Goal: Task Accomplishment & Management: Manage account settings

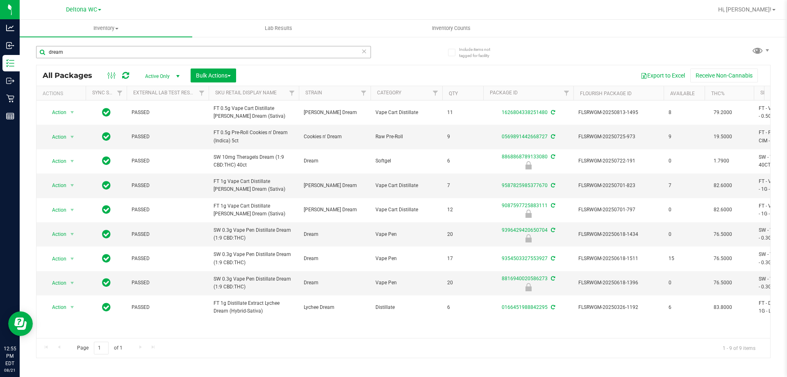
click at [367, 52] on input "dream" at bounding box center [203, 52] width 335 height 12
click at [363, 50] on icon at bounding box center [364, 51] width 6 height 10
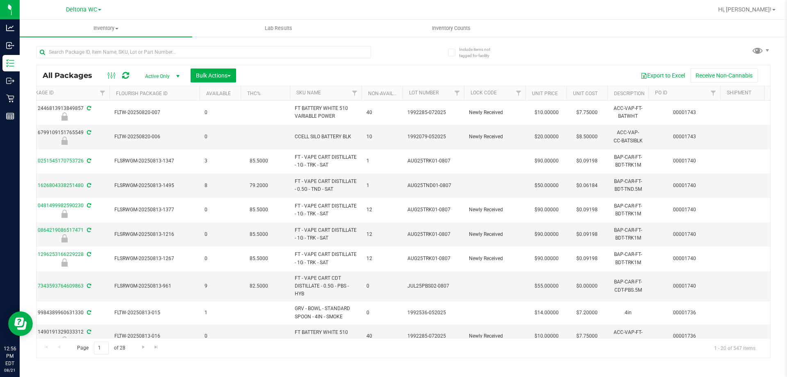
scroll to position [0, 500]
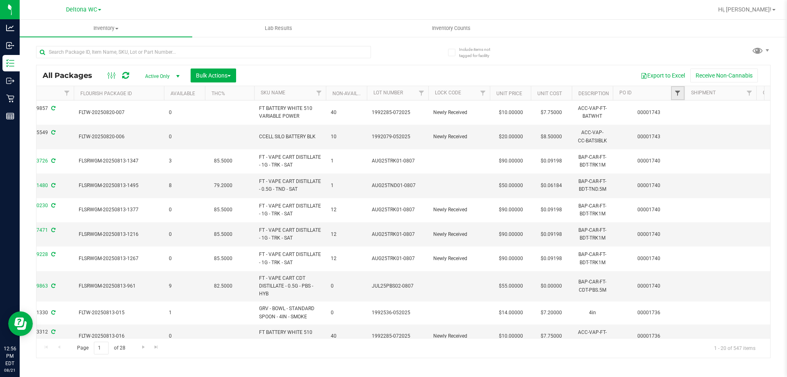
click at [678, 94] on span "Filter" at bounding box center [677, 93] width 7 height 7
type input "1744"
click at [694, 130] on button "Filter" at bounding box center [695, 133] width 39 height 18
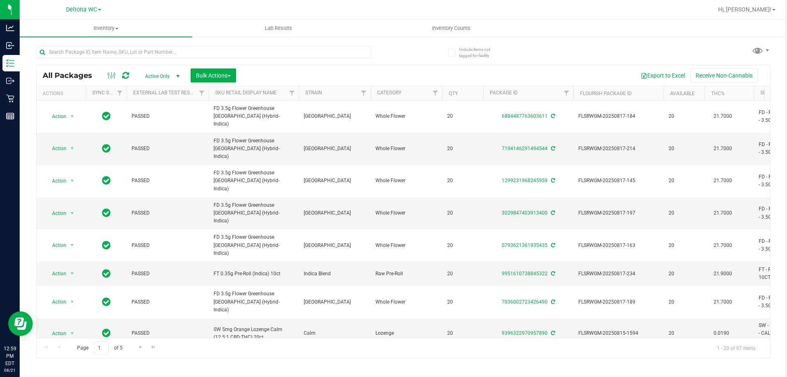
click at [177, 74] on span "select" at bounding box center [178, 76] width 7 height 7
click at [227, 73] on span "Bulk Actions" at bounding box center [213, 75] width 35 height 7
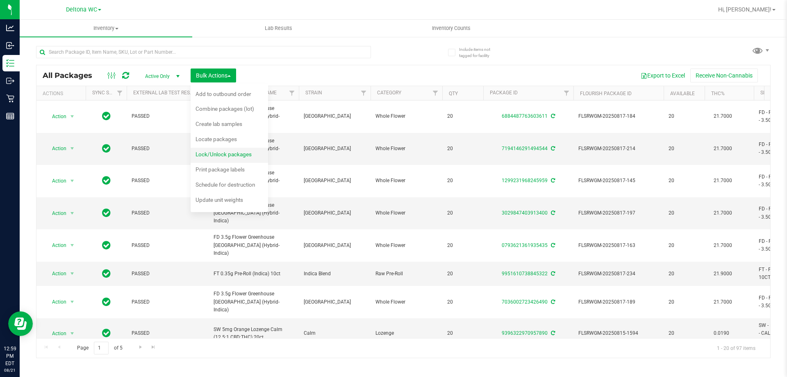
click at [232, 152] on span "Lock/Unlock packages" at bounding box center [224, 154] width 56 height 7
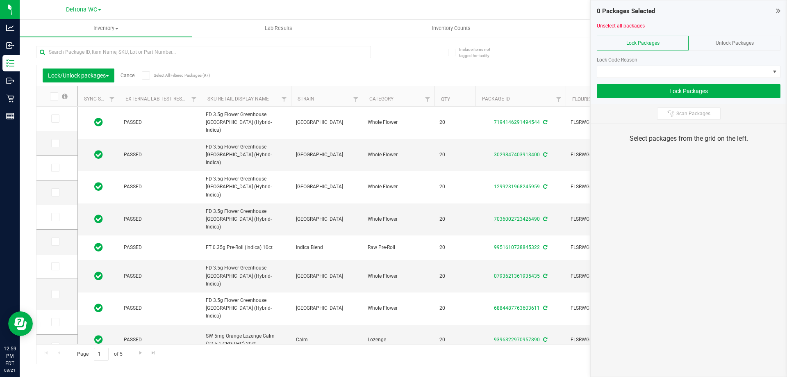
click at [725, 64] on div "Lock Code Reason" at bounding box center [689, 64] width 184 height 28
click at [725, 68] on span at bounding box center [683, 71] width 173 height 11
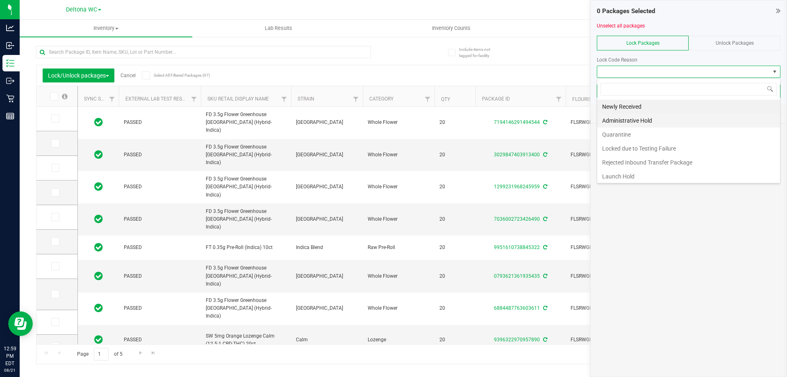
scroll to position [12, 184]
click at [635, 174] on li "Launch Hold" at bounding box center [688, 176] width 183 height 14
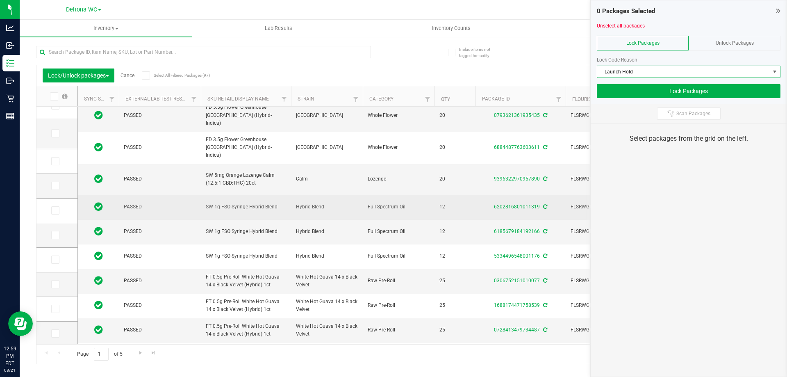
scroll to position [0, 0]
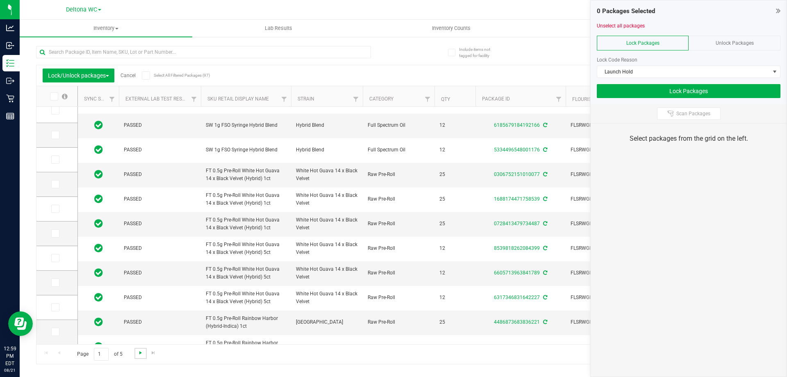
click at [141, 351] on span "Go to the next page" at bounding box center [140, 352] width 7 height 7
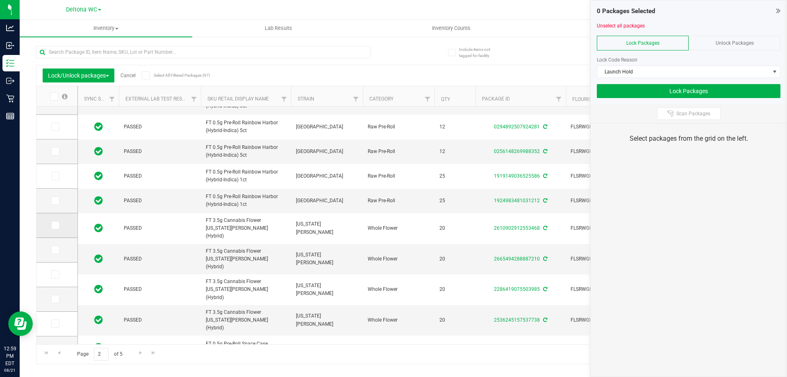
click at [58, 223] on span at bounding box center [55, 225] width 8 height 8
click at [0, 0] on input "checkbox" at bounding box center [0, 0] width 0 height 0
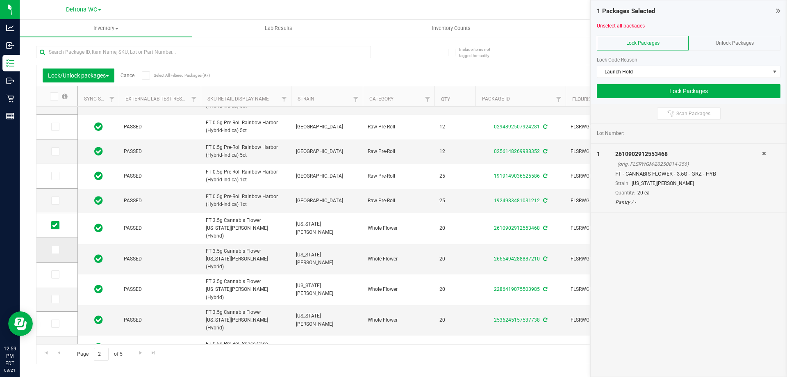
click at [51, 255] on td at bounding box center [56, 250] width 41 height 25
click at [53, 253] on span at bounding box center [55, 250] width 8 height 8
click at [0, 0] on input "checkbox" at bounding box center [0, 0] width 0 height 0
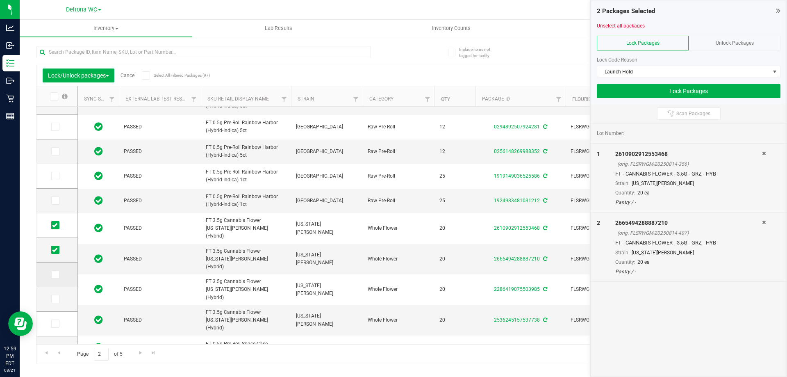
click at [56, 274] on icon at bounding box center [54, 274] width 5 height 0
click at [0, 0] on input "checkbox" at bounding box center [0, 0] width 0 height 0
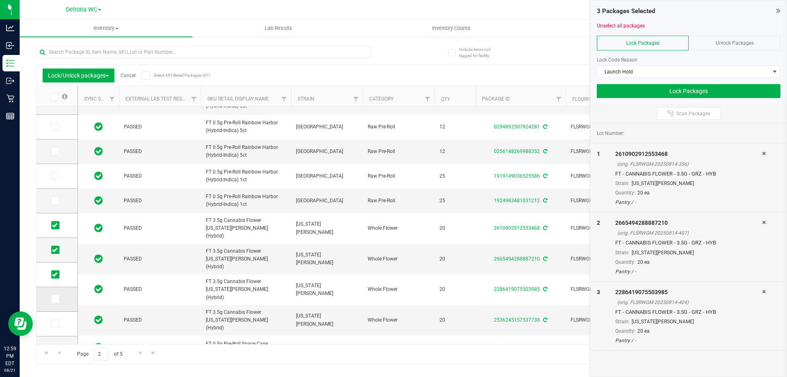
click at [55, 299] on icon at bounding box center [54, 299] width 5 height 0
click at [0, 0] on input "checkbox" at bounding box center [0, 0] width 0 height 0
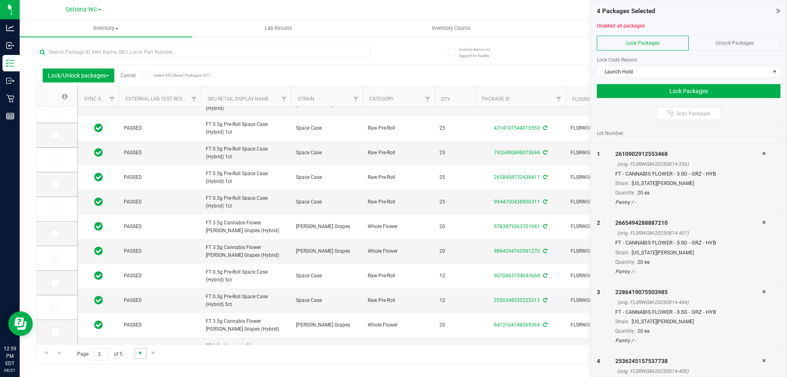
click at [139, 355] on span "Go to the next page" at bounding box center [140, 352] width 7 height 7
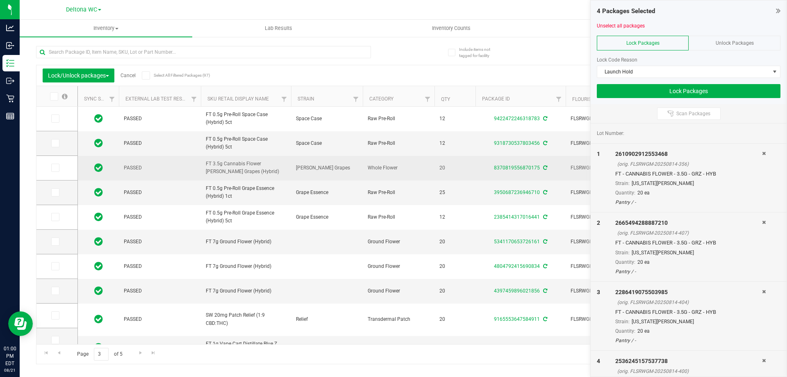
click at [223, 166] on span "FT 3.5g Cannabis Flower [PERSON_NAME] Grapes (Hybrid)" at bounding box center [246, 168] width 80 height 16
click at [269, 156] on td "FT 3.5g Cannabis Flower [PERSON_NAME] Grapes (Hybrid)" at bounding box center [246, 168] width 90 height 25
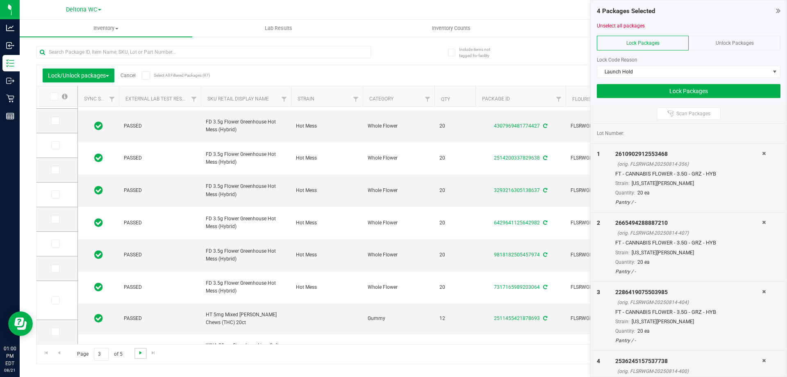
click at [139, 355] on span "Go to the next page" at bounding box center [140, 352] width 7 height 7
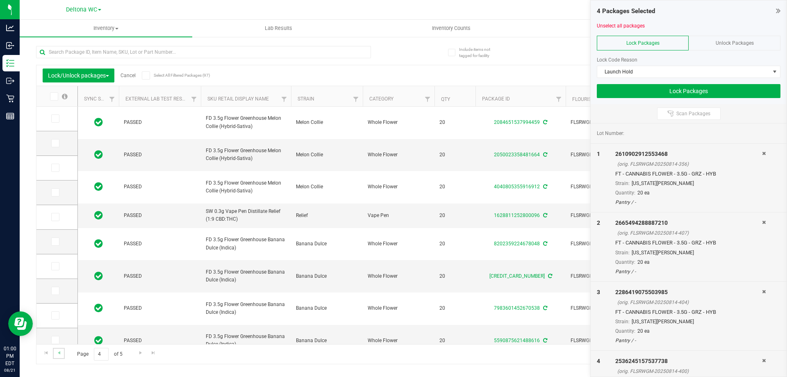
click at [63, 353] on link "Go to the previous page" at bounding box center [59, 353] width 12 height 11
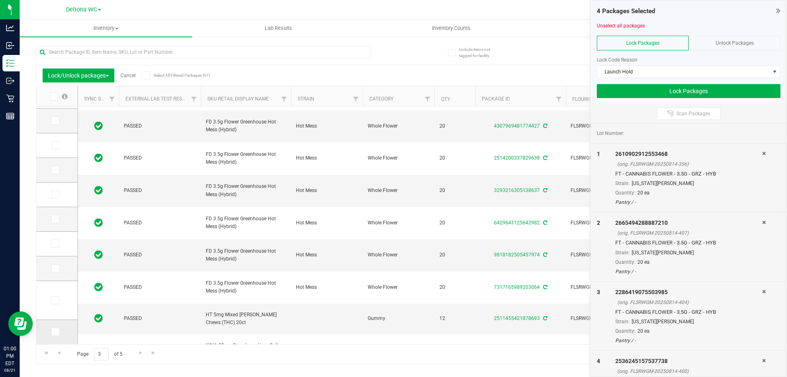
click at [59, 337] on td at bounding box center [56, 332] width 41 height 24
click at [54, 332] on icon at bounding box center [54, 332] width 5 height 0
click at [0, 0] on input "checkbox" at bounding box center [0, 0] width 0 height 0
click at [137, 355] on span "Go to the next page" at bounding box center [140, 352] width 7 height 7
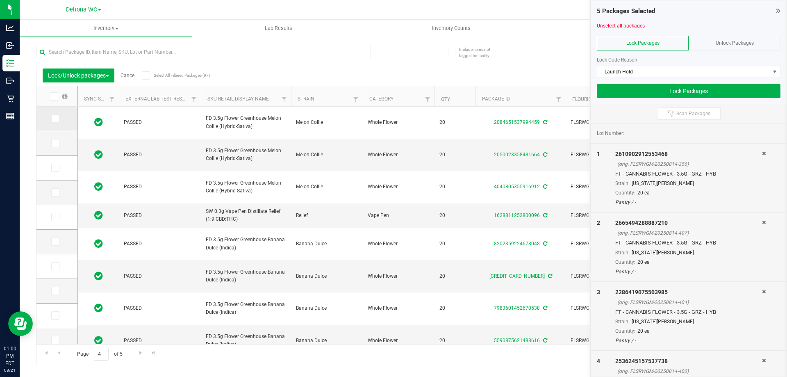
click at [55, 118] on icon at bounding box center [54, 118] width 5 height 0
click at [0, 0] on input "checkbox" at bounding box center [0, 0] width 0 height 0
click at [63, 140] on label at bounding box center [57, 143] width 12 height 8
click at [0, 0] on input "checkbox" at bounding box center [0, 0] width 0 height 0
click at [60, 143] on label at bounding box center [57, 143] width 12 height 8
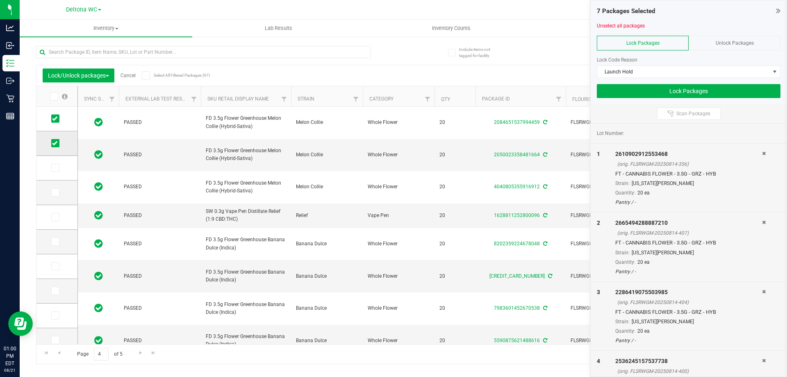
click at [0, 0] on input "checkbox" at bounding box center [0, 0] width 0 height 0
click at [59, 169] on span at bounding box center [55, 168] width 8 height 8
click at [0, 0] on input "checkbox" at bounding box center [0, 0] width 0 height 0
click at [54, 143] on icon at bounding box center [54, 143] width 5 height 0
click at [0, 0] on input "checkbox" at bounding box center [0, 0] width 0 height 0
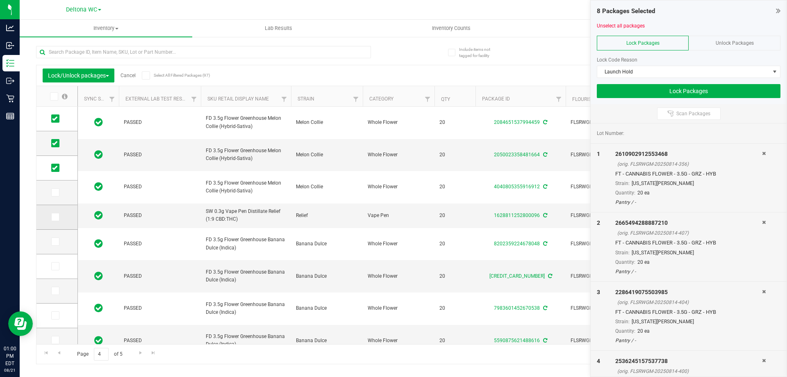
click at [56, 217] on icon at bounding box center [54, 217] width 5 height 0
click at [0, 0] on input "checkbox" at bounding box center [0, 0] width 0 height 0
click at [55, 241] on icon at bounding box center [54, 241] width 5 height 0
click at [0, 0] on input "checkbox" at bounding box center [0, 0] width 0 height 0
click at [57, 266] on icon at bounding box center [54, 266] width 5 height 0
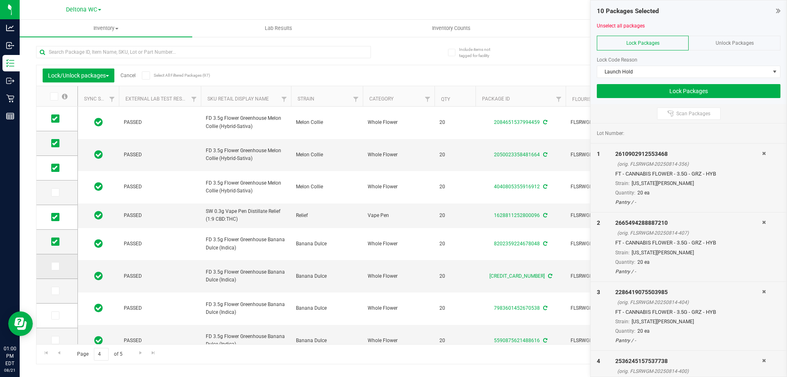
click at [0, 0] on input "checkbox" at bounding box center [0, 0] width 0 height 0
click at [55, 291] on icon at bounding box center [54, 291] width 5 height 0
click at [0, 0] on input "checkbox" at bounding box center [0, 0] width 0 height 0
click at [57, 315] on icon at bounding box center [54, 315] width 5 height 0
click at [0, 0] on input "checkbox" at bounding box center [0, 0] width 0 height 0
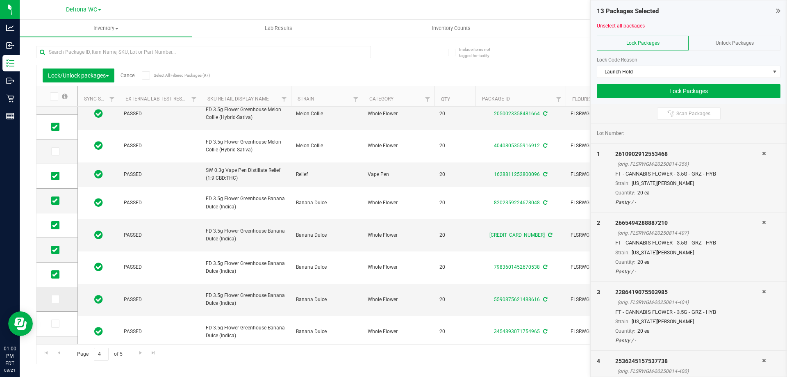
click at [51, 298] on span at bounding box center [55, 299] width 8 height 8
click at [0, 0] on input "checkbox" at bounding box center [0, 0] width 0 height 0
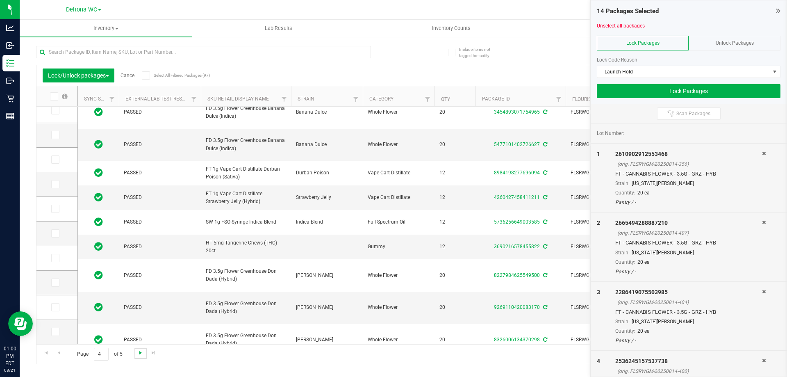
click at [140, 356] on span "Go to the next page" at bounding box center [140, 352] width 7 height 7
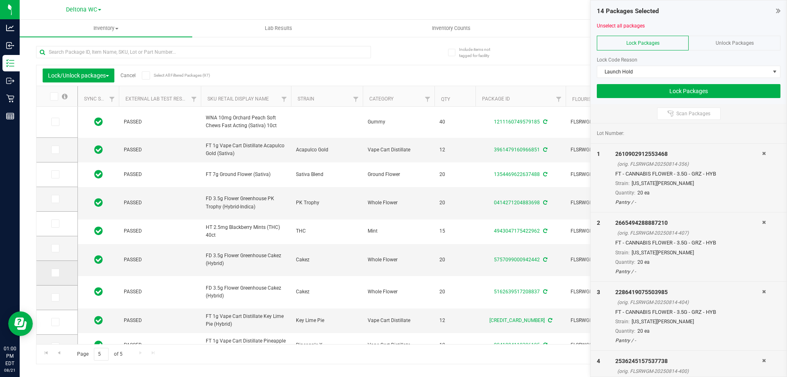
drag, startPoint x: 58, startPoint y: 249, endPoint x: 57, endPoint y: 282, distance: 33.7
click at [58, 249] on span at bounding box center [55, 248] width 8 height 8
click at [0, 0] on input "checkbox" at bounding box center [0, 0] width 0 height 0
click at [56, 277] on td at bounding box center [56, 273] width 41 height 25
click at [55, 273] on icon at bounding box center [54, 273] width 5 height 0
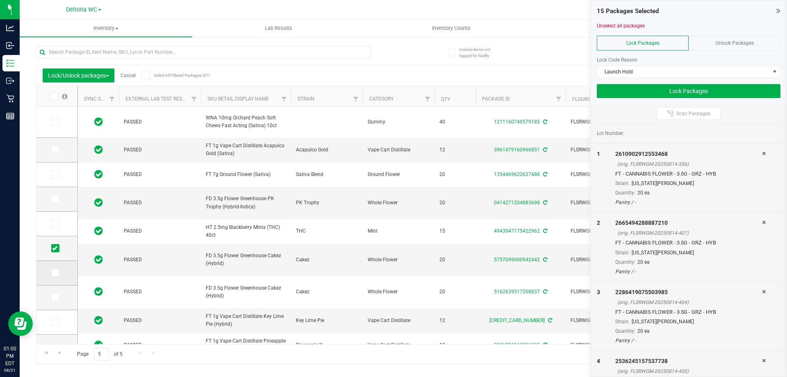
click at [0, 0] on input "checkbox" at bounding box center [0, 0] width 0 height 0
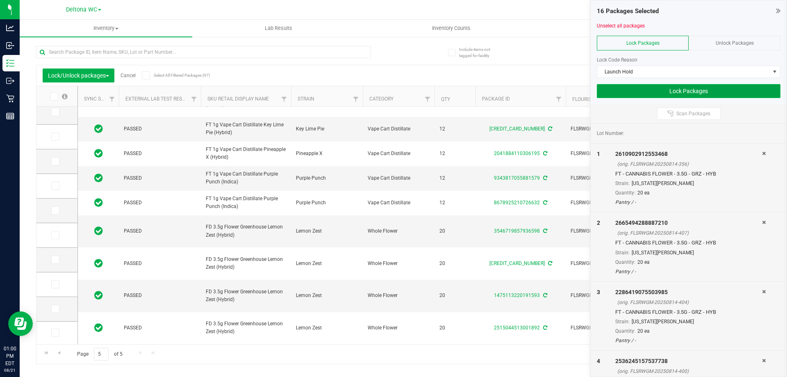
click at [697, 91] on button "Lock Packages" at bounding box center [689, 91] width 184 height 14
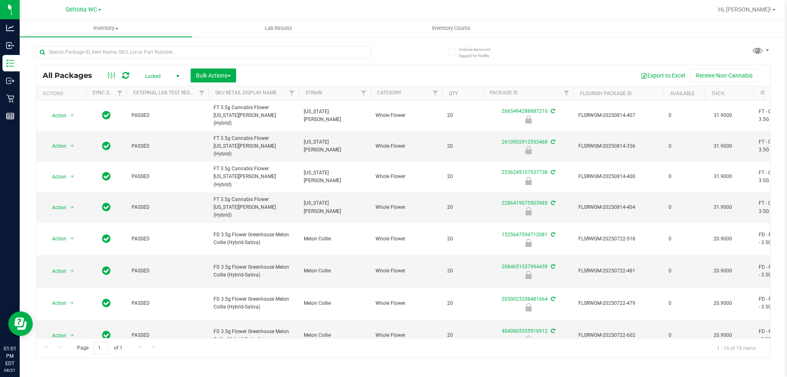
click at [173, 77] on span "select" at bounding box center [178, 76] width 10 height 11
click at [153, 88] on li "Active Only" at bounding box center [160, 89] width 44 height 12
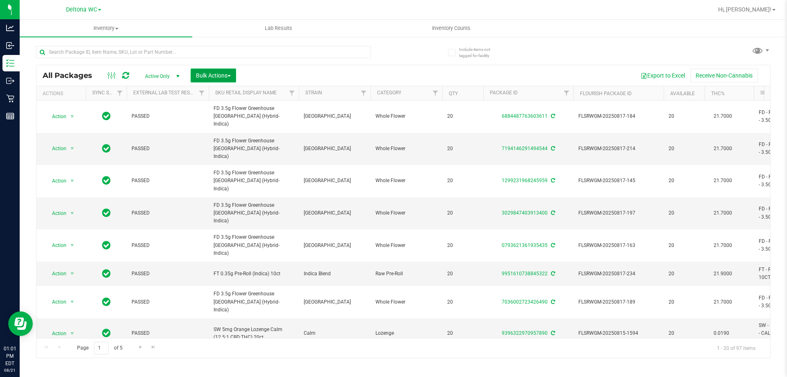
click at [203, 71] on button "Bulk Actions" at bounding box center [214, 75] width 46 height 14
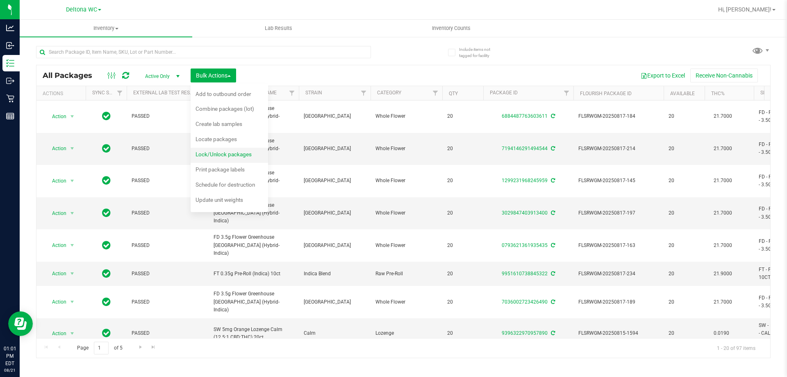
click at [230, 152] on span "Lock/Unlock packages" at bounding box center [224, 154] width 56 height 7
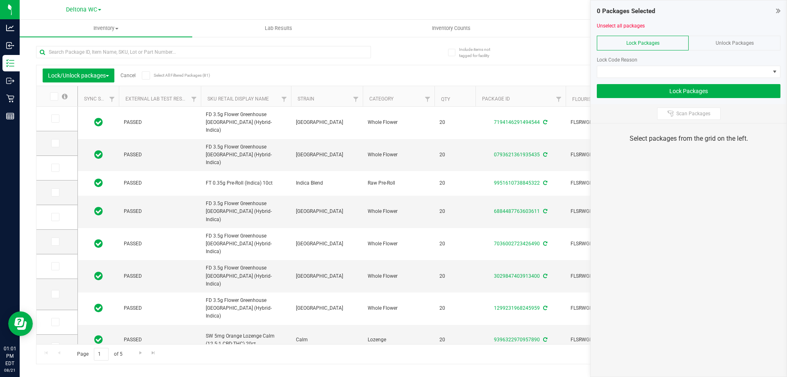
click at [54, 96] on icon at bounding box center [53, 96] width 5 height 0
click at [0, 0] on input "checkbox" at bounding box center [0, 0] width 0 height 0
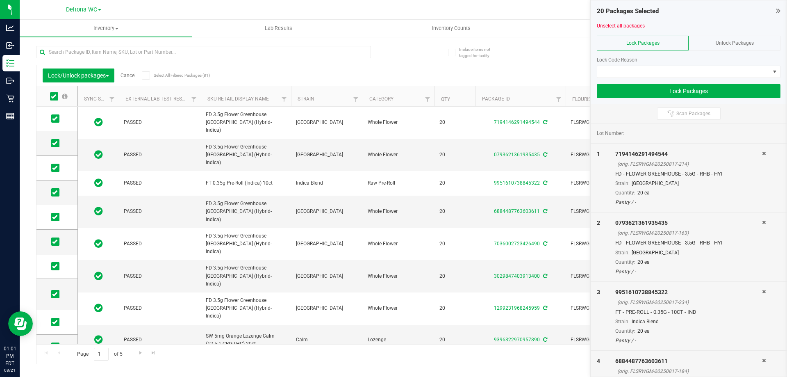
click at [55, 96] on icon at bounding box center [53, 96] width 5 height 0
click at [0, 0] on input "checkbox" at bounding box center [0, 0] width 0 height 0
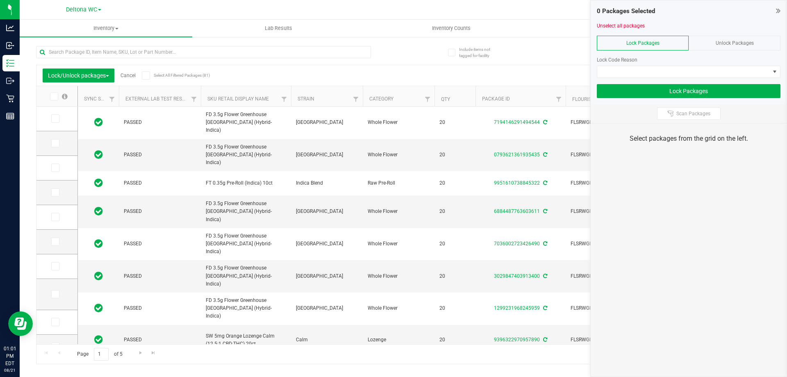
click at [146, 75] on icon at bounding box center [145, 75] width 5 height 0
click at [0, 0] on input "Select All Filtered Packages (81)" at bounding box center [0, 0] width 0 height 0
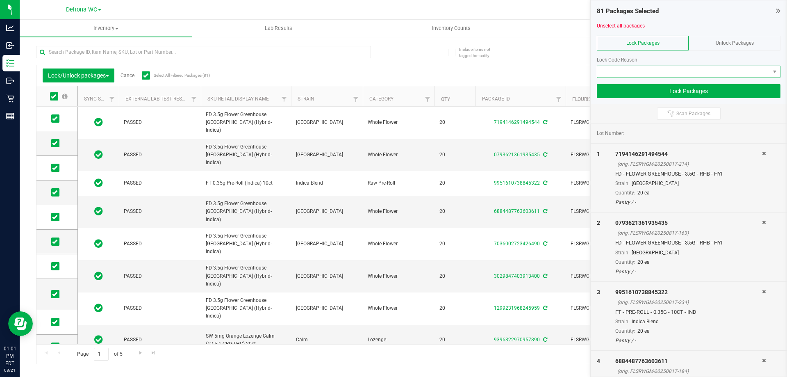
click at [645, 67] on span at bounding box center [683, 71] width 173 height 11
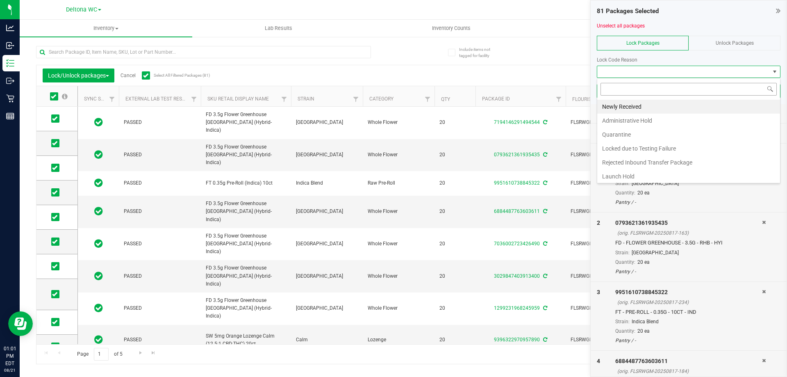
scroll to position [12, 184]
click at [635, 107] on li "Newly Received" at bounding box center [688, 107] width 183 height 14
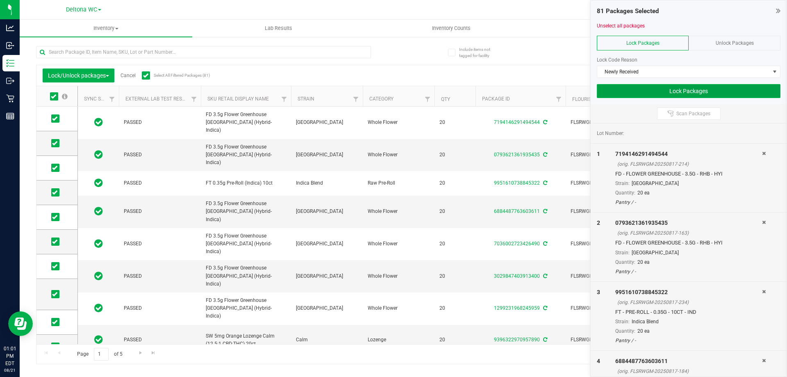
click at [663, 94] on button "Lock Packages" at bounding box center [689, 91] width 184 height 14
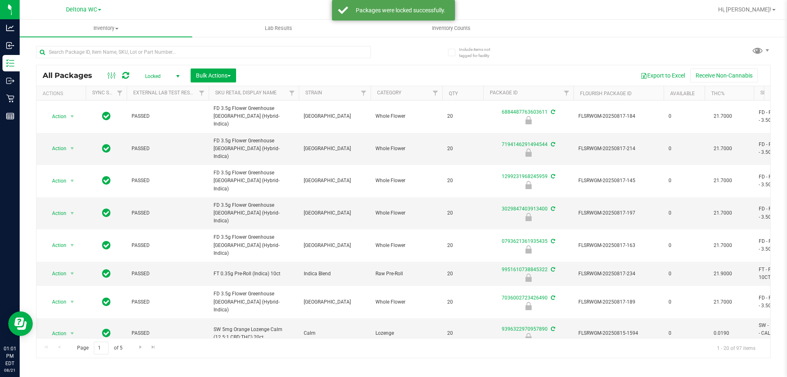
click at [162, 71] on span "Locked" at bounding box center [160, 76] width 45 height 11
click at [159, 86] on li "Active Only" at bounding box center [160, 89] width 44 height 12
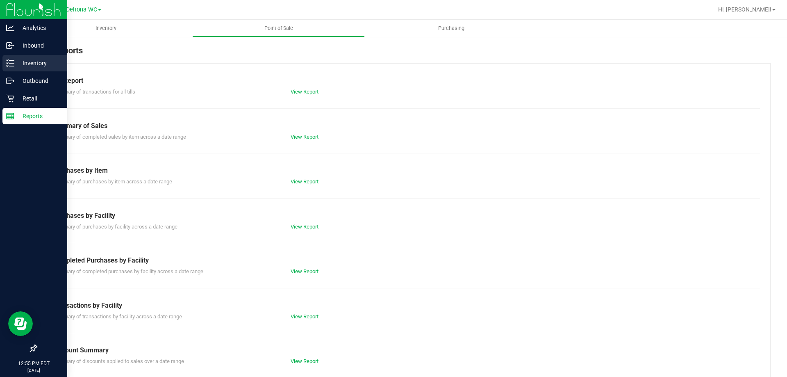
click at [13, 62] on icon at bounding box center [10, 63] width 8 height 8
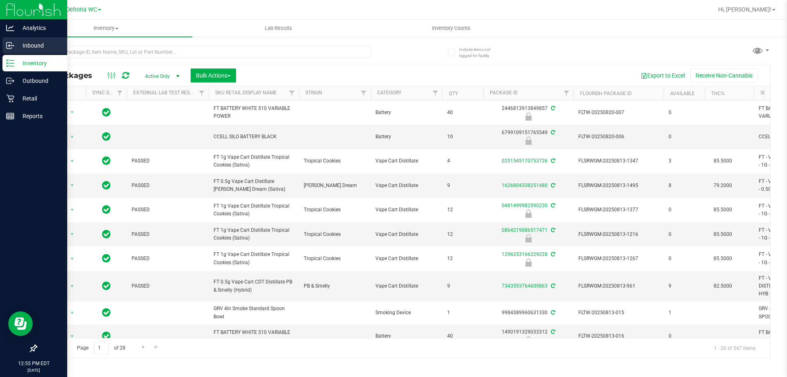
click at [30, 47] on p "Inbound" at bounding box center [38, 46] width 49 height 10
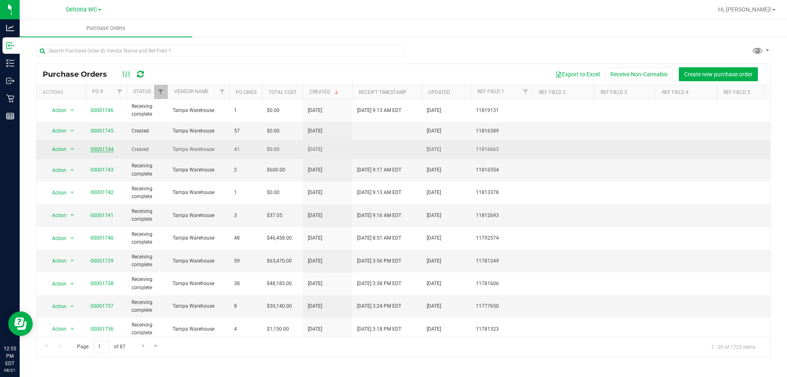
click at [109, 151] on link "00001744" at bounding box center [102, 149] width 23 height 6
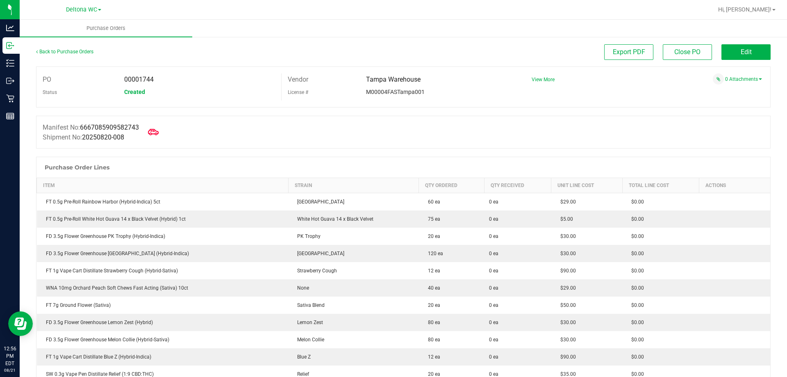
click at [156, 127] on icon at bounding box center [153, 132] width 11 height 11
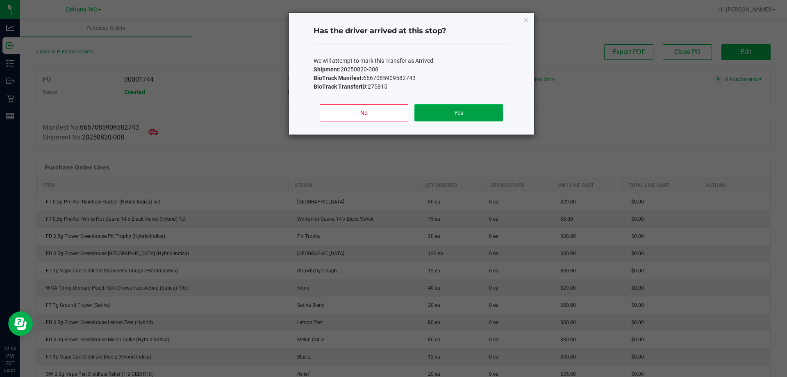
click at [460, 117] on button "Yes" at bounding box center [458, 112] width 88 height 17
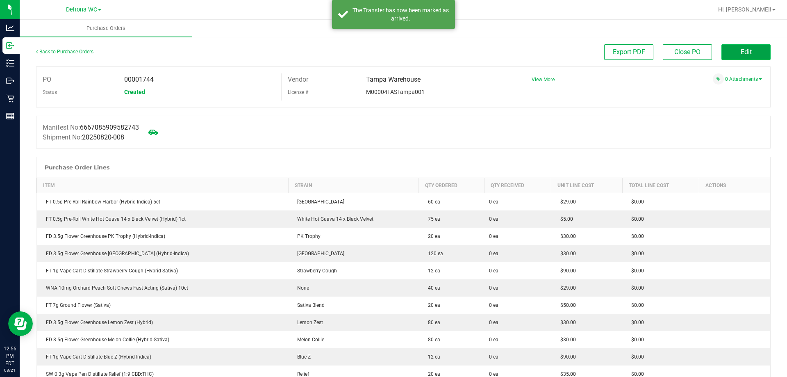
click at [741, 52] on span "Edit" at bounding box center [746, 52] width 11 height 8
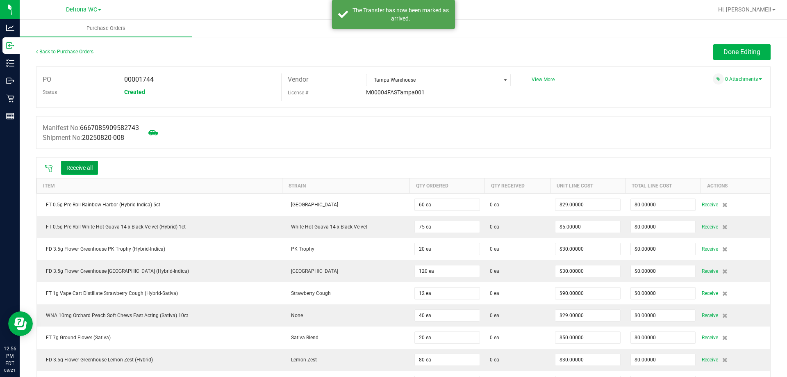
click at [74, 172] on button "Receive all" at bounding box center [79, 168] width 37 height 14
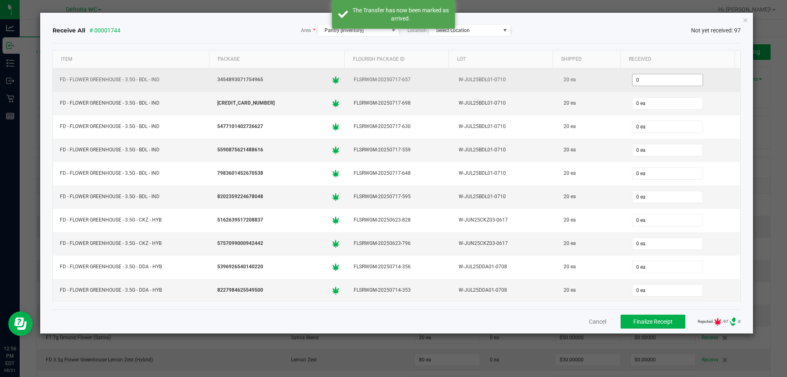
click at [642, 77] on input "0" at bounding box center [668, 79] width 70 height 11
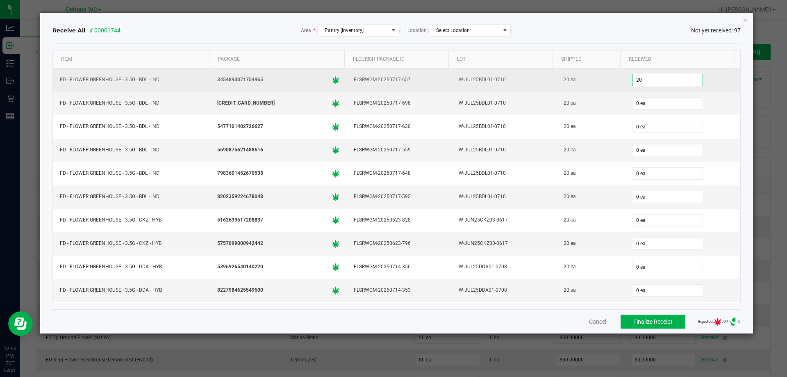
type input "20 ea"
type input "20"
type input "02"
type input "20 ea"
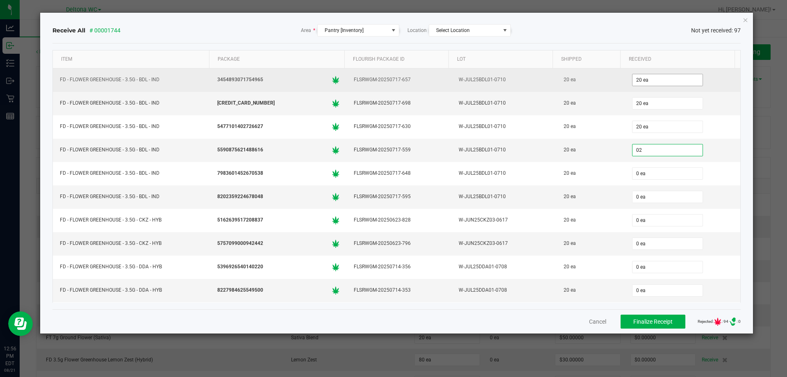
type input "0"
type input "20 ea"
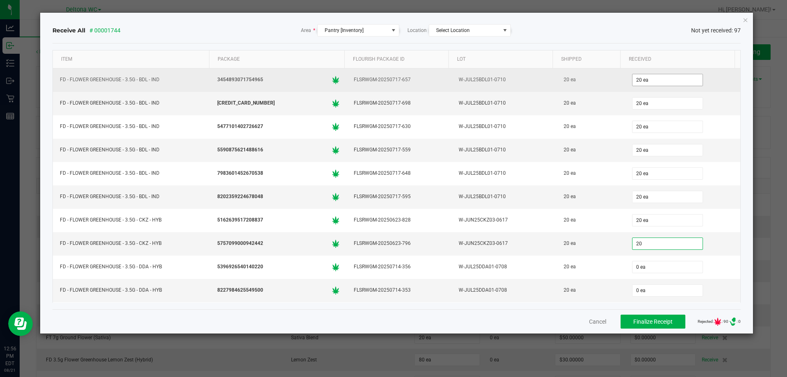
type input "20"
type input "0"
type input "20 ea"
type input "20"
type input "0"
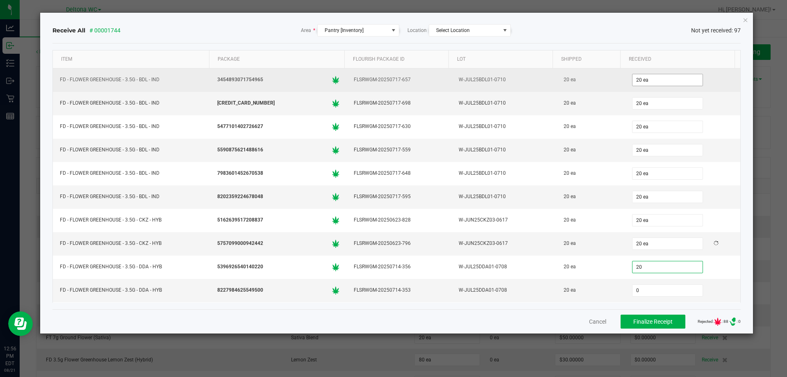
type input "20 ea"
type input "20"
type input "0"
type input "20 ea"
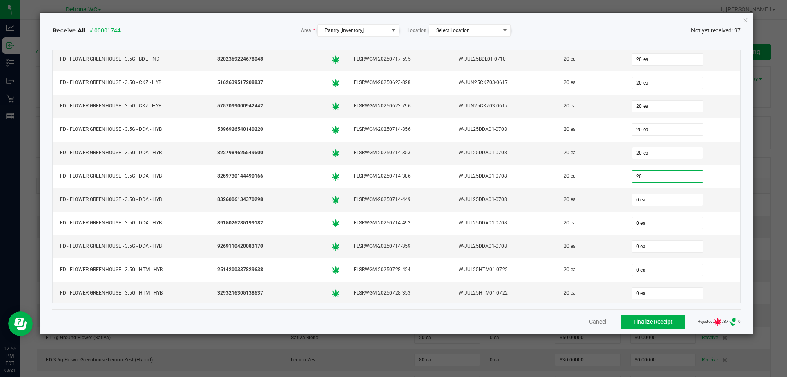
type input "20"
type input "0"
type input "20 ea"
type input "20"
type input "0"
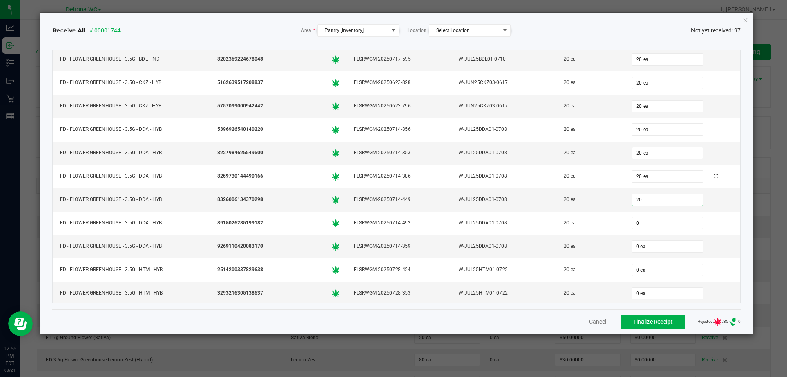
type input "20 ea"
type input "20"
type input "0"
type input "20 ea"
type input "20"
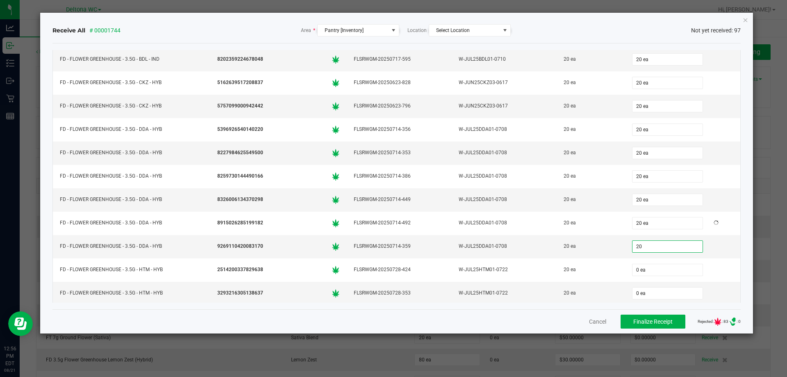
type input "0"
type input "20 ea"
type input "20"
type input "0"
type input "20 ea"
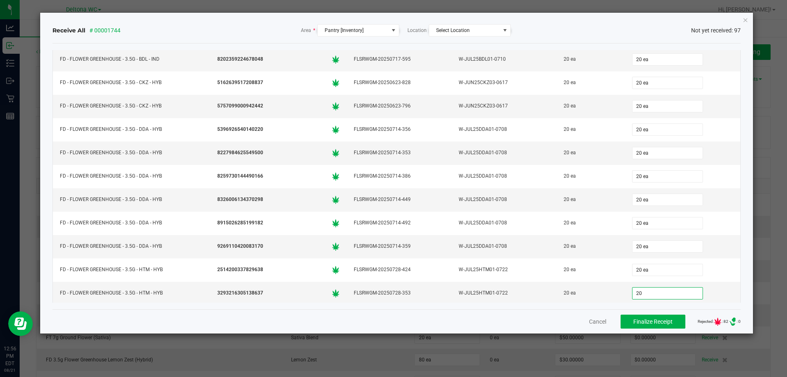
type input "20 ea"
type input "20"
type input "0"
type input "20 ea"
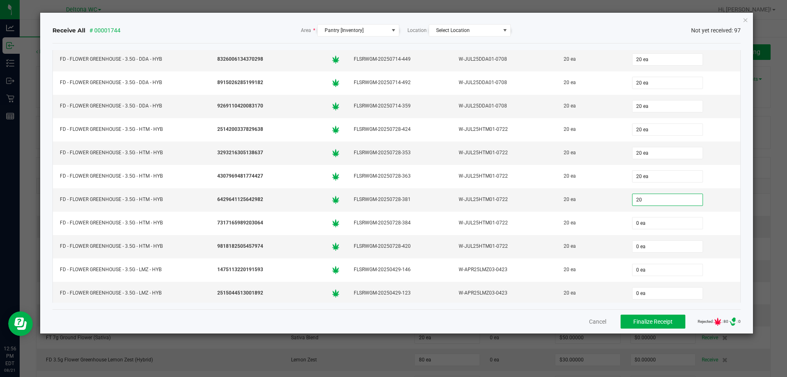
type input "20"
type input "0"
type input "20 ea"
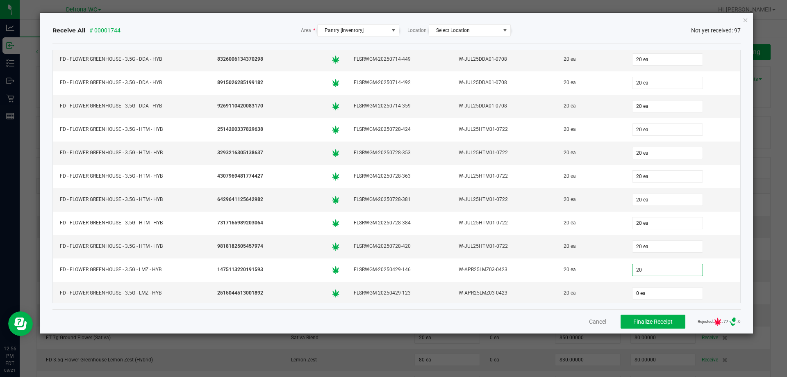
type input "20 ea"
type input "20"
type input "0"
type input "20 ea"
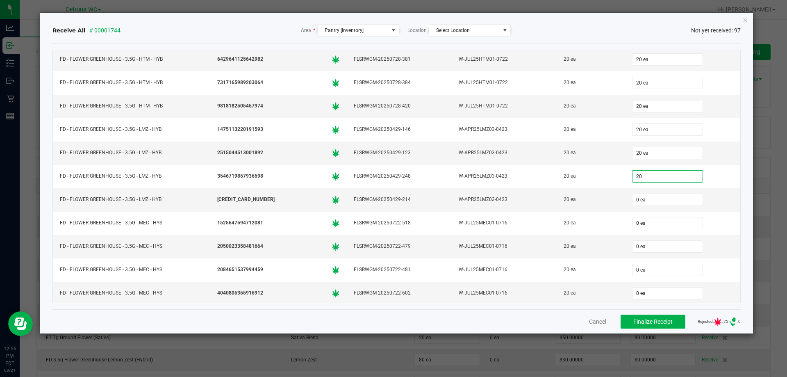
type input "20 ea"
type input "20"
type input "0"
type input "20 ea"
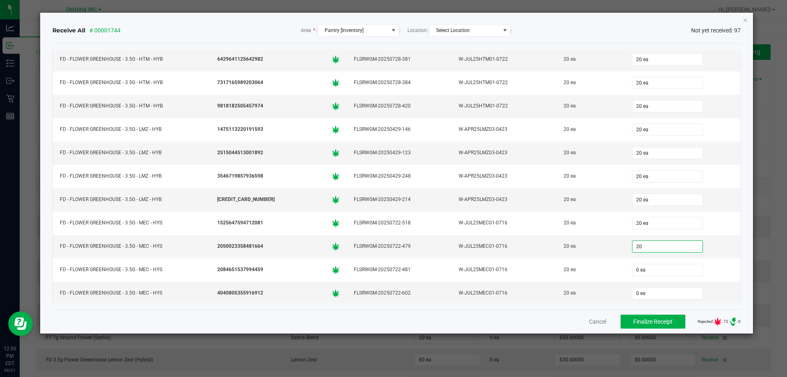
type input "20 ea"
type input "20"
type input "0"
type input "20 ea"
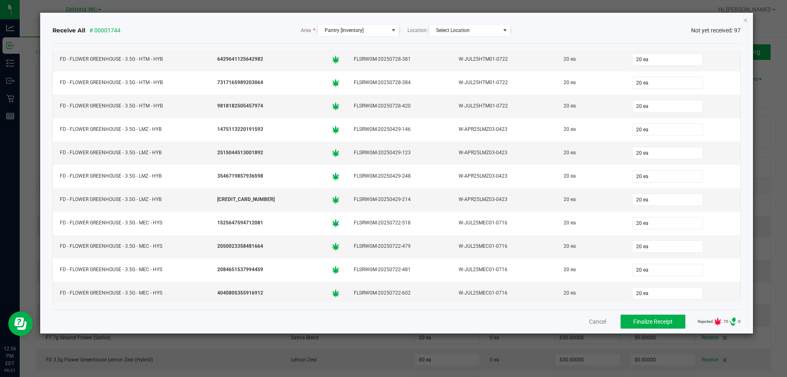
scroll to position [558, 0]
type input "20 ea"
type input "20"
type input "02"
type input "20 ea"
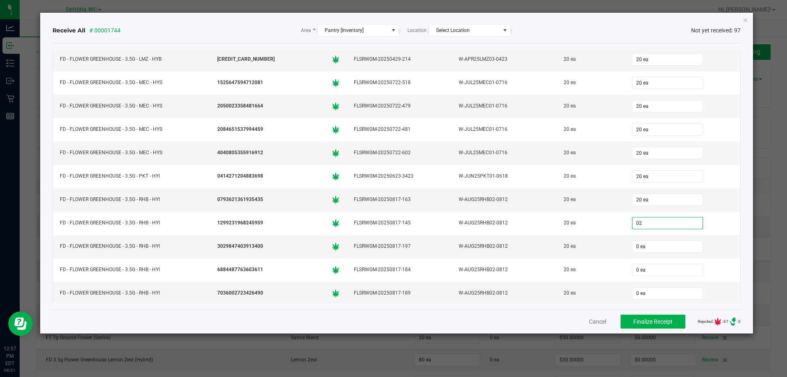
type input "0"
type input "20 ea"
type input "20"
type input "0"
type input "20 ea"
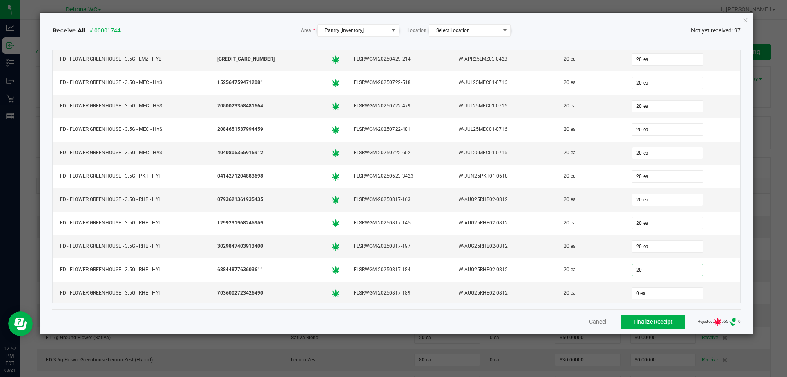
type input "20"
type input "0"
type input "20 ea"
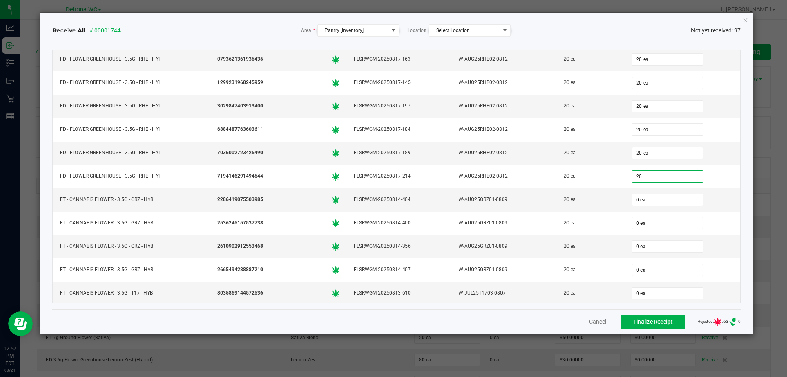
type input "20 ea"
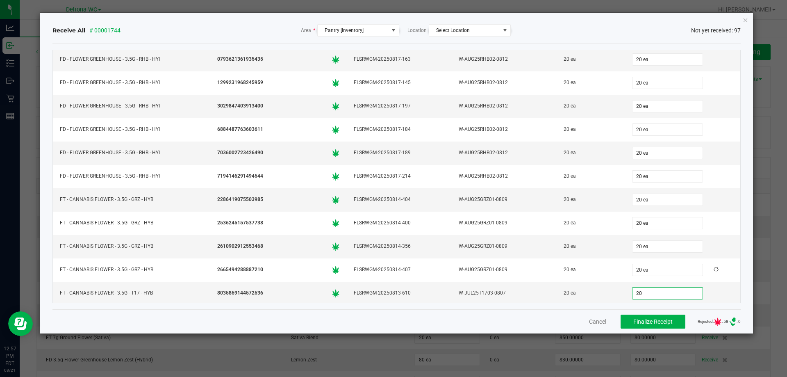
type input "20"
type input "0"
type input "20 ea"
type input "0"
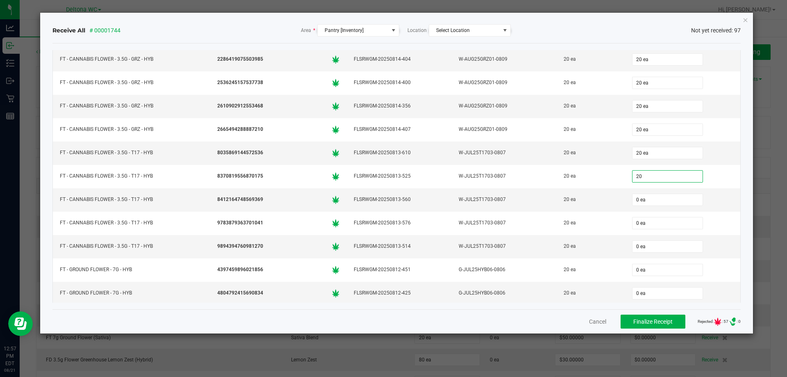
type input "20"
type input "0"
type input "20 ea"
type input "20"
type input "0"
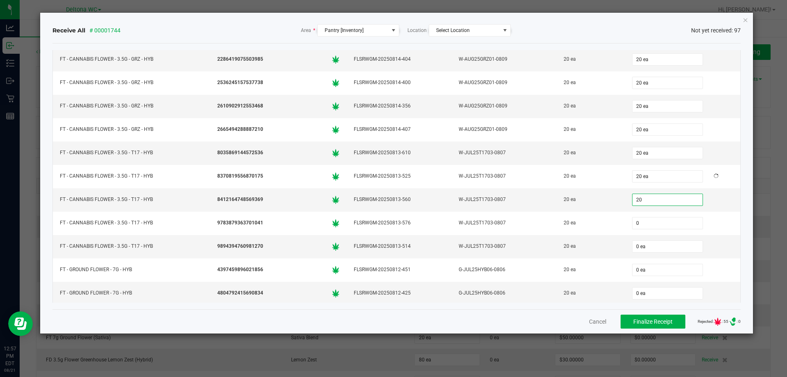
type input "20 ea"
type input "20"
type input "0"
type input "20 ea"
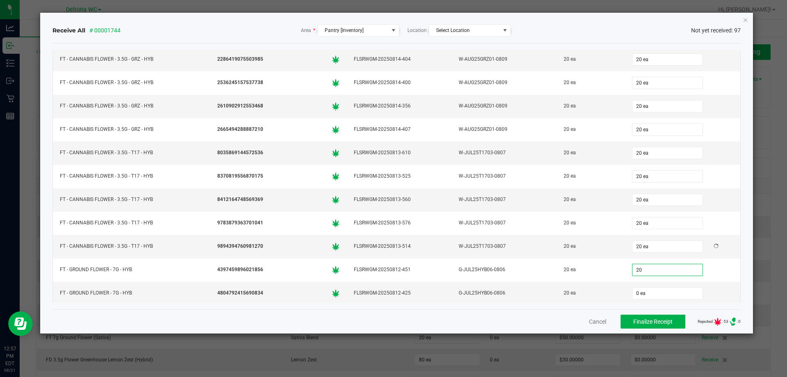
type input "20"
type input "0"
type input "20 ea"
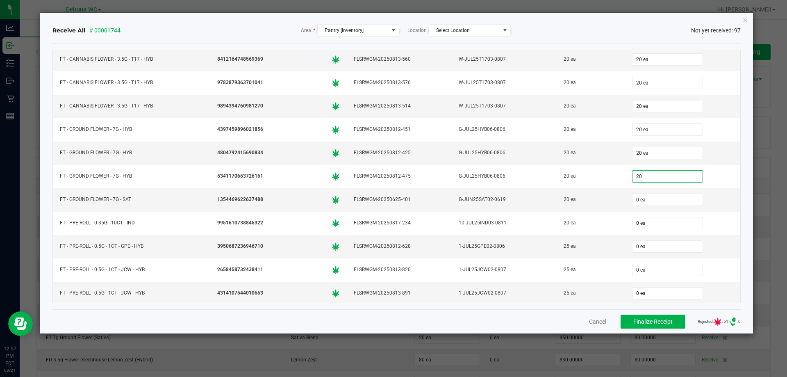
type input "20 ea"
type input "24 ea"
type input "25 ea"
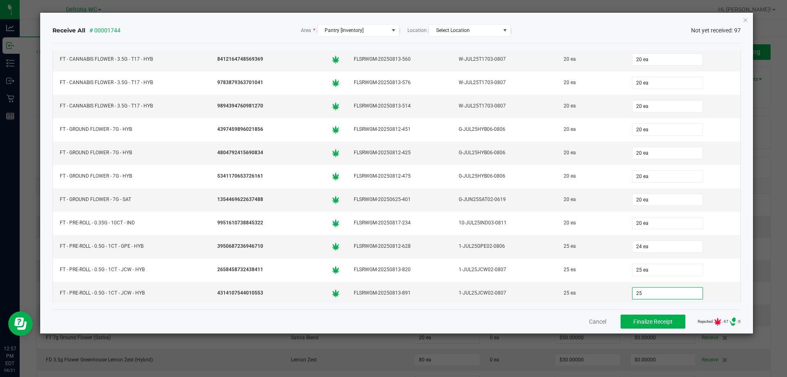
type input "25 ea"
type input "25"
type input "0"
type input "25 ea"
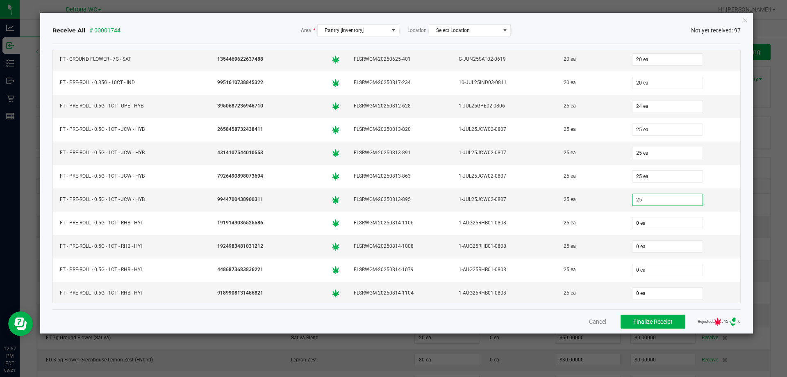
type input "25"
type input "0"
type input "25 ea"
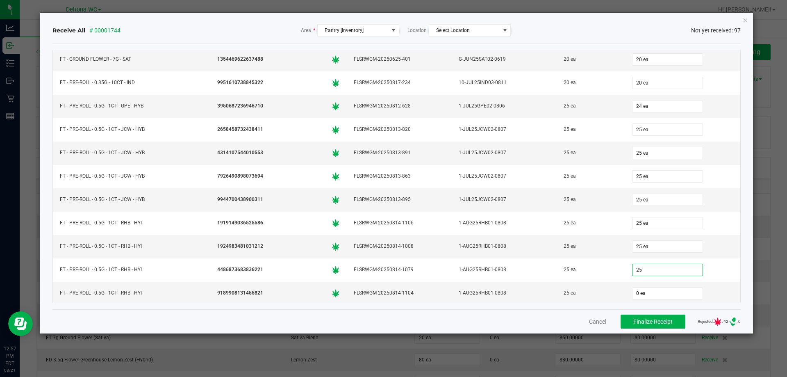
type input "25 ea"
type input "25"
type input "0"
type input "25 ea"
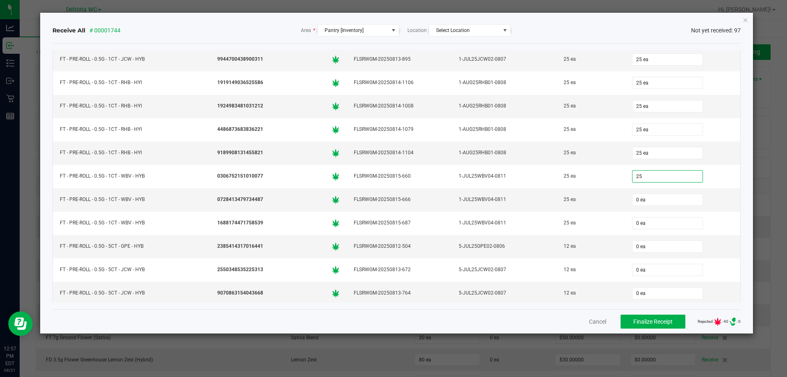
type input "25 ea"
type input "12"
type input "0"
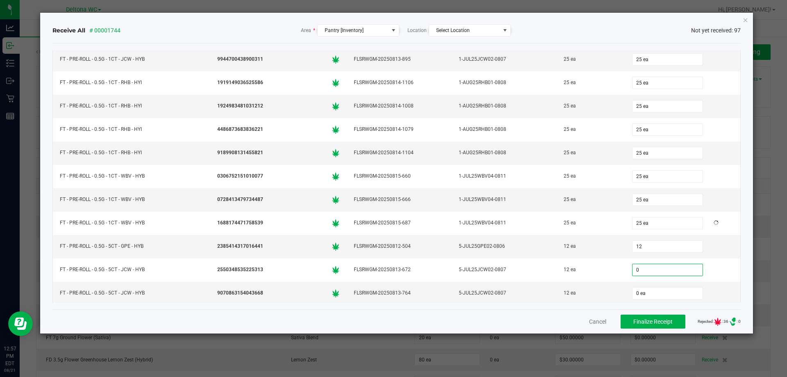
type input "12 ea"
type input "12"
type input "0"
type input "12 ea"
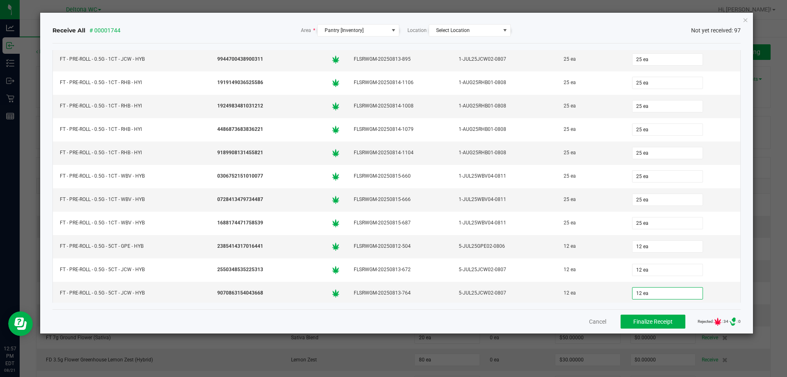
scroll to position [1399, 0]
type input "12"
type input "0"
type input "12 ea"
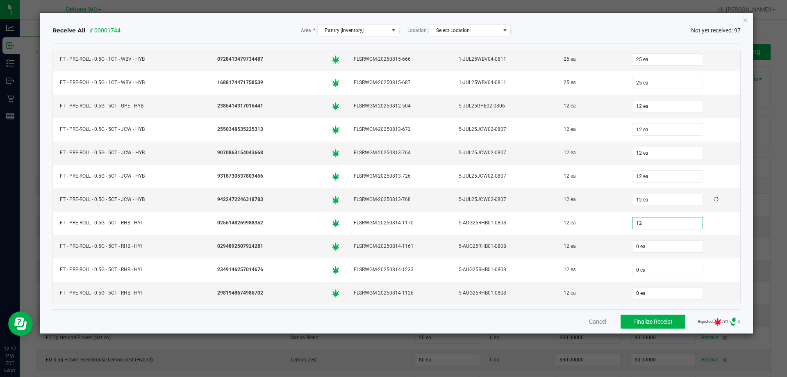
type input "12"
type input "0"
type input "12 ea"
type input "12"
type input "0"
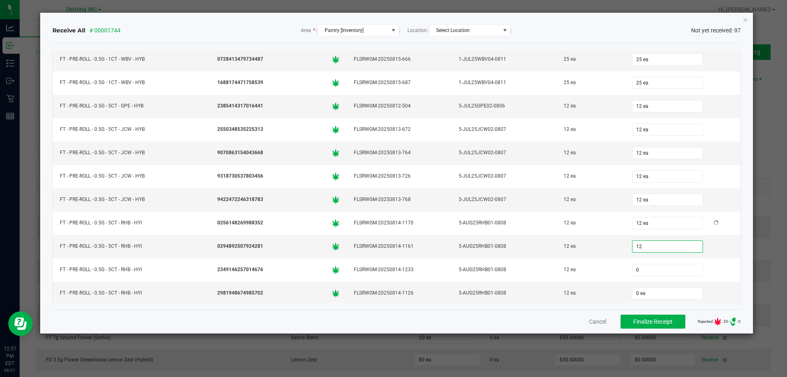
type input "12 ea"
type input "12"
type input "0"
type input "12 ea"
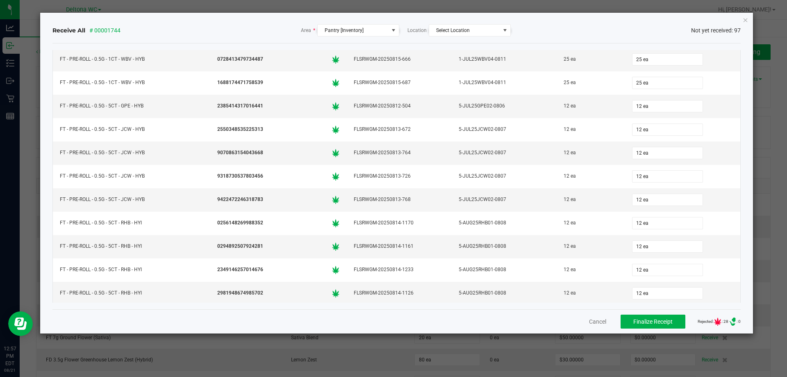
scroll to position [1539, 0]
type input "12"
type input "0"
type input "12 ea"
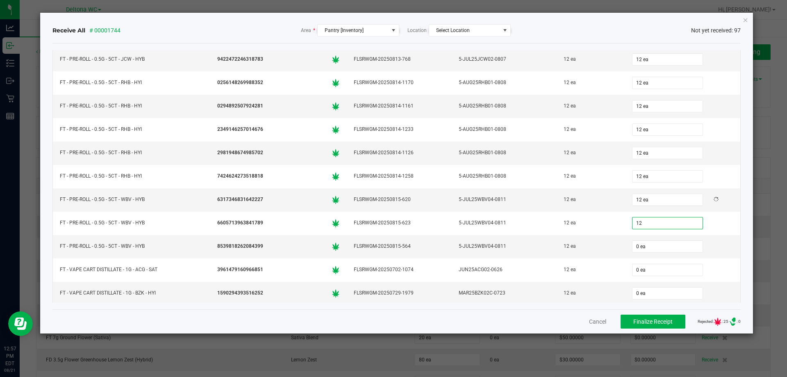
type input "12 ea"
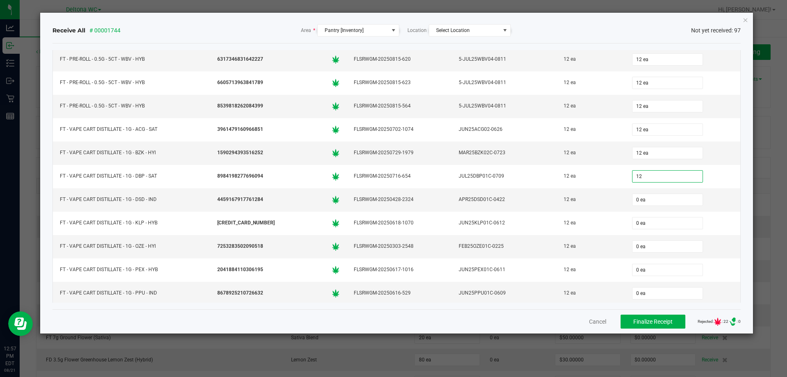
type input "12"
type input "0"
type input "12 ea"
type input "12"
type input "0"
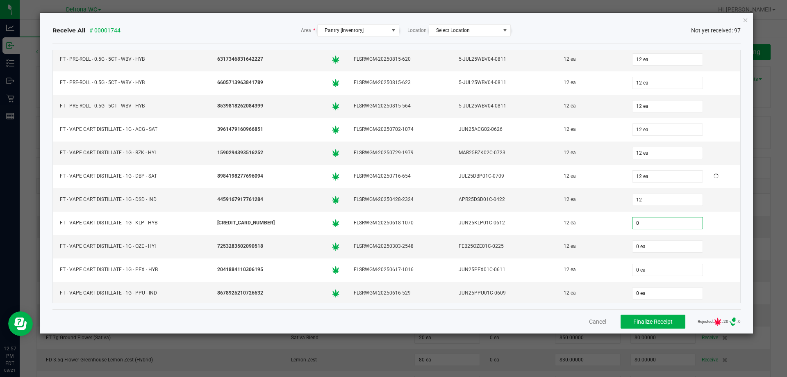
type input "12 ea"
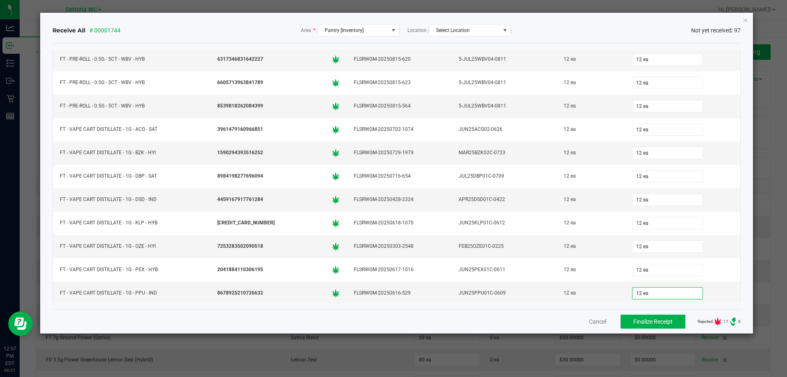
scroll to position [1820, 0]
type input "12"
type input "0"
type input "12 ea"
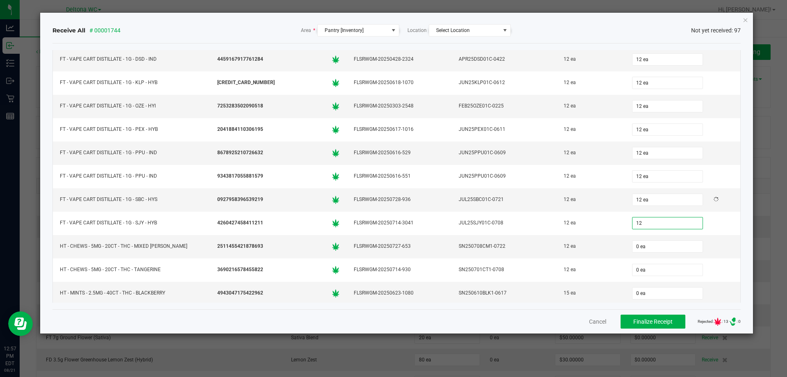
type input "12 ea"
type input "15"
type input "0"
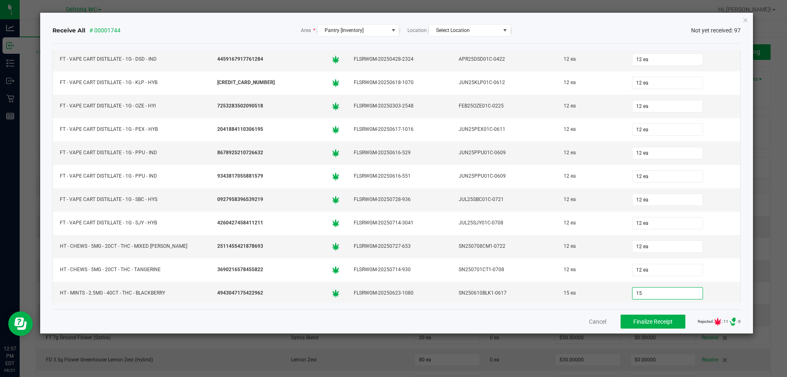
type input "15 ea"
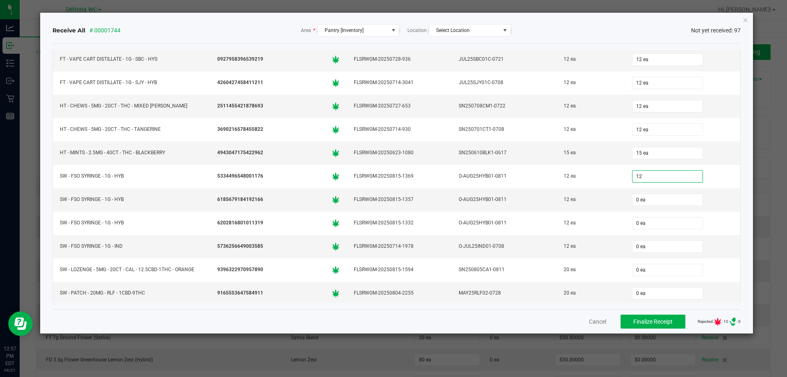
type input "12 ea"
type input "12"
type input "0"
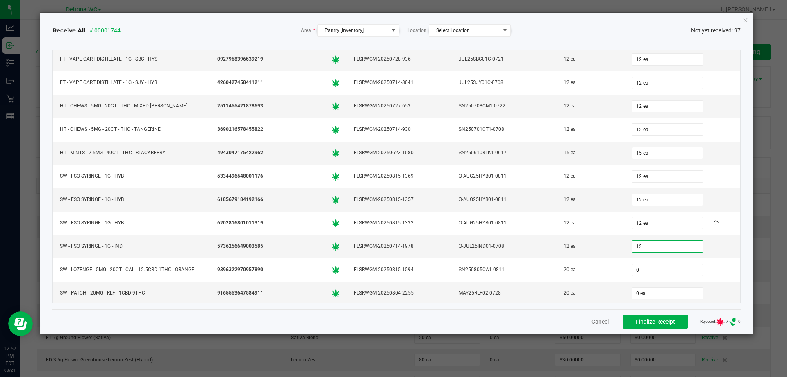
type input "12 ea"
type input "20 ea"
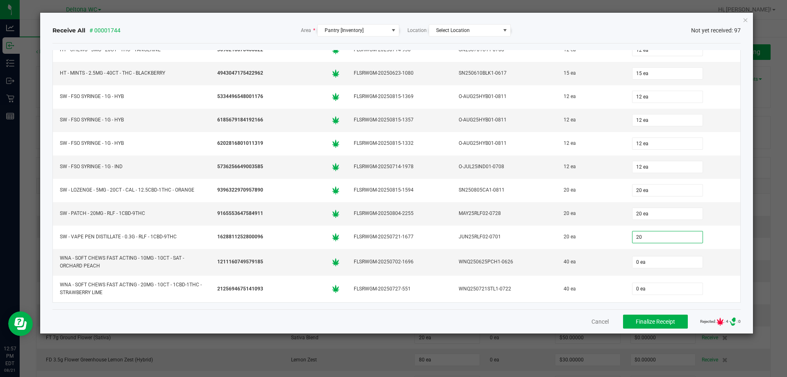
type input "20"
type input "0"
type input "20 ea"
type input "40 ea"
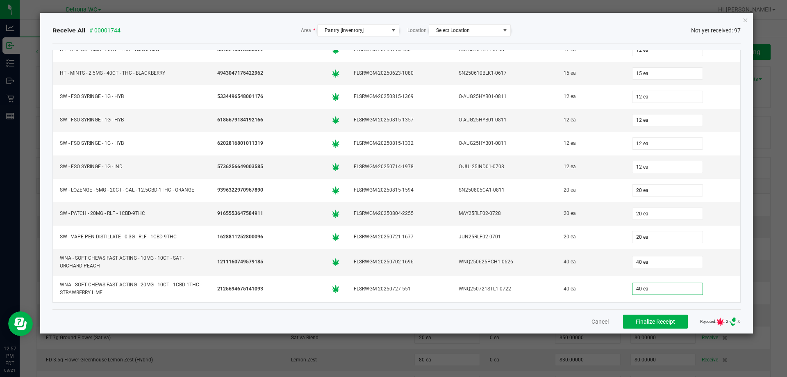
click at [552, 319] on div "Cancel Finalize Receipt Rejected: : 2 .st0{ } : 0" at bounding box center [396, 321] width 689 height 24
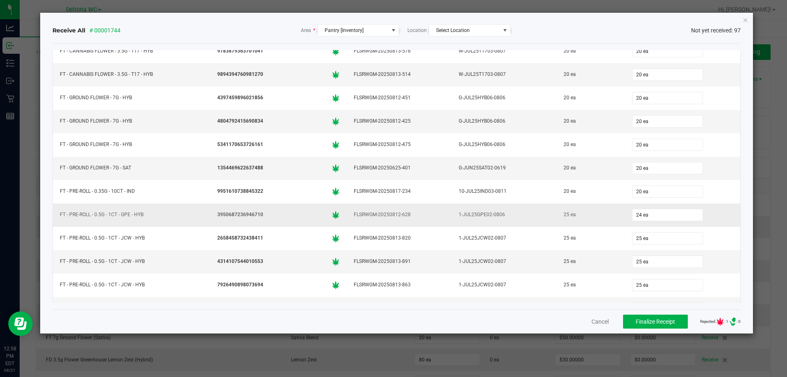
scroll to position [1025, 0]
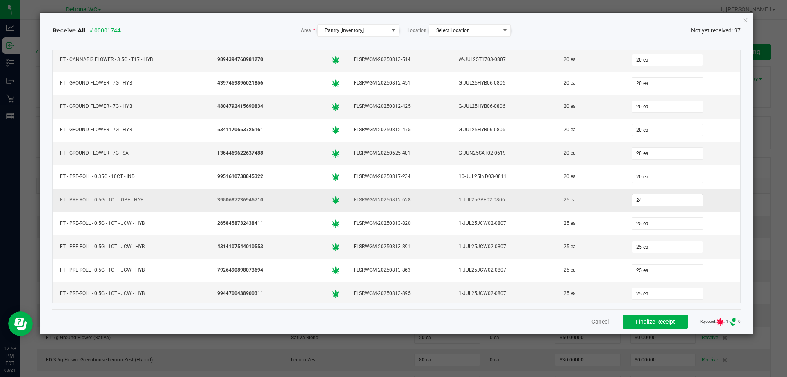
click at [644, 201] on input "24" at bounding box center [668, 199] width 70 height 11
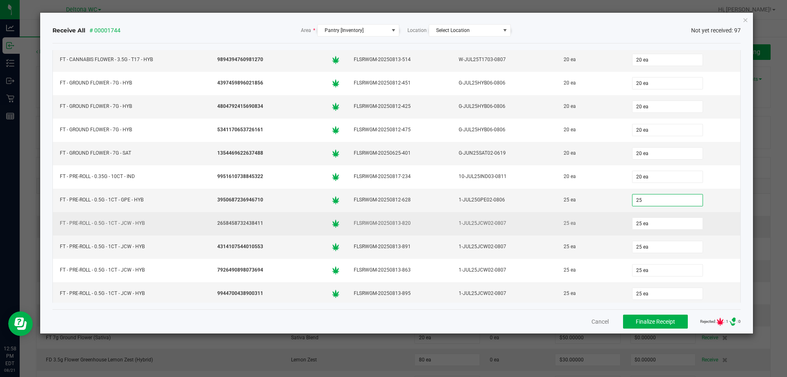
type input "25 ea"
click at [472, 230] on td "1-JUL25JCW02-0807" at bounding box center [504, 223] width 105 height 23
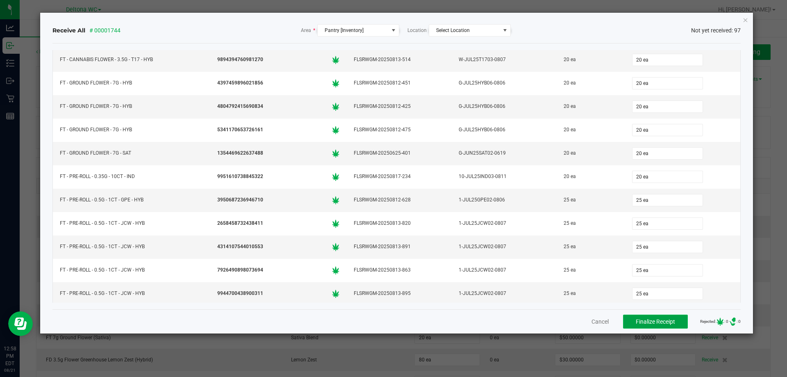
click at [657, 321] on span "Finalize Receipt" at bounding box center [655, 321] width 39 height 7
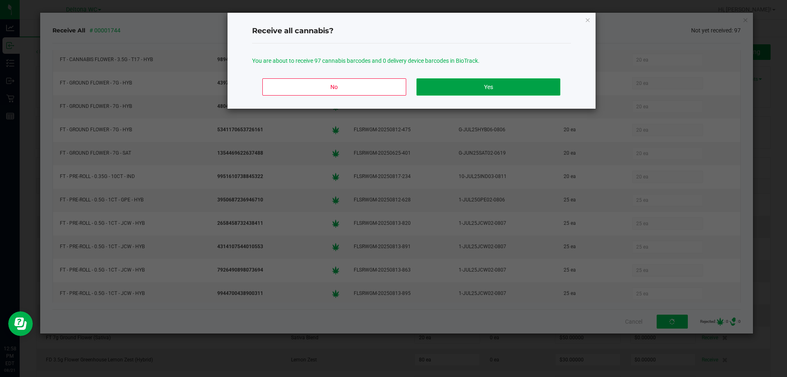
click at [478, 91] on button "Yes" at bounding box center [488, 86] width 143 height 17
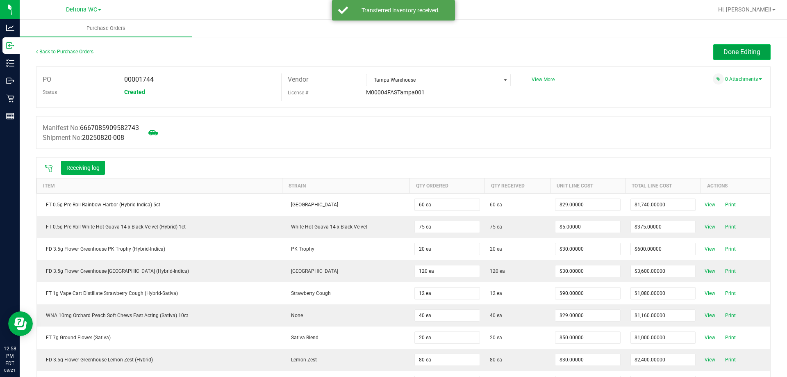
click at [734, 45] on button "Done Editing" at bounding box center [741, 52] width 57 height 16
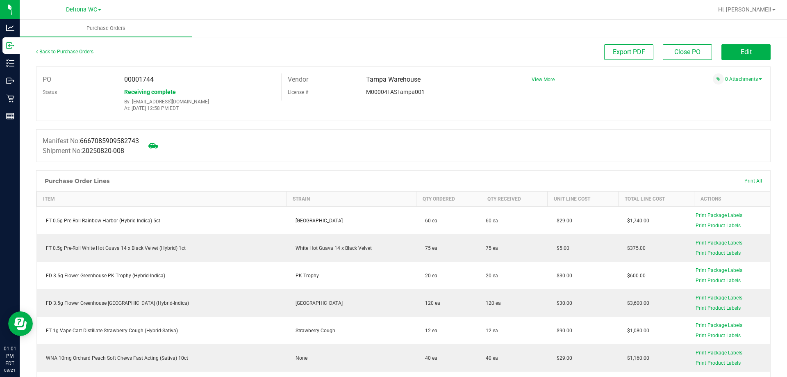
click at [66, 51] on link "Back to Purchase Orders" at bounding box center [64, 52] width 57 height 6
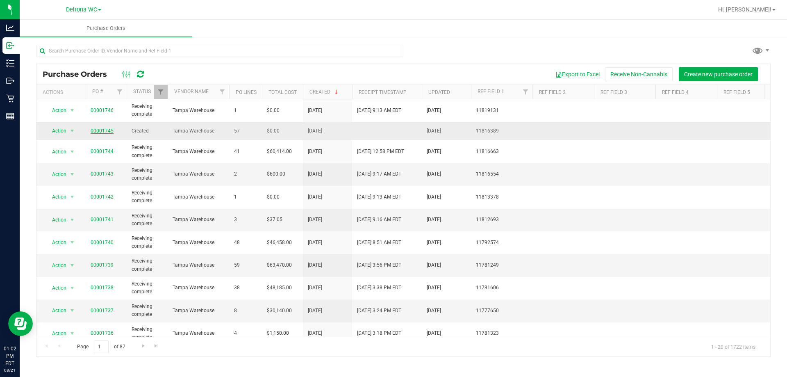
click at [107, 130] on link "00001745" at bounding box center [102, 131] width 23 height 6
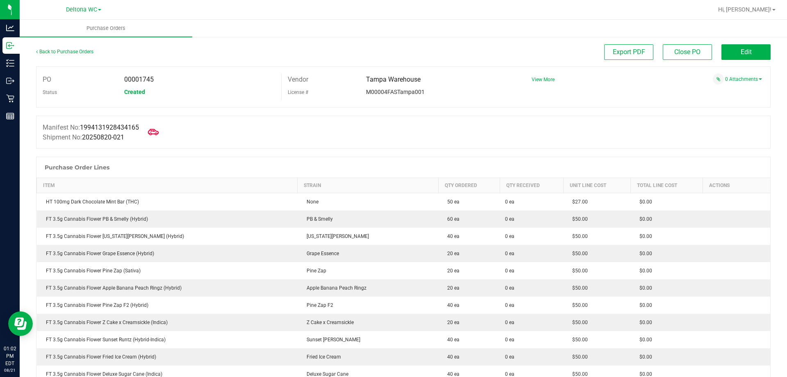
click at [159, 133] on icon at bounding box center [153, 132] width 11 height 6
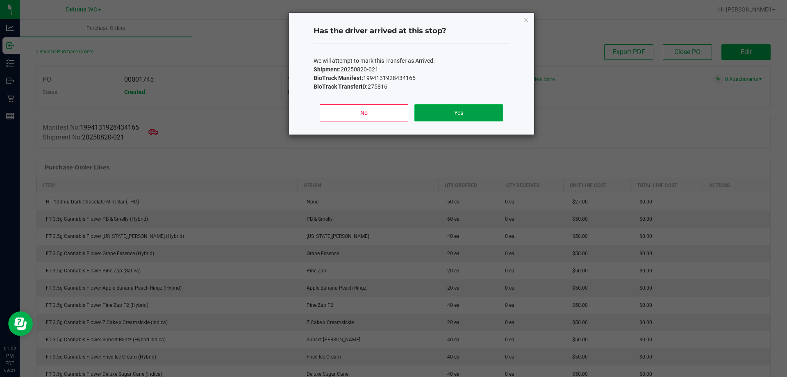
click at [437, 109] on button "Yes" at bounding box center [458, 112] width 88 height 17
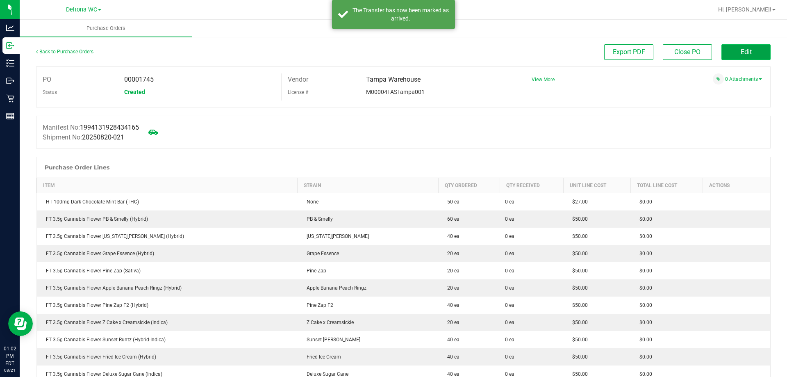
click at [721, 53] on button "Edit" at bounding box center [745, 52] width 49 height 16
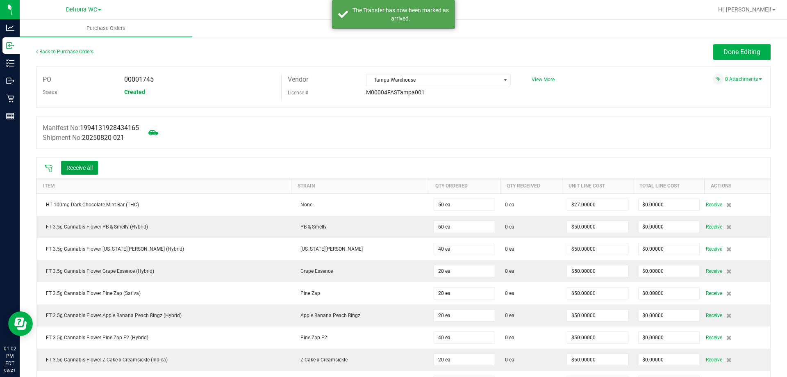
click at [93, 169] on button "Receive all" at bounding box center [79, 168] width 37 height 14
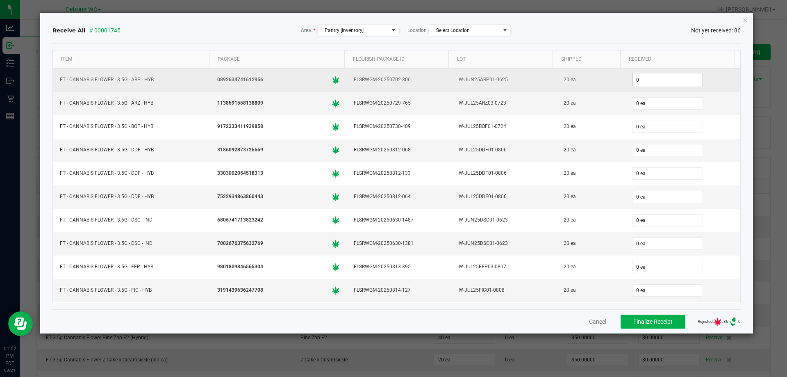
click at [658, 78] on input "0" at bounding box center [668, 79] width 70 height 11
type input "20 ea"
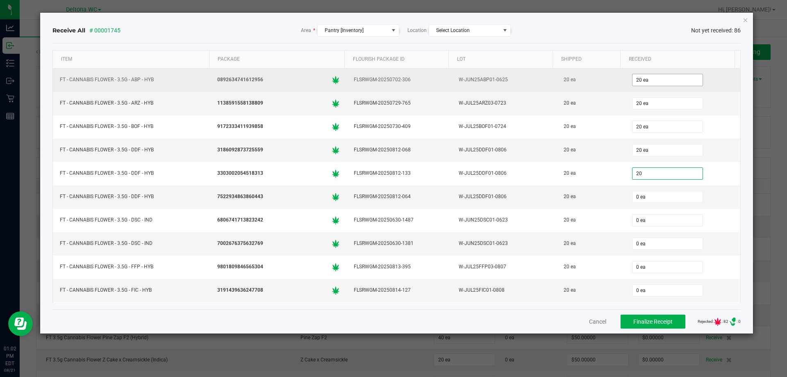
type input "20 ea"
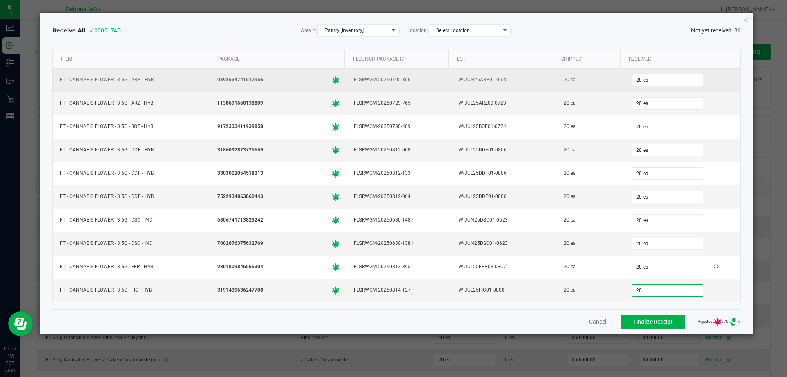
type input "20 ea"
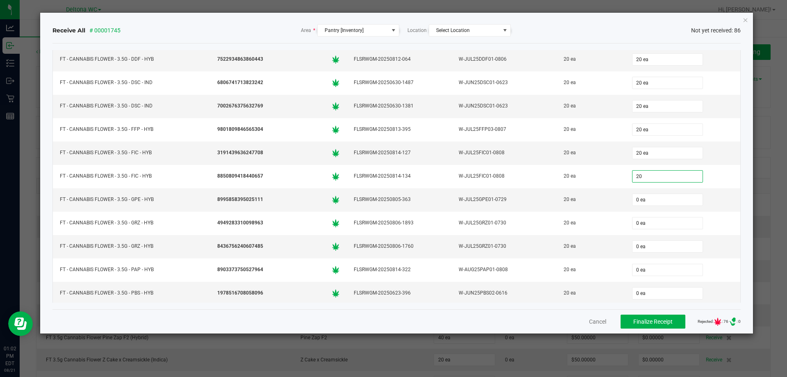
type input "20 ea"
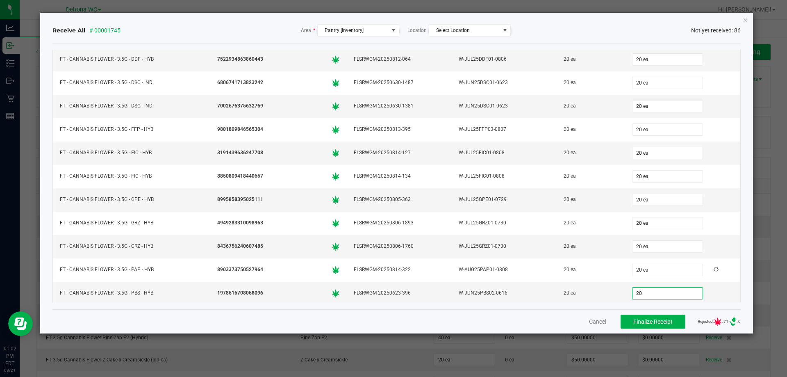
type input "20 ea"
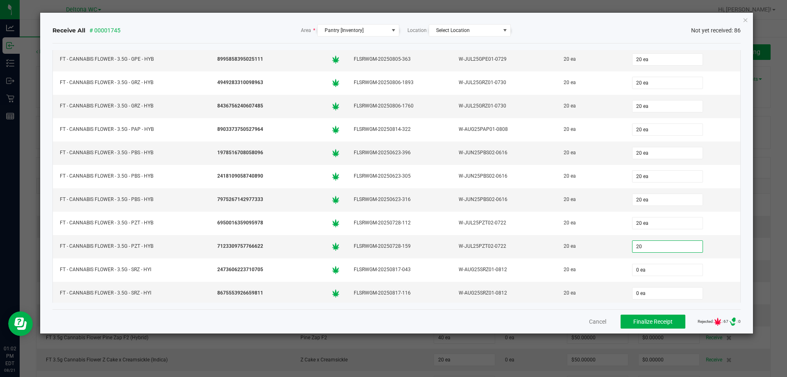
type input "20 ea"
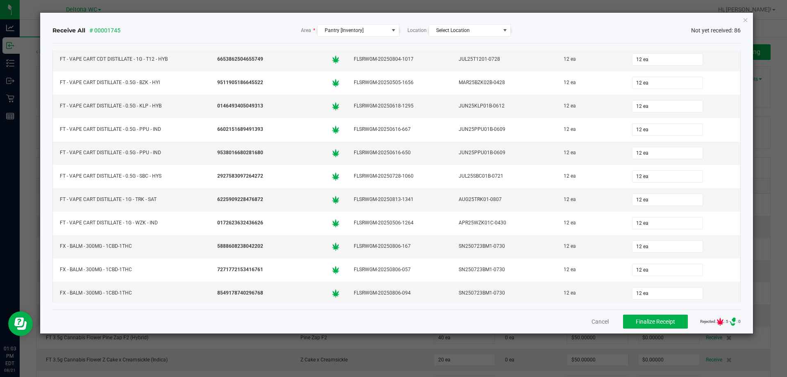
scroll to position [1775, 0]
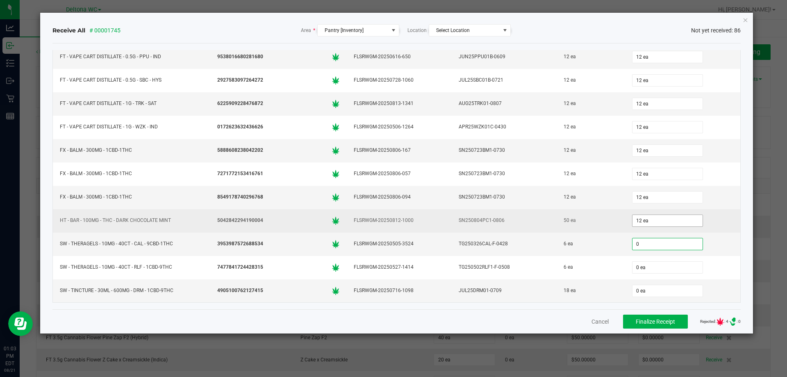
click at [669, 216] on input "12 ea" at bounding box center [668, 220] width 70 height 11
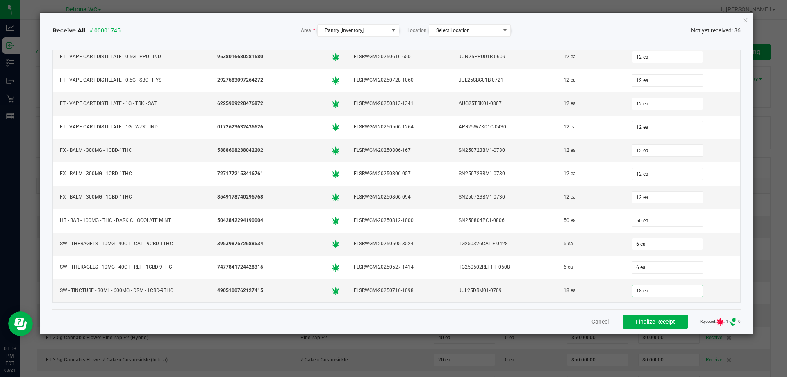
click at [560, 311] on div "Cancel Finalize Receipt Rejected: : 1 .st0{ } : 0" at bounding box center [396, 321] width 689 height 24
click at [641, 319] on span "Finalize Receipt" at bounding box center [655, 321] width 39 height 7
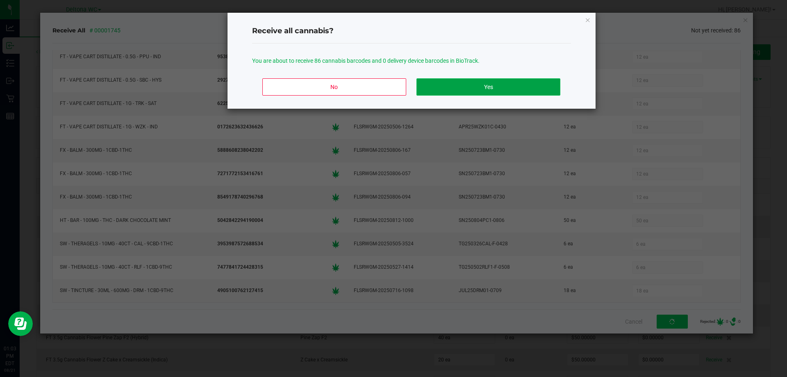
click at [521, 86] on button "Yes" at bounding box center [488, 86] width 143 height 17
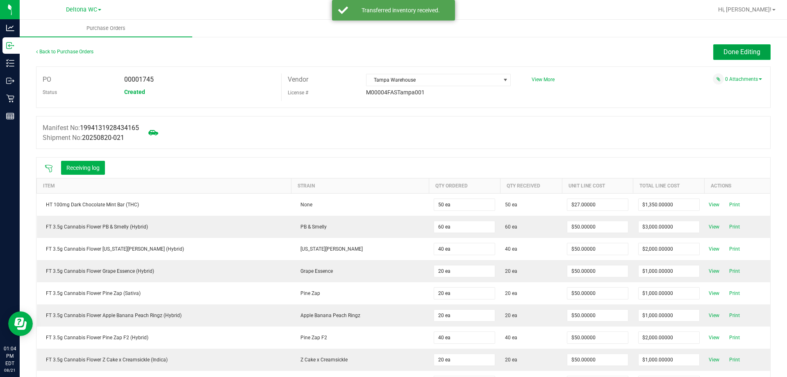
click at [750, 56] on button "Done Editing" at bounding box center [741, 52] width 57 height 16
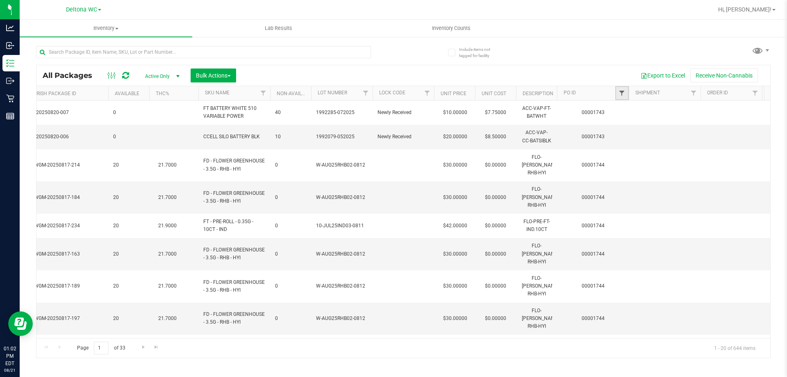
click at [621, 92] on span "Filter" at bounding box center [622, 93] width 7 height 7
click at [634, 131] on button "Filter" at bounding box center [639, 133] width 39 height 18
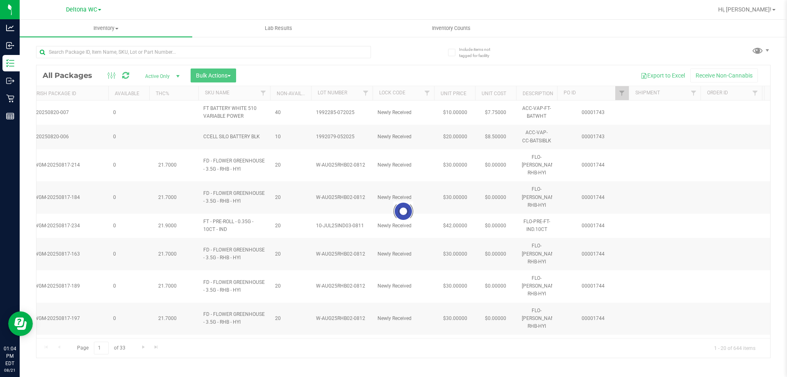
type input "1745"
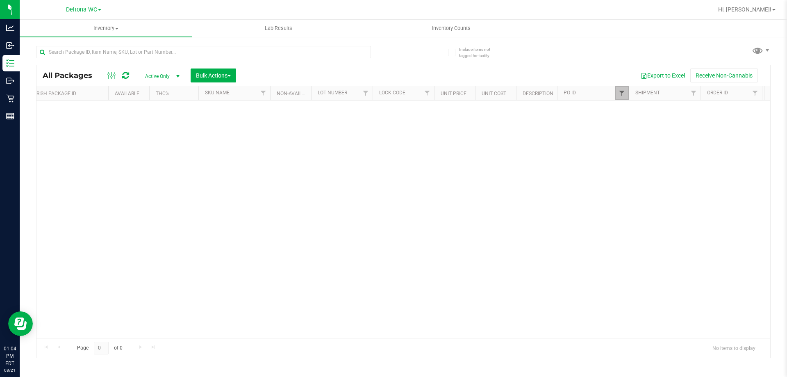
click at [625, 93] on span "Filter" at bounding box center [622, 93] width 7 height 7
click at [651, 137] on button "Filter" at bounding box center [639, 133] width 39 height 18
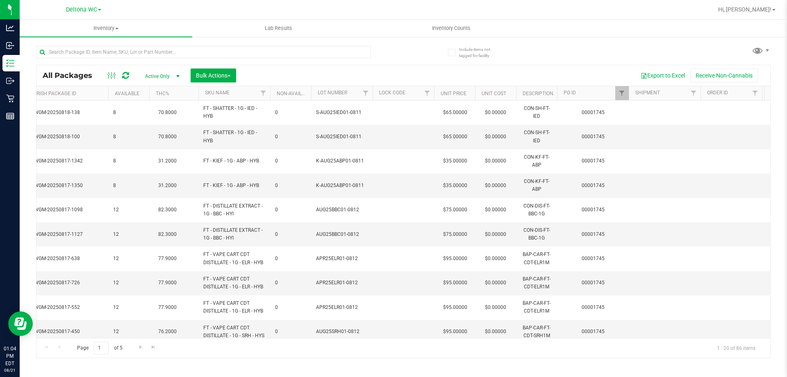
click at [212, 67] on div "All Packages Active Only Active Only Lab Samples Locked All External Internal B…" at bounding box center [403, 75] width 734 height 20
click at [216, 76] on span "Bulk Actions" at bounding box center [213, 75] width 35 height 7
click at [238, 152] on span "Lock/Unlock packages" at bounding box center [224, 154] width 56 height 7
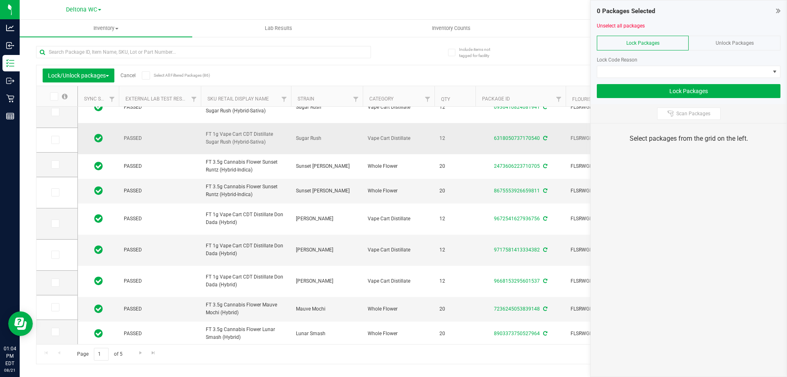
scroll to position [259, 0]
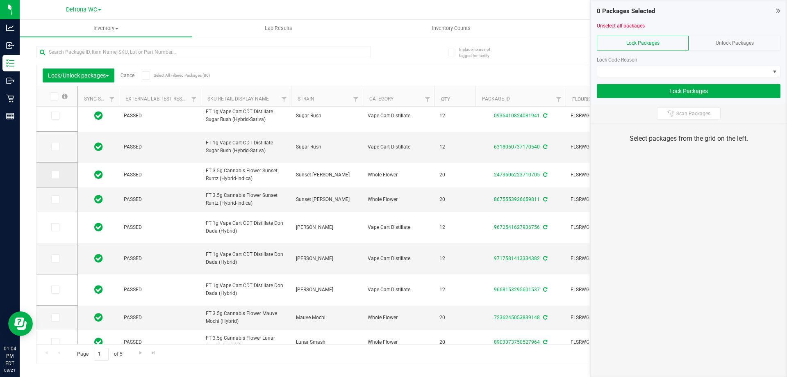
click at [60, 176] on label at bounding box center [57, 175] width 12 height 8
click at [0, 0] on input "checkbox" at bounding box center [0, 0] width 0 height 0
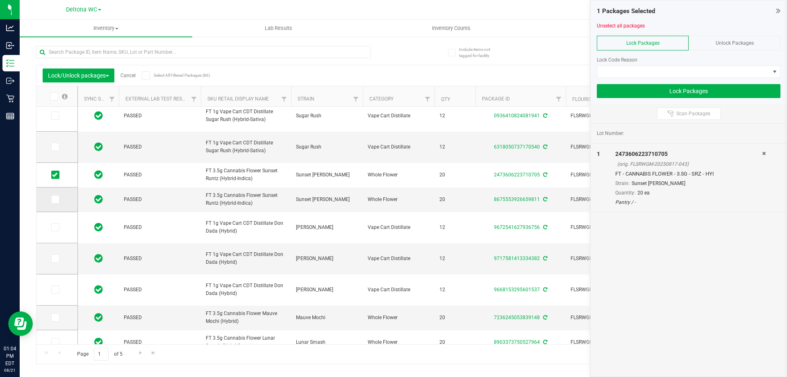
click at [52, 195] on span at bounding box center [55, 199] width 8 height 8
click at [0, 0] on input "checkbox" at bounding box center [0, 0] width 0 height 0
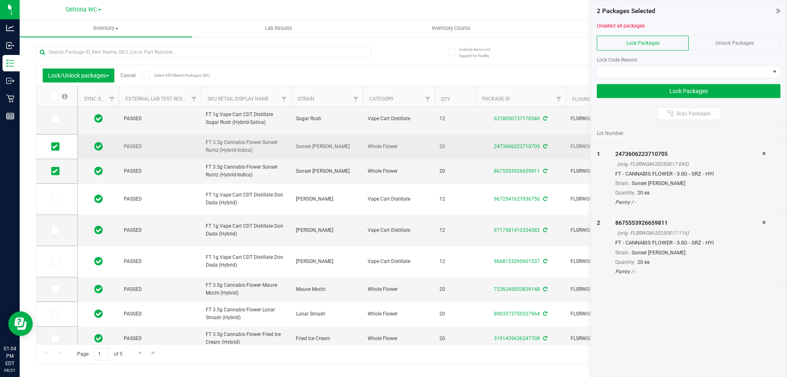
scroll to position [294, 0]
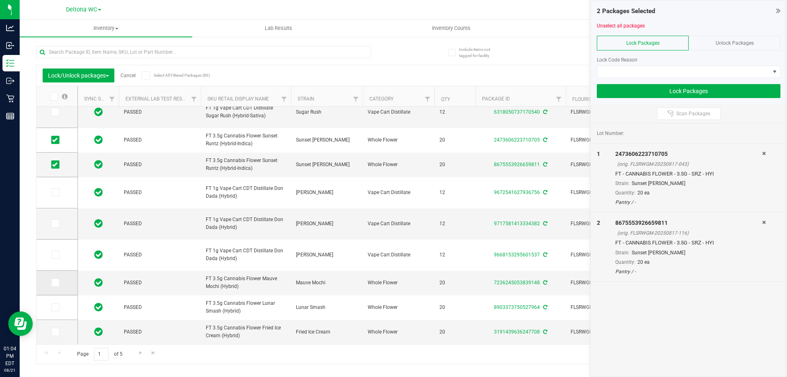
click at [60, 285] on label at bounding box center [57, 282] width 12 height 8
click at [0, 0] on input "checkbox" at bounding box center [0, 0] width 0 height 0
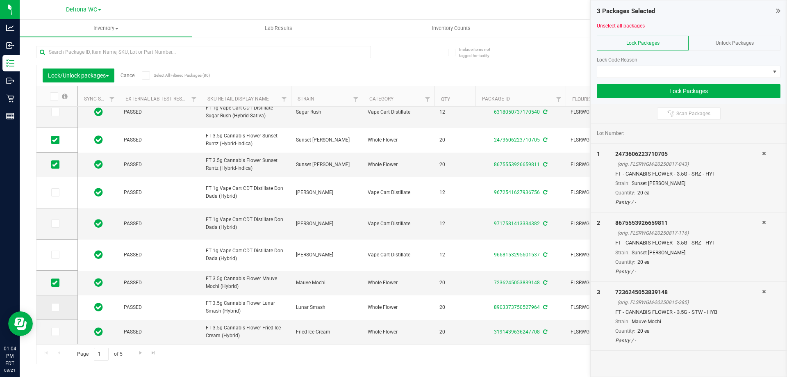
click at [58, 304] on span at bounding box center [55, 307] width 8 height 8
click at [0, 0] on input "checkbox" at bounding box center [0, 0] width 0 height 0
click at [57, 330] on span at bounding box center [55, 332] width 8 height 8
click at [0, 0] on input "checkbox" at bounding box center [0, 0] width 0 height 0
click at [135, 349] on link "Go to the next page" at bounding box center [140, 353] width 12 height 11
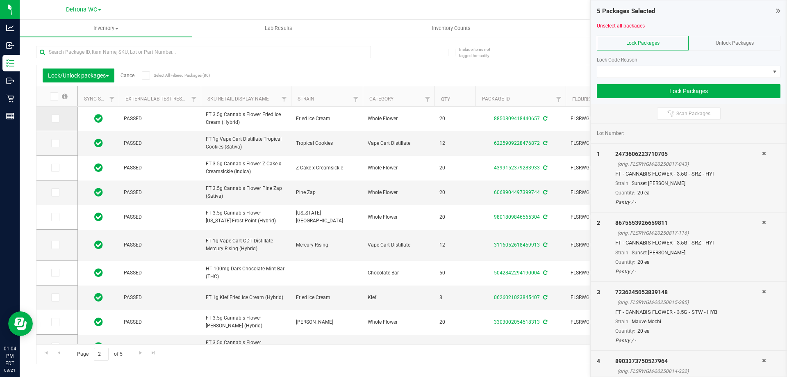
click at [52, 121] on span at bounding box center [55, 118] width 8 height 8
click at [0, 0] on input "checkbox" at bounding box center [0, 0] width 0 height 0
click at [60, 167] on label at bounding box center [57, 168] width 12 height 8
click at [0, 0] on input "checkbox" at bounding box center [0, 0] width 0 height 0
click at [57, 190] on span at bounding box center [55, 192] width 8 height 8
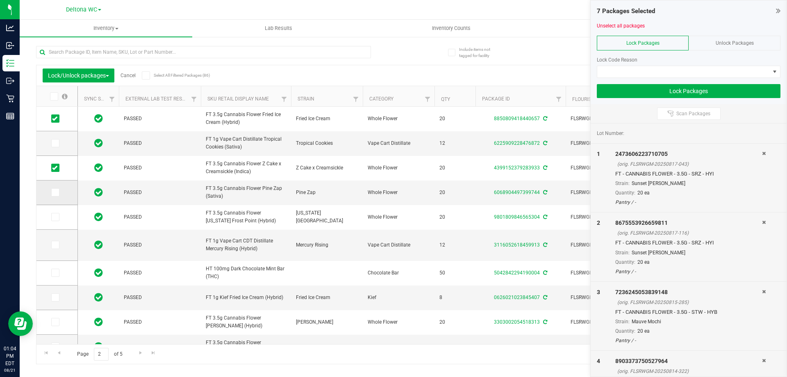
click at [0, 0] on input "checkbox" at bounding box center [0, 0] width 0 height 0
click at [57, 215] on span at bounding box center [55, 217] width 8 height 8
click at [0, 0] on input "checkbox" at bounding box center [0, 0] width 0 height 0
click at [56, 322] on icon at bounding box center [54, 322] width 5 height 0
click at [0, 0] on input "checkbox" at bounding box center [0, 0] width 0 height 0
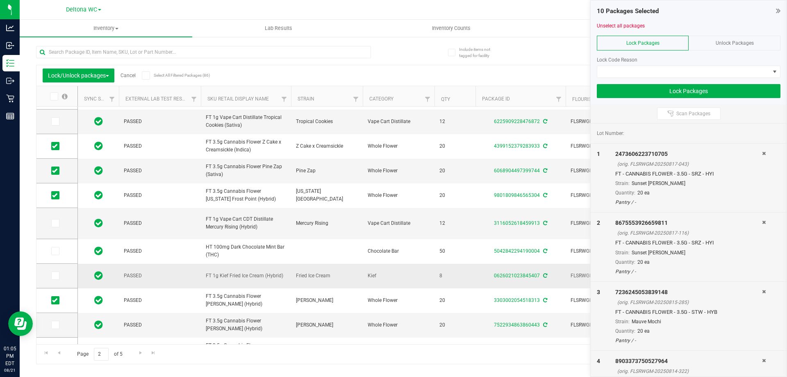
scroll to position [41, 0]
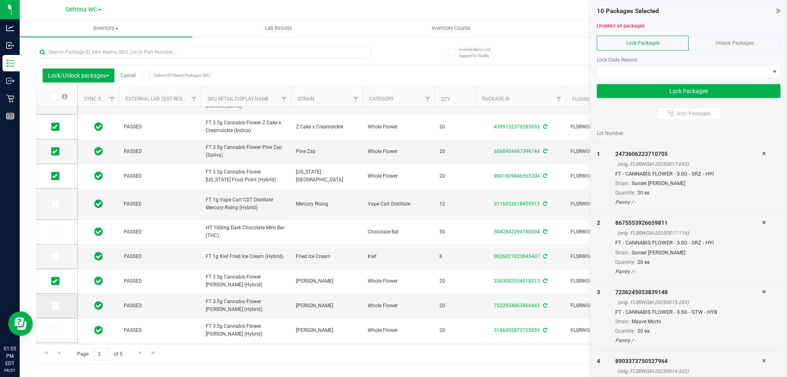
click at [59, 303] on label at bounding box center [57, 305] width 12 height 8
click at [0, 0] on input "checkbox" at bounding box center [0, 0] width 0 height 0
click at [52, 330] on icon at bounding box center [54, 330] width 5 height 0
click at [0, 0] on input "checkbox" at bounding box center [0, 0] width 0 height 0
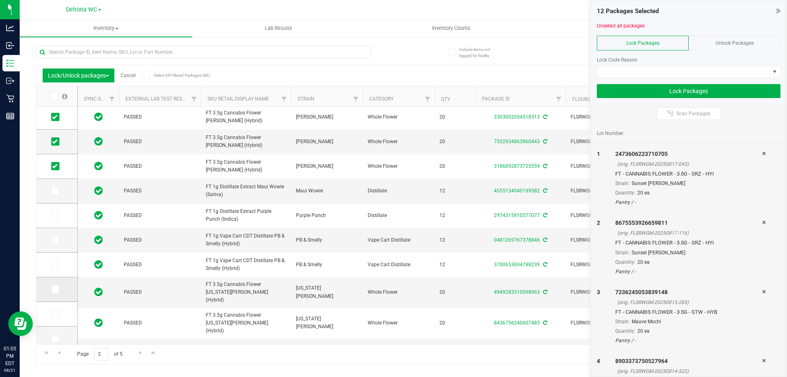
drag, startPoint x: 63, startPoint y: 285, endPoint x: 56, endPoint y: 298, distance: 14.9
click at [62, 286] on label at bounding box center [57, 289] width 12 height 8
click at [0, 0] on input "checkbox" at bounding box center [0, 0] width 0 height 0
drag, startPoint x: 54, startPoint y: 310, endPoint x: 61, endPoint y: 300, distance: 12.3
click at [54, 310] on span at bounding box center [55, 314] width 8 height 8
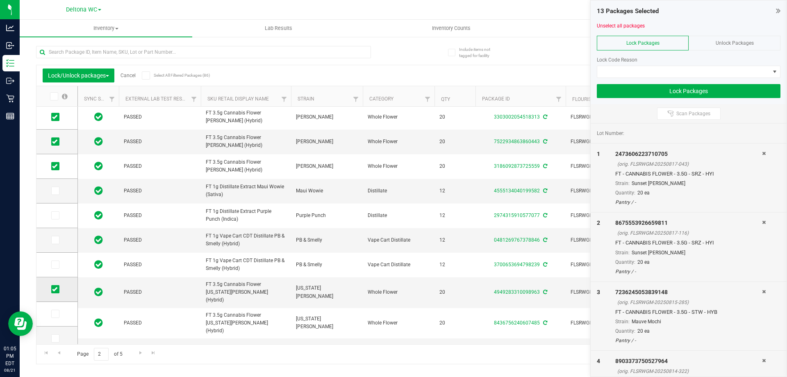
click at [0, 0] on input "checkbox" at bounding box center [0, 0] width 0 height 0
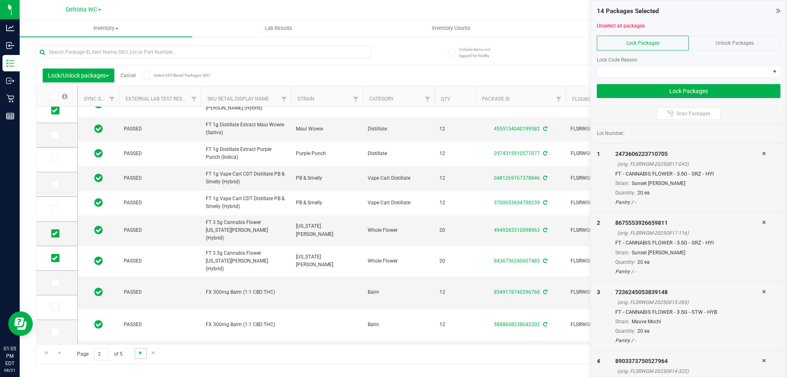
click at [138, 353] on span "Go to the next page" at bounding box center [140, 352] width 7 height 7
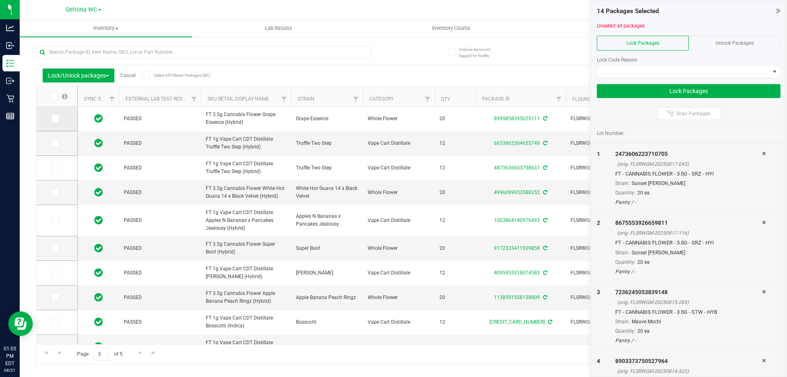
click at [59, 117] on label at bounding box center [57, 118] width 12 height 8
click at [0, 0] on input "checkbox" at bounding box center [0, 0] width 0 height 0
click at [59, 191] on span at bounding box center [55, 192] width 8 height 8
click at [0, 0] on input "checkbox" at bounding box center [0, 0] width 0 height 0
click at [53, 248] on icon at bounding box center [54, 248] width 5 height 0
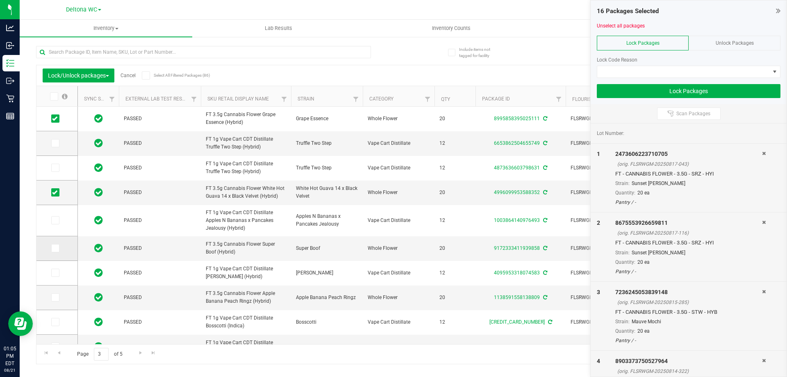
click at [0, 0] on input "checkbox" at bounding box center [0, 0] width 0 height 0
click at [57, 297] on icon at bounding box center [54, 297] width 5 height 0
click at [0, 0] on input "checkbox" at bounding box center [0, 0] width 0 height 0
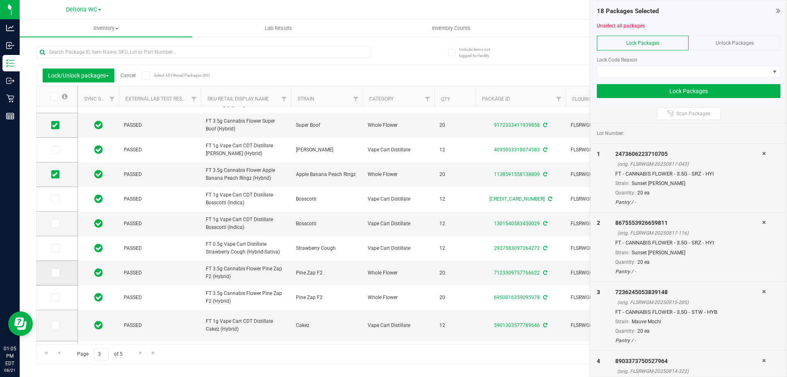
click at [56, 273] on icon at bounding box center [54, 273] width 5 height 0
click at [0, 0] on input "checkbox" at bounding box center [0, 0] width 0 height 0
click at [54, 297] on icon at bounding box center [54, 297] width 5 height 0
click at [0, 0] on input "checkbox" at bounding box center [0, 0] width 0 height 0
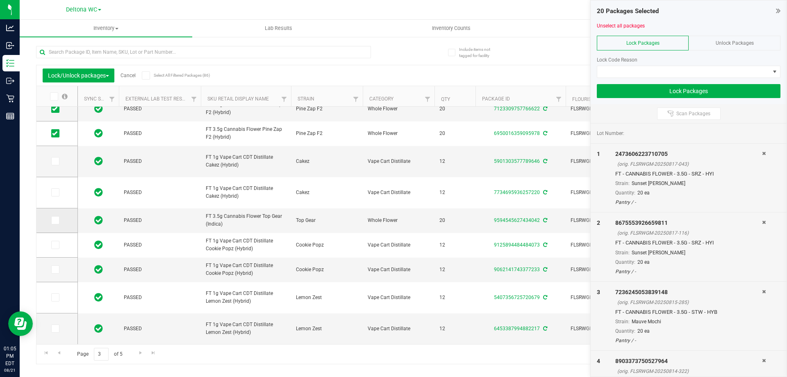
click at [60, 221] on label at bounding box center [57, 220] width 12 height 8
click at [0, 0] on input "checkbox" at bounding box center [0, 0] width 0 height 0
click at [143, 354] on link "Go to the next page" at bounding box center [140, 353] width 12 height 11
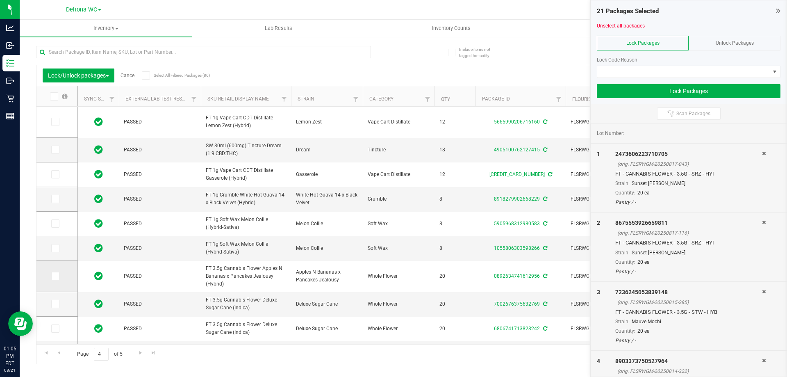
click at [55, 276] on icon at bounding box center [54, 276] width 5 height 0
click at [0, 0] on input "checkbox" at bounding box center [0, 0] width 0 height 0
click at [57, 304] on icon at bounding box center [54, 304] width 5 height 0
click at [0, 0] on input "checkbox" at bounding box center [0, 0] width 0 height 0
click at [61, 322] on td at bounding box center [56, 328] width 41 height 25
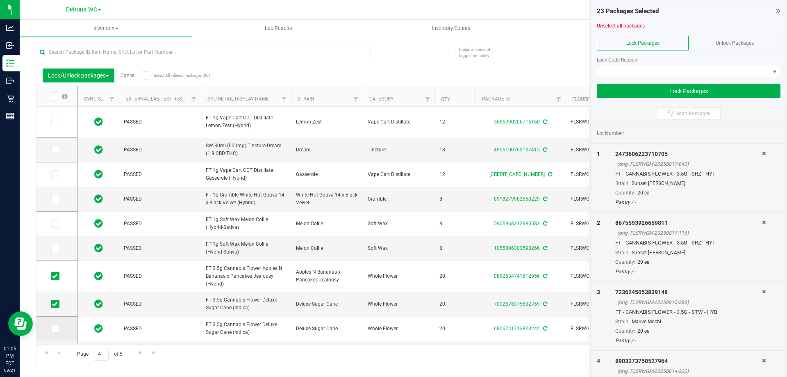
click at [53, 328] on icon at bounding box center [54, 328] width 5 height 0
click at [0, 0] on input "checkbox" at bounding box center [0, 0] width 0 height 0
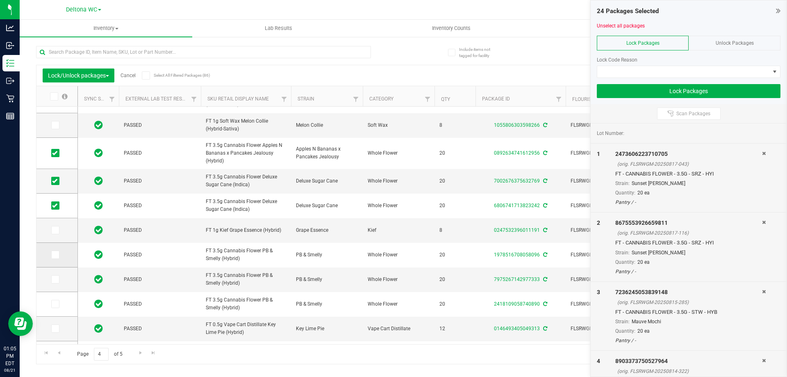
click at [51, 257] on span at bounding box center [55, 254] width 8 height 8
click at [0, 0] on input "checkbox" at bounding box center [0, 0] width 0 height 0
click at [56, 279] on icon at bounding box center [54, 279] width 5 height 0
click at [0, 0] on input "checkbox" at bounding box center [0, 0] width 0 height 0
click at [59, 306] on label at bounding box center [57, 304] width 12 height 8
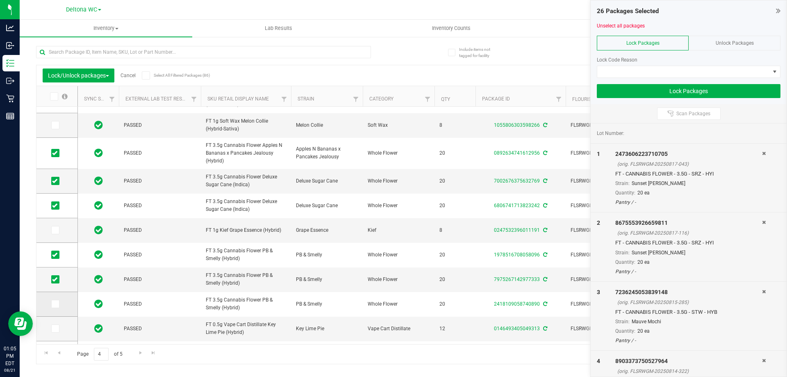
click at [0, 0] on input "checkbox" at bounding box center [0, 0] width 0 height 0
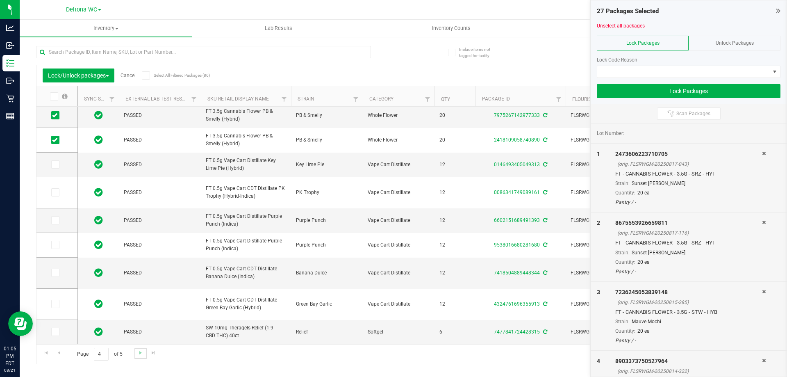
click at [136, 351] on link "Go to the next page" at bounding box center [140, 353] width 12 height 11
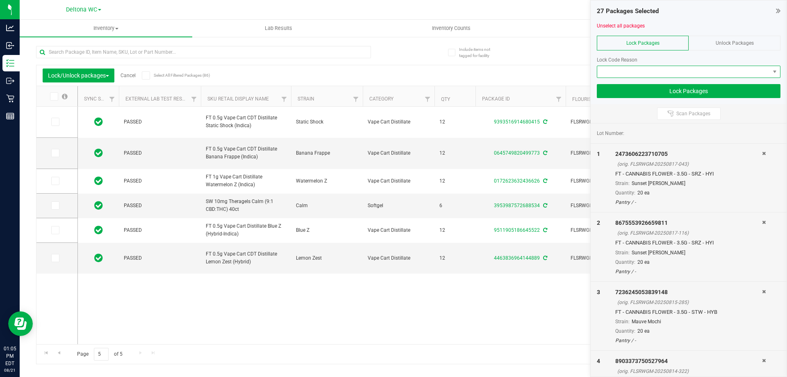
click at [724, 68] on span at bounding box center [683, 71] width 173 height 11
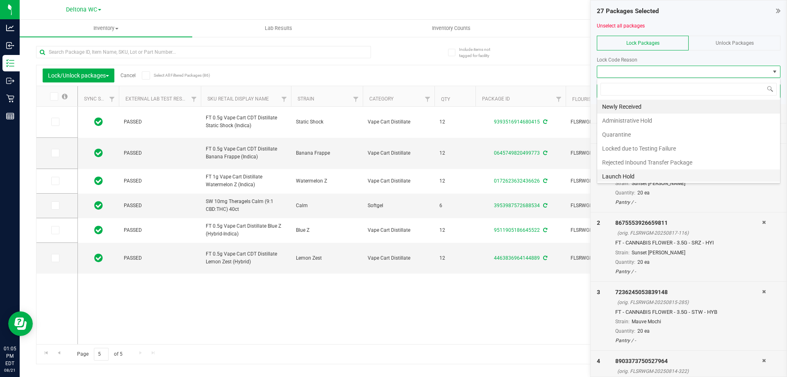
click at [629, 175] on li "Launch Hold" at bounding box center [688, 176] width 183 height 14
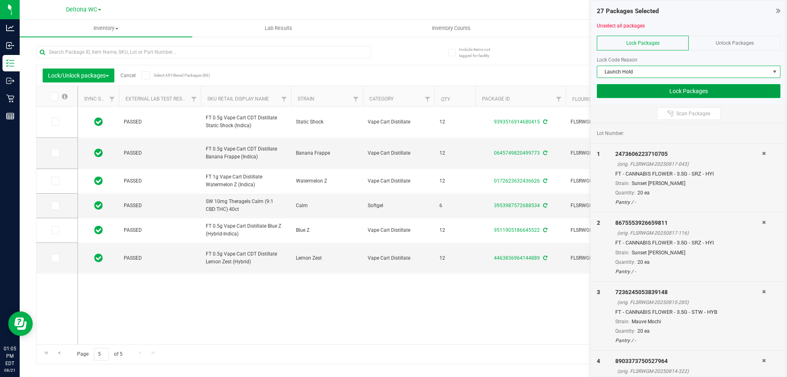
click at [662, 93] on button "Lock Packages" at bounding box center [689, 91] width 184 height 14
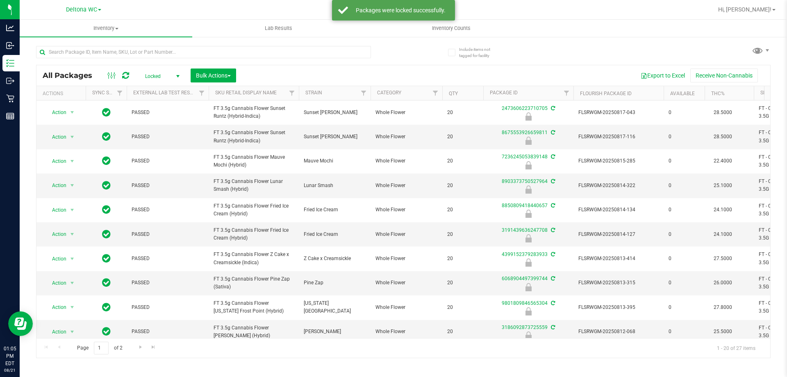
click at [162, 75] on span "Locked" at bounding box center [160, 76] width 45 height 11
click at [160, 86] on li "Active Only" at bounding box center [160, 89] width 44 height 12
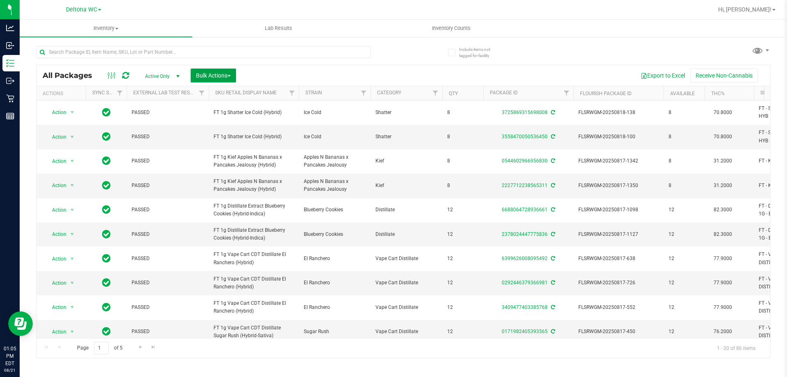
click at [221, 76] on span "Bulk Actions" at bounding box center [213, 75] width 35 height 7
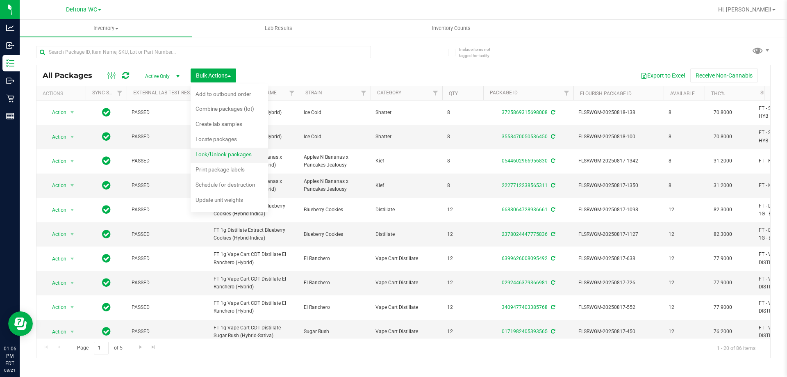
click at [238, 151] on span "Lock/Unlock packages" at bounding box center [224, 154] width 56 height 7
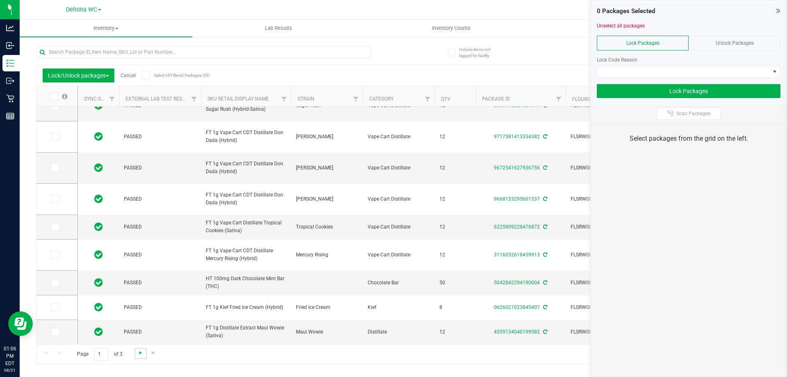
click at [138, 356] on span "Go to the next page" at bounding box center [140, 352] width 7 height 7
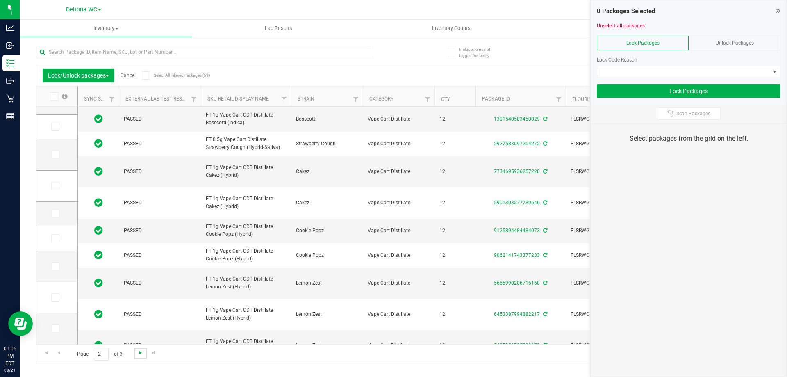
click at [141, 351] on span "Go to the next page" at bounding box center [140, 352] width 7 height 7
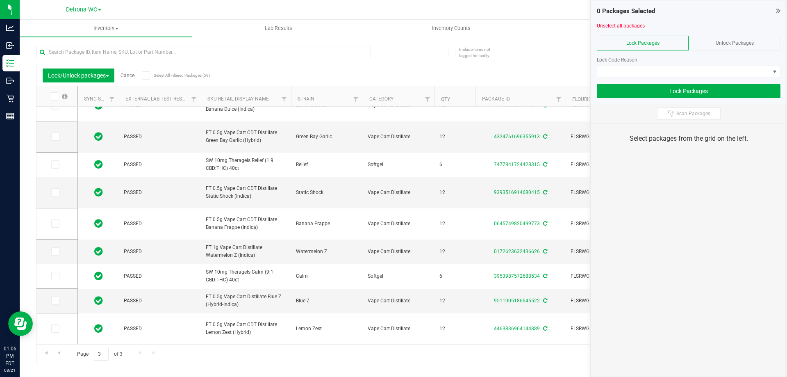
click at [142, 73] on div "Lock/Unlock packages Cancel Select All Filtered Packages (59)" at bounding box center [119, 75] width 152 height 14
click at [150, 72] on span at bounding box center [146, 75] width 8 height 8
click at [0, 0] on input "Select All Filtered Packages (59)" at bounding box center [0, 0] width 0 height 0
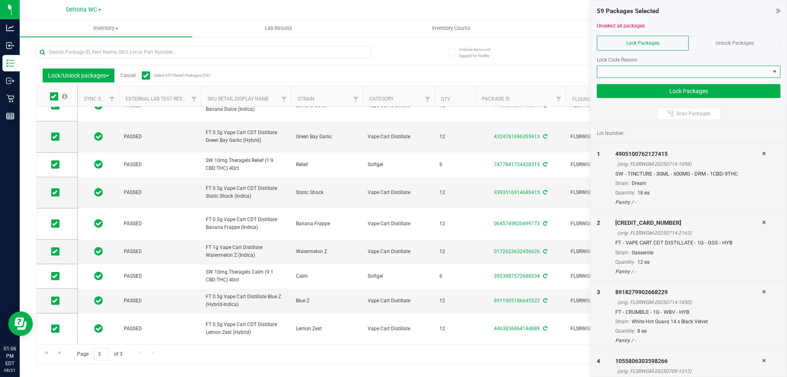
click at [640, 69] on span at bounding box center [683, 71] width 173 height 11
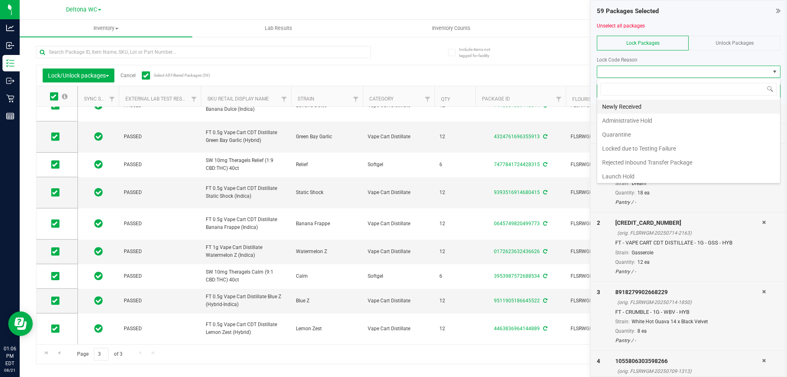
click at [630, 101] on li "Newly Received" at bounding box center [688, 107] width 183 height 14
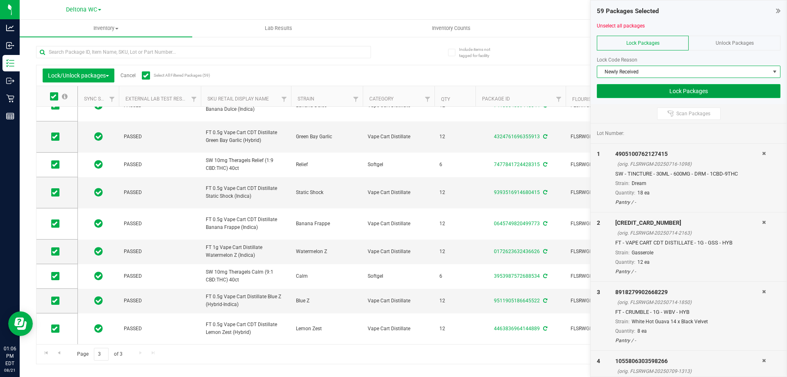
click at [640, 95] on button "Lock Packages" at bounding box center [689, 91] width 184 height 14
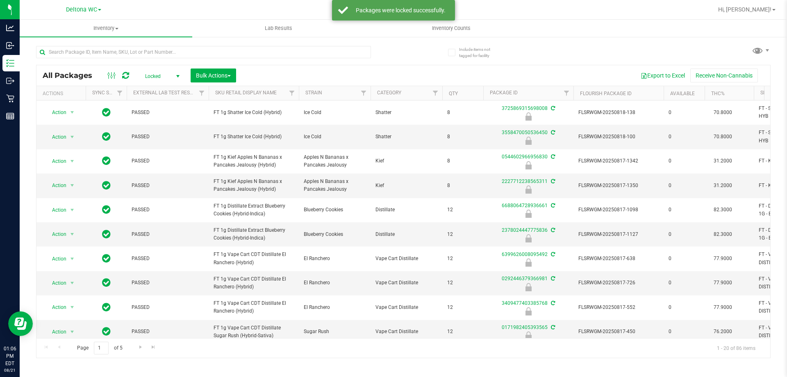
click at [155, 82] on div "All Packages Locked Active Only Lab Samples Locked All External Internal Bulk A…" at bounding box center [403, 75] width 734 height 20
click at [158, 77] on span "Locked" at bounding box center [160, 76] width 45 height 11
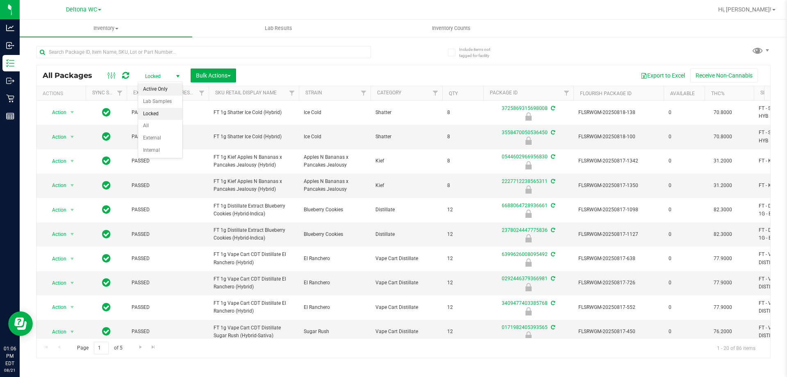
click at [163, 84] on li "Active Only" at bounding box center [160, 89] width 44 height 12
click at [136, 58] on div at bounding box center [203, 55] width 335 height 19
click at [138, 55] on input "text" at bounding box center [203, 52] width 335 height 12
click at [180, 53] on input "text" at bounding box center [203, 52] width 335 height 12
click at [218, 55] on input "text" at bounding box center [203, 52] width 335 height 12
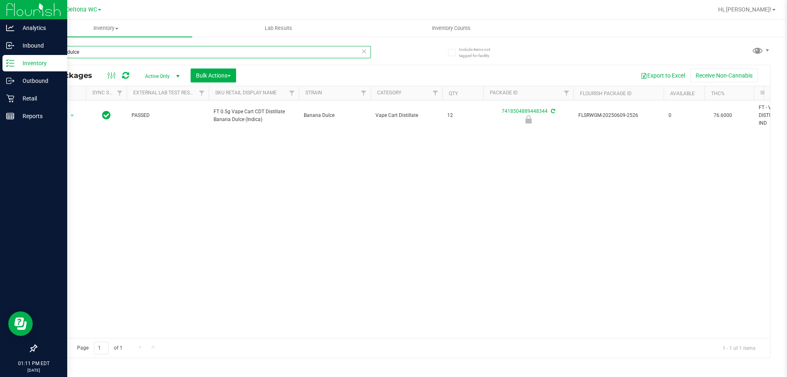
drag, startPoint x: 132, startPoint y: 50, endPoint x: 11, endPoint y: 15, distance: 126.2
click at [0, 23] on div "Analytics Inbound Inventory Outbound Retail Reports 01:11 PM EDT 08/21/2025 08/…" at bounding box center [393, 188] width 787 height 377
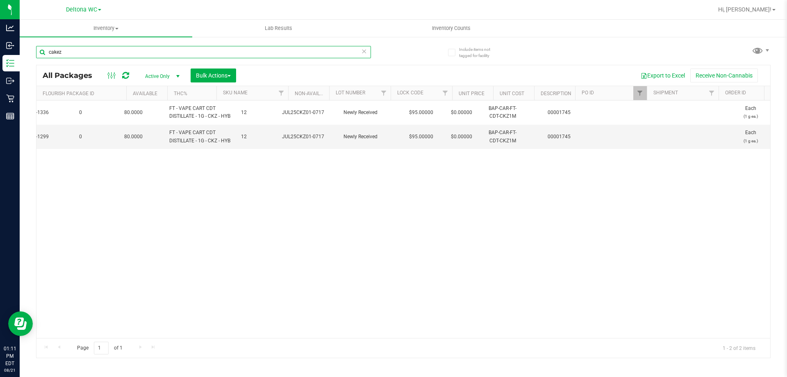
scroll to position [0, 589]
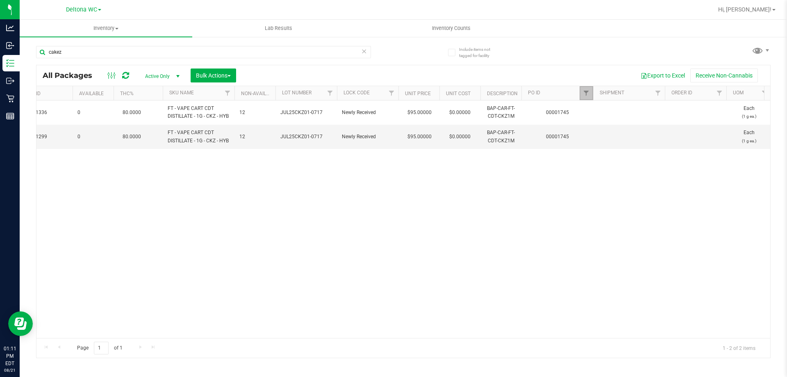
click at [593, 90] on link "Filter" at bounding box center [587, 93] width 14 height 14
click at [650, 129] on button "Clear" at bounding box center [649, 133] width 39 height 18
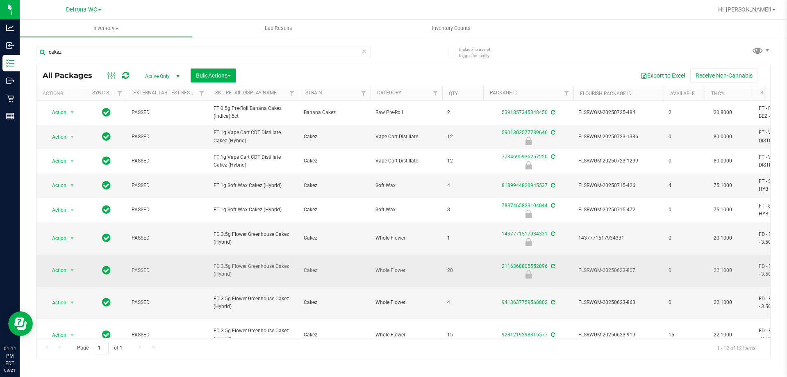
click at [230, 259] on td "FD 3.5g Flower Greenhouse Cakez (Hybrid)" at bounding box center [254, 271] width 90 height 32
click at [227, 269] on span "FD 3.5g Flower Greenhouse Cakez (Hybrid)" at bounding box center [254, 270] width 80 height 16
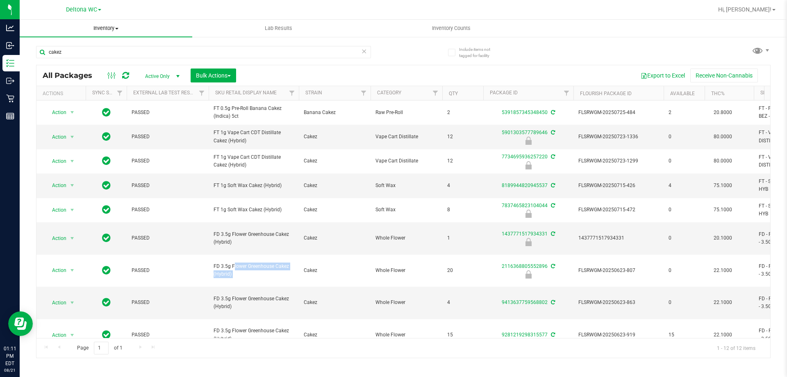
copy tr "FD 3.5g Flower Greenhouse Cakez (Hybrid)"
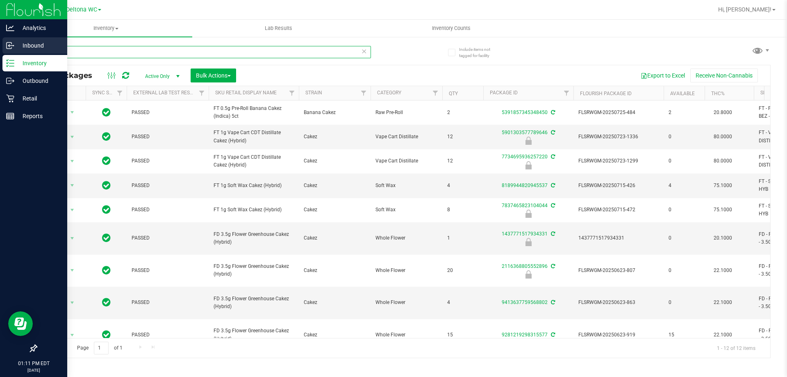
drag, startPoint x: 98, startPoint y: 54, endPoint x: 0, endPoint y: 46, distance: 98.4
click at [0, 46] on div "Analytics Inbound Inventory Outbound Retail Reports 01:11 PM EDT 08/21/2025 08/…" at bounding box center [393, 188] width 787 height 377
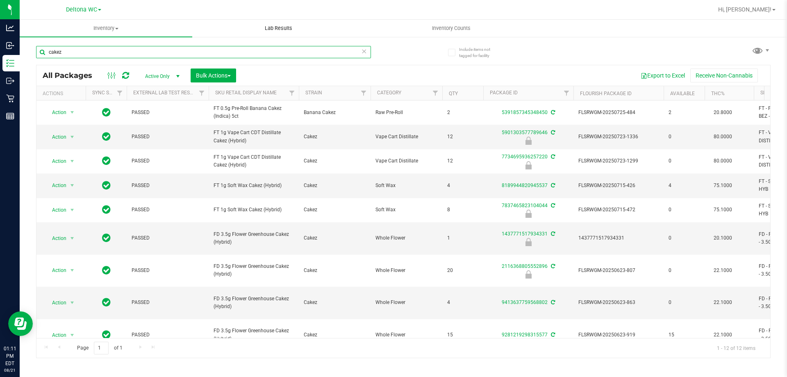
paste input "FD 3.5g Flower Greenhouse Cakez (Hybrid)"
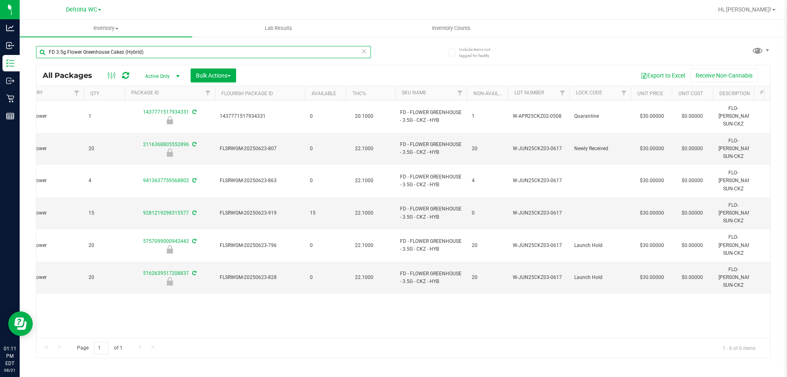
scroll to position [0, 245]
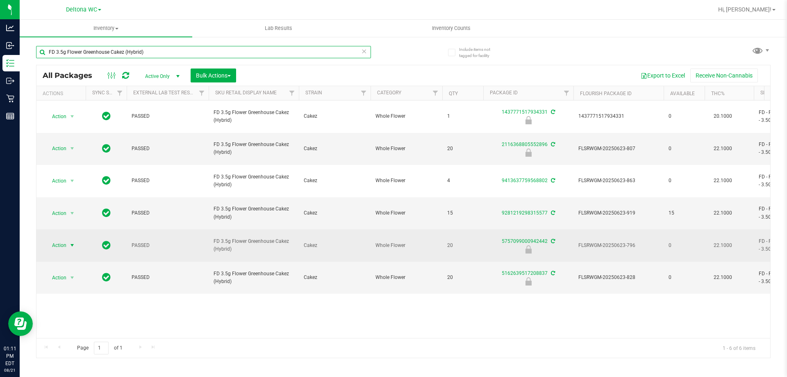
type input "FD 3.5g Flower Greenhouse Cakez (Hybrid)"
click at [71, 242] on span "select" at bounding box center [72, 245] width 7 height 7
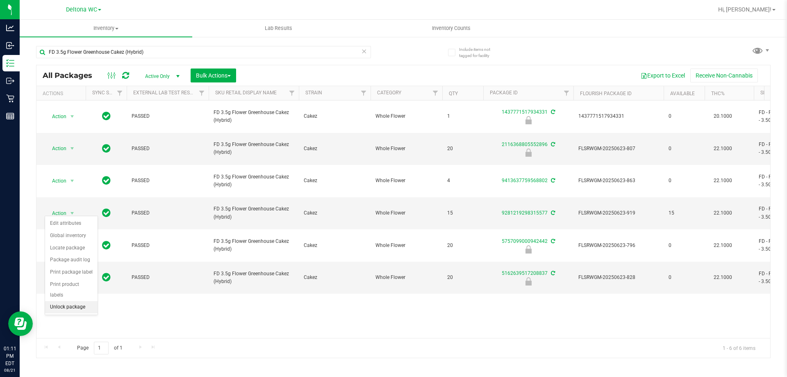
click at [67, 301] on li "Unlock package" at bounding box center [71, 307] width 52 height 12
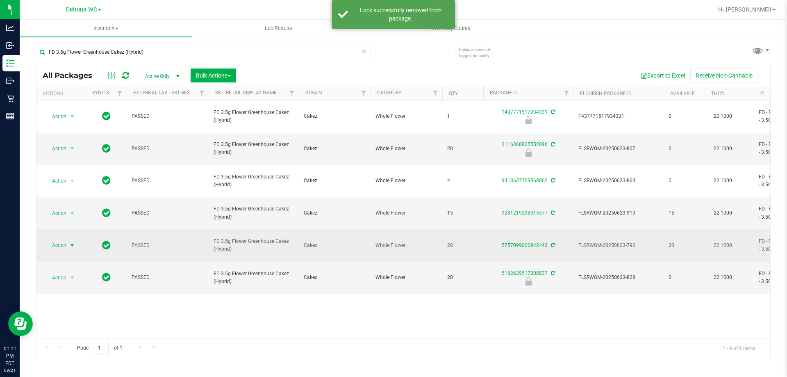
click at [62, 239] on span "Action" at bounding box center [56, 244] width 22 height 11
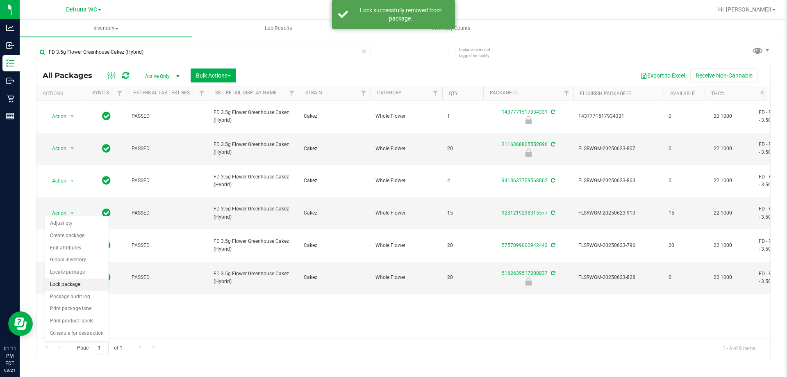
click at [74, 287] on li "Lock package" at bounding box center [77, 284] width 64 height 12
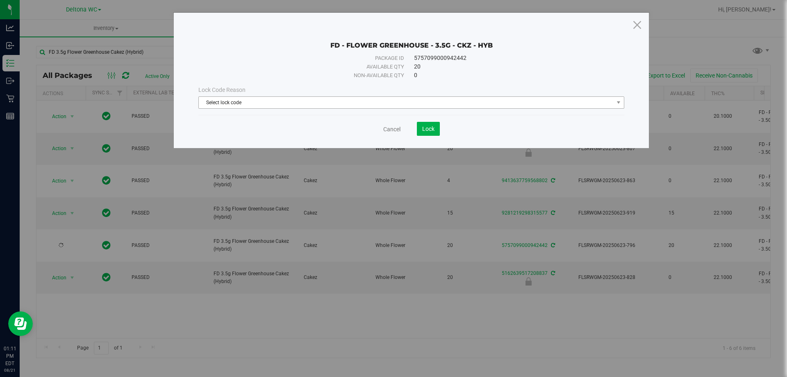
click at [345, 108] on div "Lock Code Reason Select lock code Select lock code Newly Received Administrativ…" at bounding box center [411, 97] width 438 height 35
click at [241, 106] on span "Select lock code" at bounding box center [406, 102] width 415 height 11
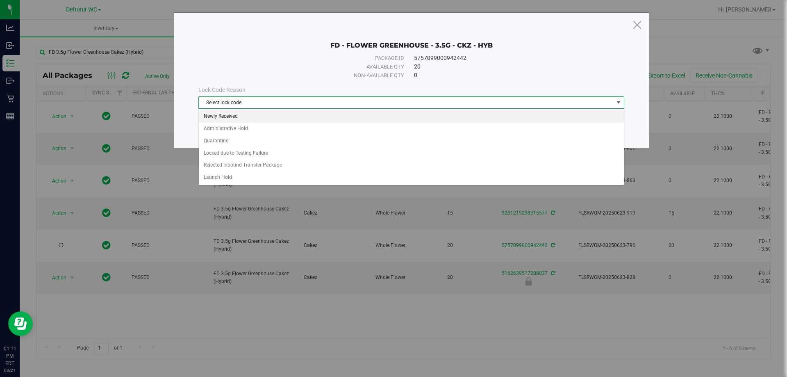
click at [235, 116] on li "Newly Received" at bounding box center [411, 116] width 425 height 12
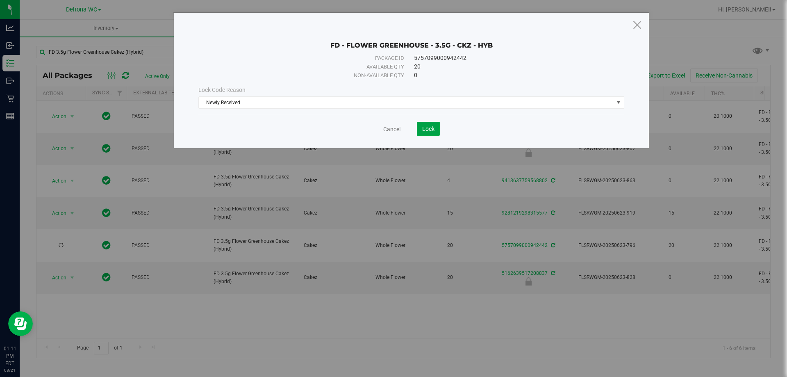
click at [422, 121] on div "Cancel Lock" at bounding box center [411, 126] width 426 height 20
click at [428, 127] on span "Lock" at bounding box center [428, 128] width 12 height 7
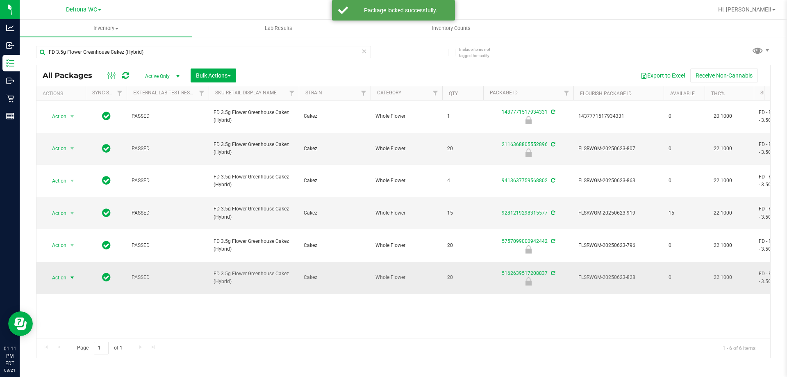
click at [75, 274] on span "select" at bounding box center [72, 277] width 7 height 7
click at [80, 325] on li "Unlock package" at bounding box center [71, 331] width 52 height 12
click at [75, 272] on span "select" at bounding box center [72, 277] width 10 height 11
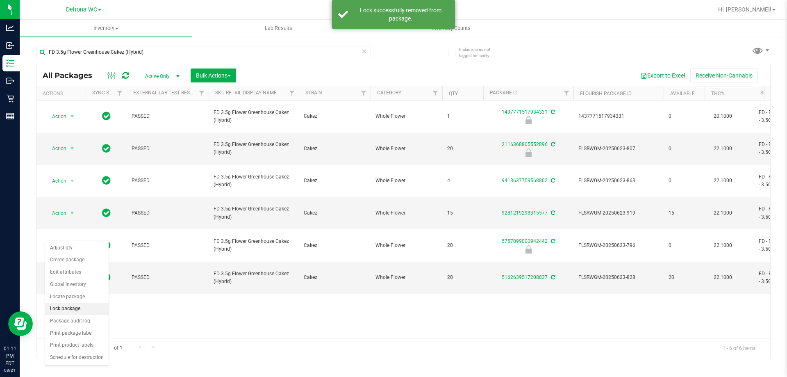
click at [83, 312] on li "Lock package" at bounding box center [77, 309] width 64 height 12
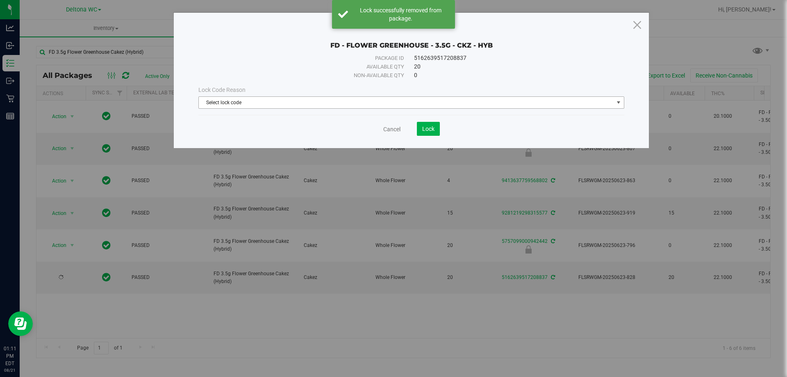
click at [297, 103] on span "Select lock code" at bounding box center [406, 102] width 415 height 11
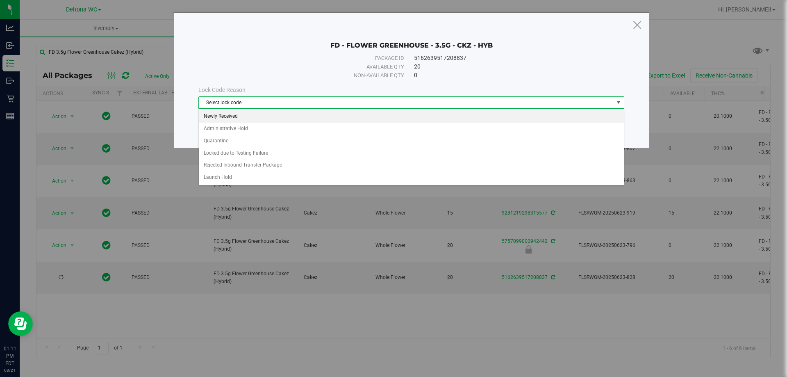
click at [246, 116] on li "Newly Received" at bounding box center [411, 116] width 425 height 12
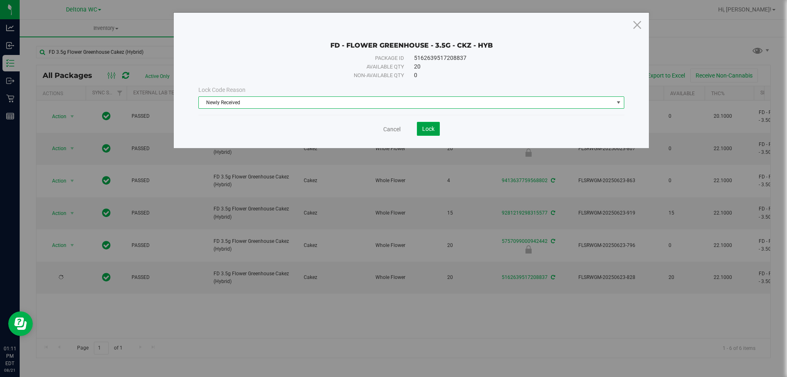
click at [426, 122] on button "Lock" at bounding box center [428, 129] width 23 height 14
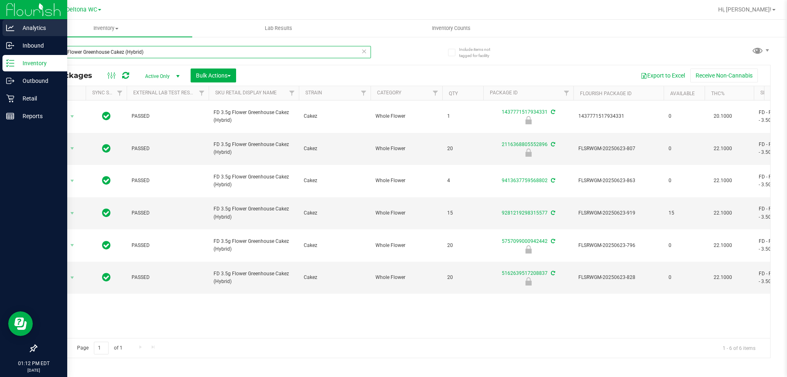
drag, startPoint x: 177, startPoint y: 57, endPoint x: 0, endPoint y: 25, distance: 179.6
click at [0, 25] on div "Analytics Inbound Inventory Outbound Retail Reports 01:12 PM EDT 08/21/2025 08/…" at bounding box center [393, 188] width 787 height 377
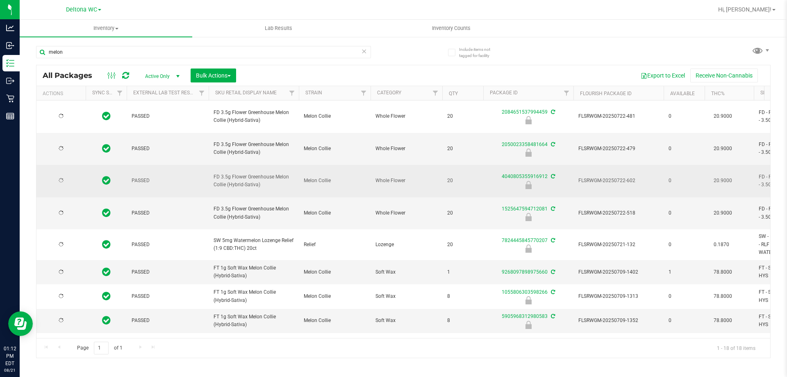
click at [254, 173] on span "FD 3.5g Flower Greenhouse Melon Collie (Hybrid-Sativa)" at bounding box center [254, 181] width 80 height 16
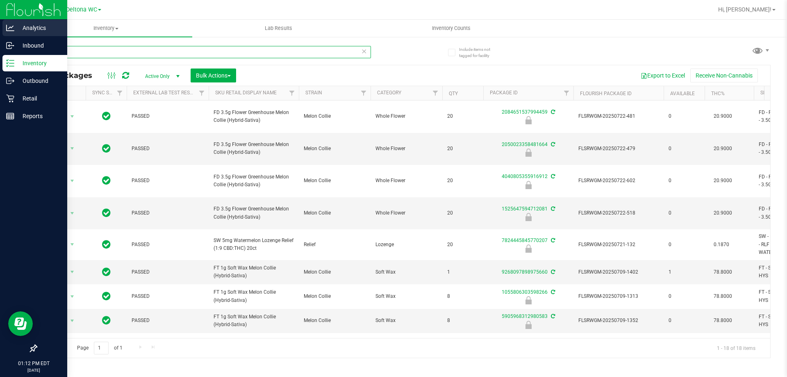
drag, startPoint x: 163, startPoint y: 52, endPoint x: 2, endPoint y: 31, distance: 163.0
click at [0, 31] on div "Analytics Inbound Inventory Outbound Retail Reports 01:12 PM EDT 08/21/2025 08/…" at bounding box center [393, 188] width 787 height 377
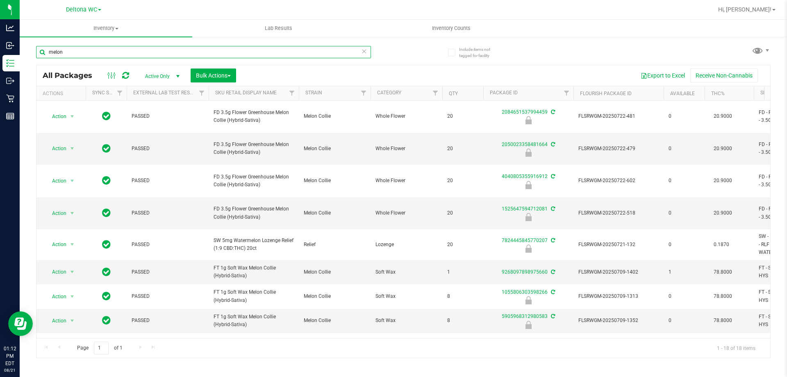
paste input "FD 3.5g Flower Greenhouse Melon Collie (Hybrid-Sativa)"
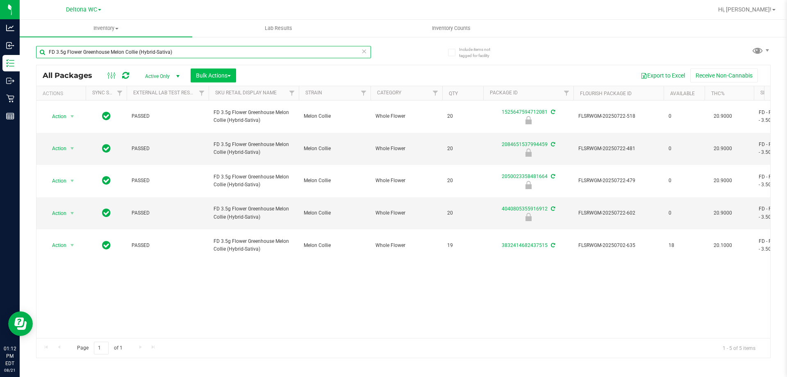
type input "FD 3.5g Flower Greenhouse Melon Collie (Hybrid-Sativa)"
click at [213, 77] on span "Bulk Actions" at bounding box center [213, 75] width 35 height 7
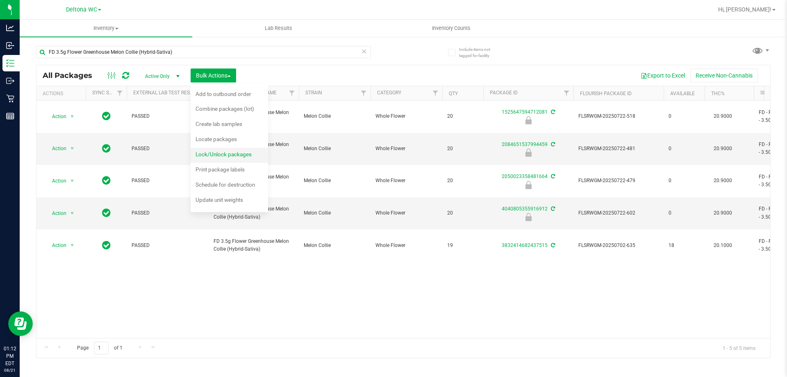
click at [236, 151] on span "Lock/Unlock packages" at bounding box center [224, 154] width 56 height 7
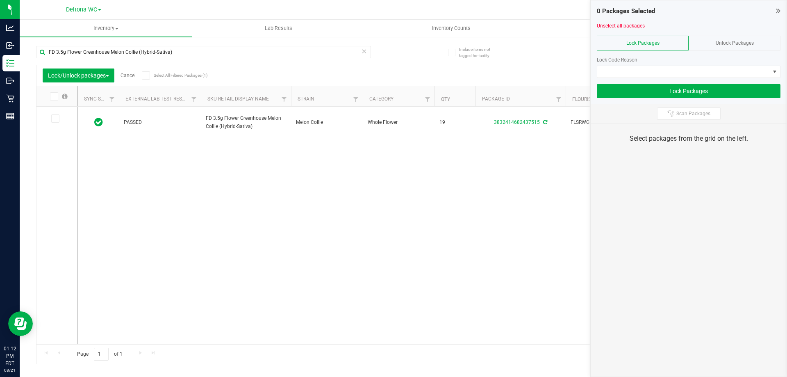
click at [731, 44] on span "Unlock Packages" at bounding box center [735, 43] width 38 height 6
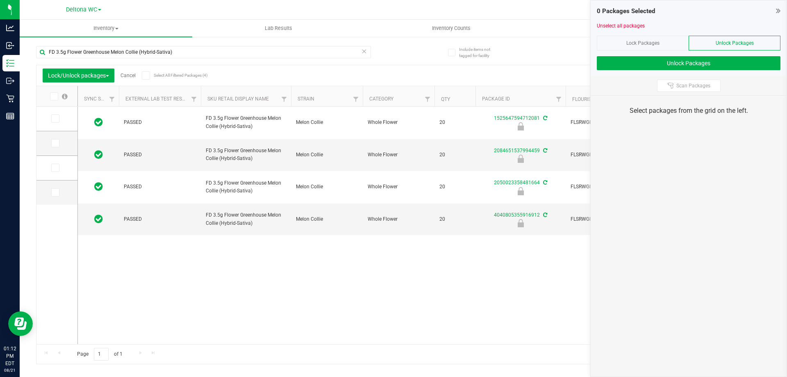
click at [432, 299] on div "PASSED FD 3.5g Flower Greenhouse Melon Collie (Hybrid-Sativa) Melon Collie Whol…" at bounding box center [424, 225] width 692 height 237
click at [781, 10] on div "0 Packages Selected Unselect all packages Lock Packages Unlock Packages Unlock …" at bounding box center [689, 38] width 196 height 76
click at [780, 7] on icon at bounding box center [778, 11] width 5 height 8
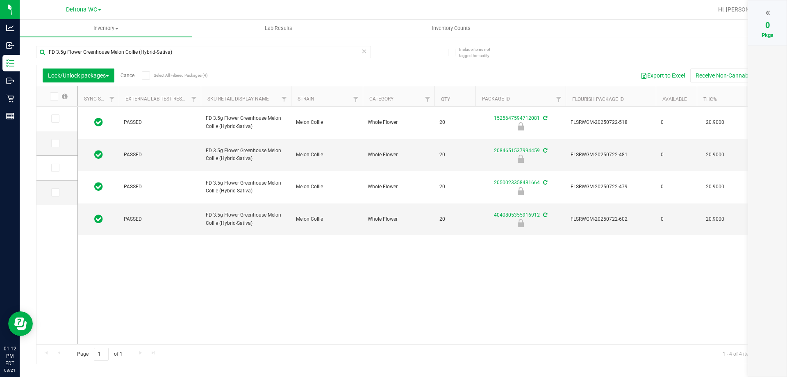
click at [772, 12] on div at bounding box center [767, 13] width 22 height 12
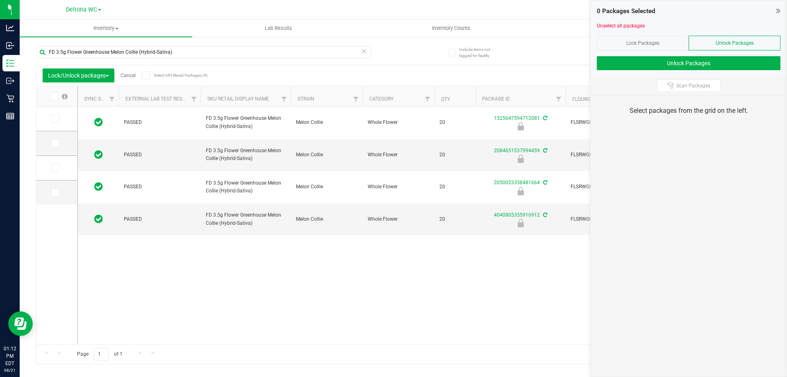
click at [618, 38] on div "Lock Packages" at bounding box center [643, 43] width 92 height 15
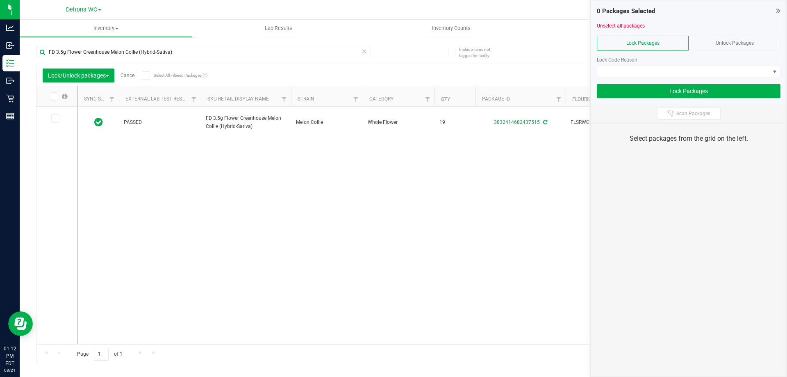
click at [777, 12] on icon at bounding box center [778, 11] width 5 height 8
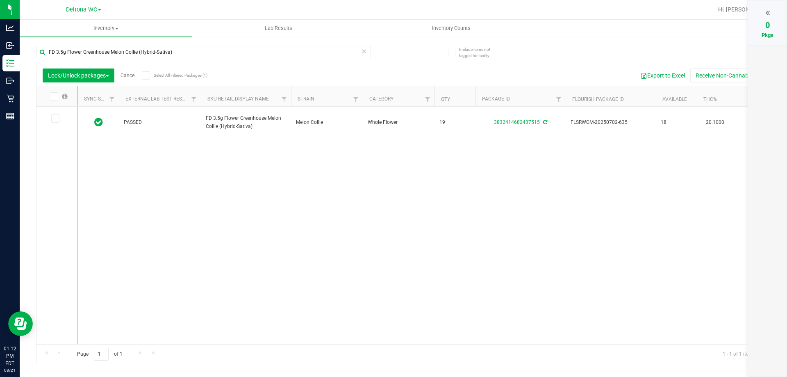
click at [777, 12] on div at bounding box center [767, 13] width 22 height 12
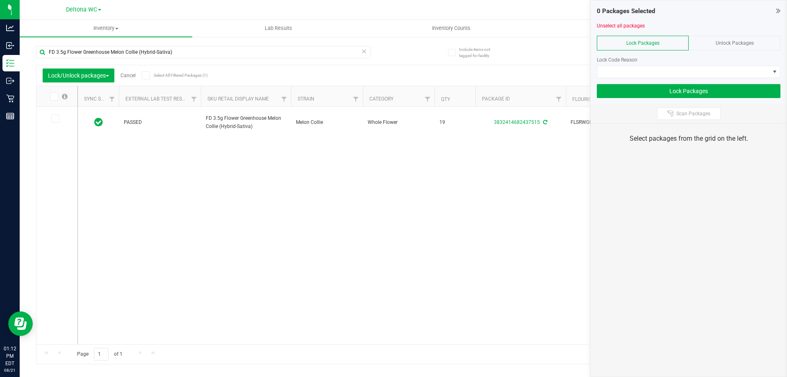
click at [280, 218] on div "PASSED FD 3.5g Flower Greenhouse Melon Collie (Hybrid-Sativa) Melon Collie Whol…" at bounding box center [424, 225] width 692 height 237
click at [334, 216] on div "PASSED FD 3.5g Flower Greenhouse Melon Collie (Hybrid-Sativa) Melon Collie Whol…" at bounding box center [424, 225] width 692 height 237
click at [777, 10] on icon at bounding box center [778, 11] width 5 height 8
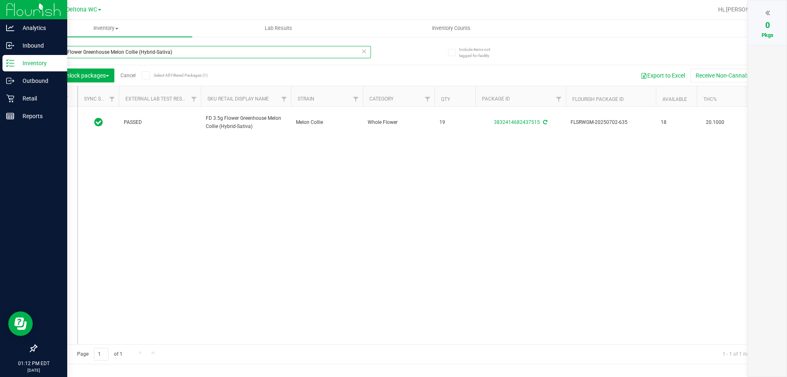
drag, startPoint x: 301, startPoint y: 51, endPoint x: 0, endPoint y: 14, distance: 303.6
click at [0, 14] on div "Analytics Inbound Inventory Outbound Retail Reports 01:12 PM EDT 08/21/2025 08/…" at bounding box center [393, 188] width 787 height 377
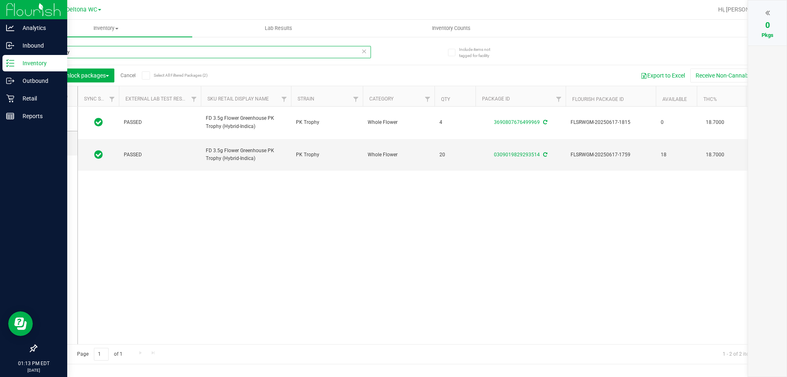
type input "pk trophy"
click at [11, 60] on line at bounding box center [11, 60] width 5 height 0
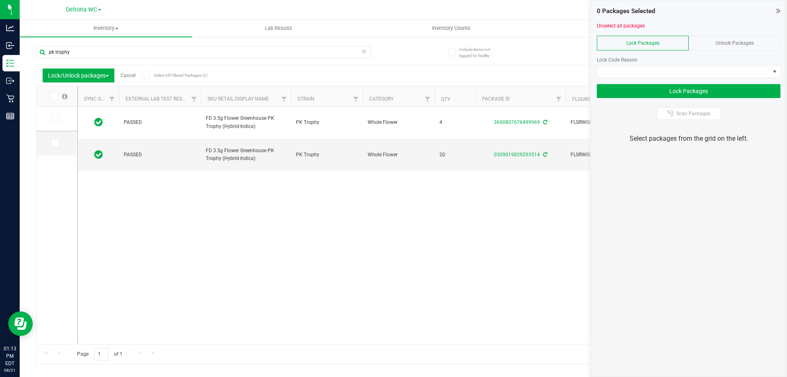
click at [610, 231] on div "0 Packages Selected Unselect all packages Lock Packages Unlock Packages Lock Co…" at bounding box center [688, 188] width 197 height 377
click at [777, 11] on icon at bounding box center [778, 11] width 5 height 8
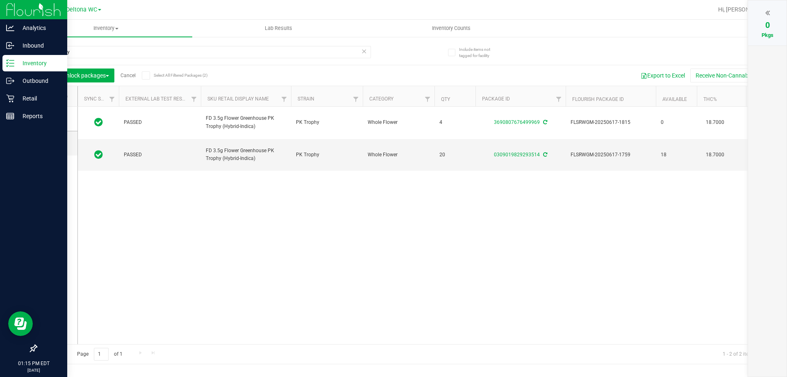
click at [27, 64] on p "Inventory" at bounding box center [38, 63] width 49 height 10
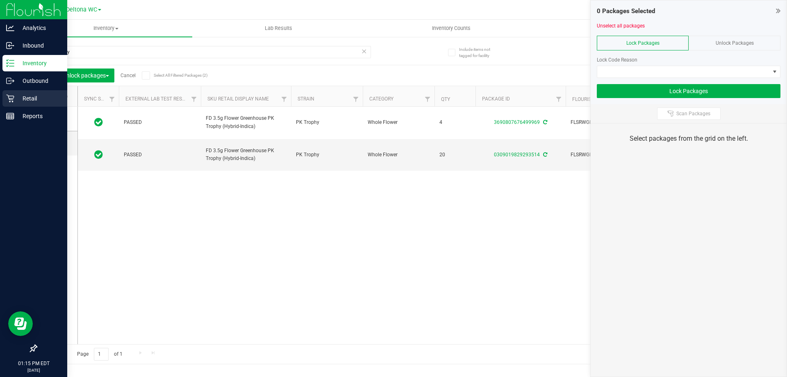
click at [12, 93] on div "Retail" at bounding box center [34, 98] width 65 height 16
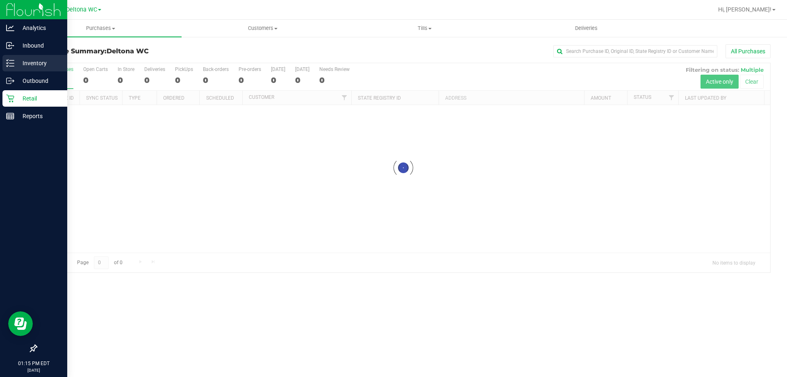
click at [32, 57] on div "Inventory" at bounding box center [34, 63] width 65 height 16
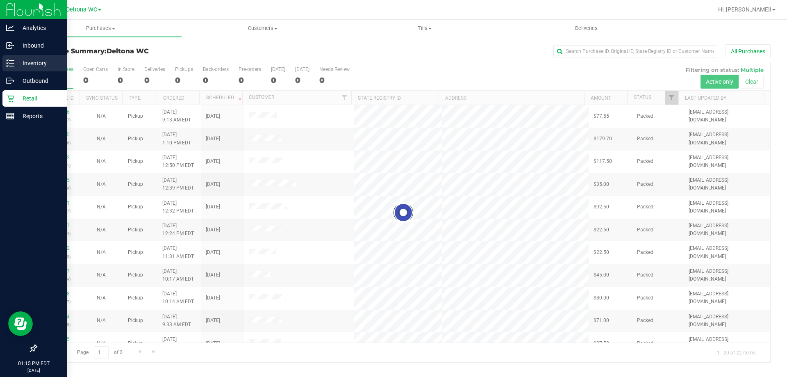
click at [35, 61] on p "Inventory" at bounding box center [38, 63] width 49 height 10
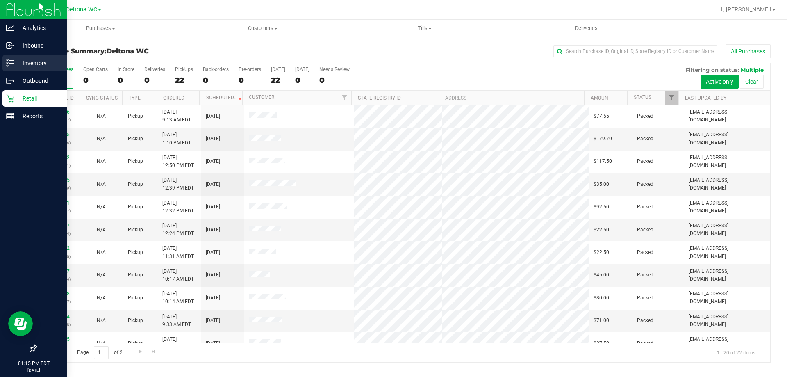
click at [4, 64] on div "Inventory" at bounding box center [34, 63] width 65 height 16
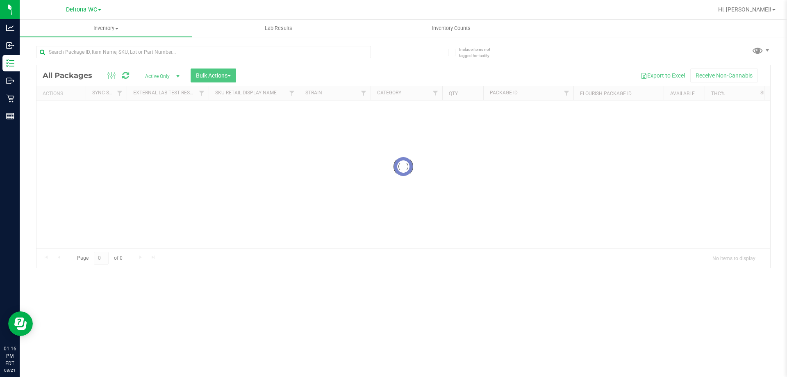
click at [275, 58] on div at bounding box center [203, 55] width 335 height 19
click at [281, 54] on div "Inventory All packages All inventory Waste log Create inventory Lab Results Inv…" at bounding box center [403, 198] width 767 height 357
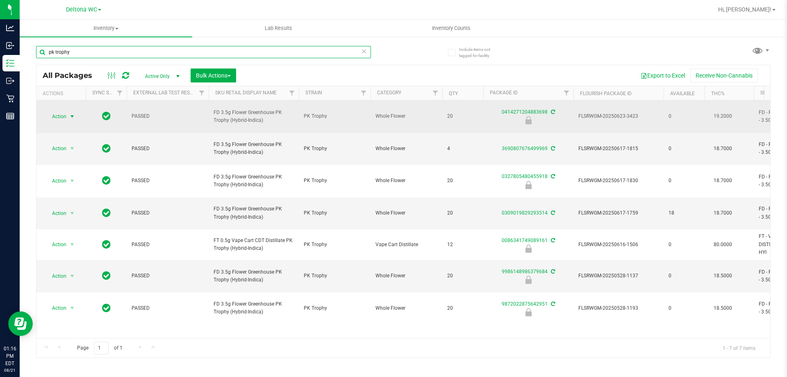
type input "pk trophy"
click at [68, 112] on span "select" at bounding box center [72, 116] width 10 height 11
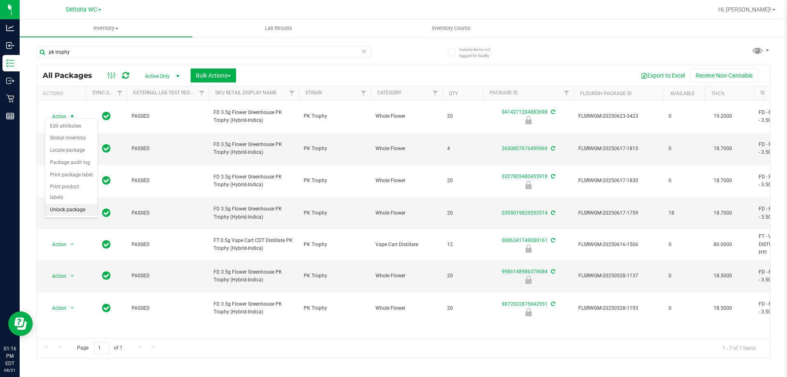
click at [81, 204] on li "Unlock package" at bounding box center [71, 210] width 52 height 12
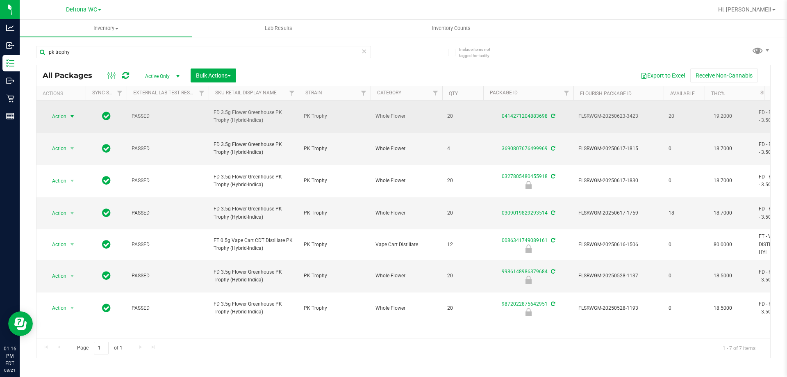
click at [61, 115] on span "Action" at bounding box center [56, 116] width 22 height 11
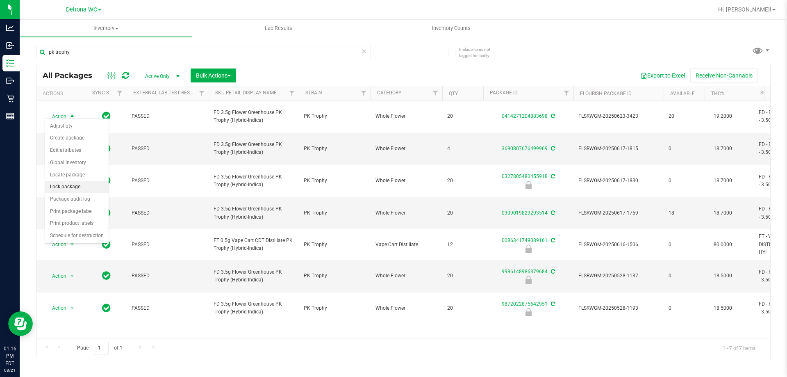
click at [73, 185] on li "Lock package" at bounding box center [77, 187] width 64 height 12
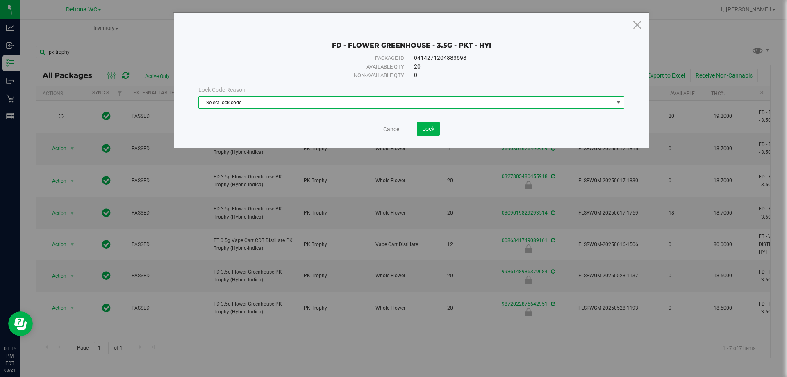
click at [271, 105] on span "Select lock code" at bounding box center [406, 102] width 415 height 11
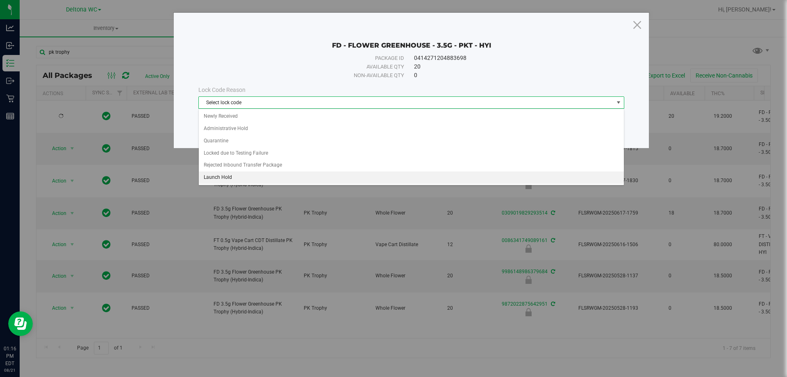
click at [228, 173] on li "Launch Hold" at bounding box center [411, 177] width 425 height 12
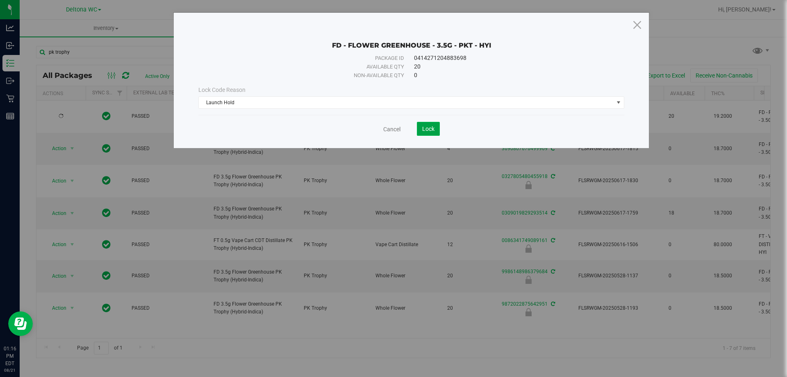
click at [433, 129] on span "Lock" at bounding box center [428, 128] width 12 height 7
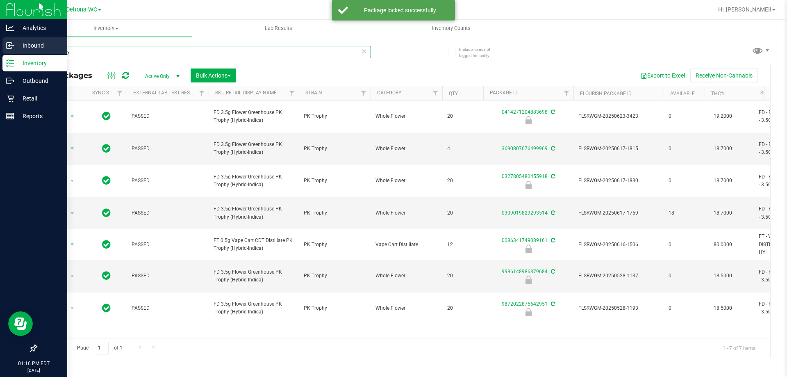
drag, startPoint x: 161, startPoint y: 52, endPoint x: 2, endPoint y: 47, distance: 159.2
click at [0, 50] on div "Analytics Inbound Inventory Outbound Retail Reports 01:16 PM EDT 08/21/2025 08/…" at bounding box center [393, 188] width 787 height 377
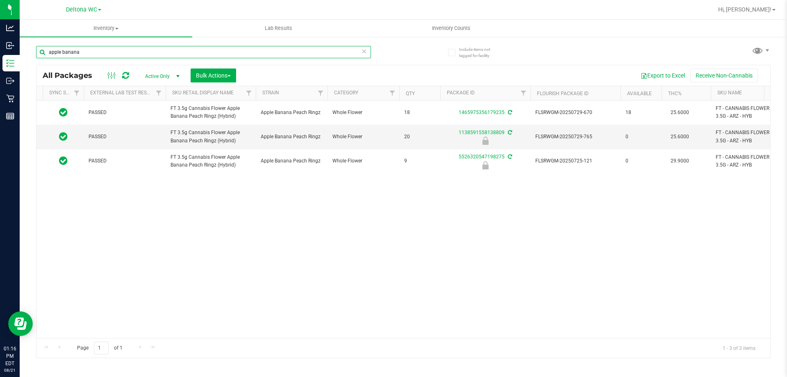
scroll to position [0, 66]
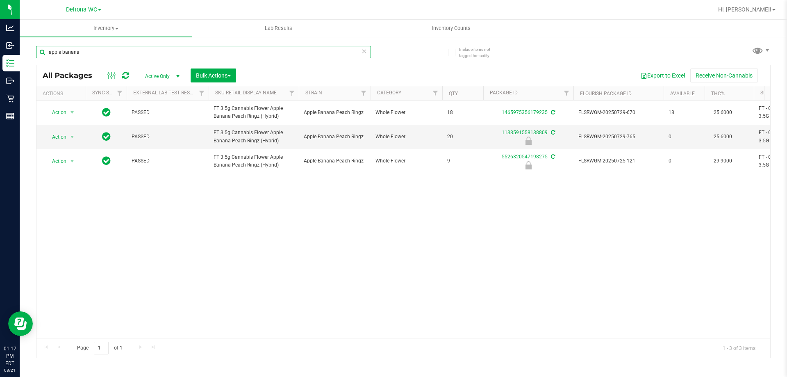
click at [62, 51] on input "apple banana" at bounding box center [203, 52] width 335 height 12
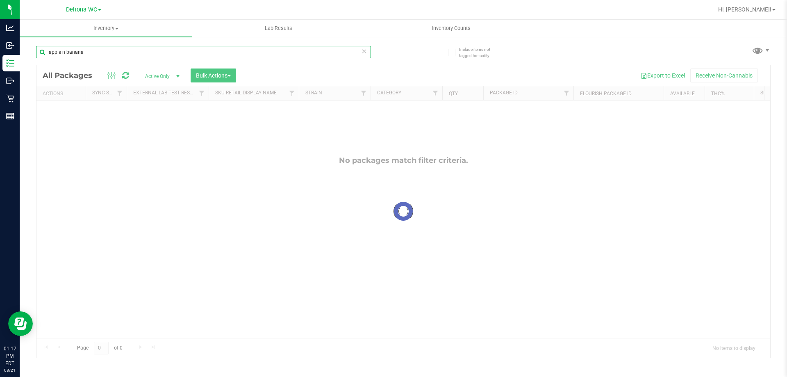
click at [61, 52] on input "apple n banana" at bounding box center [203, 52] width 335 height 12
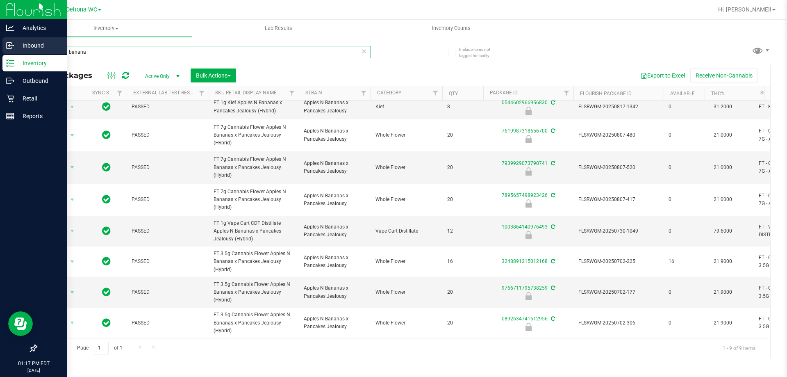
drag, startPoint x: 157, startPoint y: 53, endPoint x: 27, endPoint y: 52, distance: 130.4
click at [0, 55] on div "Analytics Inbound Inventory Outbound Retail Reports 01:17 PM EDT 08/21/2025 08/…" at bounding box center [393, 188] width 787 height 377
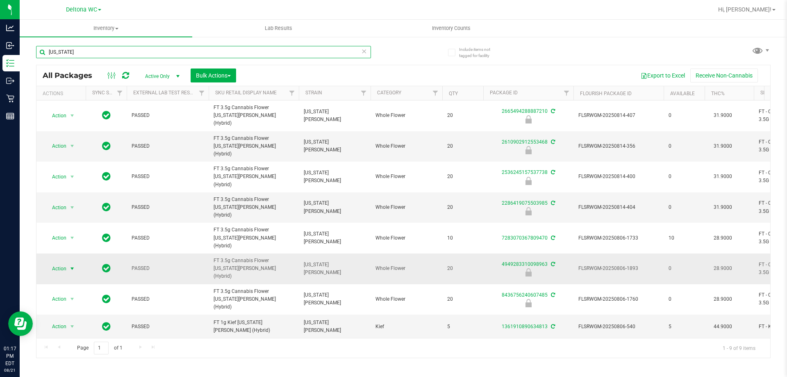
type input "georgia"
click at [73, 263] on span "select" at bounding box center [72, 268] width 10 height 11
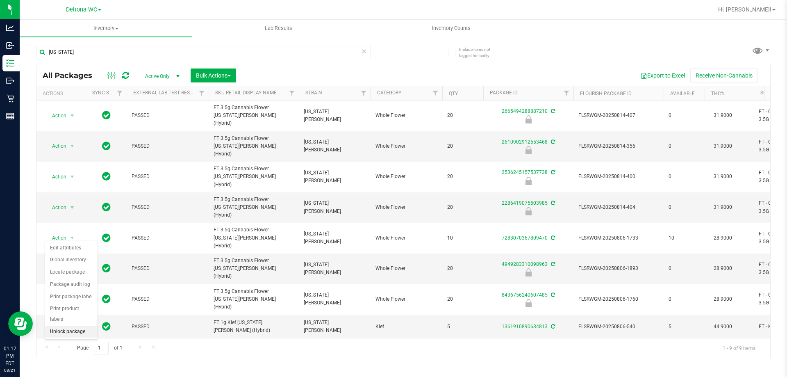
click at [77, 325] on li "Unlock package" at bounding box center [71, 331] width 52 height 12
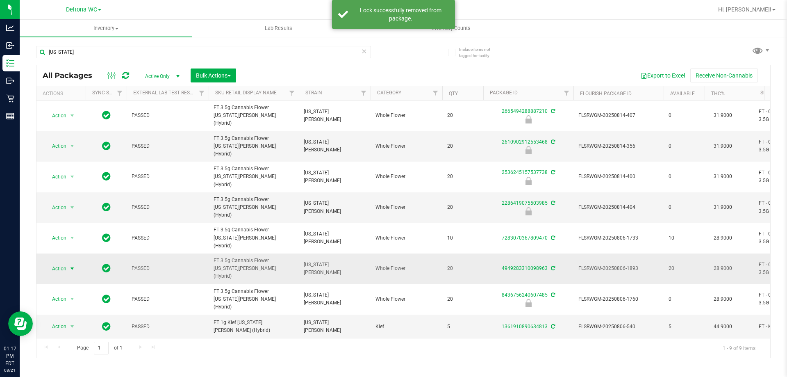
click at [71, 265] on span "select" at bounding box center [72, 268] width 7 height 7
click at [74, 307] on li "Lock package" at bounding box center [77, 309] width 64 height 12
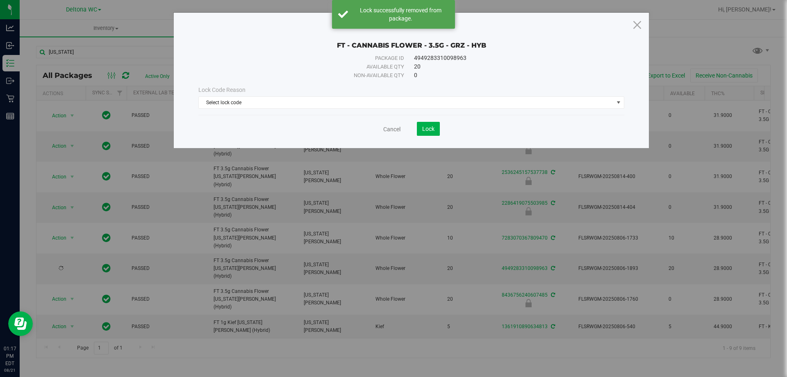
click at [268, 109] on div "Lock Code Reason Select lock code Select lock code Newly Received Administrativ…" at bounding box center [411, 97] width 438 height 35
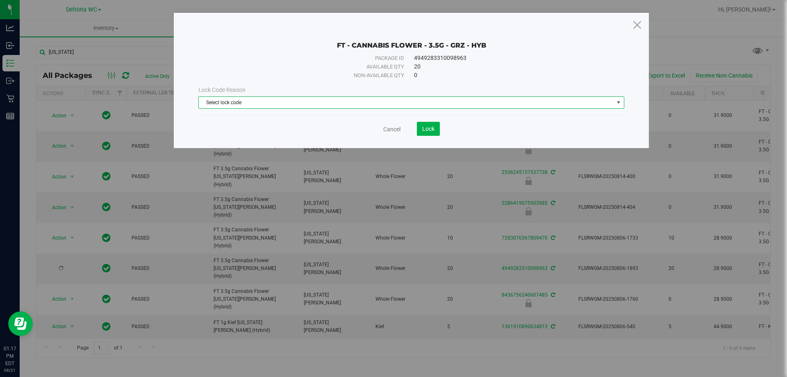
drag, startPoint x: 267, startPoint y: 104, endPoint x: 247, endPoint y: 118, distance: 24.7
click at [267, 104] on span "Select lock code" at bounding box center [406, 102] width 415 height 11
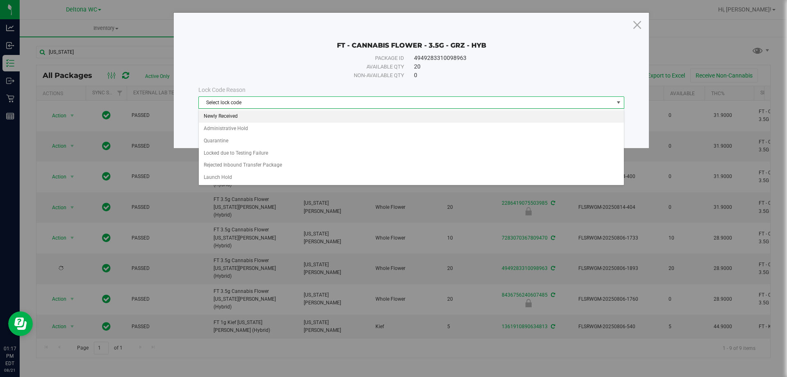
click at [245, 116] on li "Newly Received" at bounding box center [411, 116] width 425 height 12
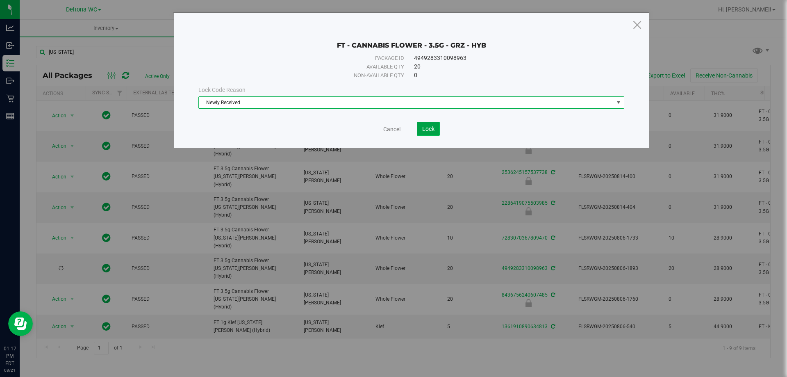
click at [435, 124] on button "Lock" at bounding box center [428, 129] width 23 height 14
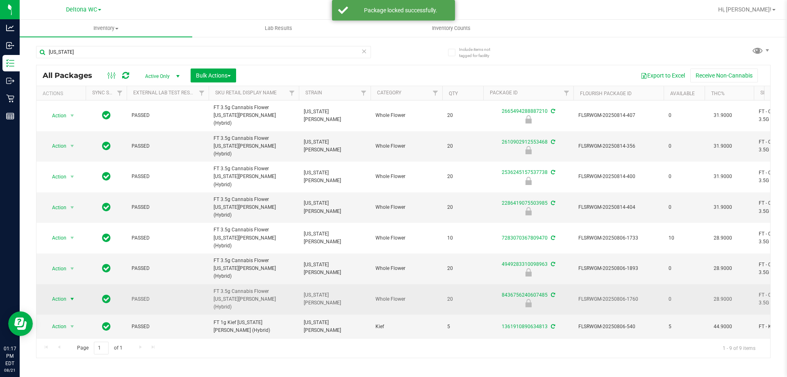
click at [59, 293] on span "Action" at bounding box center [56, 298] width 22 height 11
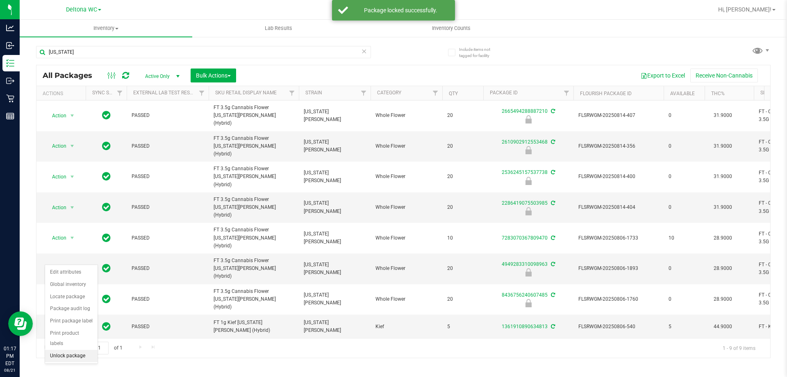
click at [68, 350] on li "Unlock package" at bounding box center [71, 356] width 52 height 12
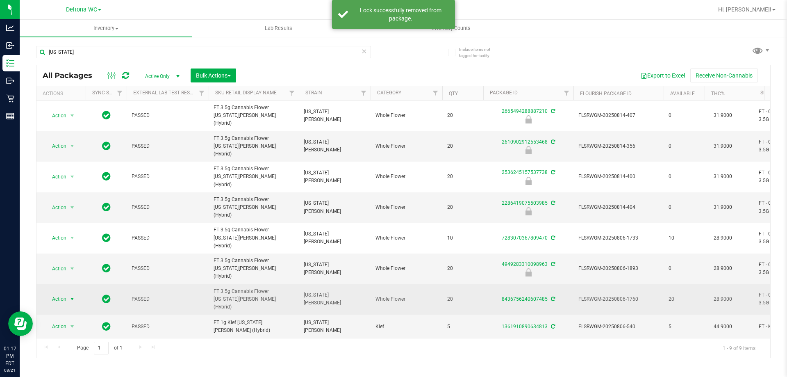
click at [73, 296] on span "select" at bounding box center [72, 299] width 7 height 7
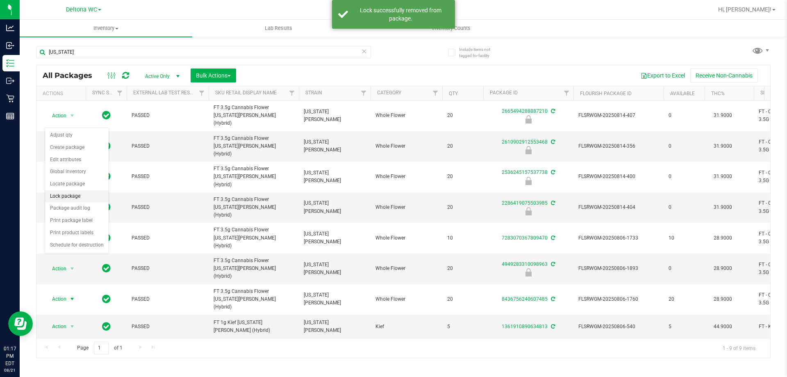
click at [88, 196] on li "Lock package" at bounding box center [77, 196] width 64 height 12
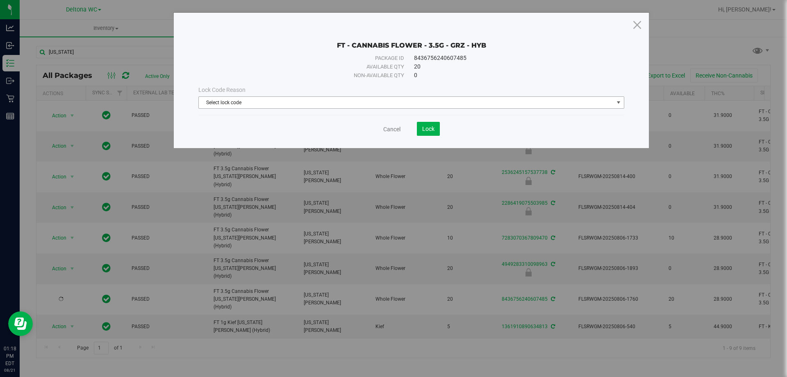
drag, startPoint x: 389, startPoint y: 104, endPoint x: 349, endPoint y: 114, distance: 40.9
click at [389, 104] on span "Select lock code" at bounding box center [406, 102] width 415 height 11
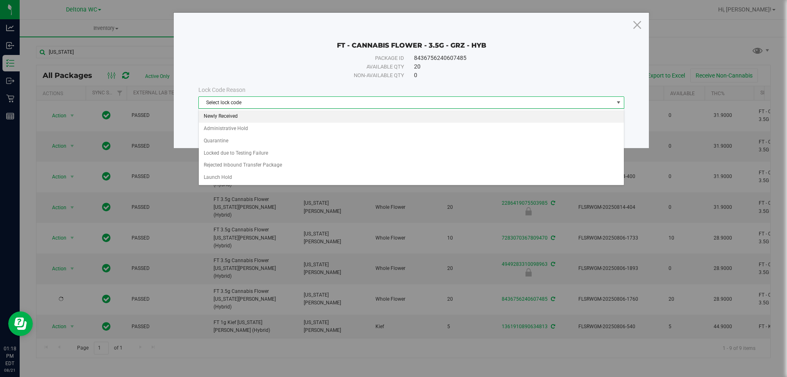
click at [251, 109] on div "Select lock code Newly Received Administrative Hold Quarantine Locked due to Te…" at bounding box center [411, 147] width 426 height 77
click at [251, 110] on li "Newly Received" at bounding box center [411, 116] width 425 height 12
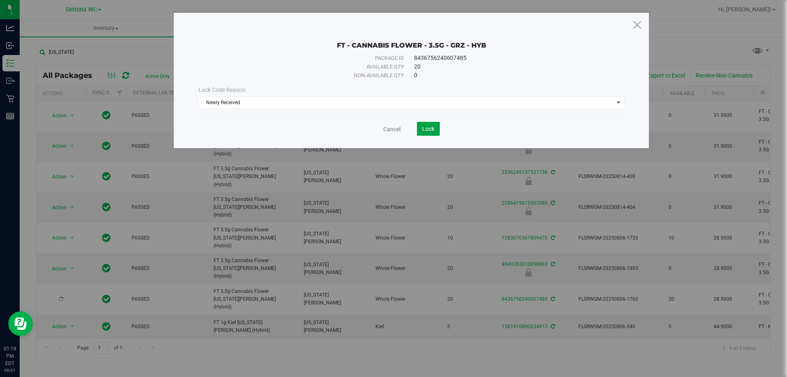
click at [427, 126] on span "Lock" at bounding box center [428, 128] width 12 height 7
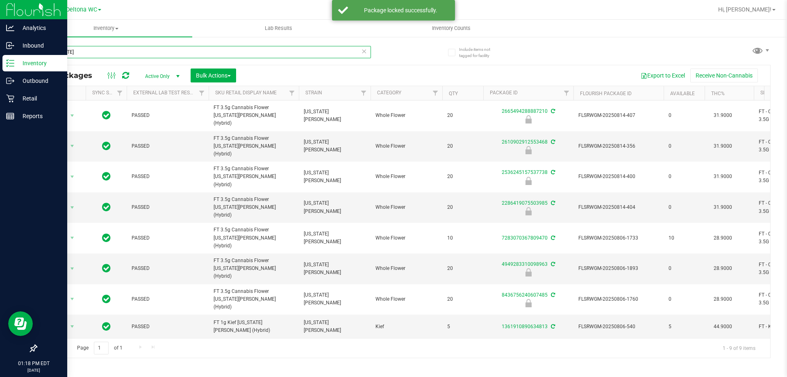
drag, startPoint x: 278, startPoint y: 49, endPoint x: 0, endPoint y: 2, distance: 282.3
click at [0, 2] on div "Analytics Inbound Inventory Outbound Retail Reports 01:18 PM EDT 08/21/2025 08/…" at bounding box center [393, 188] width 787 height 377
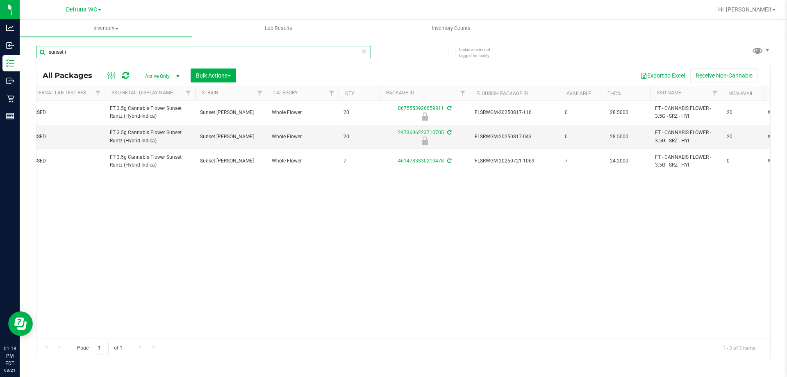
scroll to position [0, 188]
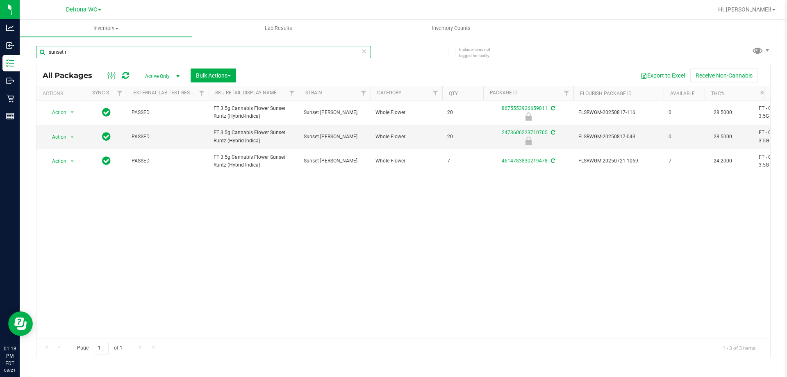
type input "sunset r"
click at [366, 50] on icon at bounding box center [364, 51] width 6 height 10
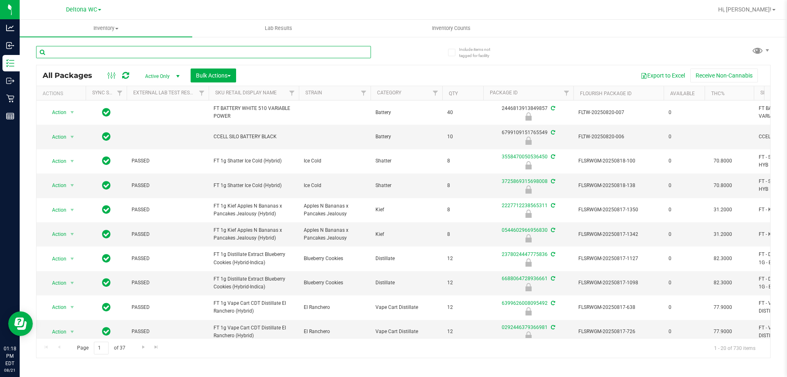
click at [365, 49] on input "text" at bounding box center [203, 52] width 335 height 12
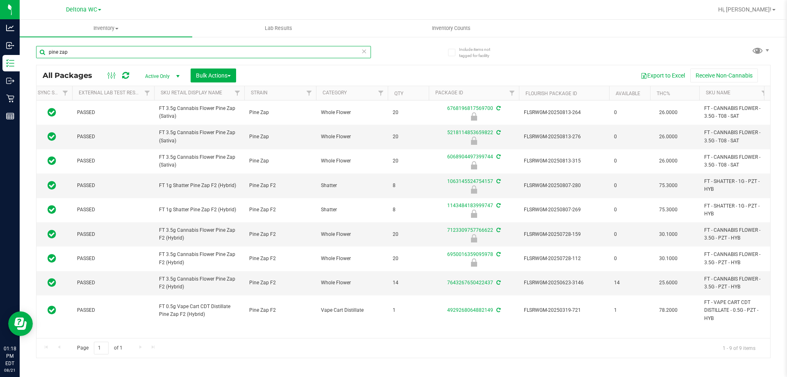
scroll to position [0, 100]
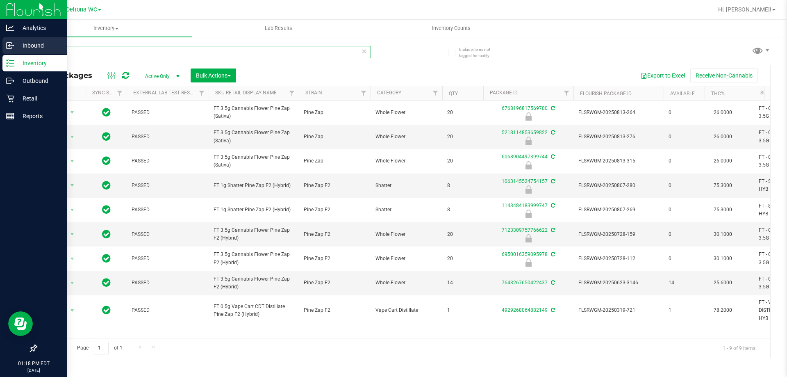
drag, startPoint x: 170, startPoint y: 51, endPoint x: 0, endPoint y: 49, distance: 169.7
click at [0, 49] on div "Analytics Inbound Inventory Outbound Retail Reports 01:18 PM EDT 08/21/2025 08/…" at bounding box center [393, 188] width 787 height 377
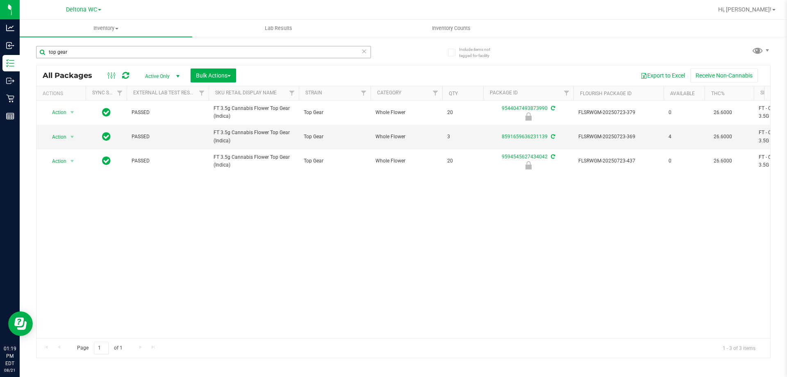
drag, startPoint x: 138, startPoint y: 60, endPoint x: 101, endPoint y: 52, distance: 38.3
click at [101, 51] on div "top gear" at bounding box center [203, 55] width 335 height 19
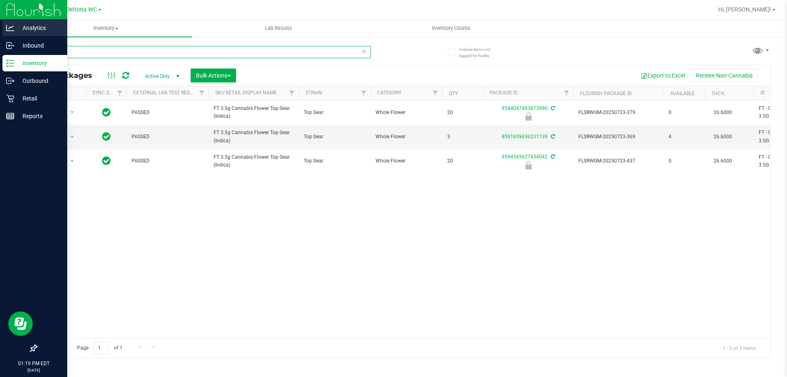
drag, startPoint x: 101, startPoint y: 52, endPoint x: 0, endPoint y: 25, distance: 103.9
click at [0, 26] on div "Analytics Inbound Inventory Outbound Retail Reports 01:19 PM EDT 08/21/2025 08/…" at bounding box center [393, 188] width 787 height 377
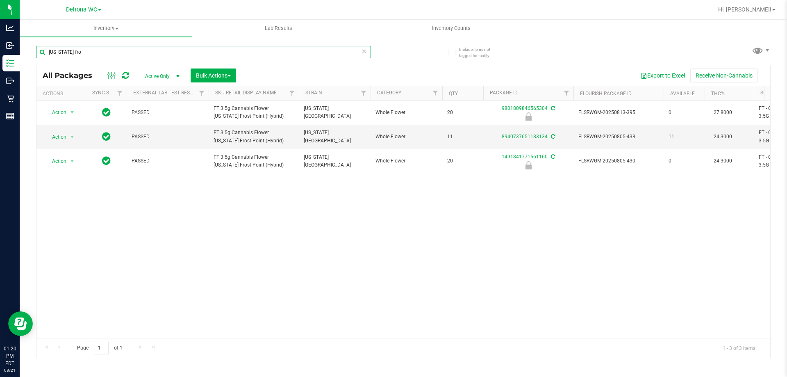
drag, startPoint x: 104, startPoint y: 52, endPoint x: 0, endPoint y: -22, distance: 128.1
click at [0, 0] on html "Analytics Inbound Inventory Outbound Retail Reports 01:20 PM EDT 08/21/2025 08/…" at bounding box center [393, 188] width 787 height 377
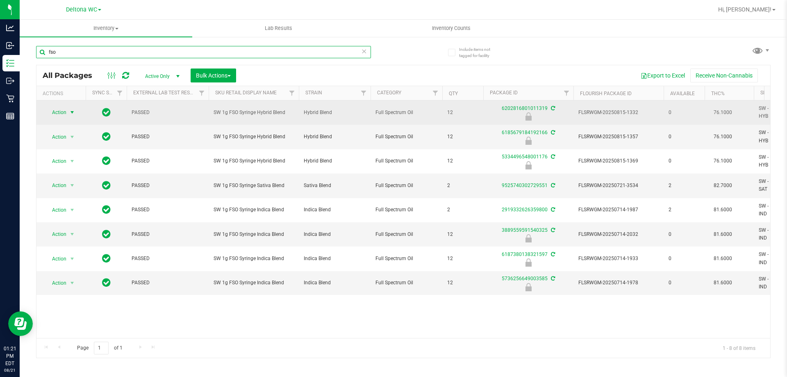
type input "fso"
click at [73, 114] on span "select" at bounding box center [72, 112] width 7 height 7
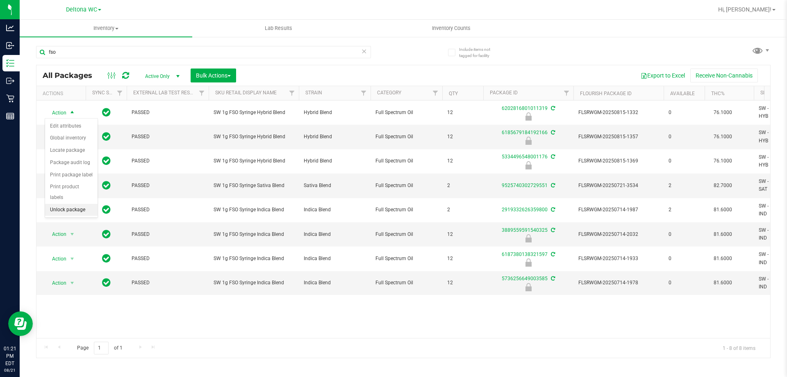
click at [77, 204] on li "Unlock package" at bounding box center [71, 210] width 52 height 12
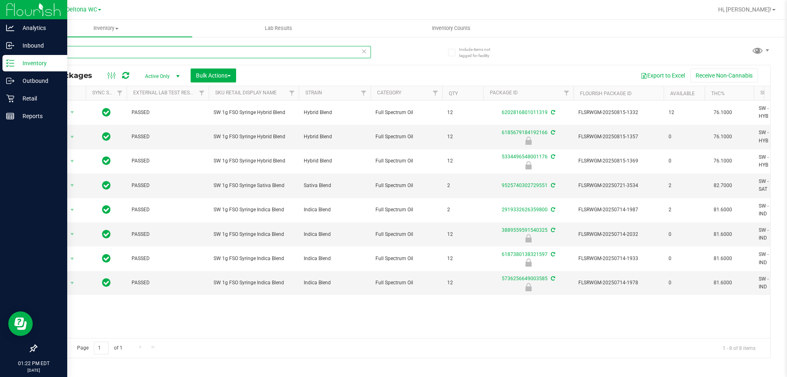
drag, startPoint x: 105, startPoint y: 54, endPoint x: 15, endPoint y: 13, distance: 99.3
click at [0, 22] on div "Analytics Inbound Inventory Outbound Retail Reports 01:22 PM EDT 08/21/2025 08/…" at bounding box center [393, 188] width 787 height 377
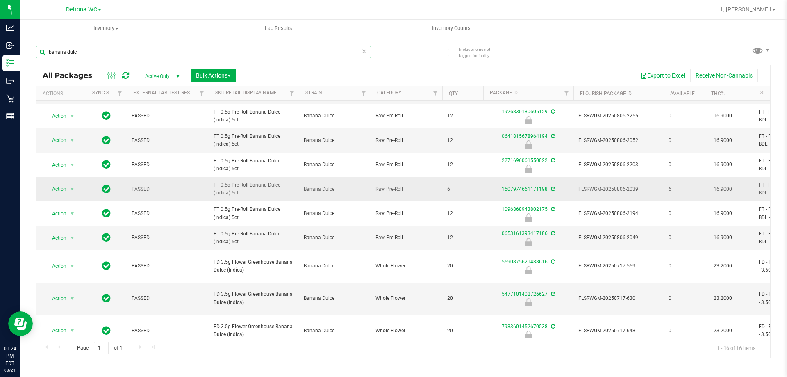
scroll to position [123, 0]
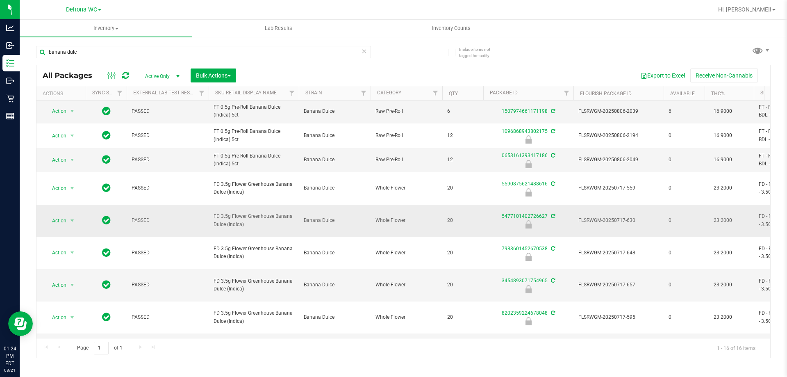
click at [229, 212] on span "FD 3.5g Flower Greenhouse Banana Dulce (Indica)" at bounding box center [254, 220] width 80 height 16
click at [228, 212] on span "FD 3.5g Flower Greenhouse Banana Dulce (Indica)" at bounding box center [254, 220] width 80 height 16
copy tr "FD 3.5g Flower Greenhouse Banana Dulce (Indica)"
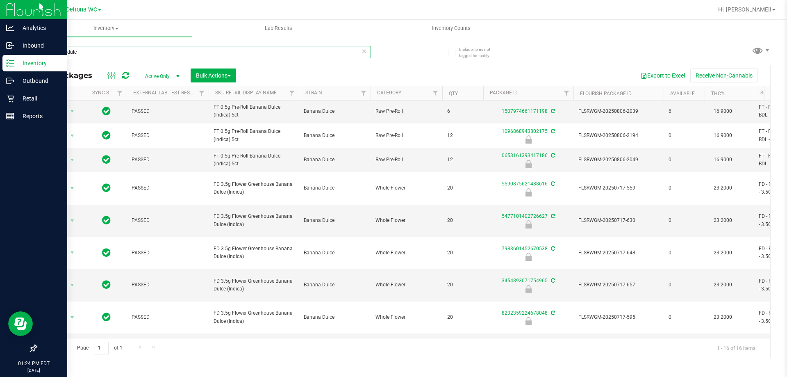
drag, startPoint x: 164, startPoint y: 57, endPoint x: 4, endPoint y: 60, distance: 159.9
click at [0, 66] on div "Analytics Inbound Inventory Outbound Retail Reports 01:24 PM EDT 08/21/2025 08/…" at bounding box center [393, 188] width 787 height 377
paste input "FD 3.5g Flower Greenhouse Banana Dulce (Indica)"
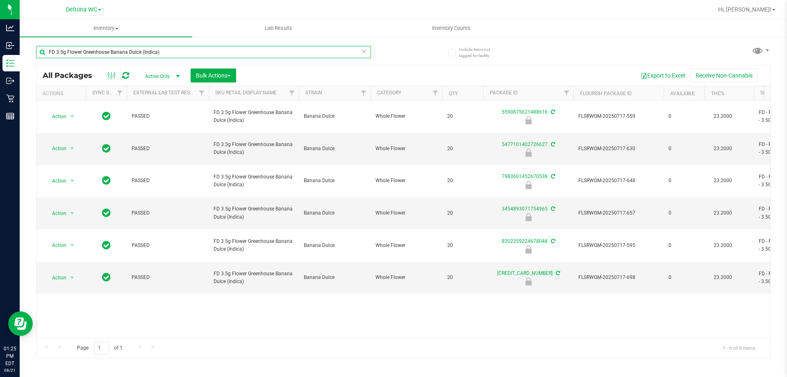
drag, startPoint x: 277, startPoint y: 49, endPoint x: 10, endPoint y: -50, distance: 284.2
click at [10, 0] on html "Analytics Inbound Inventory Outbound Retail Reports 01:25 PM EDT 08/21/2025 08/…" at bounding box center [393, 188] width 787 height 377
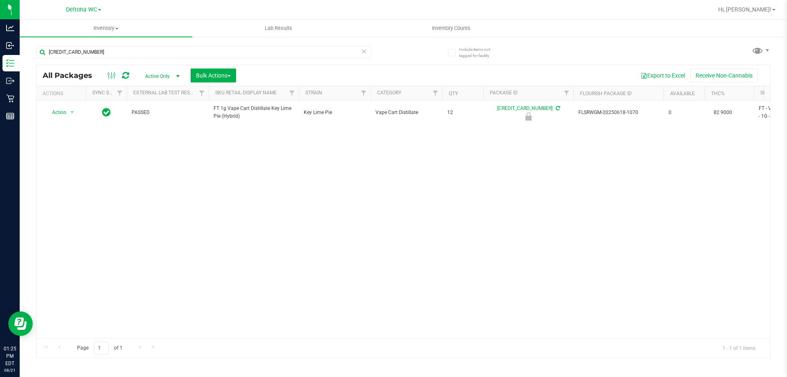
click at [230, 109] on span "FT 1g Vape Cart Distillate Key Lime Pie (Hybrid)" at bounding box center [254, 113] width 80 height 16
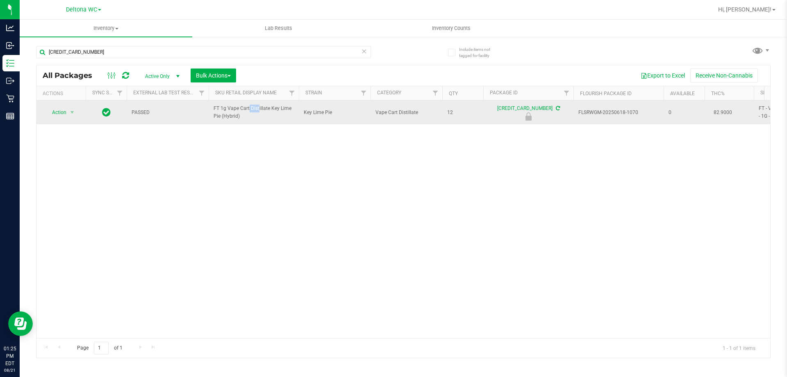
click at [230, 109] on span "FT 1g Vape Cart Distillate Key Lime Pie (Hybrid)" at bounding box center [254, 113] width 80 height 16
drag, startPoint x: 230, startPoint y: 109, endPoint x: 234, endPoint y: 108, distance: 4.5
click at [231, 108] on span "FT 1g Vape Cart Distillate Key Lime Pie (Hybrid)" at bounding box center [254, 113] width 80 height 16
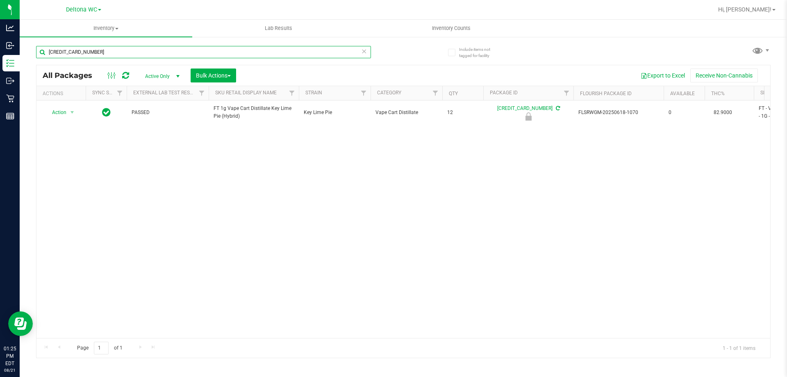
drag, startPoint x: 204, startPoint y: 50, endPoint x: 0, endPoint y: -7, distance: 211.3
click at [0, 0] on html "Analytics Inbound Inventory Outbound Retail Reports 01:25 PM EDT 08/21/2025 08/…" at bounding box center [393, 188] width 787 height 377
paste input "FT 1g Vape Cart Distillate Key Lime Pie (Hybrid)"
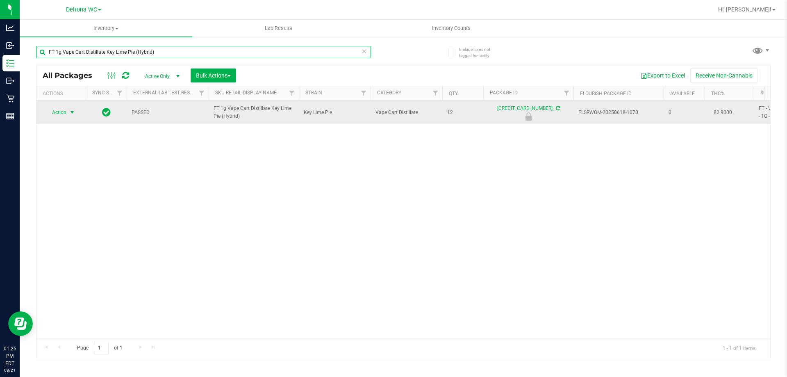
type input "FT 1g Vape Cart Distillate Key Lime Pie (Hybrid)"
click at [74, 112] on span "select" at bounding box center [72, 112] width 7 height 7
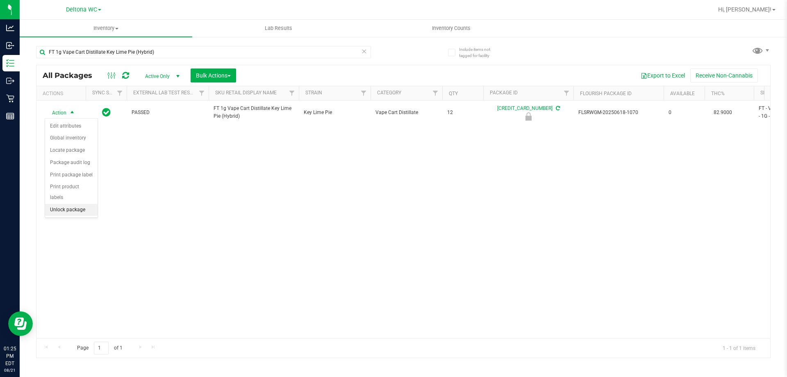
click at [69, 204] on li "Unlock package" at bounding box center [71, 210] width 52 height 12
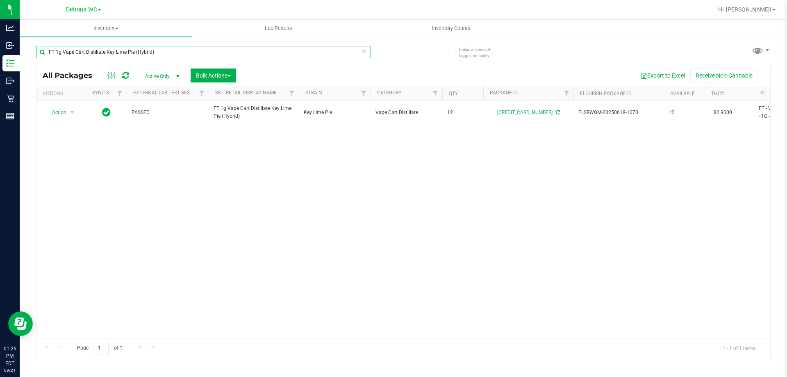
drag, startPoint x: 251, startPoint y: 54, endPoint x: 0, endPoint y: -31, distance: 264.8
click at [0, 0] on html "Analytics Inbound Inventory Outbound Retail Reports 01:25 PM EDT 08/21/2025 08/…" at bounding box center [393, 188] width 787 height 377
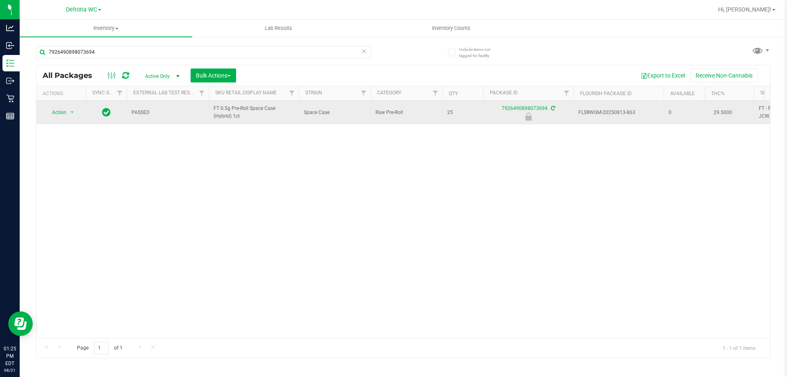
click at [221, 111] on span "FT 0.5g Pre-Roll Space Case (Hybrid) 1ct" at bounding box center [254, 113] width 80 height 16
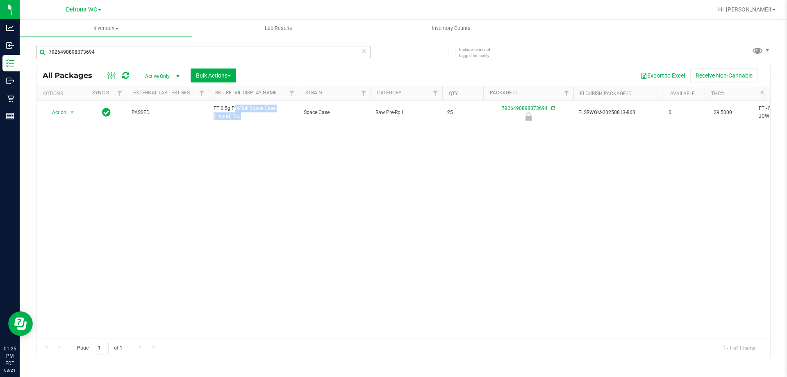
copy tr "FT 0.5g Pre-Roll Space Case (Hybrid) 1ct"
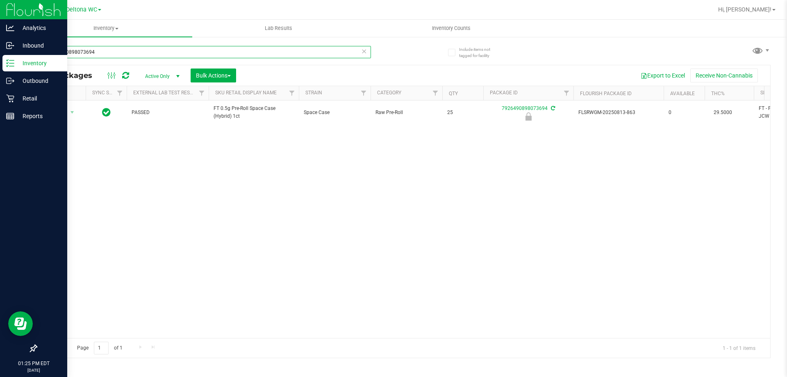
drag, startPoint x: 156, startPoint y: 50, endPoint x: 2, endPoint y: 14, distance: 157.7
click at [0, 15] on div "Analytics Inbound Inventory Outbound Retail Reports 01:25 PM EDT 08/21/2025 08/…" at bounding box center [393, 188] width 787 height 377
paste input "FT 0.5g Pre-Roll Space Case (Hybrid) 1ct"
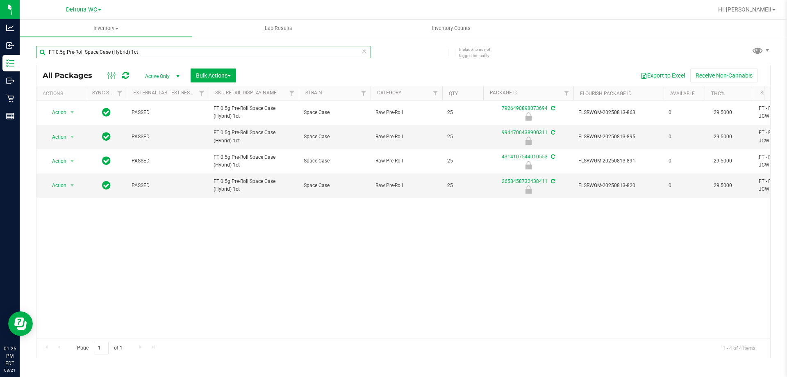
type input "FT 0.5g Pre-Roll Space Case (Hybrid) 1ct"
click at [220, 337] on div "All Packages Active Only Active Only Lab Samples Locked All External Internal B…" at bounding box center [403, 211] width 735 height 293
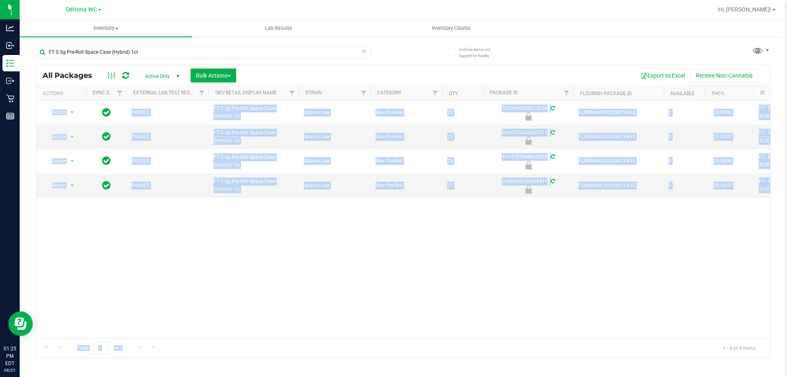
click at [110, 266] on div "Action Action Edit attributes Global inventory Locate package Package audit log…" at bounding box center [403, 218] width 734 height 237
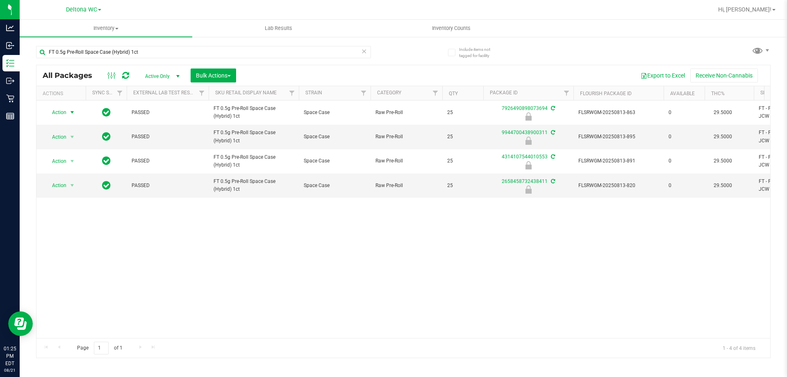
drag, startPoint x: 59, startPoint y: 112, endPoint x: 65, endPoint y: 155, distance: 42.7
click at [59, 113] on span "Action" at bounding box center [56, 112] width 22 height 11
click at [78, 204] on li "Unlock package" at bounding box center [71, 210] width 52 height 12
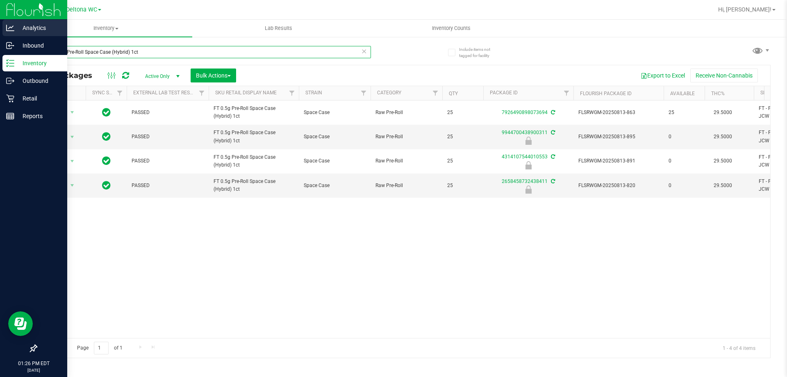
drag, startPoint x: 177, startPoint y: 55, endPoint x: 0, endPoint y: 26, distance: 179.5
click at [0, 26] on div "Analytics Inbound Inventory Outbound Retail Reports 01:26 PM EDT 08/21/2025 08/…" at bounding box center [393, 188] width 787 height 377
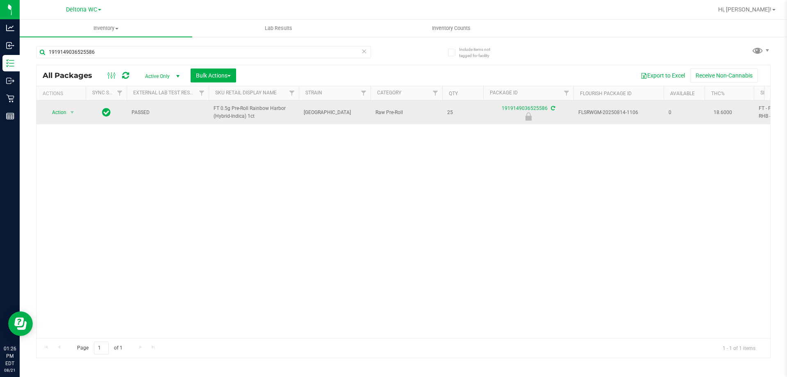
click at [236, 112] on span "FT 0.5g Pre-Roll Rainbow Harbor (Hybrid-Indica) 1ct" at bounding box center [254, 113] width 80 height 16
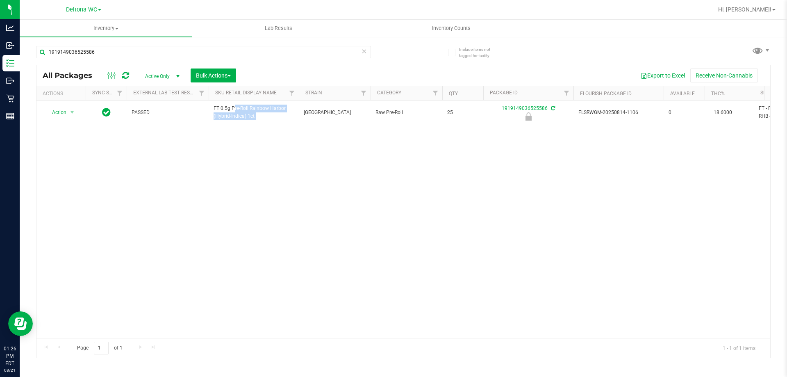
copy tr "FT 0.5g Pre-Roll Rainbow Harbor (Hybrid-Indica) 1ct"
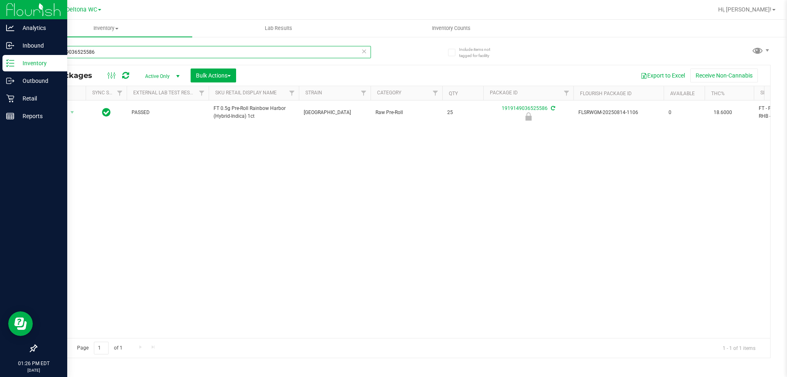
drag, startPoint x: 133, startPoint y: 49, endPoint x: 25, endPoint y: 2, distance: 117.9
click at [0, 20] on div "Analytics Inbound Inventory Outbound Retail Reports 01:26 PM EDT 08/21/2025 08/…" at bounding box center [393, 188] width 787 height 377
paste input "FT 0.5g Pre-Roll Rainbow Harbor (Hybrid-Indica) 1ct"
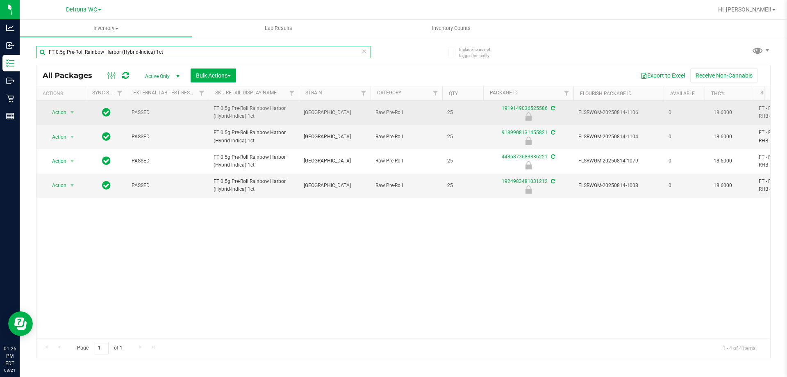
type input "FT 0.5g Pre-Roll Rainbow Harbor (Hybrid-Indica) 1ct"
click at [62, 115] on span "Action" at bounding box center [56, 112] width 22 height 11
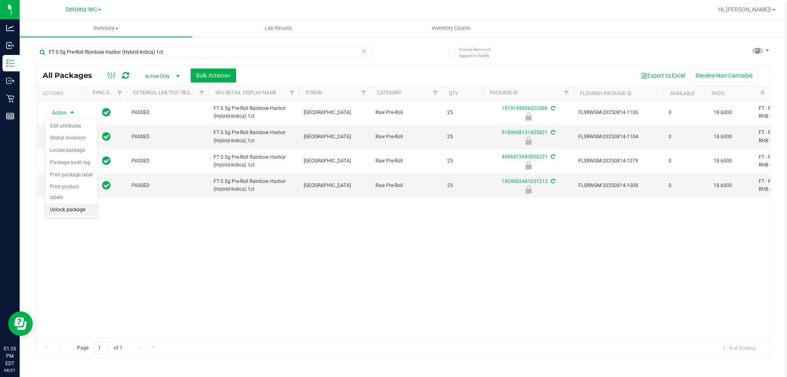
click at [83, 204] on li "Unlock package" at bounding box center [71, 210] width 52 height 12
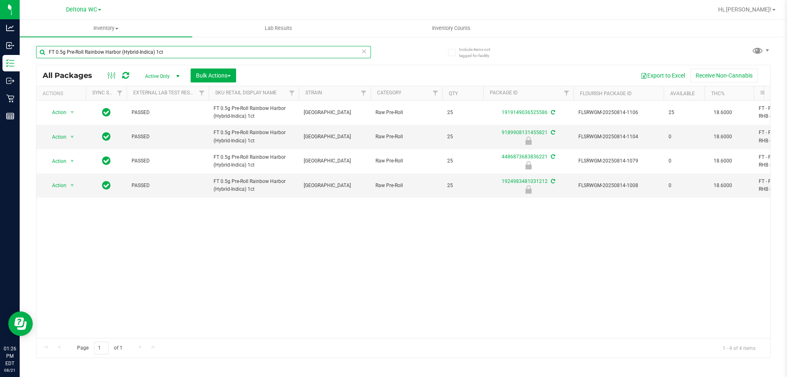
drag, startPoint x: 174, startPoint y: 52, endPoint x: 0, endPoint y: -20, distance: 188.0
click at [0, 0] on html "Analytics Inbound Inventory Outbound Retail Reports 01:26 PM EDT 08/21/2025 08/…" at bounding box center [393, 188] width 787 height 377
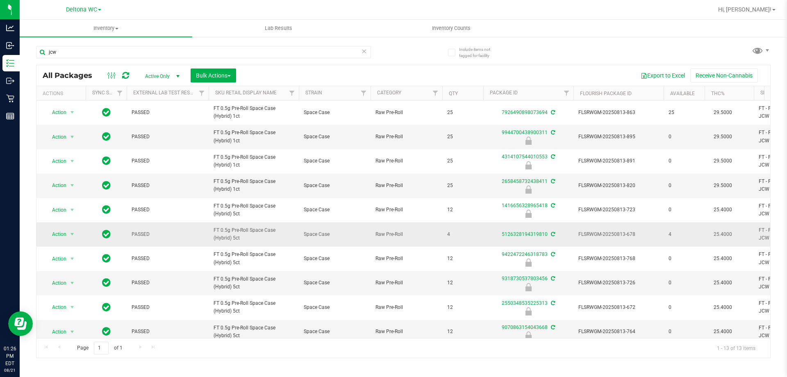
click at [244, 239] on span "FT 0.5g Pre-Roll Space Case (Hybrid) 5ct" at bounding box center [254, 234] width 80 height 16
click at [231, 232] on span "FT 0.5g Pre-Roll Space Case (Hybrid) 5ct" at bounding box center [254, 234] width 80 height 16
copy tr "FT 0.5g Pre-Roll Space Case (Hybrid) 5ct"
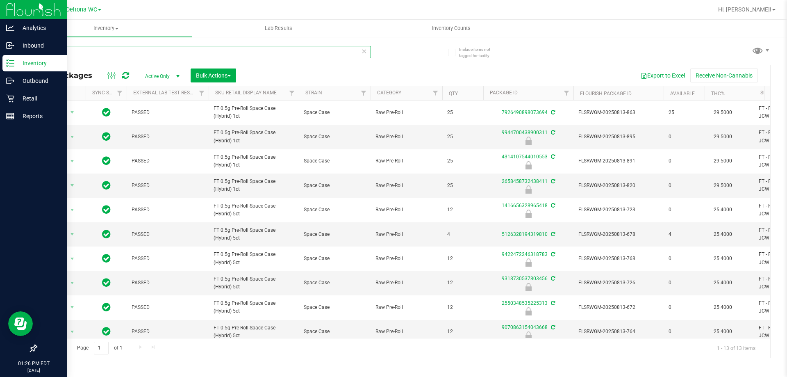
drag, startPoint x: 148, startPoint y: 50, endPoint x: 25, endPoint y: 1, distance: 132.5
click at [0, 19] on div "Analytics Inbound Inventory Outbound Retail Reports 01:26 PM EDT 08/21/2025 08/…" at bounding box center [393, 188] width 787 height 377
paste input "FT 0.5g Pre-Roll Space Case (Hybrid) 5ct"
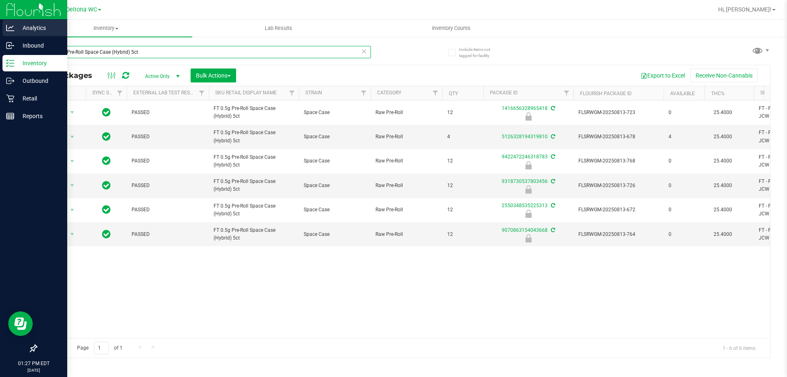
drag, startPoint x: 236, startPoint y: 54, endPoint x: 11, endPoint y: 22, distance: 226.4
click at [0, 13] on div "Analytics Inbound Inventory Outbound Retail Reports 01:27 PM EDT 08/21/2025 08/…" at bounding box center [393, 188] width 787 height 377
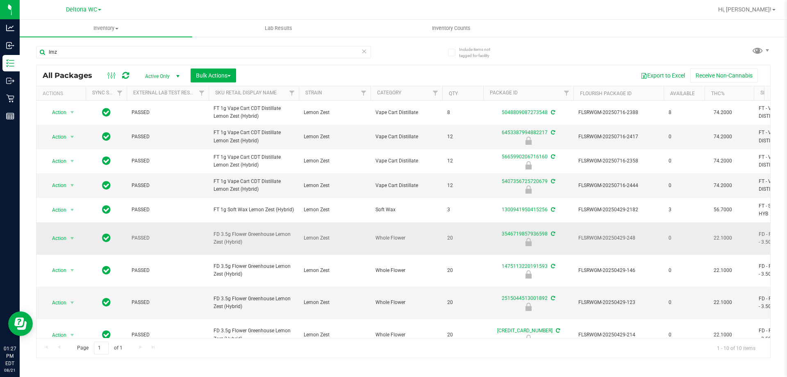
click at [222, 246] on span "FD 3.5g Flower Greenhouse Lemon Zest (Hybrid)" at bounding box center [254, 238] width 80 height 16
copy tr "FD 3.5g Flower Greenhouse Lemon Zest (Hybrid)"
drag, startPoint x: 99, startPoint y: 46, endPoint x: 0, endPoint y: -35, distance: 127.6
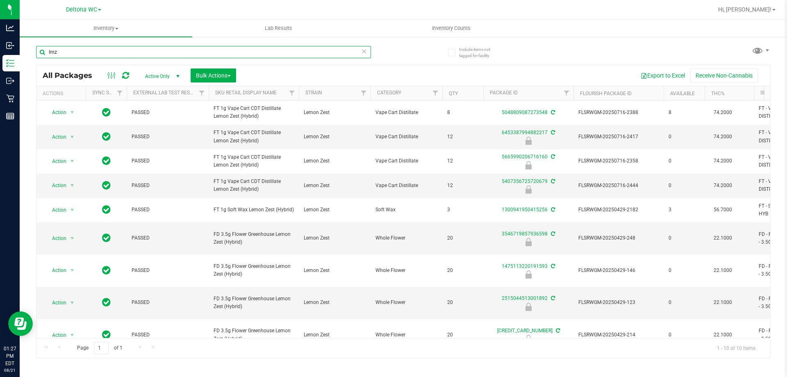
click at [0, 0] on html "Analytics Inbound Inventory Outbound Retail Reports 01:27 PM EDT 08/21/2025 08/…" at bounding box center [393, 188] width 787 height 377
paste input "FD 3.5g Flower Greenhouse Lemon Zest (Hybrid)"
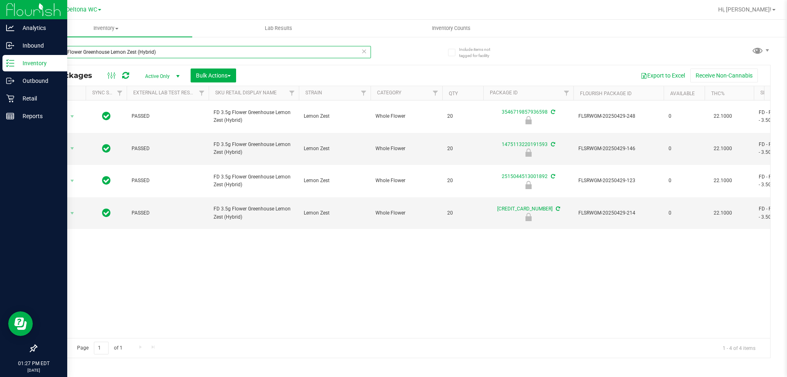
drag, startPoint x: 146, startPoint y: 47, endPoint x: 0, endPoint y: 7, distance: 150.9
click at [0, 7] on div "Analytics Inbound Inventory Outbound Retail Reports 01:27 PM EDT 08/21/2025 08/…" at bounding box center [393, 188] width 787 height 377
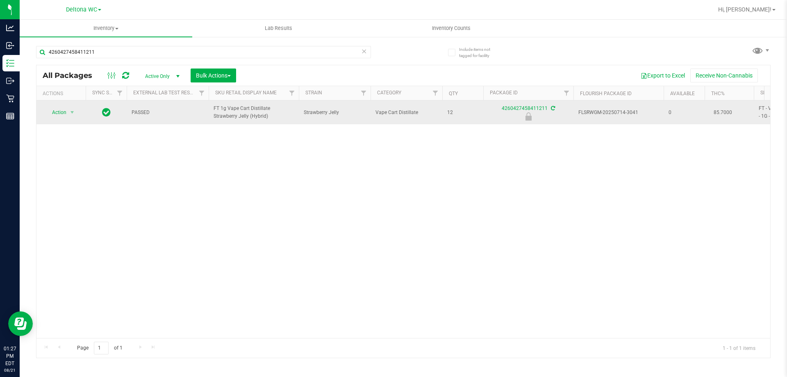
click at [231, 109] on span "FT 1g Vape Cart Distillate Strawberry Jelly (Hybrid)" at bounding box center [254, 113] width 80 height 16
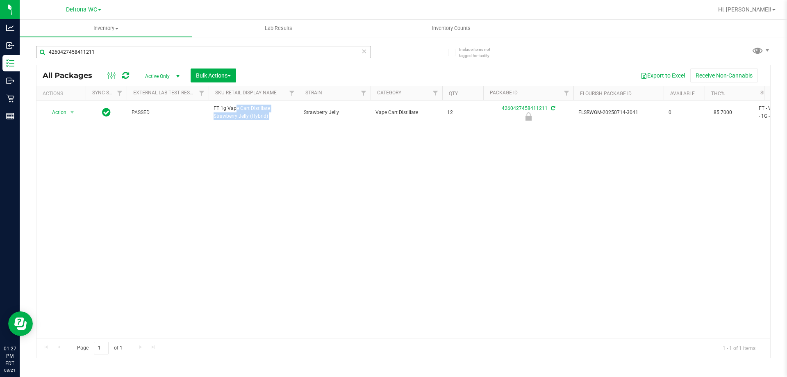
copy tr "FT 1g Vape Cart Distillate Strawberry Jelly (Hybrid)"
drag, startPoint x: 179, startPoint y: 46, endPoint x: 0, endPoint y: -5, distance: 185.7
click at [0, 0] on html "Analytics Inbound Inventory Outbound Retail Reports 01:27 PM EDT 08/21/2025 08/…" at bounding box center [393, 188] width 787 height 377
paste input "FT 1g Vape Cart Distillate Strawberry Jelly (Hybrid)"
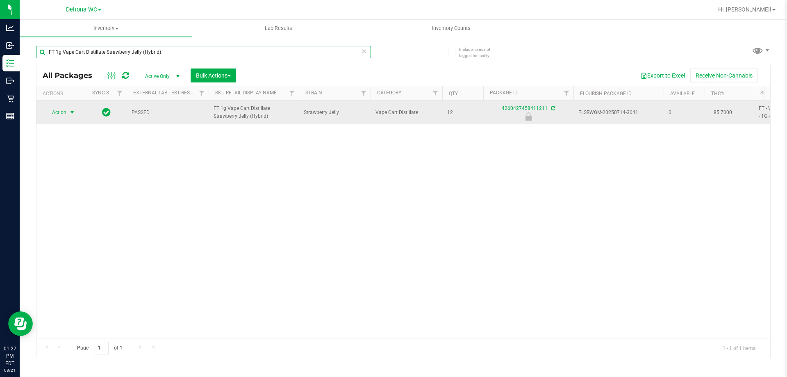
type input "FT 1g Vape Cart Distillate Strawberry Jelly (Hybrid)"
click at [68, 108] on span "select" at bounding box center [72, 112] width 10 height 11
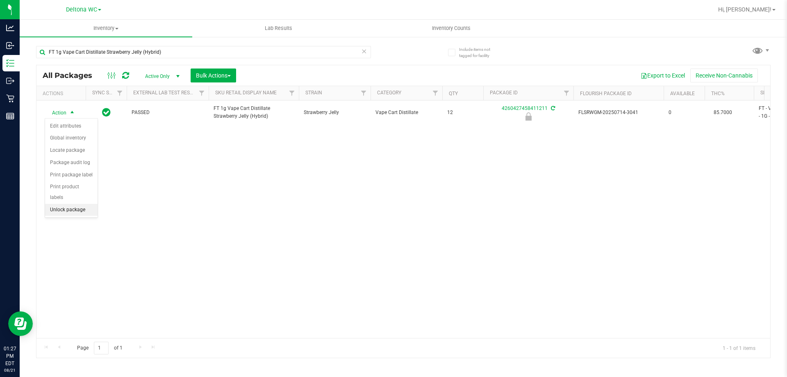
click at [63, 204] on li "Unlock package" at bounding box center [71, 210] width 52 height 12
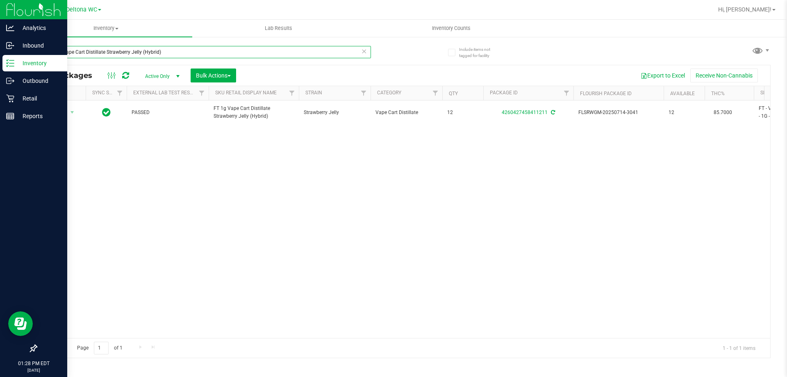
drag, startPoint x: 184, startPoint y: 47, endPoint x: 0, endPoint y: 10, distance: 187.7
click at [0, 10] on div "Analytics Inbound Inventory Outbound Retail Reports 01:28 PM EDT 08/21/2025 08/…" at bounding box center [393, 188] width 787 height 377
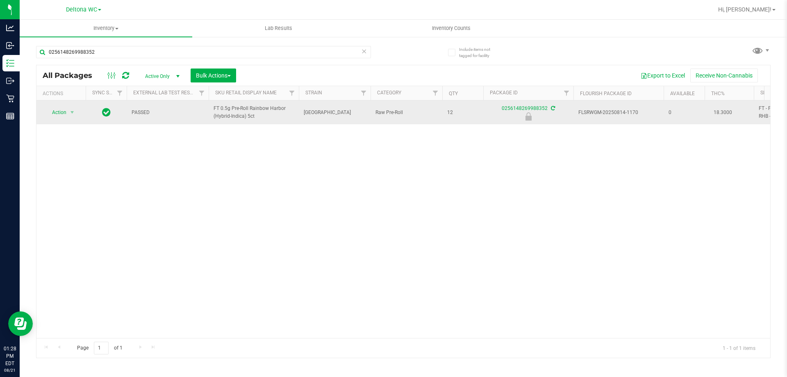
click at [249, 118] on span "FT 0.5g Pre-Roll Rainbow Harbor (Hybrid-Indica) 5ct" at bounding box center [254, 113] width 80 height 16
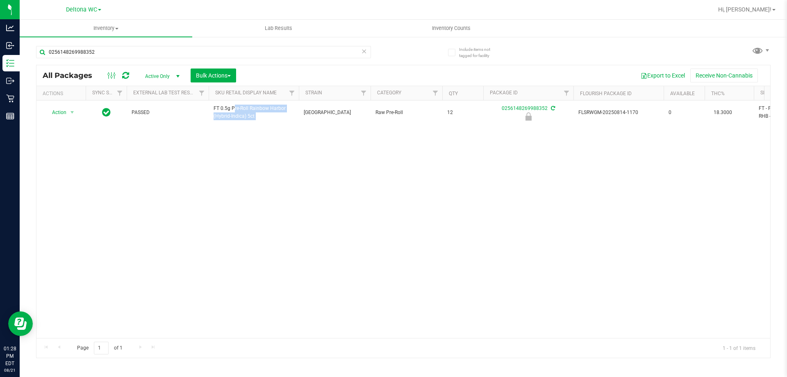
copy tr "FT 0.5g Pre-Roll Rainbow Harbor (Hybrid-Indica) 5ct"
drag, startPoint x: 159, startPoint y: 54, endPoint x: 0, endPoint y: -2, distance: 168.2
click at [0, 0] on html "Analytics Inbound Inventory Outbound Retail Reports 01:28 PM EDT 08/21/2025 08/…" at bounding box center [393, 188] width 787 height 377
paste input "FT 0.5g Pre-Roll Rainbow Harbor (Hybrid-Indica) 5ct"
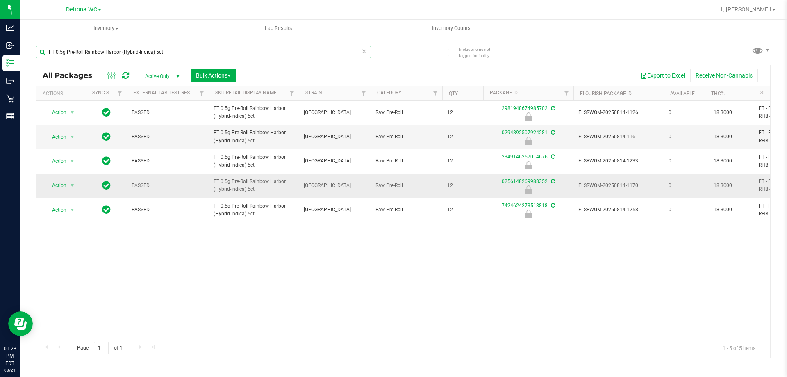
type input "FT 0.5g Pre-Roll Rainbow Harbor (Hybrid-Indica) 5ct"
click at [52, 189] on span "Action" at bounding box center [56, 185] width 22 height 11
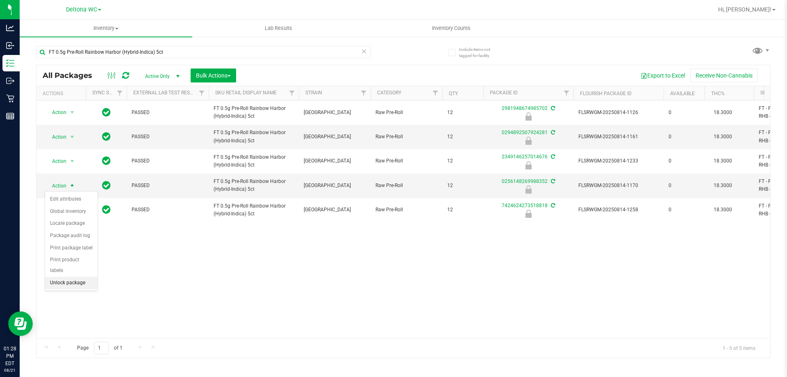
click at [80, 277] on li "Unlock package" at bounding box center [71, 283] width 52 height 12
click at [772, 266] on div "Include items not tagged for facility FT 0.5g Pre-Roll Rainbow Harbor (Hybrid-I…" at bounding box center [403, 161] width 767 height 250
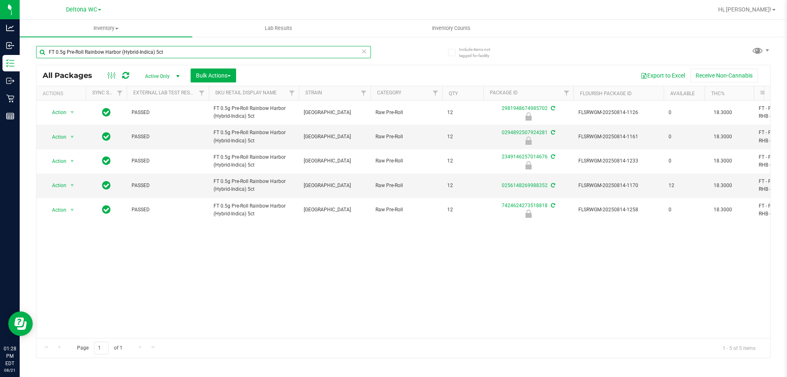
drag, startPoint x: 258, startPoint y: 50, endPoint x: 0, endPoint y: -2, distance: 263.3
click at [0, 0] on html "Analytics Inbound Inventory Outbound Retail Reports 01:28 PM EDT 08/21/2025 08/…" at bounding box center [393, 188] width 787 height 377
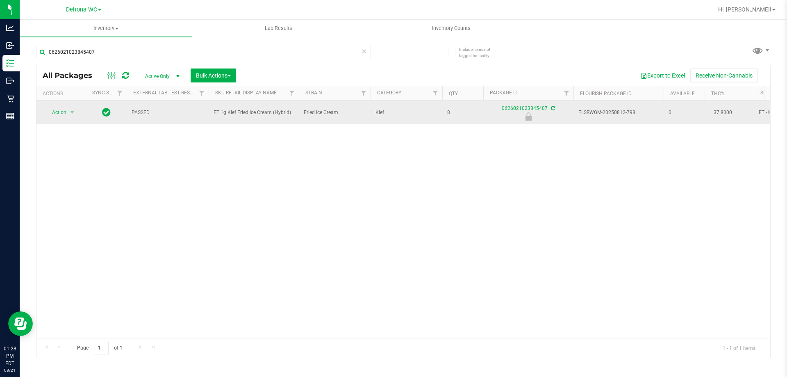
click at [264, 111] on span "FT 1g Kief Fried Ice Cream (Hybrid)" at bounding box center [254, 113] width 80 height 8
click at [263, 112] on span "FT 1g Kief Fried Ice Cream (Hybrid)" at bounding box center [254, 113] width 80 height 8
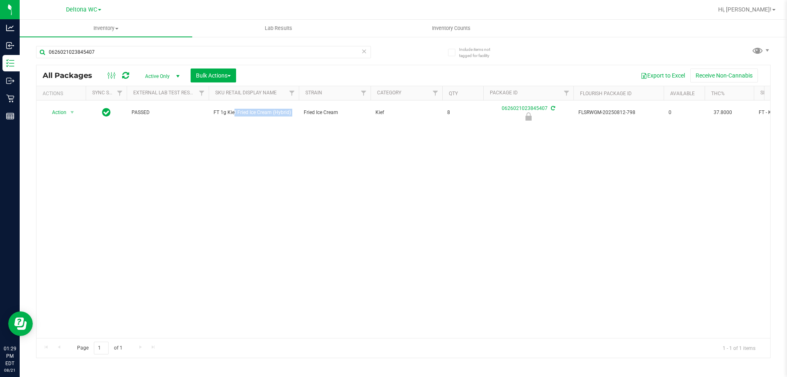
copy tr "FT 1g Kief Fried Ice Cream (Hybrid)"
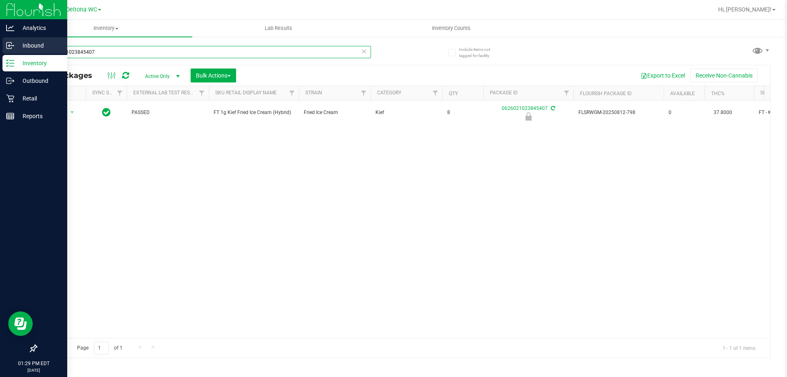
drag, startPoint x: 259, startPoint y: 58, endPoint x: 0, endPoint y: 43, distance: 259.9
click at [0, 43] on div "Analytics Inbound Inventory Outbound Retail Reports 01:29 PM EDT 08/21/2025 08/…" at bounding box center [393, 188] width 787 height 377
paste input "FT 1g Kief Fried Ice Cream (Hybrid)"
type input "FT 1g Kief Fried Ice Cream (Hybrid)"
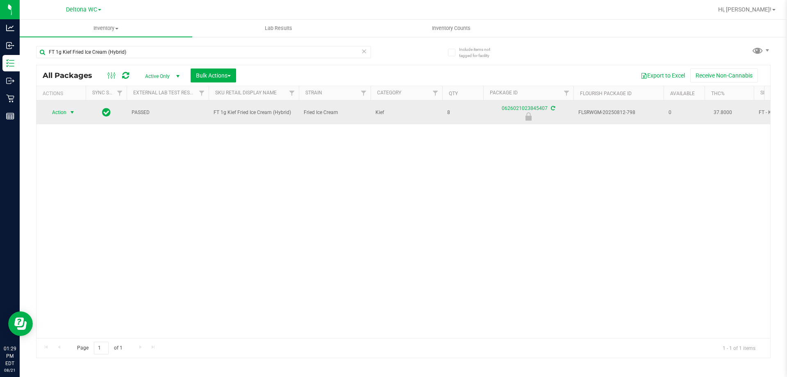
click at [72, 114] on span "select" at bounding box center [72, 112] width 7 height 7
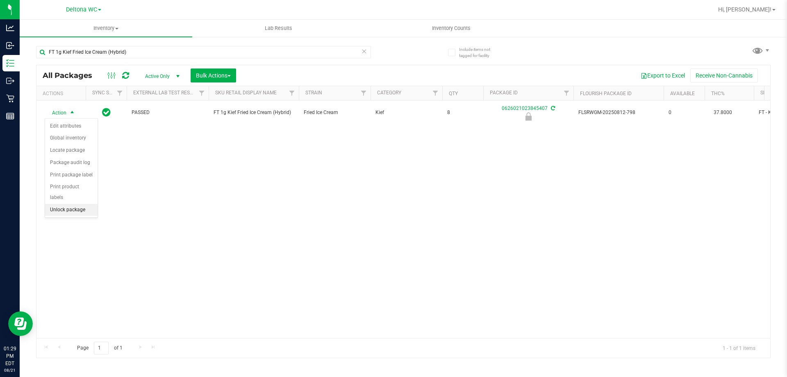
click at [79, 204] on li "Unlock package" at bounding box center [71, 210] width 52 height 12
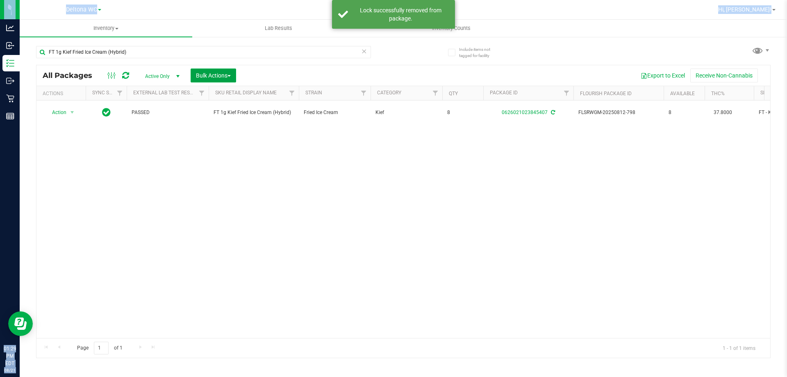
click at [205, 68] on button "Bulk Actions" at bounding box center [214, 75] width 46 height 14
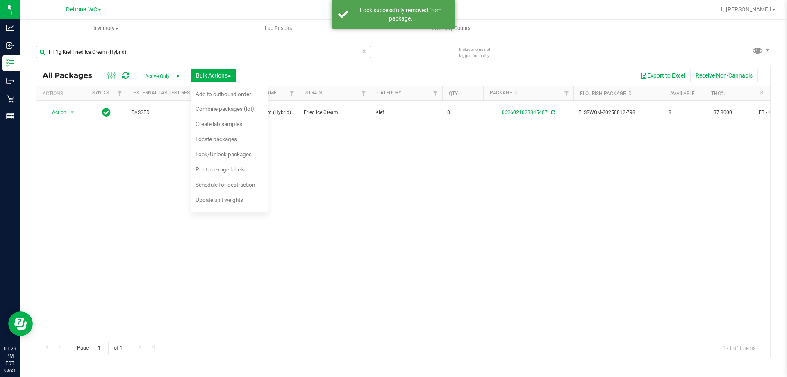
click at [208, 57] on input "FT 1g Kief Fried Ice Cream (Hybrid)" at bounding box center [203, 52] width 335 height 12
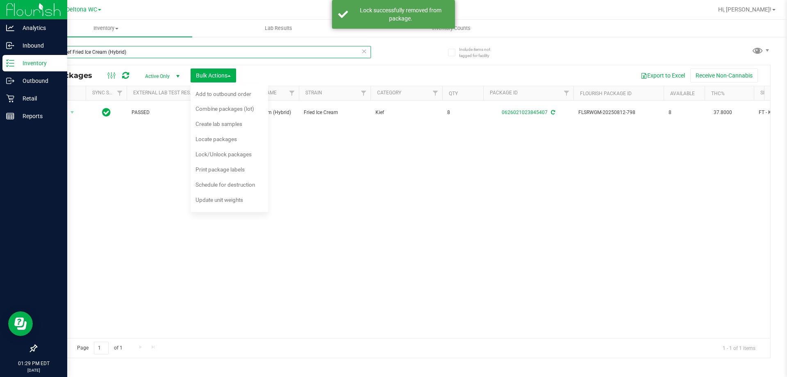
drag, startPoint x: 207, startPoint y: 50, endPoint x: 0, endPoint y: 12, distance: 210.2
click at [0, 12] on div "Analytics Inbound Inventory Outbound Retail Reports 01:29 PM EDT 08/21/2025 08/…" at bounding box center [393, 188] width 787 height 377
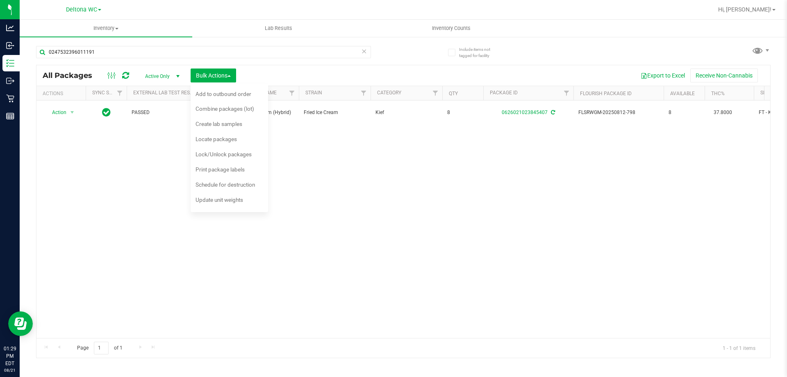
click at [472, 286] on div "Action Action Adjust qty Create package Edit attributes Global inventory Locate…" at bounding box center [403, 218] width 734 height 237
click at [214, 72] on span "Bulk Actions" at bounding box center [213, 75] width 35 height 7
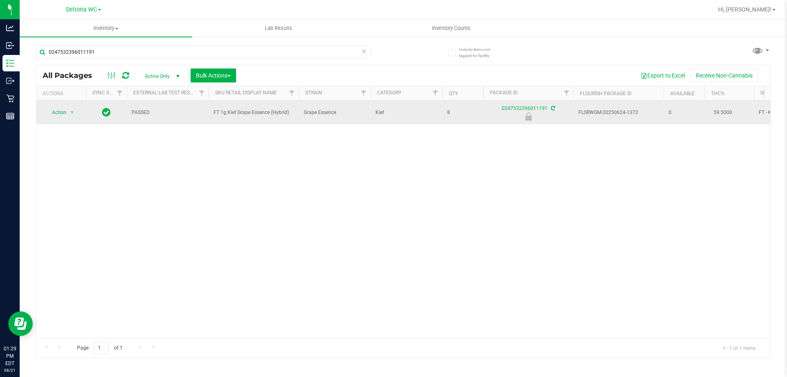
click at [255, 110] on span "FT 1g Kief Grape Essence (Hybrid)" at bounding box center [254, 113] width 80 height 8
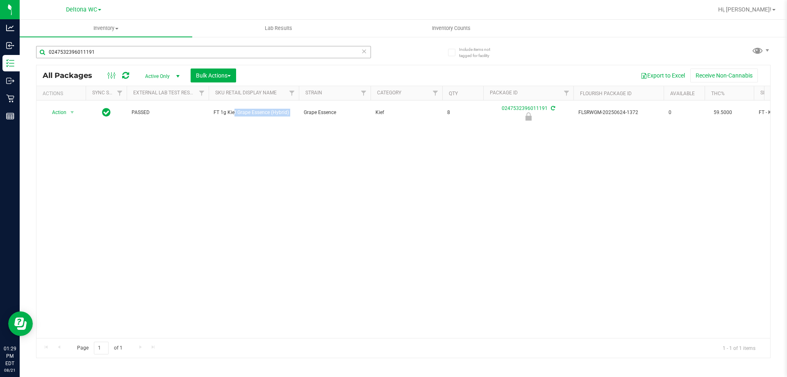
copy tr "FT 1g Kief Grape Essence (Hybrid)"
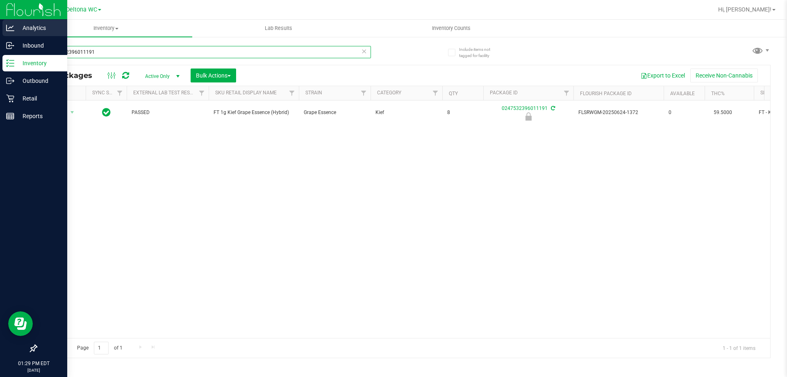
drag, startPoint x: 109, startPoint y: 50, endPoint x: 0, endPoint y: 30, distance: 110.1
click at [0, 32] on div "Analytics Inbound Inventory Outbound Retail Reports 01:29 PM EDT 08/21/2025 08/…" at bounding box center [393, 188] width 787 height 377
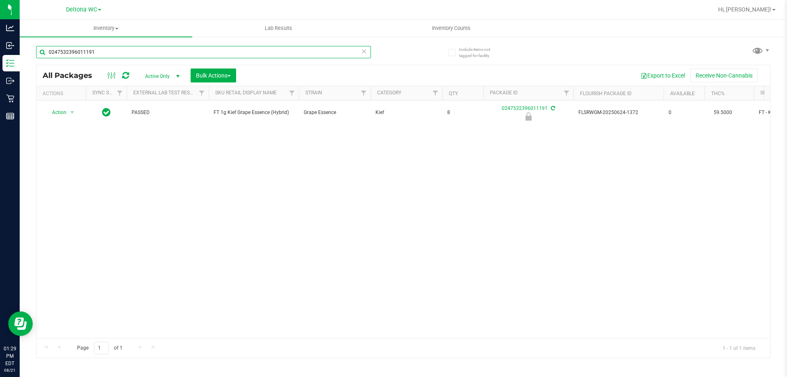
paste input "FT 1g Kief Grape Essence (Hybrid)"
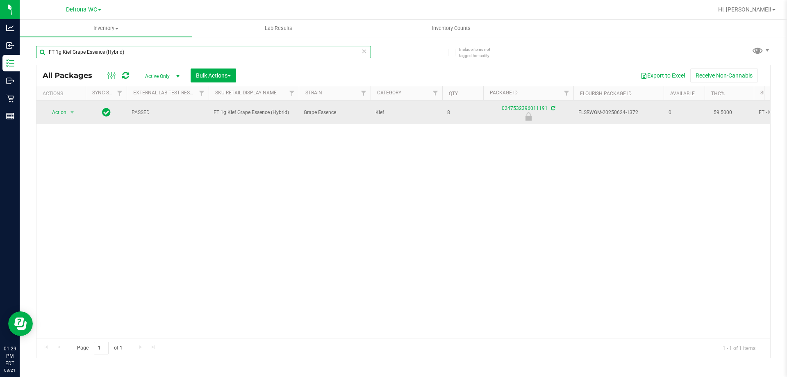
type input "FT 1g Kief Grape Essence (Hybrid)"
click at [64, 113] on span "Action" at bounding box center [56, 112] width 22 height 11
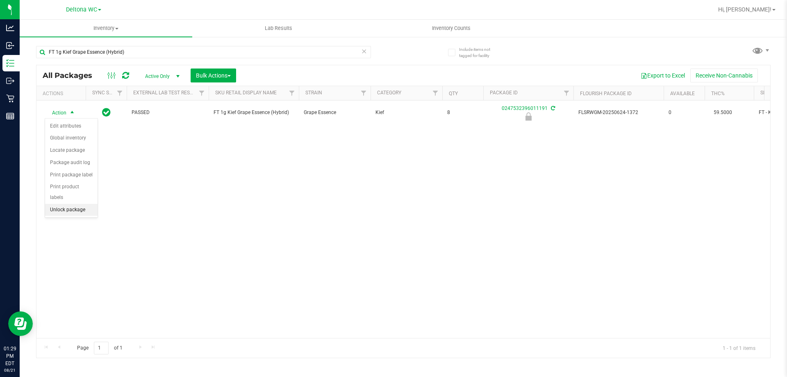
click at [78, 204] on li "Unlock package" at bounding box center [71, 210] width 52 height 12
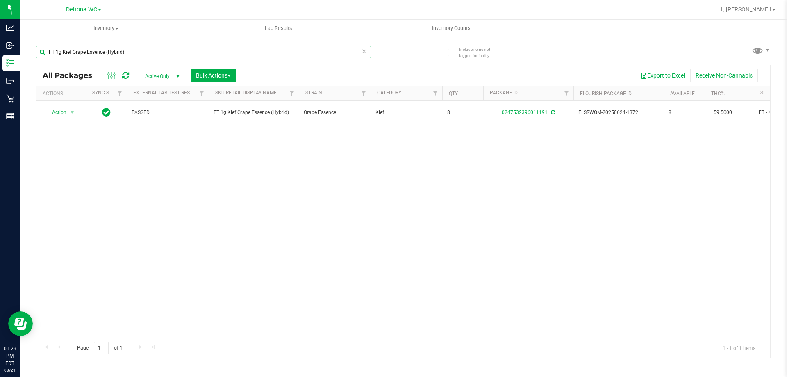
drag, startPoint x: 194, startPoint y: 54, endPoint x: 0, endPoint y: -50, distance: 220.1
click at [0, 0] on html "Analytics Inbound Inventory Outbound Retail Reports 01:29 PM EDT 08/21/2025 08/…" at bounding box center [393, 188] width 787 height 377
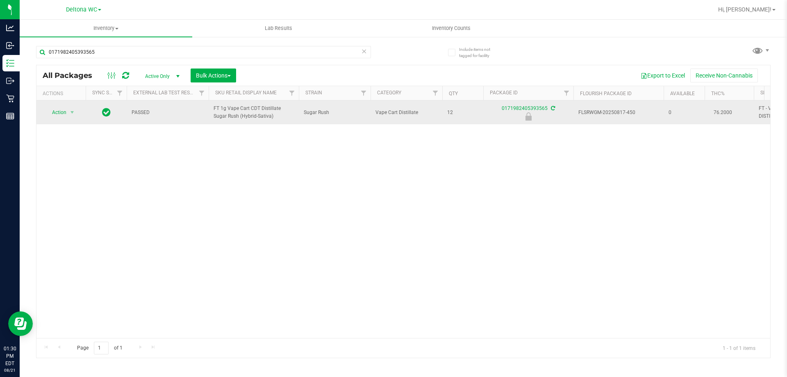
click at [234, 111] on span "FT 1g Vape Cart CDT Distillate Sugar Rush (Hybrid-Sativa)" at bounding box center [254, 113] width 80 height 16
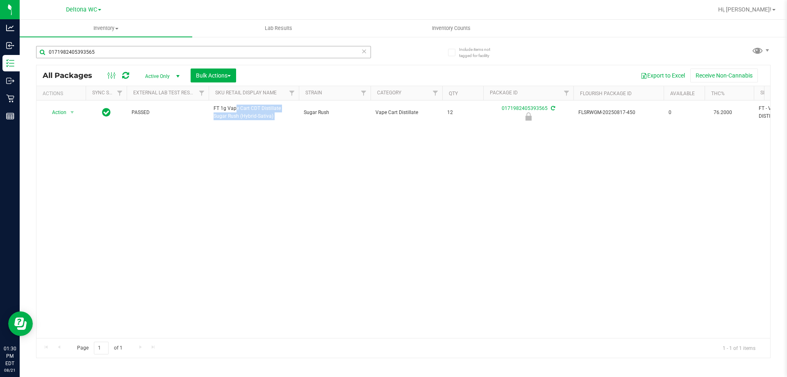
copy tr "FT 1g Vape Cart CDT Distillate Sugar Rush (Hybrid-Sativa)"
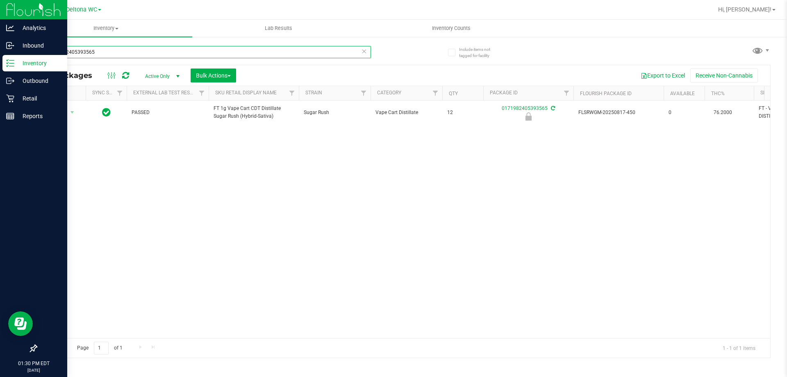
drag, startPoint x: 153, startPoint y: 52, endPoint x: 0, endPoint y: 5, distance: 160.2
click at [0, 5] on div "Analytics Inbound Inventory Outbound Retail Reports 01:30 PM EDT 08/21/2025 08/…" at bounding box center [393, 188] width 787 height 377
paste input "FT 1g Vape Cart CDT Distillate Sugar Rush (Hybrid-Sativa)"
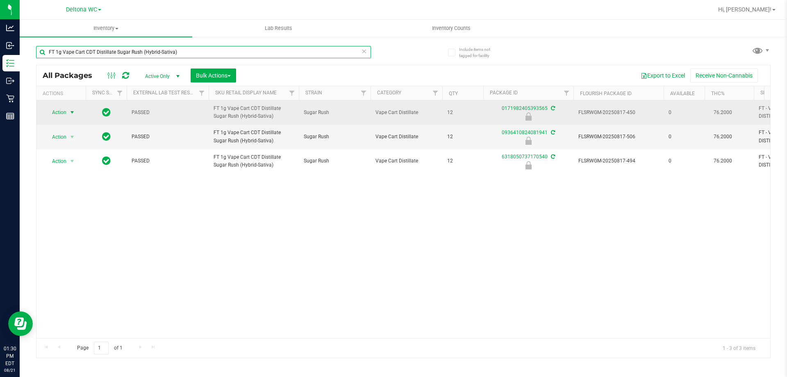
type input "FT 1g Vape Cart CDT Distillate Sugar Rush (Hybrid-Sativa)"
drag, startPoint x: 65, startPoint y: 110, endPoint x: 64, endPoint y: 119, distance: 9.1
click at [65, 110] on span "Action" at bounding box center [56, 112] width 22 height 11
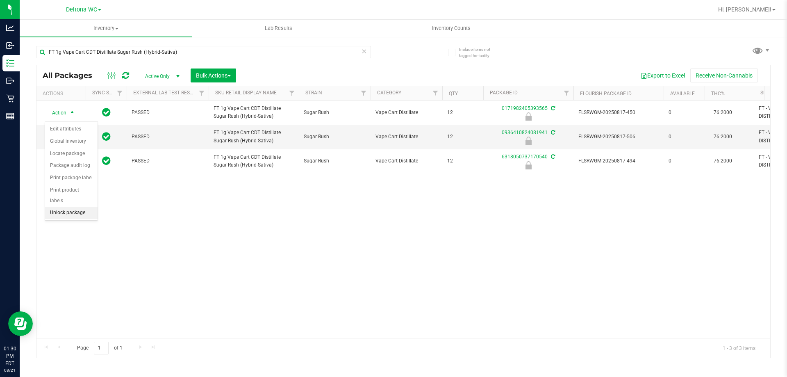
click at [80, 207] on li "Unlock package" at bounding box center [71, 213] width 52 height 12
click at [364, 52] on icon at bounding box center [364, 51] width 6 height 10
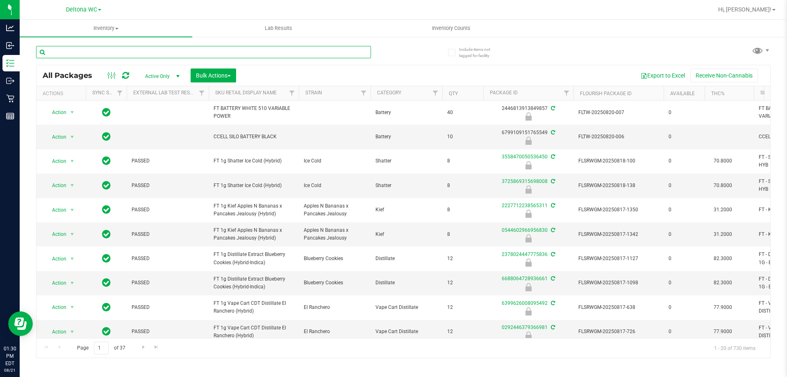
click at [152, 56] on input "text" at bounding box center [203, 52] width 335 height 12
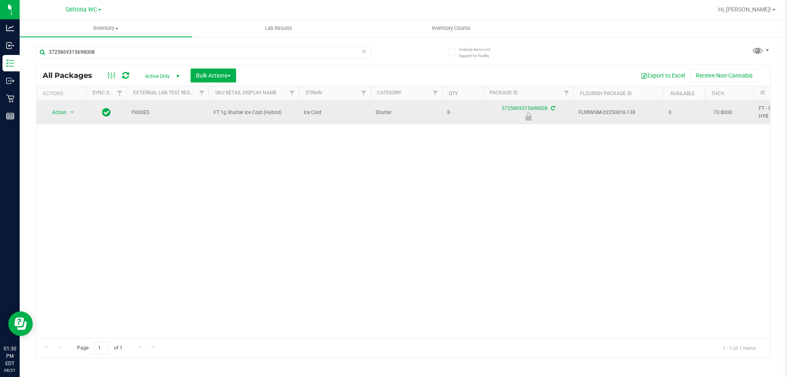
click at [240, 112] on span "FT 1g Shatter Ice Cold (Hybrid)" at bounding box center [254, 113] width 80 height 8
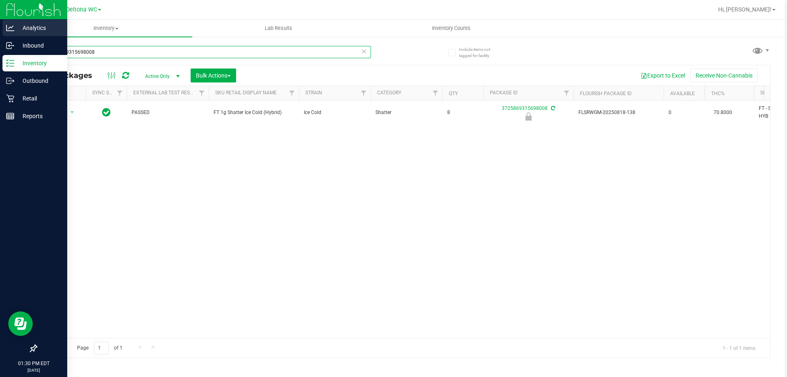
drag, startPoint x: 185, startPoint y: 51, endPoint x: 27, endPoint y: 24, distance: 159.7
click at [0, 32] on div "Analytics Inbound Inventory Outbound Retail Reports 01:30 PM EDT 08/21/2025 08/…" at bounding box center [393, 188] width 787 height 377
paste input "FT 1g Shatter Ice Cold (Hybrid)"
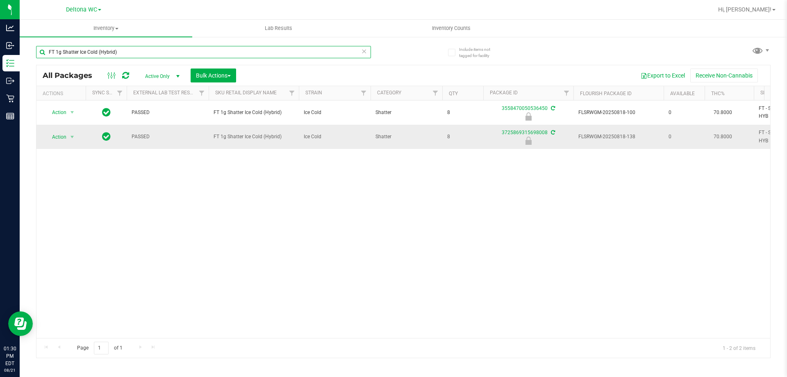
type input "FT 1g Shatter Ice Cold (Hybrid)"
click at [41, 137] on td "Action Action Edit attributes Global inventory Locate package Package audit log…" at bounding box center [60, 137] width 49 height 24
click at [52, 139] on span "Action" at bounding box center [56, 136] width 22 height 11
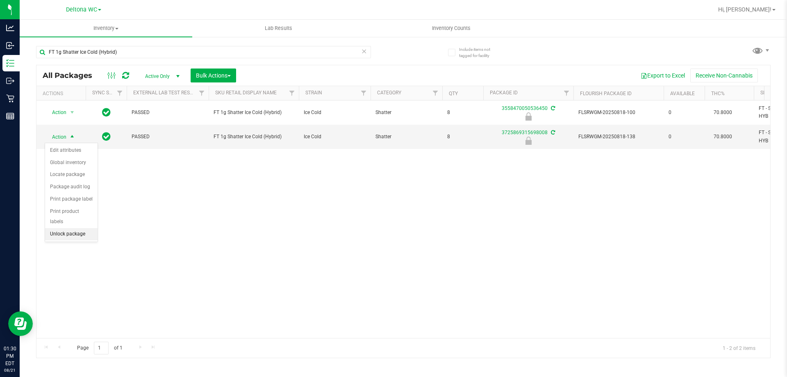
click at [88, 228] on li "Unlock package" at bounding box center [71, 234] width 52 height 12
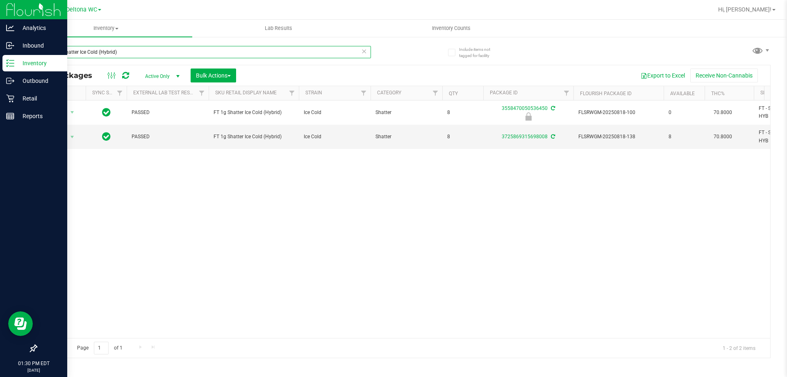
drag, startPoint x: 185, startPoint y: 53, endPoint x: 0, endPoint y: 19, distance: 188.5
click at [0, 19] on div "Analytics Inbound Inventory Outbound Retail Reports 01:30 PM EDT 08/21/2025 08/…" at bounding box center [393, 188] width 787 height 377
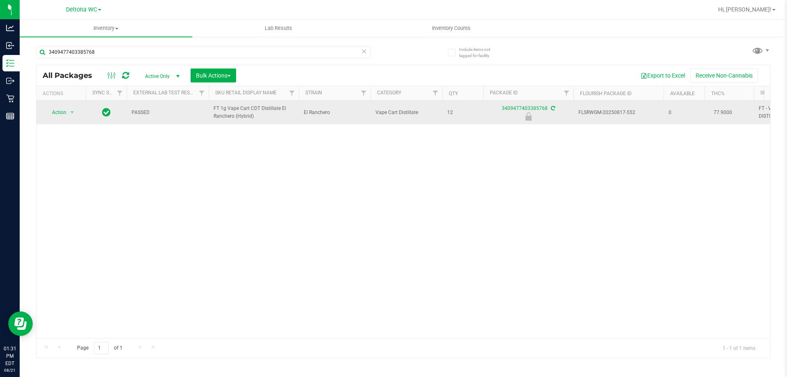
click at [228, 109] on span "FT 1g Vape Cart CDT Distillate El Ranchero (Hybrid)" at bounding box center [254, 113] width 80 height 16
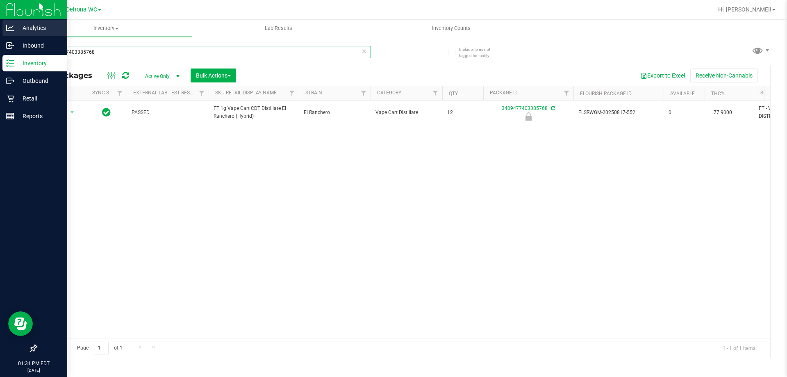
drag, startPoint x: 145, startPoint y: 52, endPoint x: 0, endPoint y: 22, distance: 147.8
click at [0, 22] on div "Analytics Inbound Inventory Outbound Retail Reports 01:31 PM EDT 08/21/2025 08/…" at bounding box center [393, 188] width 787 height 377
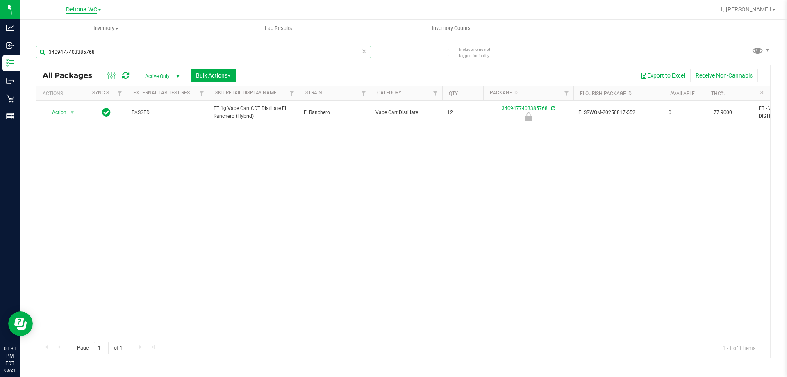
paste input "FT 1g Vape Cart CDT Distillate El Ranchero (Hybrid)"
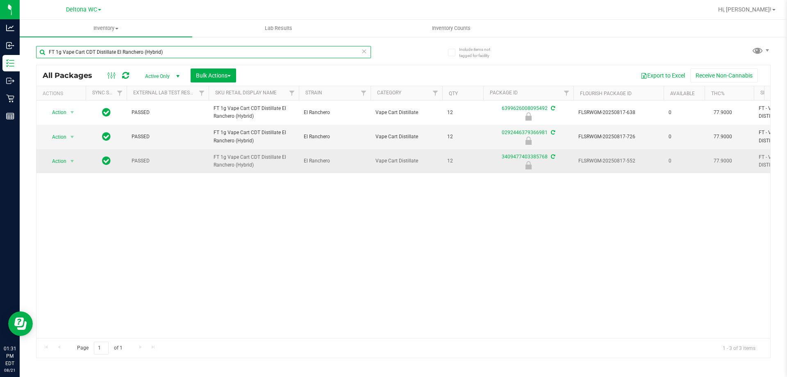
type input "FT 1g Vape Cart CDT Distillate El Ranchero (Hybrid)"
click at [76, 161] on span "select" at bounding box center [72, 160] width 10 height 11
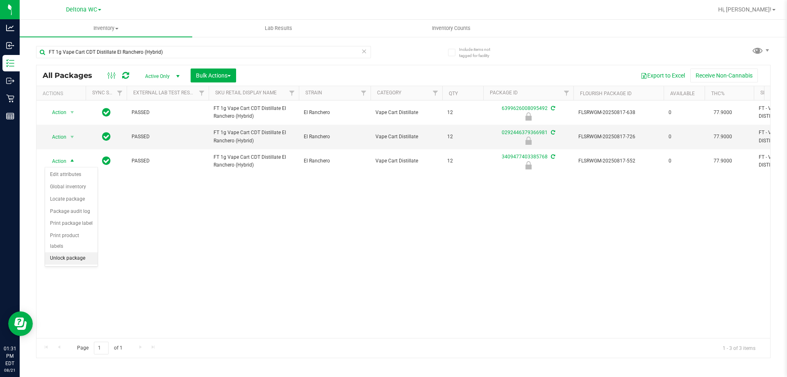
click at [77, 252] on li "Unlock package" at bounding box center [71, 258] width 52 height 12
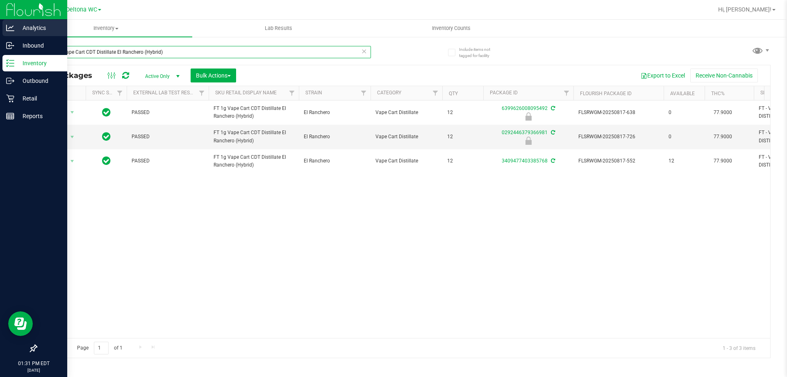
drag, startPoint x: 178, startPoint y: 49, endPoint x: 4, endPoint y: 34, distance: 174.9
click at [5, 34] on div "Analytics Inbound Inventory Outbound Retail Reports 01:31 PM EDT 08/21/2025 08/…" at bounding box center [393, 188] width 787 height 377
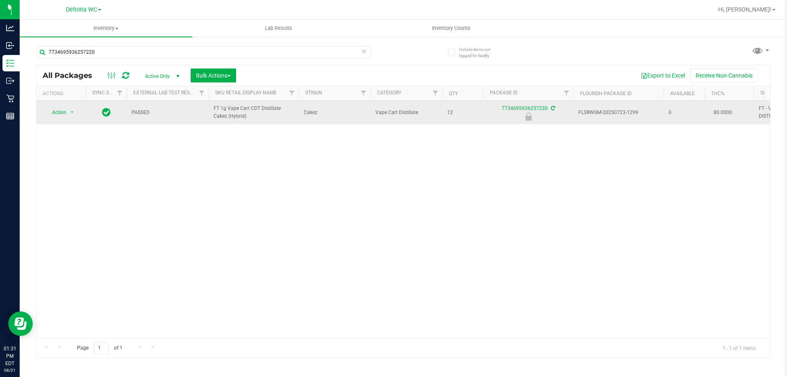
click at [235, 116] on span "FT 1g Vape Cart CDT Distillate Cakez (Hybrid)" at bounding box center [254, 113] width 80 height 16
click at [236, 116] on span "FT 1g Vape Cart CDT Distillate Cakez (Hybrid)" at bounding box center [254, 113] width 80 height 16
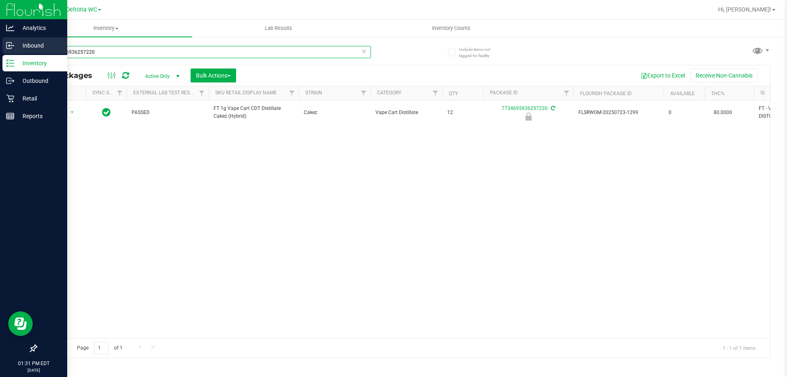
drag, startPoint x: 154, startPoint y: 54, endPoint x: 6, endPoint y: 40, distance: 149.0
click at [6, 40] on div "Analytics Inbound Inventory Outbound Retail Reports 01:31 PM EDT 08/21/2025 08/…" at bounding box center [393, 188] width 787 height 377
paste input "FT 1g Vape Cart CDT Distillate Cakez (Hybrid)"
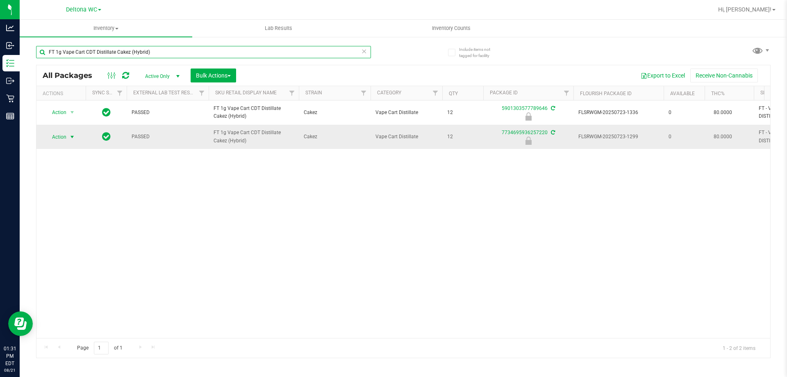
type input "FT 1g Vape Cart CDT Distillate Cakez (Hybrid)"
click at [74, 140] on span "select" at bounding box center [72, 137] width 7 height 7
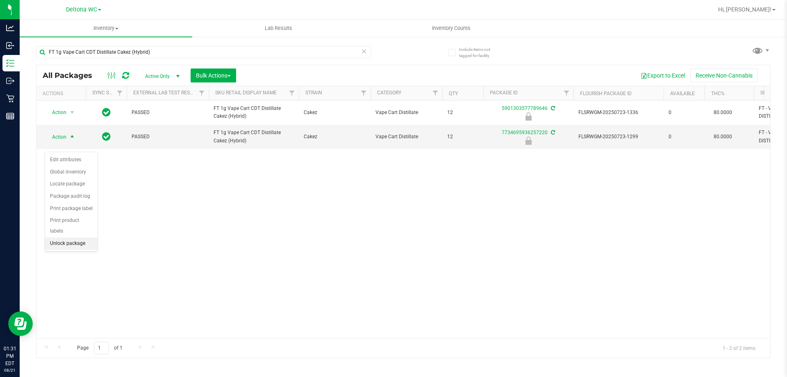
click at [77, 237] on li "Unlock package" at bounding box center [71, 243] width 52 height 12
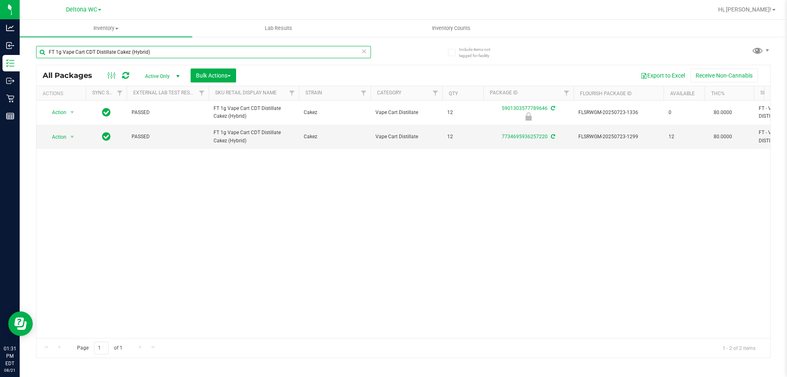
drag, startPoint x: 240, startPoint y: 53, endPoint x: 0, endPoint y: -2, distance: 246.4
click at [0, 0] on html "Analytics Inbound Inventory Outbound Retail Reports 01:31 PM EDT 08/21/2025 08/…" at bounding box center [393, 188] width 787 height 377
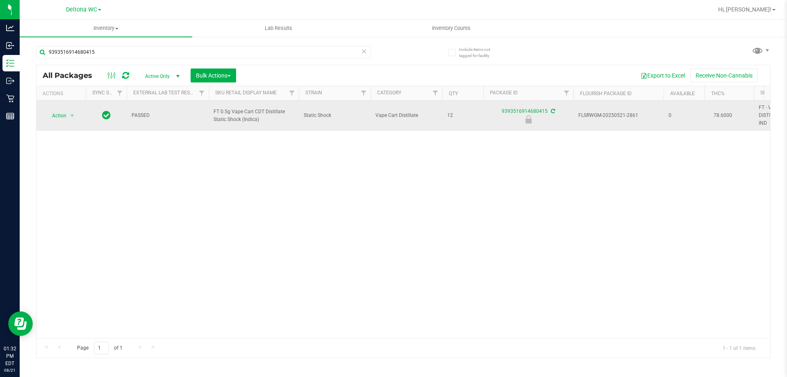
click at [248, 117] on span "FT 0.5g Vape Cart CDT Distillate Static Shock (Indica)" at bounding box center [254, 116] width 80 height 16
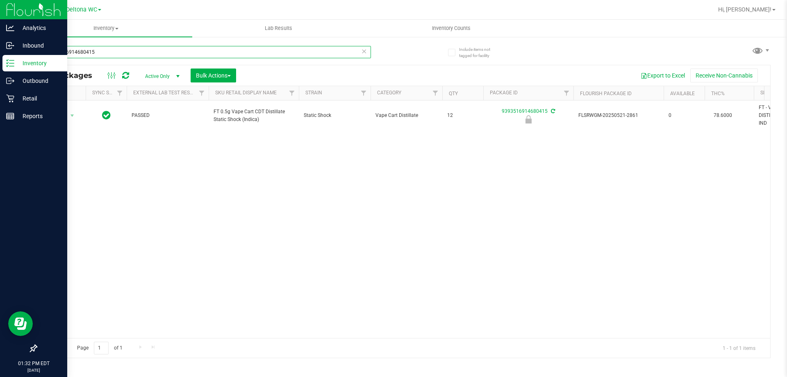
drag, startPoint x: 108, startPoint y: 52, endPoint x: 0, endPoint y: 18, distance: 112.9
click at [0, 19] on div "Analytics Inbound Inventory Outbound Retail Reports 01:32 PM EDT 08/21/2025 08/…" at bounding box center [393, 188] width 787 height 377
paste input "FT 0.5g Vape Cart CDT Distillate Static Shock (Indica)"
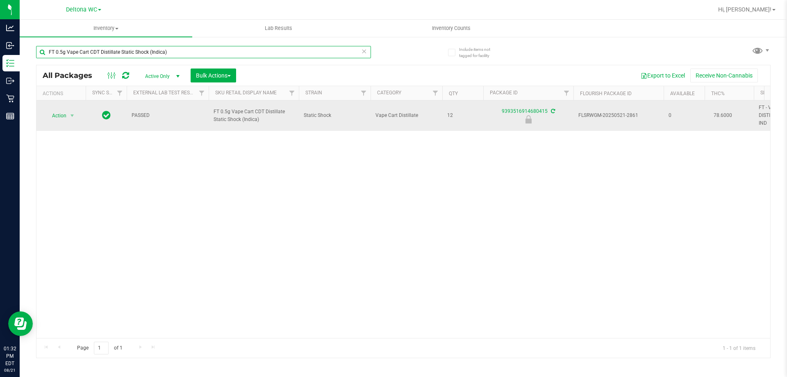
type input "FT 0.5g Vape Cart CDT Distillate Static Shock (Indica)"
click at [60, 111] on span "Action" at bounding box center [56, 115] width 22 height 11
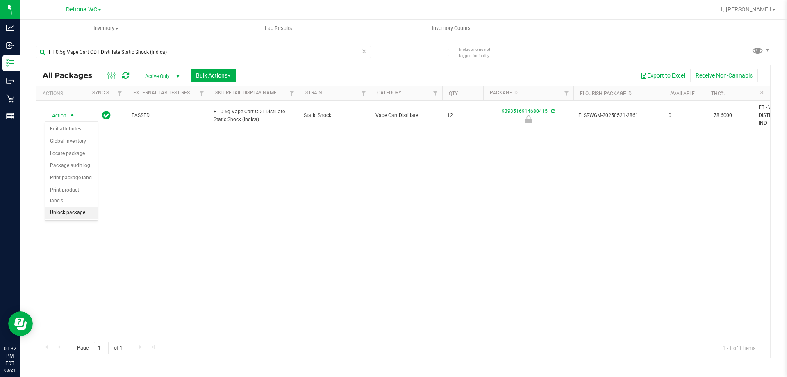
click at [67, 207] on li "Unlock package" at bounding box center [71, 213] width 52 height 12
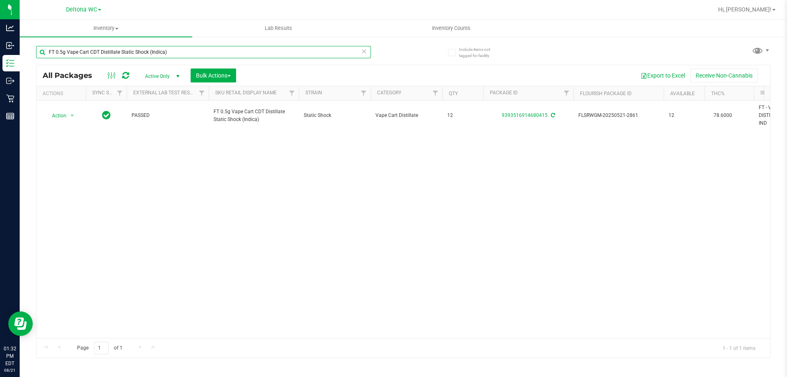
drag, startPoint x: 183, startPoint y: 49, endPoint x: 0, endPoint y: -33, distance: 200.9
click at [0, 0] on html "Analytics Inbound Inventory Outbound Retail Reports 01:32 PM EDT 08/21/2025 08/…" at bounding box center [393, 188] width 787 height 377
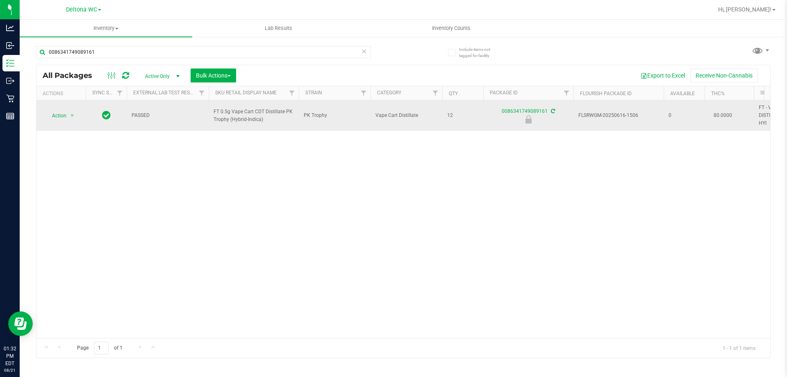
click at [230, 116] on span "FT 0.5g Vape Cart CDT Distillate PK Trophy (Hybrid-Indica)" at bounding box center [254, 116] width 80 height 16
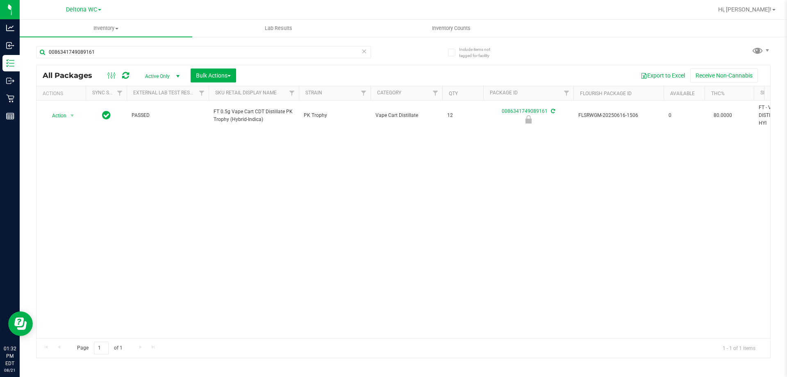
click at [168, 60] on div "0086341749089161" at bounding box center [203, 55] width 335 height 19
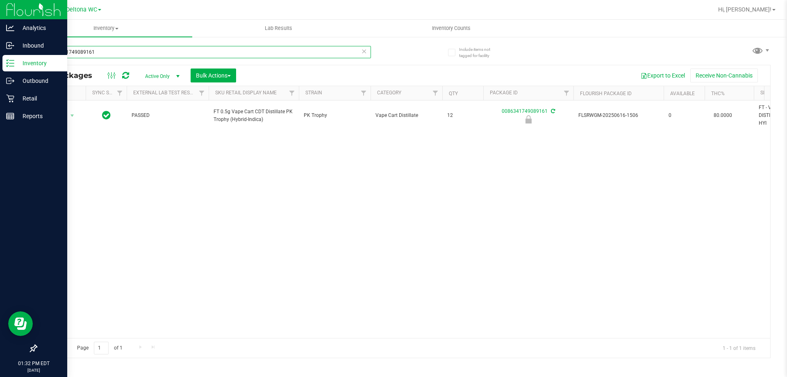
drag, startPoint x: 174, startPoint y: 52, endPoint x: 0, endPoint y: 3, distance: 180.5
click at [0, 3] on div "Analytics Inbound Inventory Outbound Retail Reports 01:32 PM EDT 08/21/2025 08/…" at bounding box center [393, 188] width 787 height 377
paste input "FT 0.5g Vape Cart CDT Distillate PK Trophy (Hybrid-Indica)"
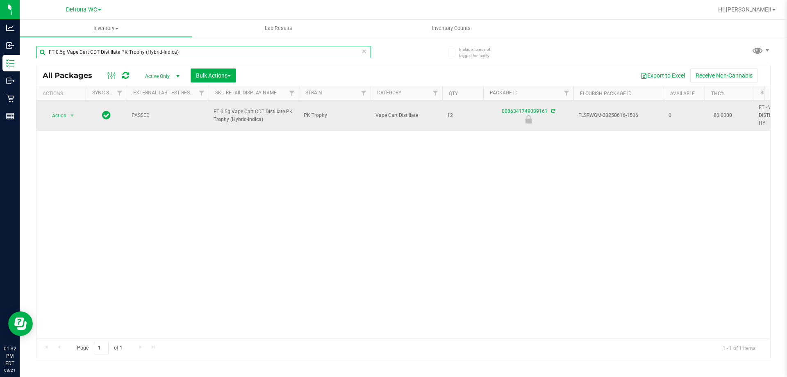
type input "FT 0.5g Vape Cart CDT Distillate PK Trophy (Hybrid-Indica)"
click at [77, 108] on td "Action Action Edit attributes Global inventory Locate package Package audit log…" at bounding box center [60, 115] width 49 height 30
click at [73, 113] on span "select" at bounding box center [72, 115] width 7 height 7
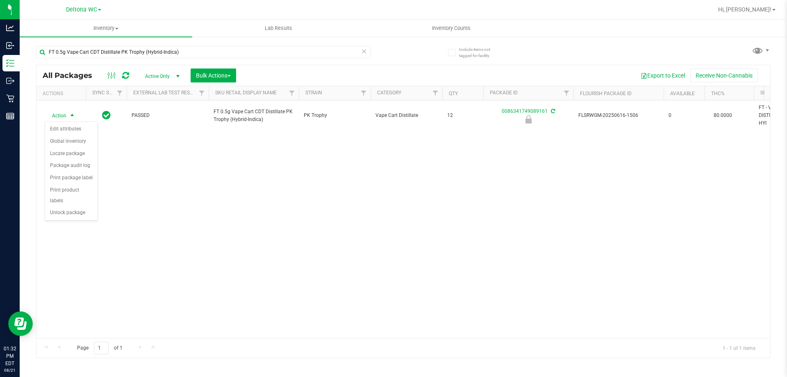
click at [72, 209] on div "Action Edit attributes Global inventory Locate package Package audit log Print …" at bounding box center [71, 171] width 53 height 100
click at [74, 207] on li "Unlock package" at bounding box center [71, 213] width 52 height 12
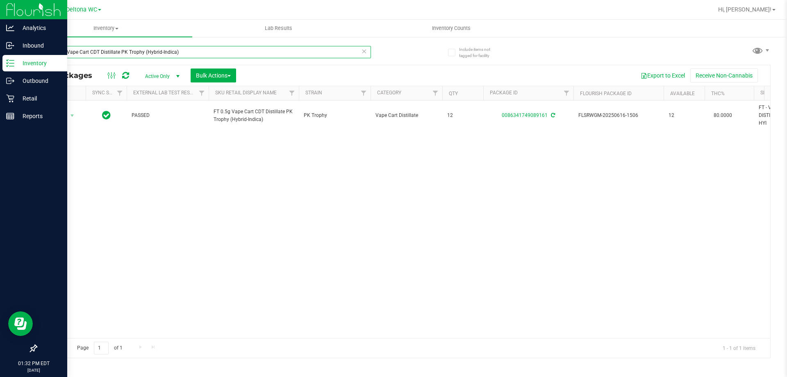
drag, startPoint x: 277, startPoint y: 47, endPoint x: 4, endPoint y: 1, distance: 276.9
click at [0, 5] on div "Analytics Inbound Inventory Outbound Retail Reports 01:32 PM EDT 08/21/2025 08/…" at bounding box center [393, 188] width 787 height 377
type input "2378024447775836"
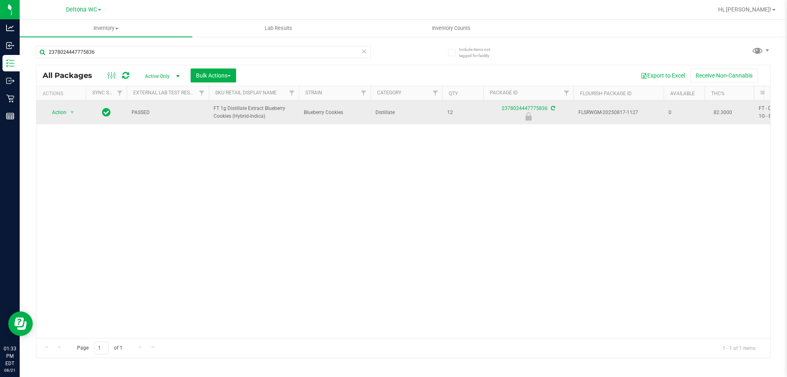
click at [259, 113] on span "FT 1g Distillate Extract Blueberry Cookies (Hybrid-Indica)" at bounding box center [254, 113] width 80 height 16
click at [259, 112] on span "FT 1g Distillate Extract Blueberry Cookies (Hybrid-Indica)" at bounding box center [254, 113] width 80 height 16
click at [260, 113] on span "FT 1g Distillate Extract Blueberry Cookies (Hybrid-Indica)" at bounding box center [254, 113] width 80 height 16
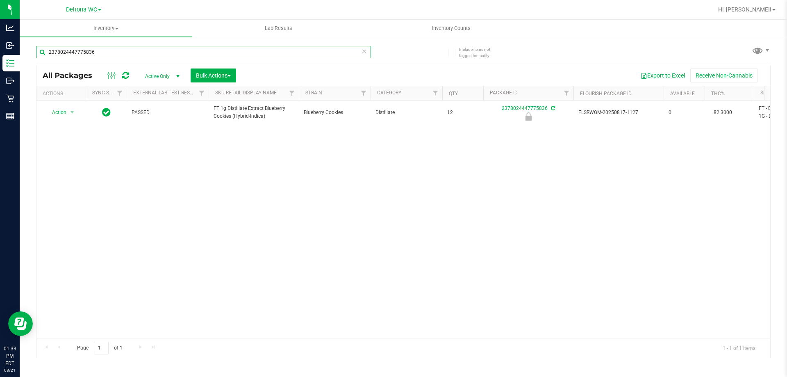
drag, startPoint x: 304, startPoint y: 46, endPoint x: 330, endPoint y: 52, distance: 27.3
click at [304, 46] on input "2378024447775836" at bounding box center [203, 52] width 335 height 12
click at [362, 50] on icon at bounding box center [364, 51] width 6 height 10
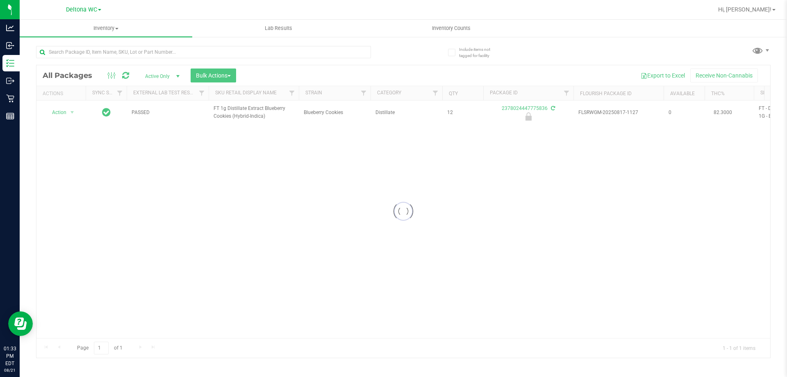
click at [289, 58] on div at bounding box center [203, 55] width 335 height 19
click at [289, 55] on input "text" at bounding box center [203, 52] width 335 height 12
paste input "FT 1g Distillate Extract Blueberry Cookies (Hybrid-Indica)"
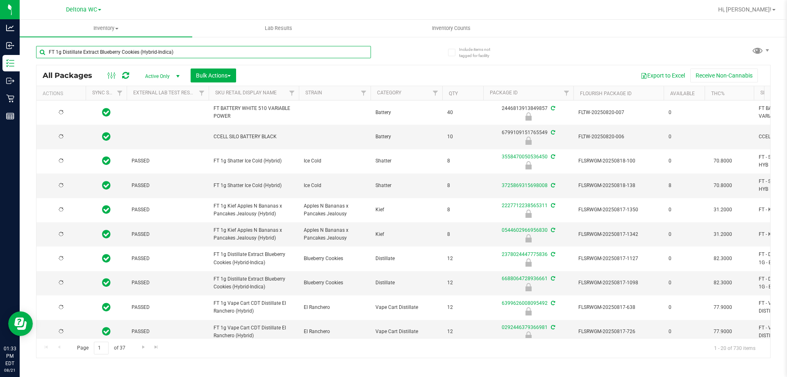
click at [291, 53] on input "FT 1g Distillate Extract Blueberry Cookies (Hybrid-Indica)" at bounding box center [203, 52] width 335 height 12
paste input "FT 1g Distillate Extract Blueberry Cookies (Hybrid-Indica)"
click at [291, 53] on input "FT 1g Distillate Extract Blueberry Cookies (Hybrid-Indica)FT 1g Distillate Extr…" at bounding box center [203, 52] width 335 height 12
paste input "text"
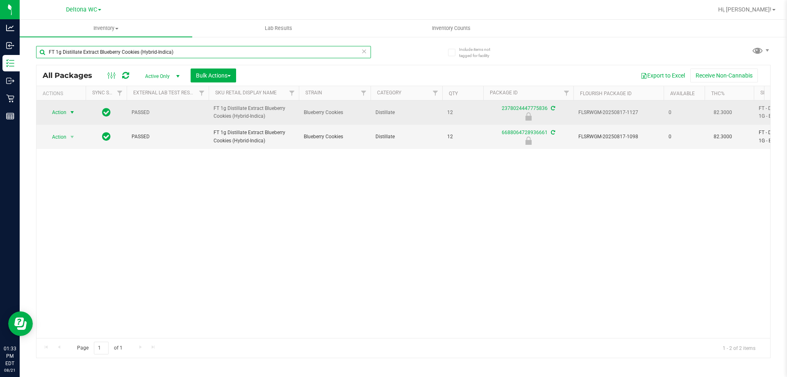
type input "FT 1g Distillate Extract Blueberry Cookies (Hybrid-Indica)"
click at [69, 114] on span "select" at bounding box center [72, 112] width 7 height 7
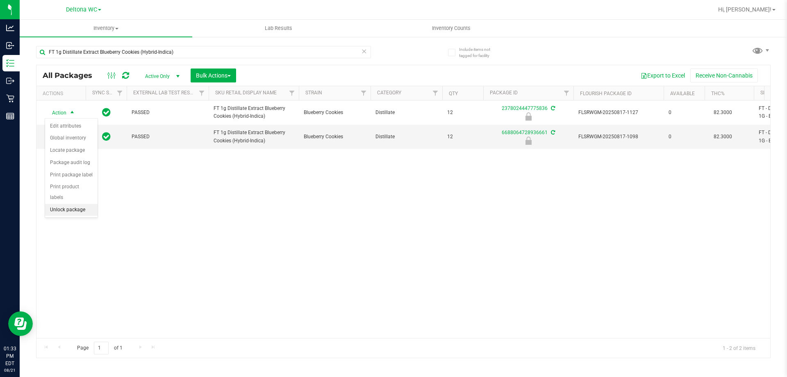
click at [62, 204] on li "Unlock package" at bounding box center [71, 210] width 52 height 12
click at [365, 50] on icon at bounding box center [364, 51] width 6 height 10
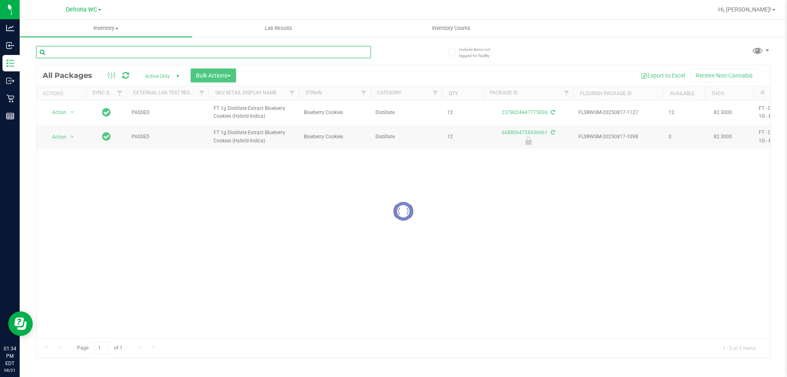
click at [260, 51] on input "text" at bounding box center [203, 52] width 335 height 12
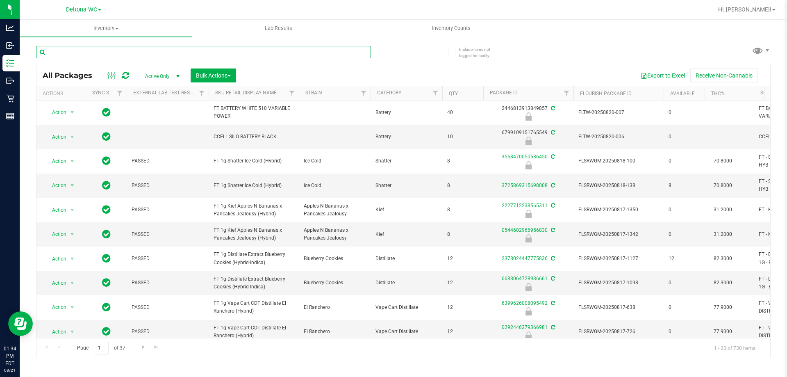
click at [260, 52] on input "text" at bounding box center [203, 52] width 335 height 12
type input "4463836964144889"
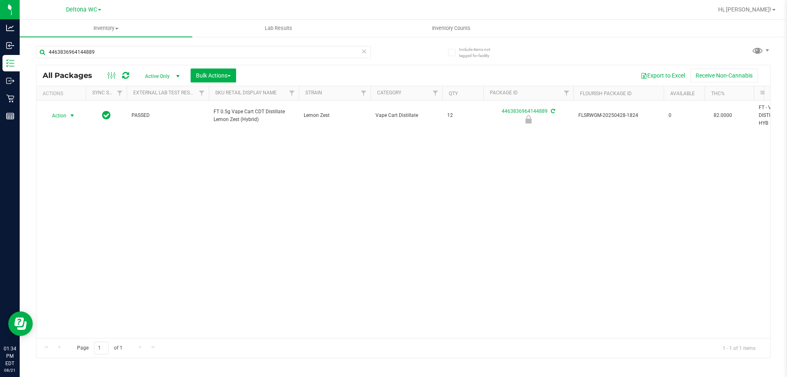
drag, startPoint x: 55, startPoint y: 120, endPoint x: 68, endPoint y: 128, distance: 15.5
click at [56, 120] on span "Action" at bounding box center [56, 115] width 22 height 11
click at [84, 207] on li "Unlock package" at bounding box center [71, 213] width 52 height 12
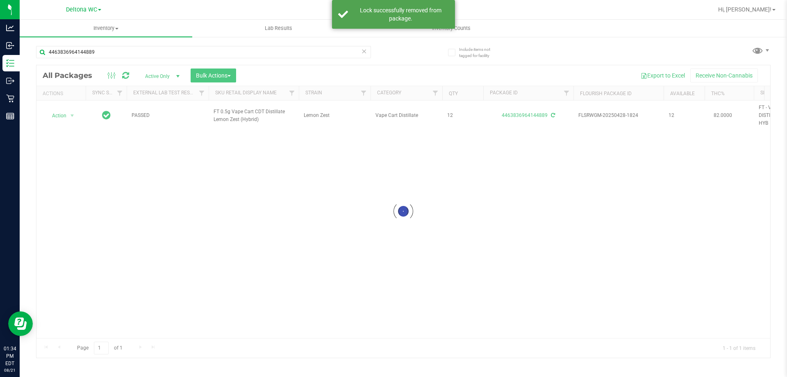
click at [242, 117] on div at bounding box center [403, 211] width 734 height 292
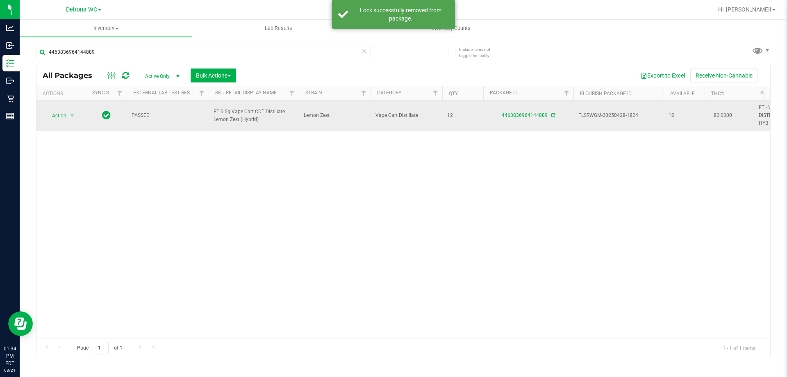
click at [244, 113] on span "FT 0.5g Vape Cart CDT Distillate Lemon Zest (Hybrid)" at bounding box center [254, 116] width 80 height 16
click at [244, 114] on span "FT 0.5g Vape Cart CDT Distillate Lemon Zest (Hybrid)" at bounding box center [254, 116] width 80 height 16
drag, startPoint x: 244, startPoint y: 113, endPoint x: 225, endPoint y: 104, distance: 21.1
click at [244, 114] on span "FT 0.5g Vape Cart CDT Distillate Lemon Zest (Hybrid)" at bounding box center [254, 116] width 80 height 16
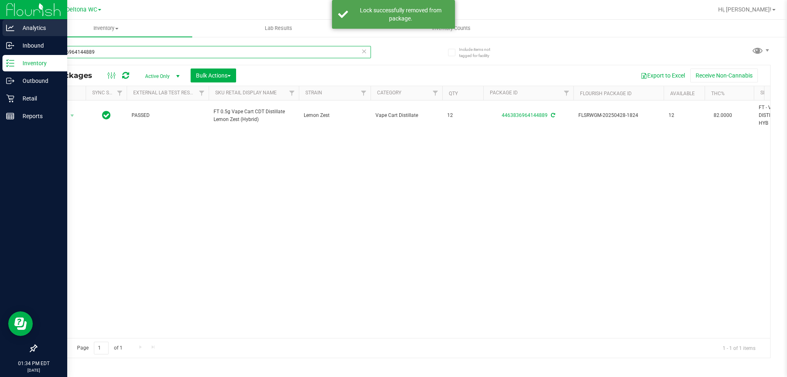
drag, startPoint x: 205, startPoint y: 48, endPoint x: 0, endPoint y: 37, distance: 205.3
click at [0, 37] on div "Analytics Inbound Inventory Outbound Retail Reports 01:34 PM EDT 08/21/2025 08/…" at bounding box center [393, 188] width 787 height 377
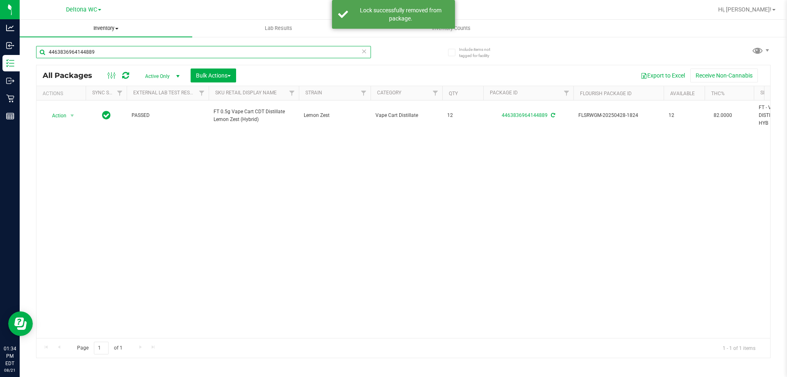
paste input "FT 0.5g Vape Cart CDT Distillate Lemon Zest (Hybrid)"
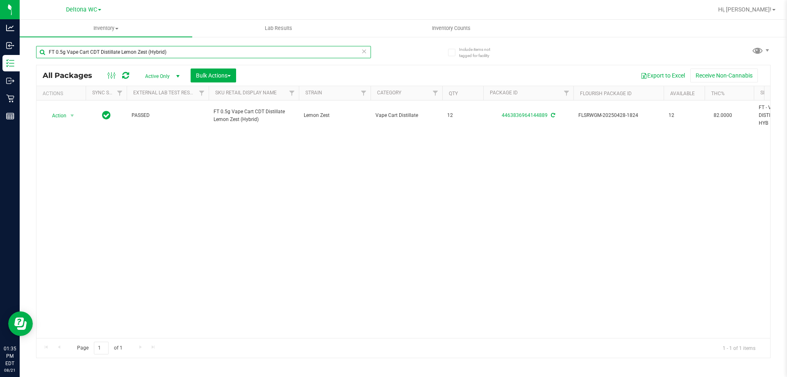
type input "FT 0.5g Vape Cart CDT Distillate Lemon Zest (Hybrid)"
click at [365, 48] on icon at bounding box center [364, 51] width 6 height 10
click at [282, 57] on input "text" at bounding box center [203, 52] width 335 height 12
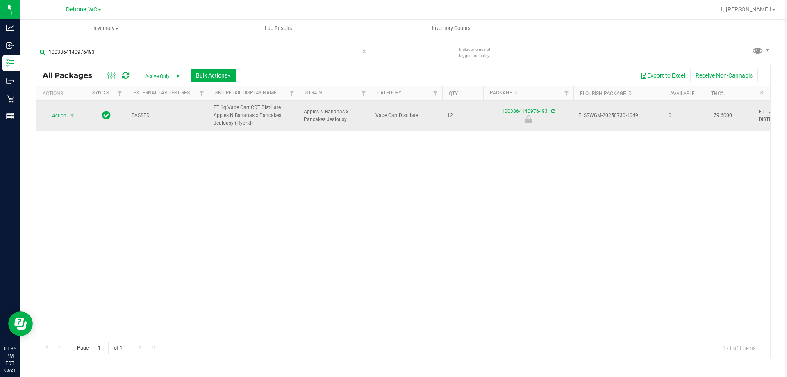
click at [230, 121] on span "FT 1g Vape Cart CDT Distillate Apples N Bananas x Pancakes Jealousy (Hybrid)" at bounding box center [254, 116] width 80 height 24
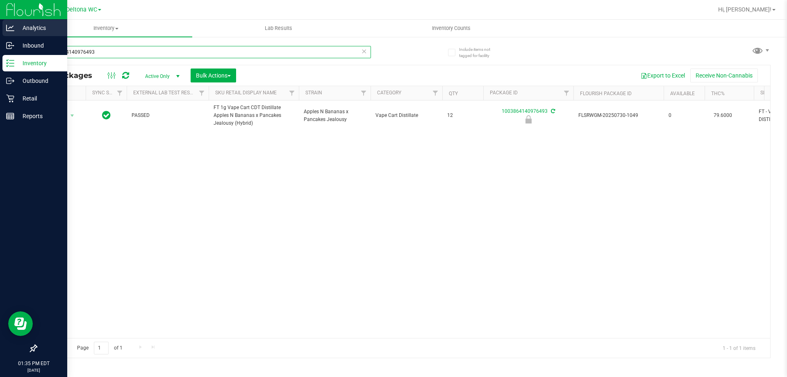
drag, startPoint x: 134, startPoint y: 49, endPoint x: 0, endPoint y: 27, distance: 135.9
click at [0, 27] on div "Analytics Inbound Inventory Outbound Retail Reports 01:35 PM EDT 08/21/2025 08/…" at bounding box center [393, 188] width 787 height 377
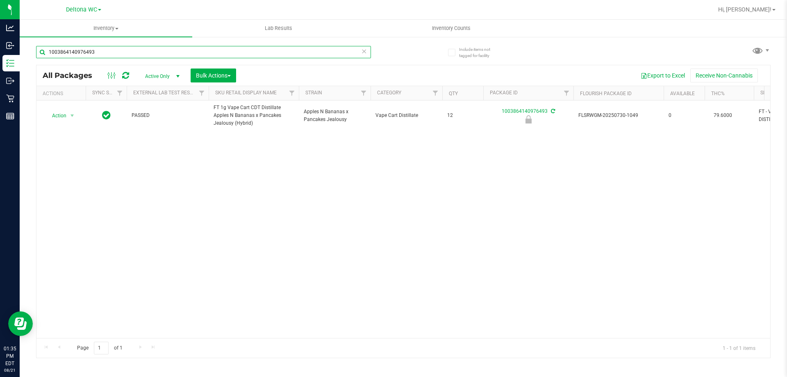
paste input "FT 1g Vape Cart CDT Distillate Apples N Bananas x Pancakes Jealousy (Hybrid)"
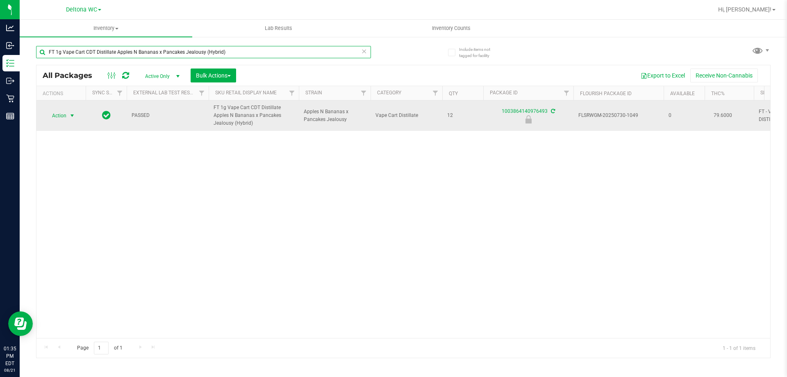
type input "FT 1g Vape Cart CDT Distillate Apples N Bananas x Pancakes Jealousy (Hybrid)"
click at [70, 117] on span "select" at bounding box center [72, 115] width 7 height 7
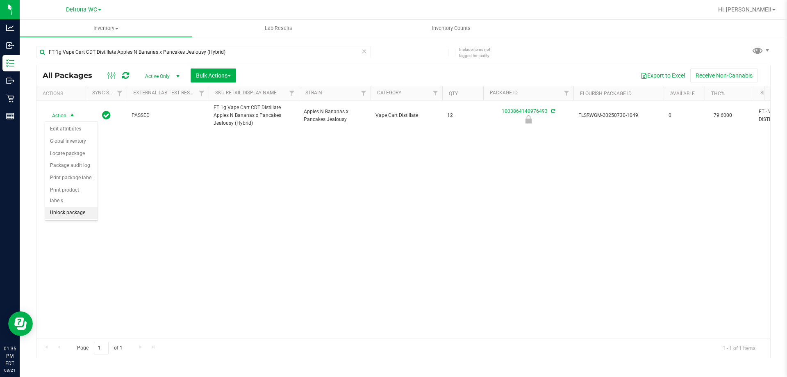
click at [67, 207] on li "Unlock package" at bounding box center [71, 213] width 52 height 12
click at [362, 53] on icon at bounding box center [364, 51] width 6 height 10
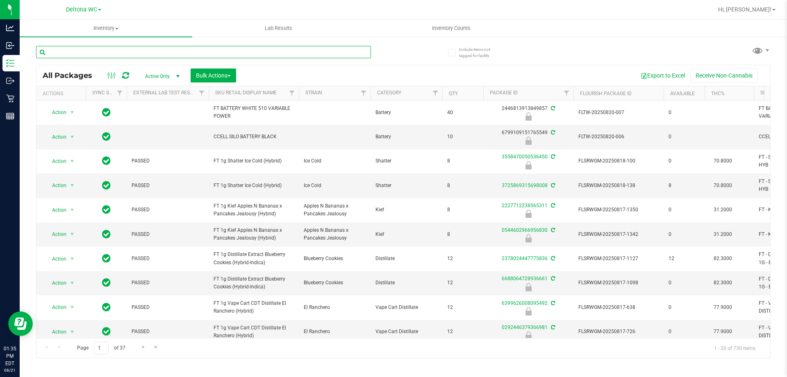
click at [261, 52] on input "text" at bounding box center [203, 52] width 335 height 12
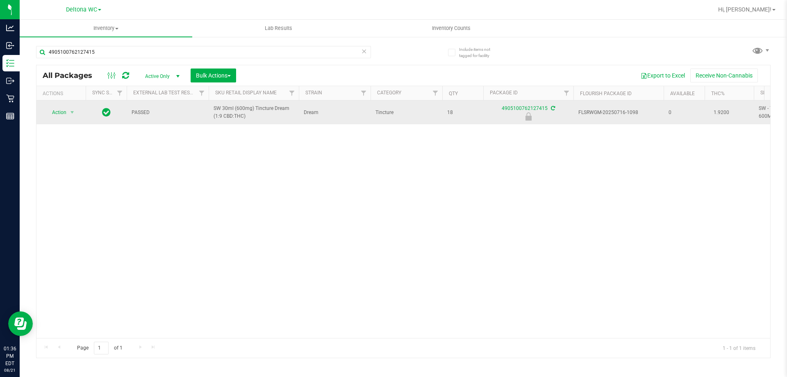
click at [243, 112] on span "SW 30ml (600mg) Tincture Dream (1:9 CBD:THC)" at bounding box center [254, 113] width 80 height 16
drag, startPoint x: 243, startPoint y: 112, endPoint x: 246, endPoint y: 118, distance: 7.3
click at [244, 112] on span "SW 30ml (600mg) Tincture Dream (1:9 CBD:THC)" at bounding box center [254, 113] width 80 height 16
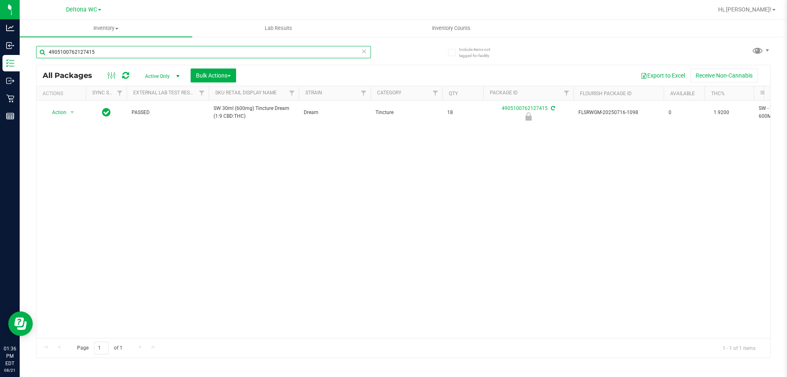
drag, startPoint x: 162, startPoint y: 48, endPoint x: 0, endPoint y: -19, distance: 175.7
click at [0, 0] on html "Analytics Inbound Inventory Outbound Retail Reports 01:36 PM EDT 08/21/2025 08/…" at bounding box center [393, 188] width 787 height 377
paste input "SW 30ml (600mg) Tincture Dream (1:9 CBD:THC)"
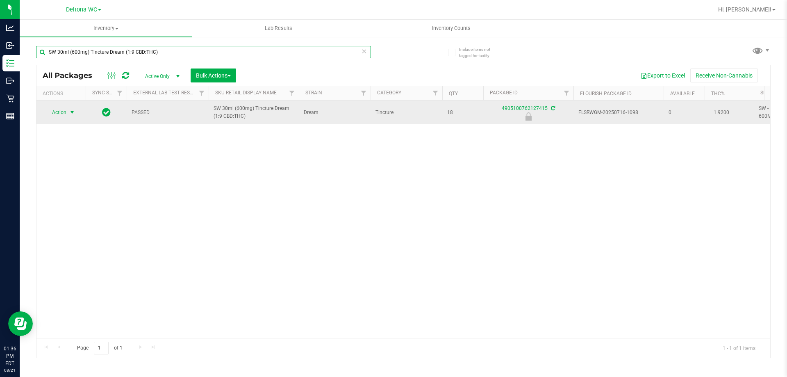
type input "SW 30ml (600mg) Tincture Dream (1:9 CBD:THC)"
click at [75, 112] on span "select" at bounding box center [72, 112] width 7 height 7
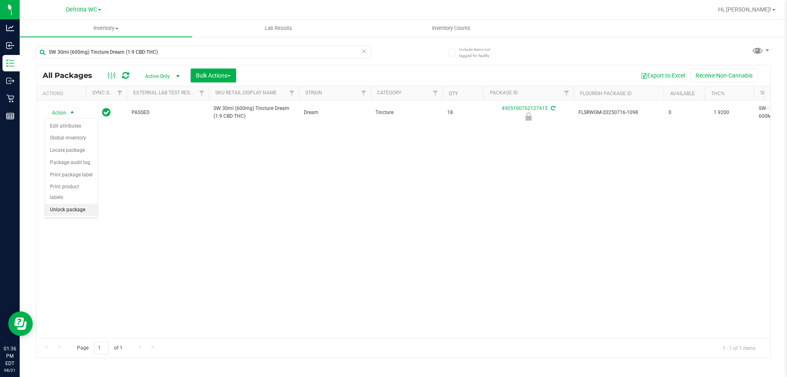
click at [65, 204] on li "Unlock package" at bounding box center [71, 210] width 52 height 12
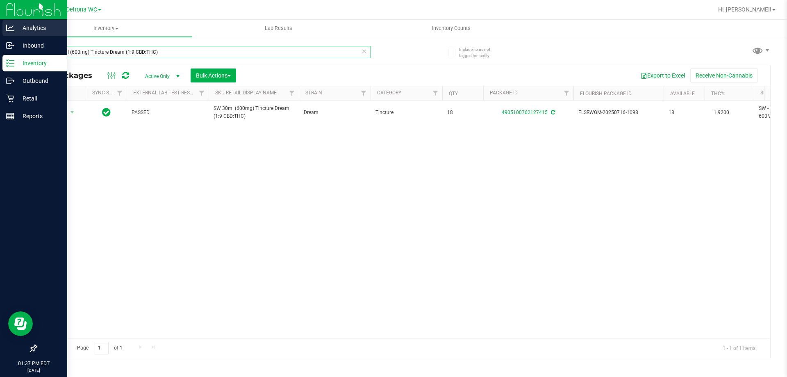
drag, startPoint x: 277, startPoint y: 54, endPoint x: 0, endPoint y: 32, distance: 277.6
click at [0, 33] on div "Analytics Inbound Inventory Outbound Retail Reports 01:37 PM EDT 08/21/2025 08/…" at bounding box center [393, 188] width 787 height 377
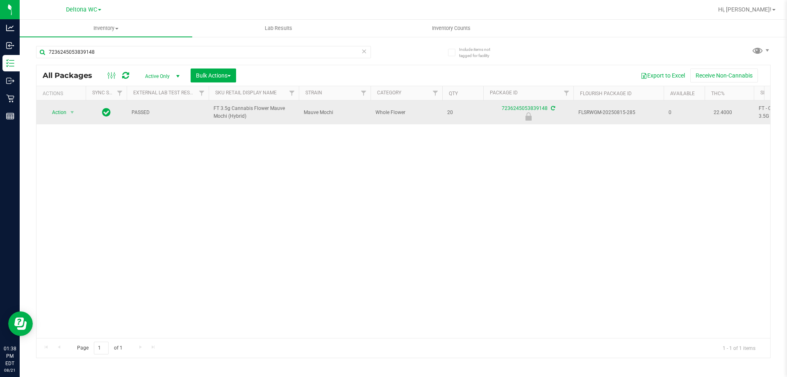
click at [241, 110] on span "FT 3.5g Cannabis Flower Mauve Mochi (Hybrid)" at bounding box center [254, 113] width 80 height 16
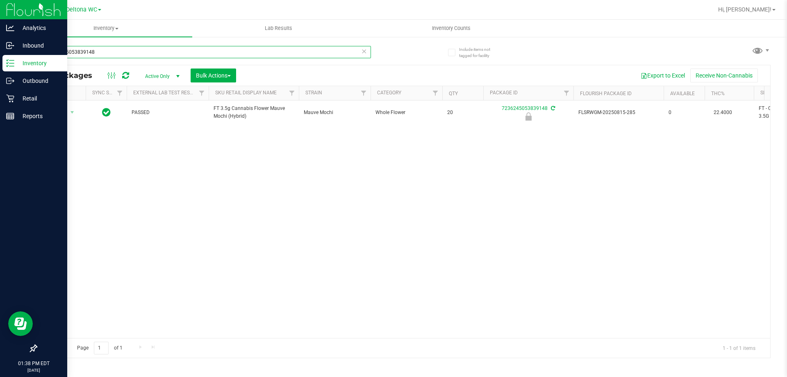
drag, startPoint x: 168, startPoint y: 52, endPoint x: 0, endPoint y: 5, distance: 174.6
click at [0, 5] on div "Analytics Inbound Inventory Outbound Retail Reports 01:38 PM EDT 08/21/2025 08/…" at bounding box center [393, 188] width 787 height 377
paste input "FT 3.5g Cannabis Flower Mauve Mochi (Hybrid)"
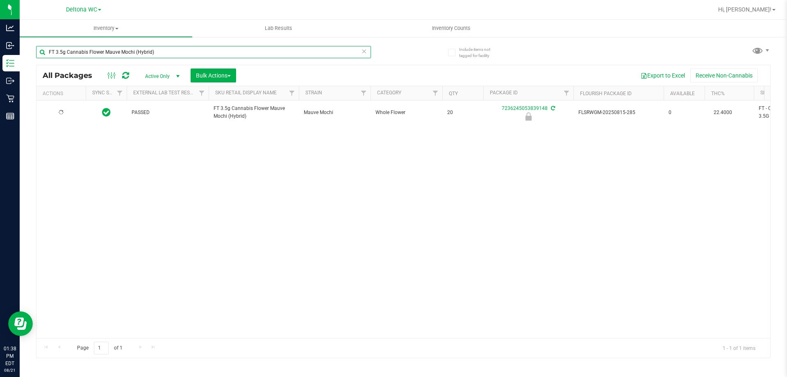
type input "FT 3.5g Cannabis Flower Mauve Mochi (Hybrid)"
click at [80, 110] on div at bounding box center [60, 113] width 39 height 8
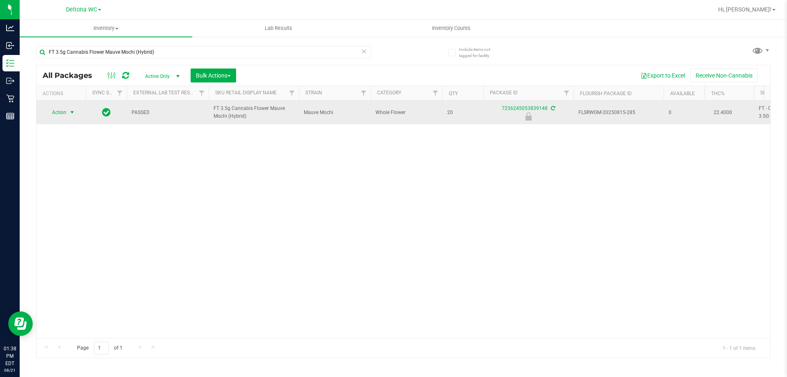
click at [76, 112] on span "select" at bounding box center [72, 112] width 10 height 11
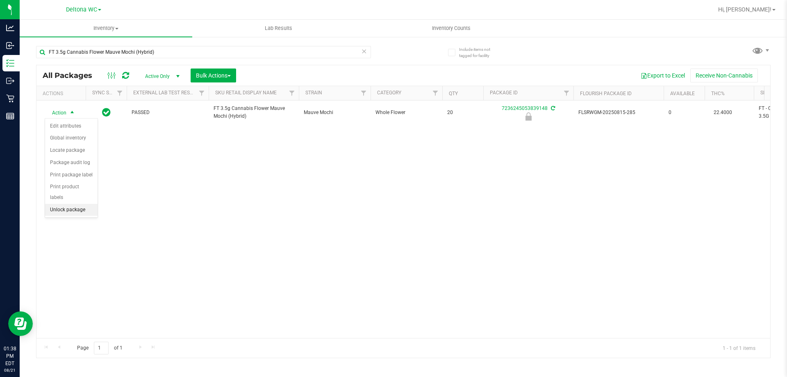
click at [74, 204] on li "Unlock package" at bounding box center [71, 210] width 52 height 12
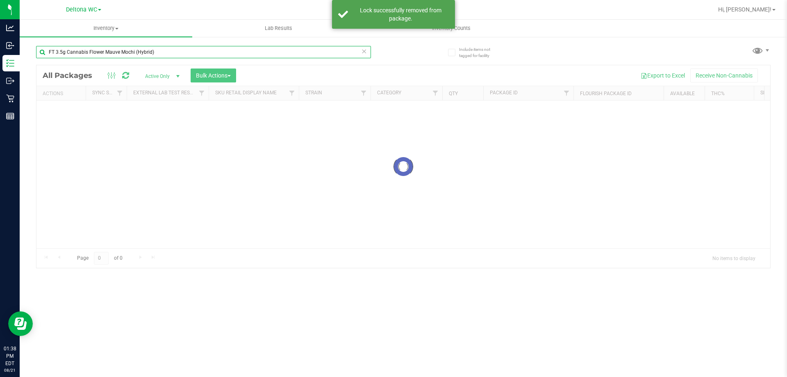
click at [20, 20] on div "Inventory All packages All inventory Waste log Create inventory Lab Results Inv…" at bounding box center [403, 198] width 767 height 357
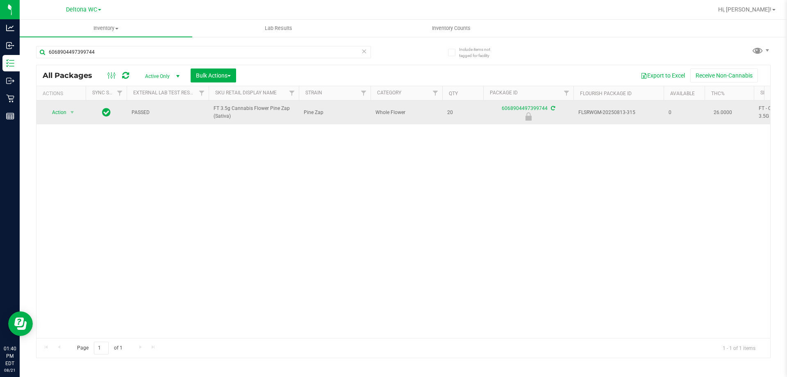
click at [257, 107] on span "FT 3.5g Cannabis Flower Pine Zap (Sativa)" at bounding box center [254, 113] width 80 height 16
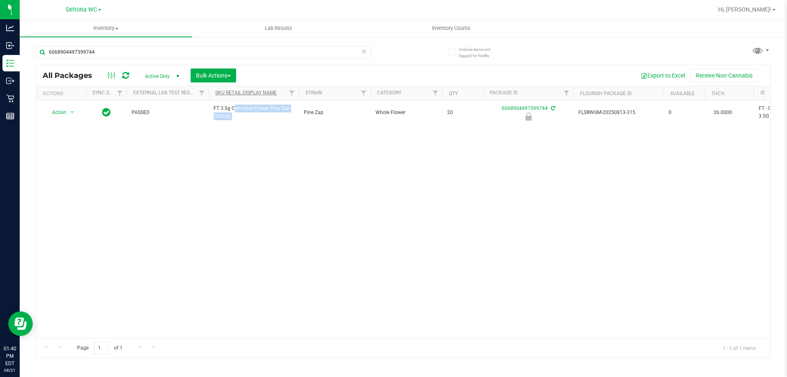
drag, startPoint x: 257, startPoint y: 107, endPoint x: 251, endPoint y: 94, distance: 13.4
click at [257, 107] on span "FT 3.5g Cannabis Flower Pine Zap (Sativa)" at bounding box center [254, 113] width 80 height 16
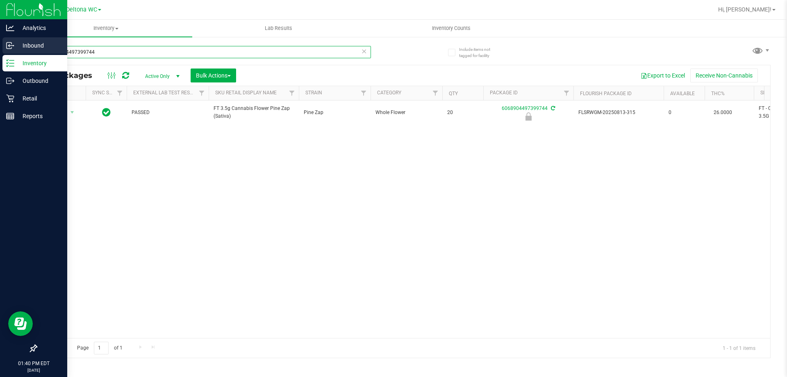
drag, startPoint x: 259, startPoint y: 46, endPoint x: 48, endPoint y: 50, distance: 211.2
click at [0, 68] on div "Analytics Inbound Inventory Outbound Retail Reports 01:40 PM EDT 08/21/2025 08/…" at bounding box center [393, 188] width 787 height 377
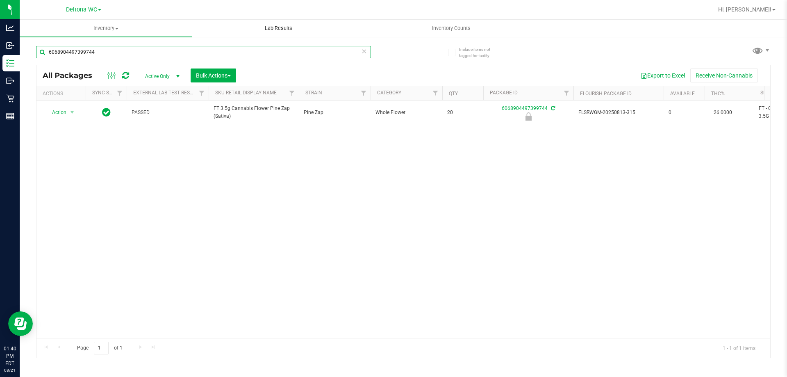
paste input "FT 3.5g Cannabis Flower Pine Zap (Sativa)"
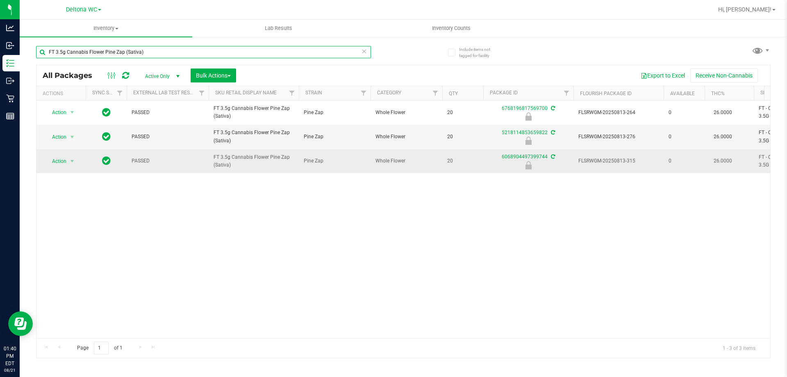
type input "FT 3.5g Cannabis Flower Pine Zap (Sativa)"
click at [63, 168] on td "Action Action Edit attributes Global inventory Locate package Package audit log…" at bounding box center [60, 161] width 49 height 24
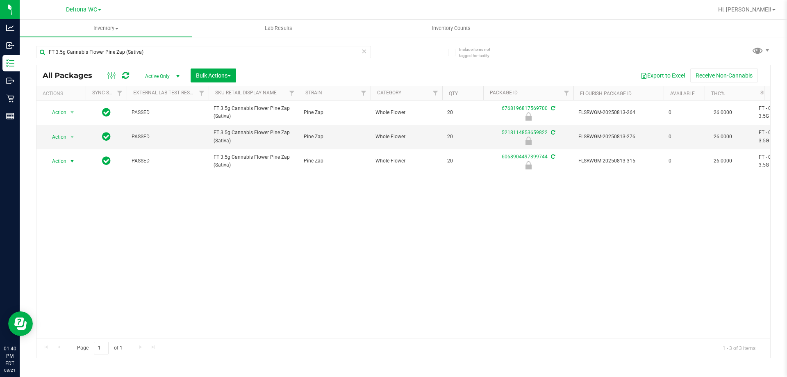
drag, startPoint x: 65, startPoint y: 165, endPoint x: 65, endPoint y: 169, distance: 4.5
click at [65, 164] on span "Action" at bounding box center [56, 160] width 22 height 11
click at [80, 252] on li "Unlock package" at bounding box center [71, 258] width 52 height 12
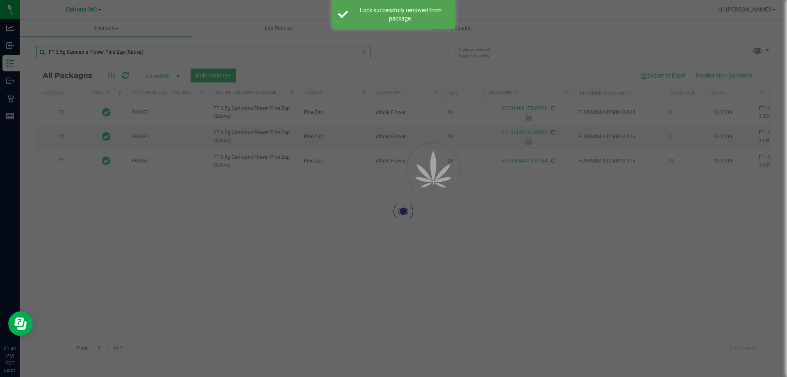
drag, startPoint x: 174, startPoint y: 50, endPoint x: 41, endPoint y: 7, distance: 140.5
click at [21, 27] on div "Inventory All packages All inventory Waste log Create inventory Lab Results Inv…" at bounding box center [403, 198] width 767 height 357
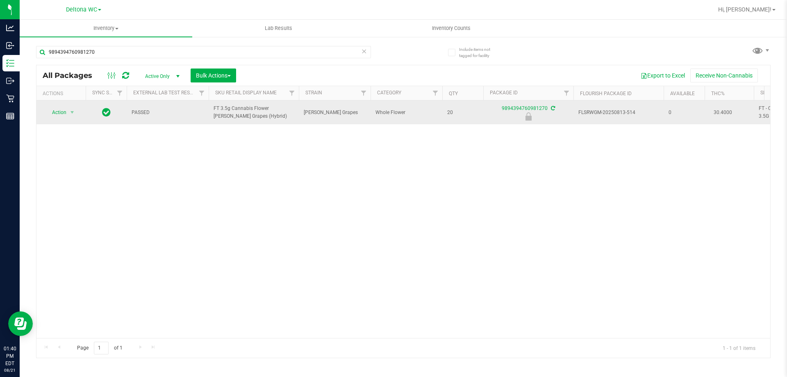
click at [240, 115] on span "FT 3.5g Cannabis Flower [PERSON_NAME] Grapes (Hybrid)" at bounding box center [254, 113] width 80 height 16
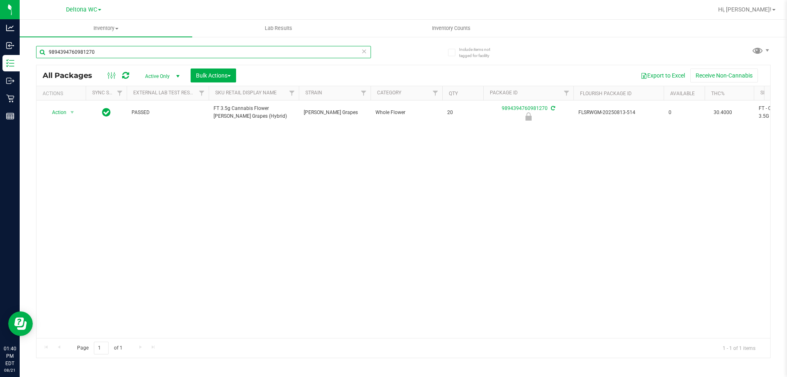
drag, startPoint x: 195, startPoint y: 53, endPoint x: 368, endPoint y: 44, distance: 172.8
click at [0, 34] on div "Analytics Inbound Inventory Outbound Retail Reports 01:40 PM EDT 08/21/2025 08/…" at bounding box center [393, 188] width 787 height 377
paste input "FT 3.5g Cannabis Flower [PERSON_NAME] Grapes (Hybrid)"
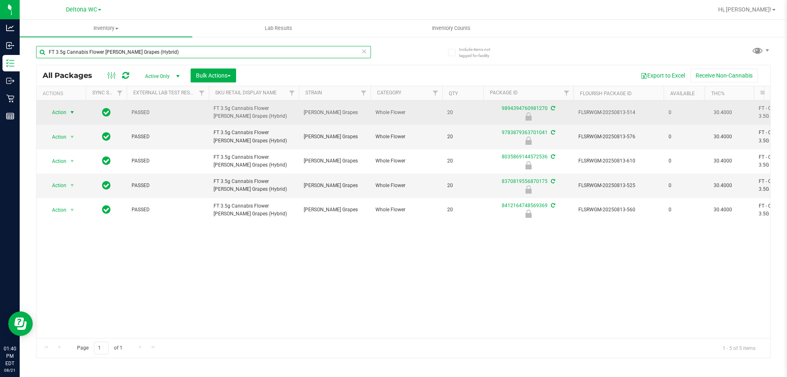
type input "FT 3.5g Cannabis Flower [PERSON_NAME] Grapes (Hybrid)"
click at [73, 111] on span "select" at bounding box center [72, 112] width 7 height 7
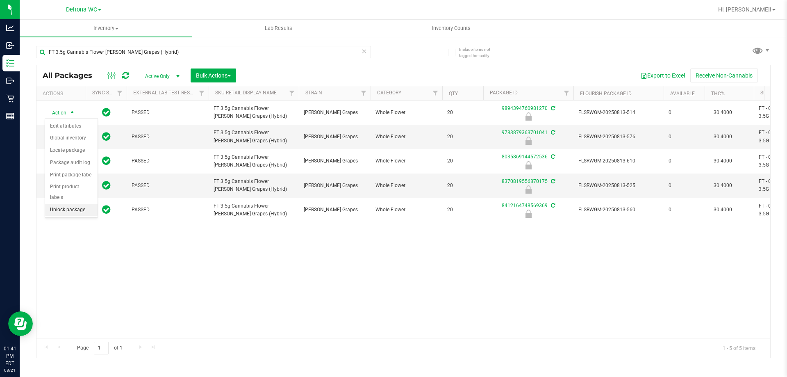
click at [67, 204] on li "Unlock package" at bounding box center [71, 210] width 52 height 12
click at [365, 52] on icon at bounding box center [364, 51] width 6 height 10
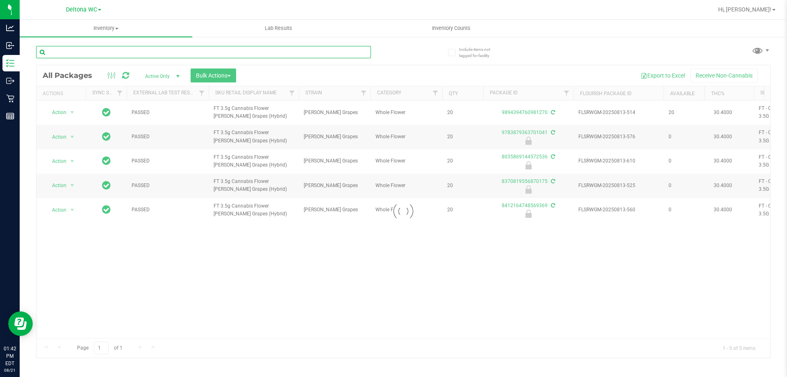
click at [205, 52] on input "text" at bounding box center [203, 52] width 335 height 12
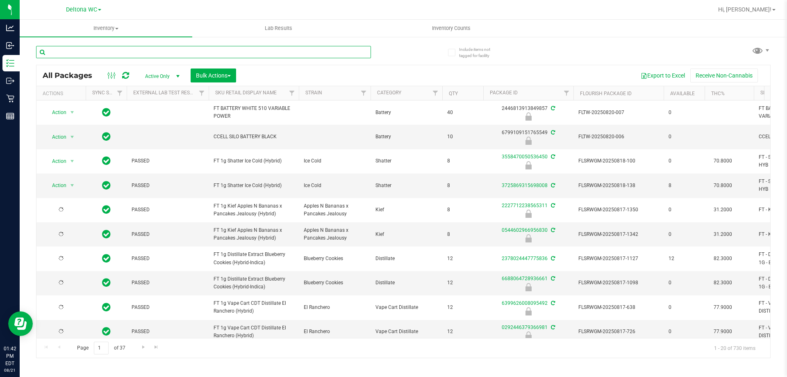
click at [205, 52] on input "text" at bounding box center [203, 52] width 335 height 12
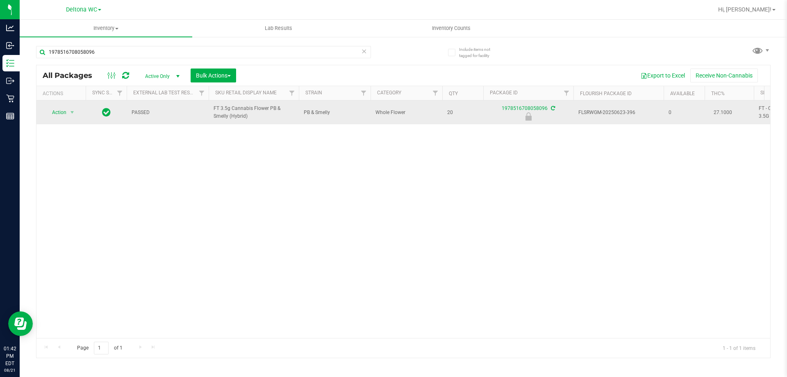
click at [239, 114] on span "FT 3.5g Cannabis Flower PB & Smelly (Hybrid)" at bounding box center [254, 113] width 80 height 16
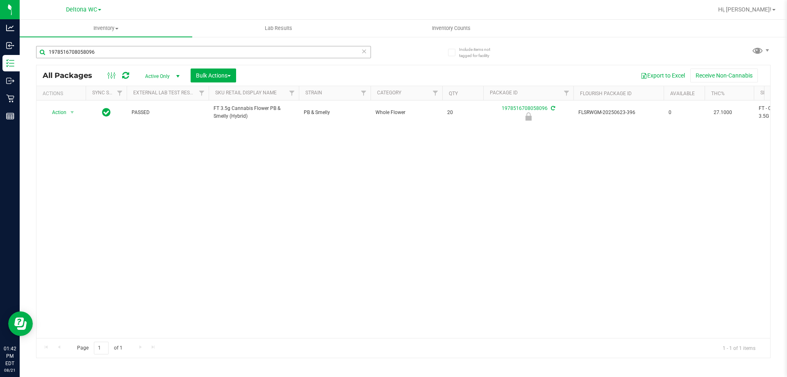
click at [186, 45] on div "1978516708058096" at bounding box center [219, 52] width 367 height 26
drag, startPoint x: 185, startPoint y: 48, endPoint x: 0, endPoint y: -10, distance: 193.7
click at [0, 0] on html "Analytics Inbound Inventory Outbound Retail Reports 01:42 PM EDT 08/21/2025 08/…" at bounding box center [393, 188] width 787 height 377
paste input "FT 3.5g Cannabis Flower PB & Smelly (Hybrid)"
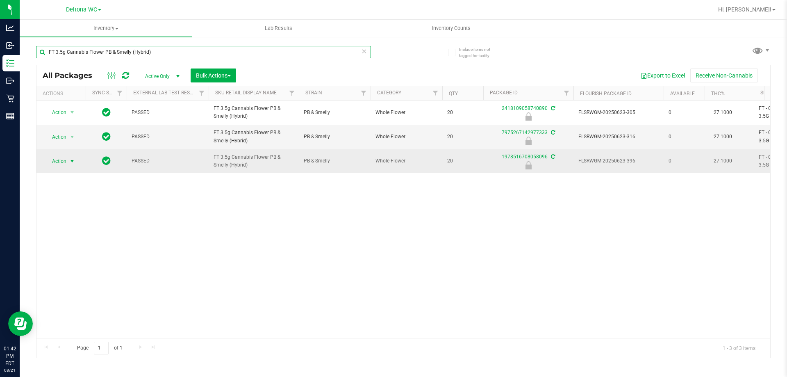
type input "FT 3.5g Cannabis Flower PB & Smelly (Hybrid)"
click at [59, 160] on span "Action" at bounding box center [56, 160] width 22 height 11
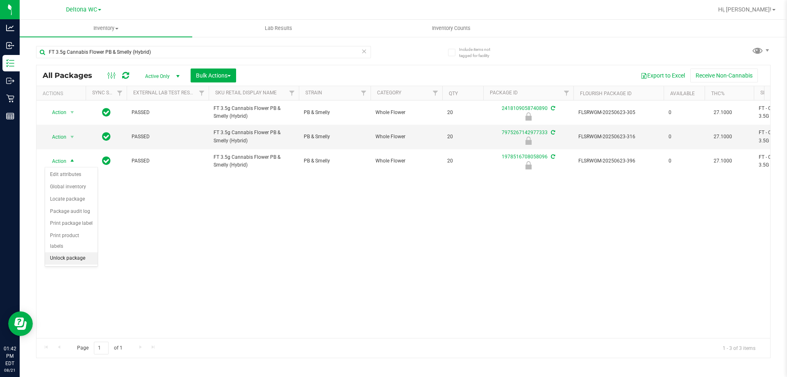
click at [93, 252] on li "Unlock package" at bounding box center [71, 258] width 52 height 12
click at [366, 52] on icon at bounding box center [364, 51] width 6 height 10
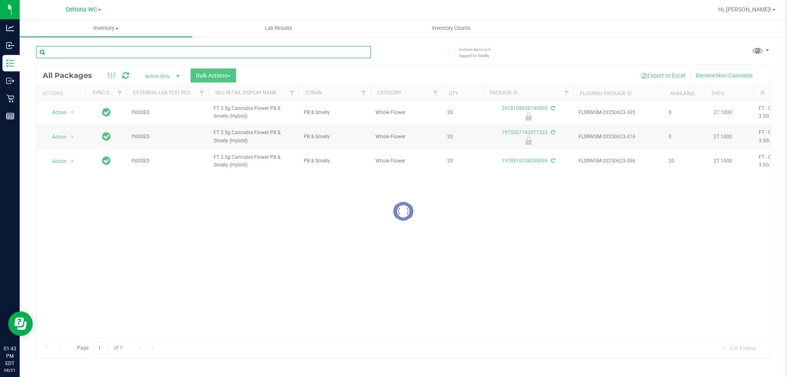
click at [154, 52] on input "text" at bounding box center [203, 52] width 335 height 12
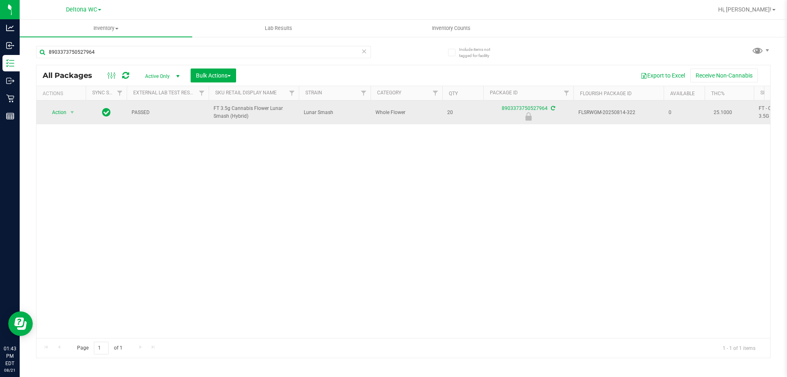
click at [237, 109] on span "FT 3.5g Cannabis Flower Lunar Smash (Hybrid)" at bounding box center [254, 113] width 80 height 16
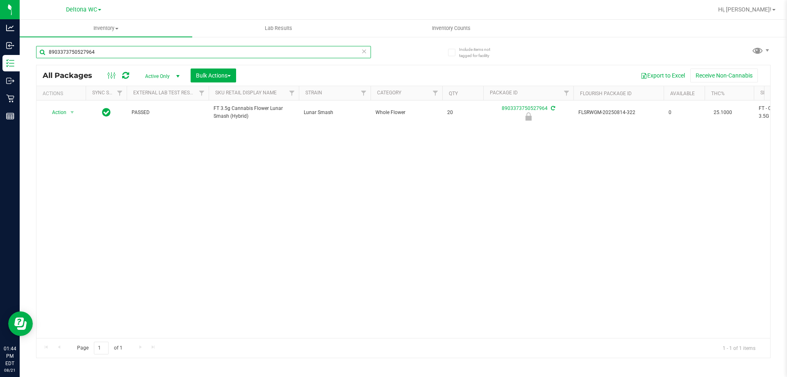
drag, startPoint x: 124, startPoint y: 52, endPoint x: 0, endPoint y: -2, distance: 135.1
click at [0, 0] on html "Analytics Inbound Inventory Outbound Retail Reports 01:44 PM EDT 08/21/2025 08/…" at bounding box center [393, 188] width 787 height 377
paste input "FT 3.5g Cannabis Flower Lunar Smash (Hybrid)"
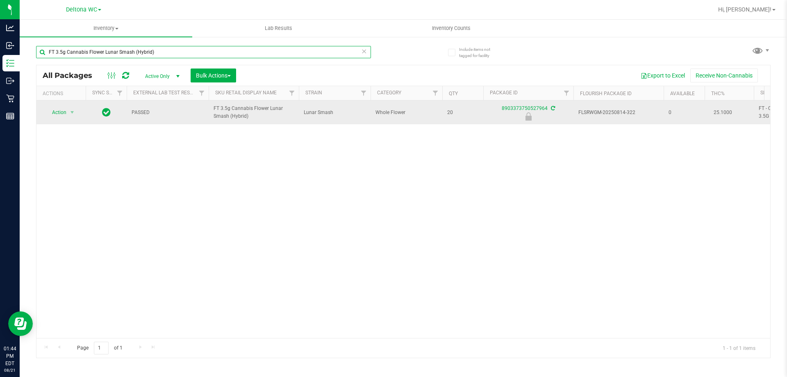
type input "FT 3.5g Cannabis Flower Lunar Smash (Hybrid)"
click at [236, 112] on span "FT 3.5g Cannabis Flower Lunar Smash (Hybrid)" at bounding box center [254, 113] width 80 height 16
click at [56, 100] on div "All Packages Active Only Active Only Lab Samples Locked All External Internal B…" at bounding box center [403, 211] width 735 height 293
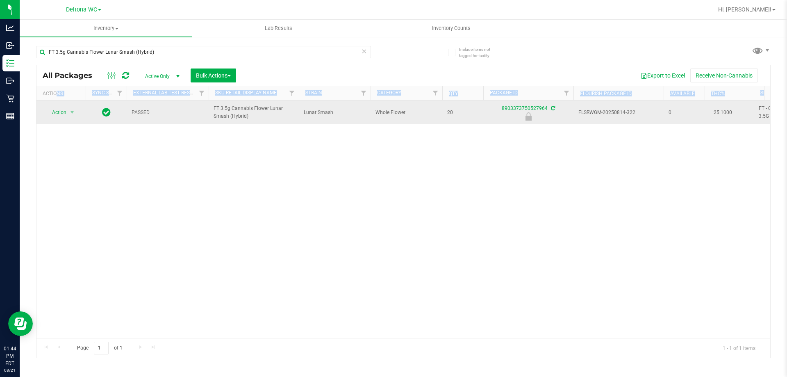
click at [61, 106] on td "Action Action Edit attributes Global inventory Locate package Package audit log…" at bounding box center [60, 112] width 49 height 24
click at [62, 110] on span "Action" at bounding box center [56, 112] width 22 height 11
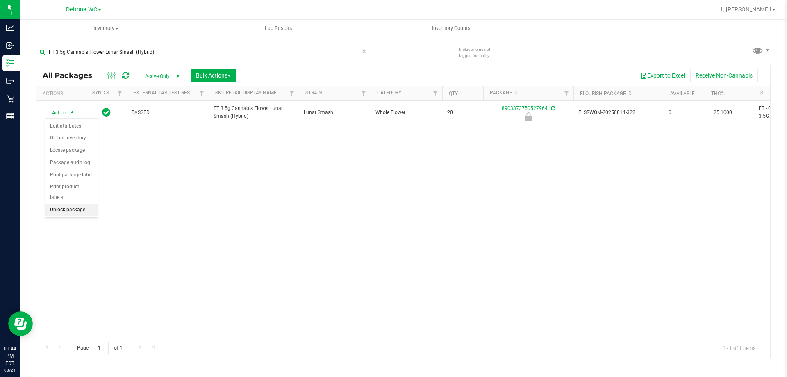
click at [73, 204] on li "Unlock package" at bounding box center [71, 210] width 52 height 12
click at [363, 50] on icon at bounding box center [364, 51] width 6 height 10
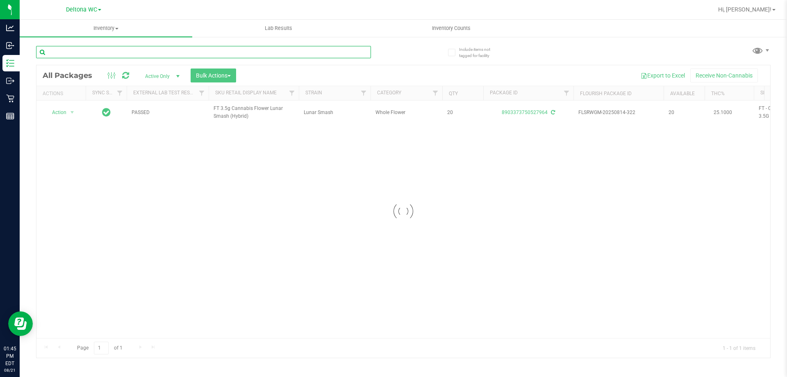
click at [340, 54] on input "text" at bounding box center [203, 52] width 335 height 12
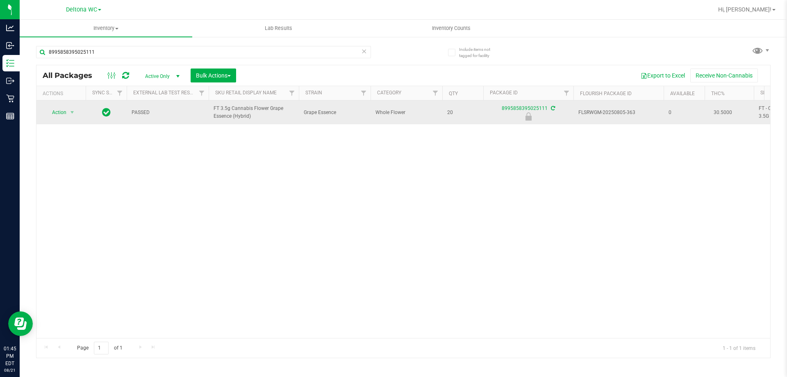
click at [241, 113] on span "FT 3.5g Cannabis Flower Grape Essence (Hybrid)" at bounding box center [254, 113] width 80 height 16
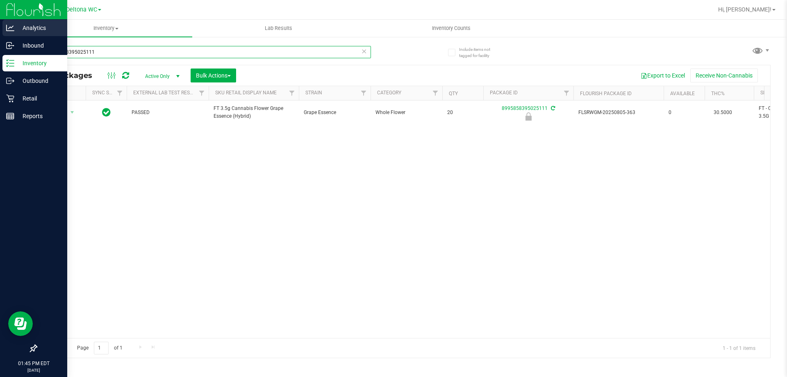
drag, startPoint x: 196, startPoint y: 54, endPoint x: 2, endPoint y: 27, distance: 196.6
click at [0, 30] on div "Analytics Inbound Inventory Outbound Retail Reports 01:45 PM EDT 08/21/2025 08/…" at bounding box center [393, 188] width 787 height 377
paste input "FT 3.5g Cannabis Flower Grape Essence (Hybrid)"
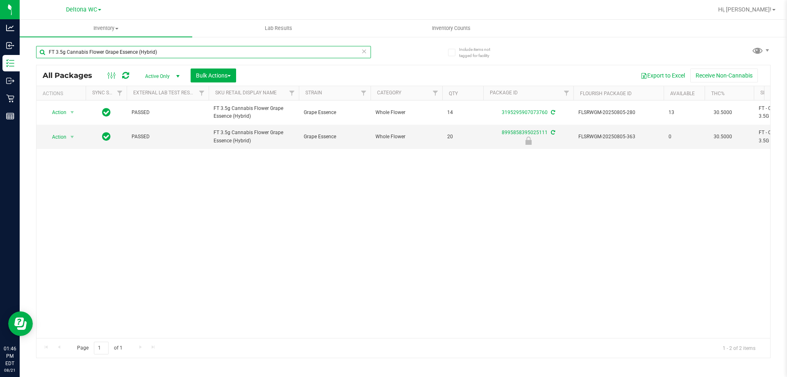
type input "FT 3.5g Cannabis Flower Grape Essence (Hybrid)"
click at [365, 52] on icon at bounding box center [364, 51] width 6 height 10
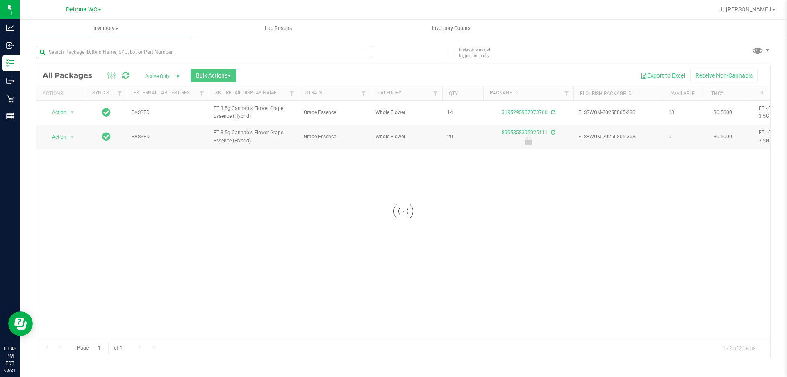
click at [266, 45] on div at bounding box center [219, 52] width 367 height 26
click at [264, 49] on input "text" at bounding box center [203, 52] width 335 height 12
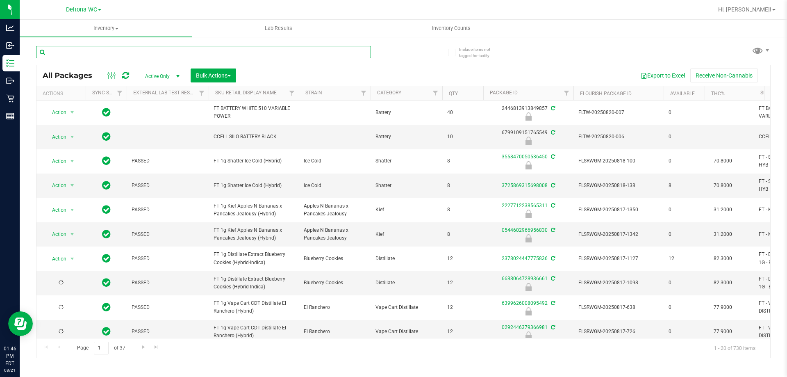
click at [263, 54] on input "text" at bounding box center [203, 52] width 335 height 12
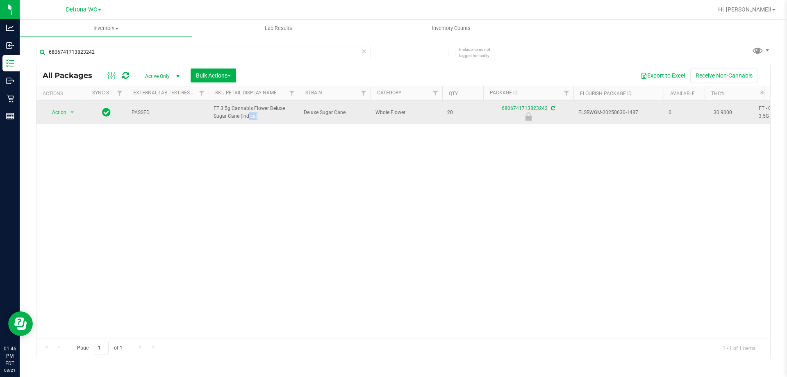
click at [237, 113] on span "FT 3.5g Cannabis Flower Deluxe Sugar Cane (Indica)" at bounding box center [254, 113] width 80 height 16
click at [231, 109] on span "FT 3.5g Cannabis Flower Deluxe Sugar Cane (Indica)" at bounding box center [254, 113] width 80 height 16
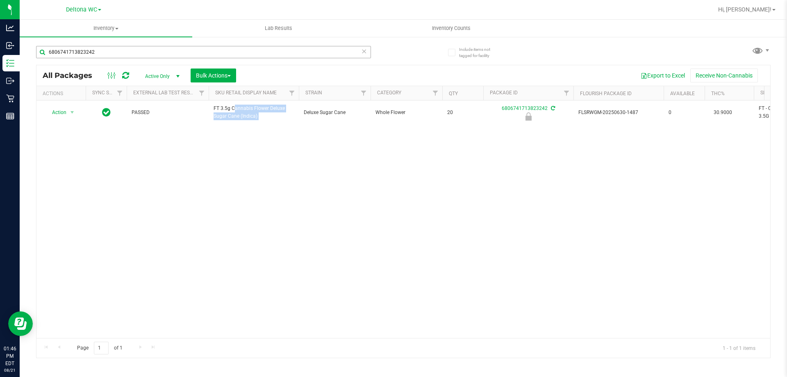
drag, startPoint x: 231, startPoint y: 109, endPoint x: 183, endPoint y: 57, distance: 70.2
click at [230, 107] on span "FT 3.5g Cannabis Flower Deluxe Sugar Cane (Indica)" at bounding box center [254, 113] width 80 height 16
drag, startPoint x: 125, startPoint y: 47, endPoint x: 0, endPoint y: -5, distance: 135.8
click at [0, 0] on html "Analytics Inbound Inventory Outbound Retail Reports 01:46 PM EDT 08/21/2025 08/…" at bounding box center [393, 188] width 787 height 377
paste input "FT 3.5g Cannabis Flower Deluxe Sugar Cane (Indica)"
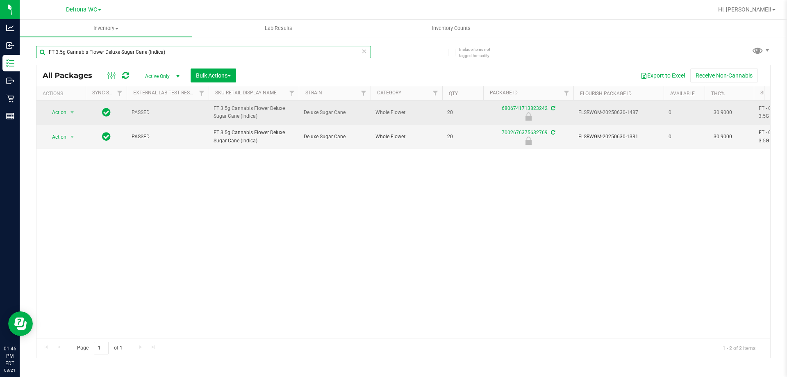
type input "FT 3.5g Cannabis Flower Deluxe Sugar Cane (Indica)"
click at [61, 105] on td "Action Action Edit attributes Global inventory Locate package Package audit log…" at bounding box center [60, 112] width 49 height 24
click at [64, 110] on span "Action" at bounding box center [56, 112] width 22 height 11
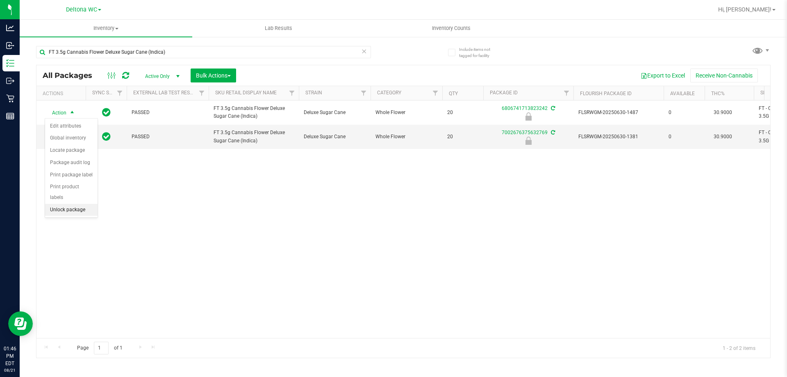
click at [77, 204] on li "Unlock package" at bounding box center [71, 210] width 52 height 12
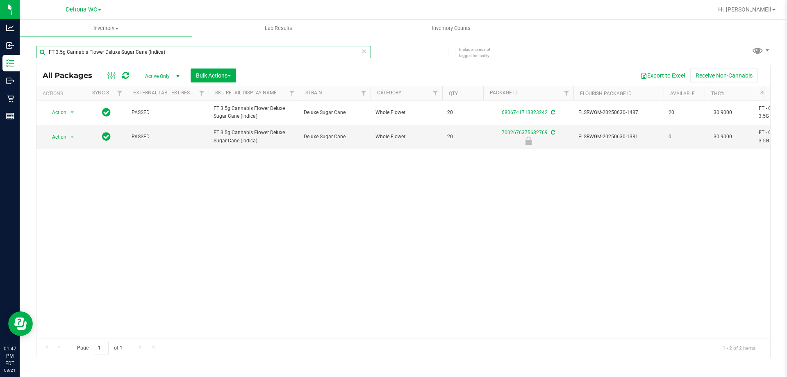
drag, startPoint x: 178, startPoint y: 55, endPoint x: 0, endPoint y: -14, distance: 190.5
click at [0, 0] on html "Analytics Inbound Inventory Outbound Retail Reports 01:47 PM EDT 08/21/2025 08/…" at bounding box center [393, 188] width 787 height 377
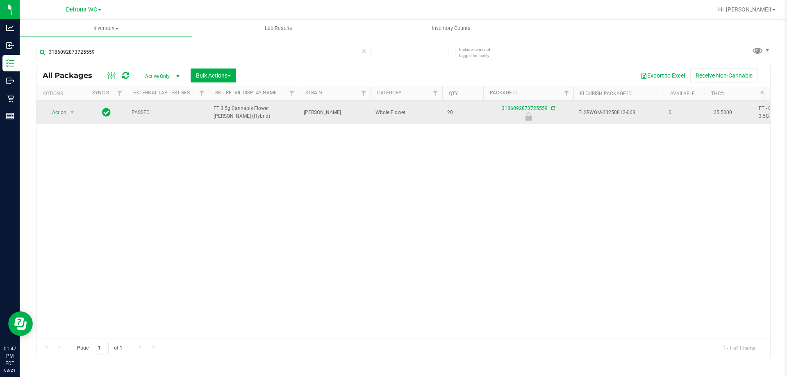
click at [232, 109] on span "FT 3.5g Cannabis Flower [PERSON_NAME] (Hybrid)" at bounding box center [254, 113] width 80 height 16
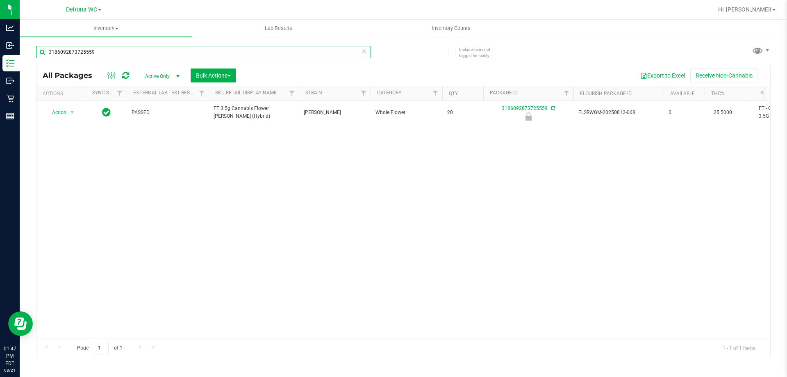
drag, startPoint x: 168, startPoint y: 48, endPoint x: 0, endPoint y: -1, distance: 175.5
click at [0, 0] on html "Analytics Inbound Inventory Outbound Retail Reports 01:47 PM EDT 08/21/2025 08/…" at bounding box center [393, 188] width 787 height 377
paste input "FT 3.5g Cannabis Flower [PERSON_NAME] (Hybrid)"
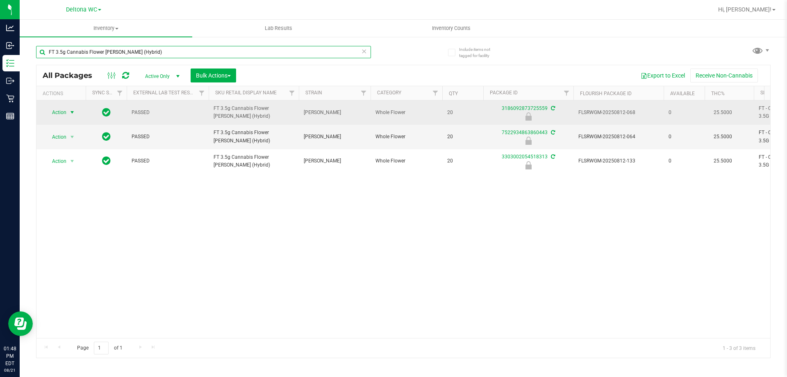
type input "FT 3.5g Cannabis Flower [PERSON_NAME] (Hybrid)"
click at [59, 108] on span "Action" at bounding box center [56, 112] width 22 height 11
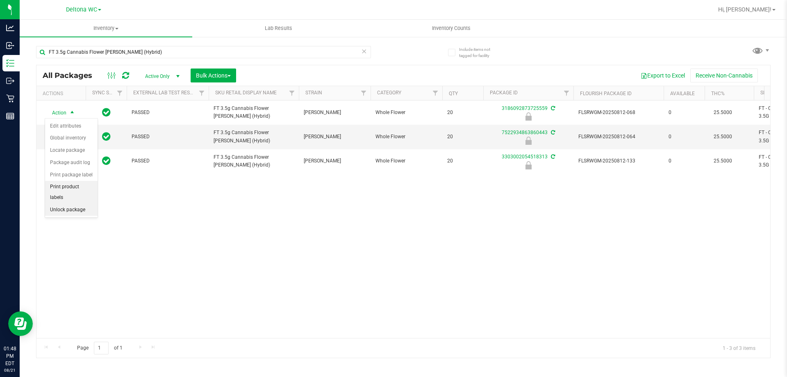
click at [64, 204] on li "Unlock package" at bounding box center [71, 210] width 52 height 12
click at [64, 194] on div "Inventory All packages All inventory Waste log Create inventory Lab Results Inv…" at bounding box center [403, 198] width 767 height 357
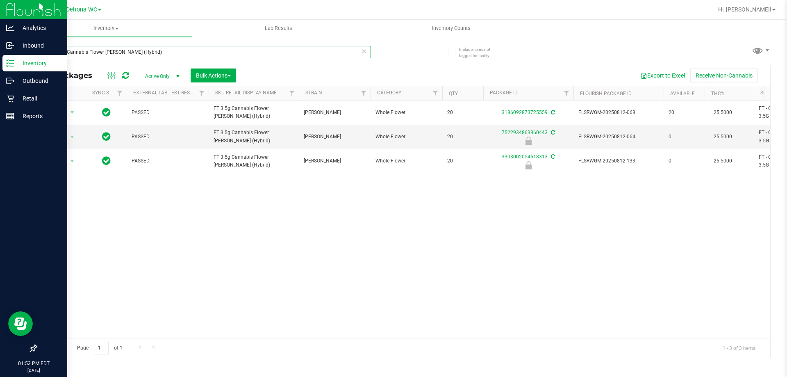
drag, startPoint x: 246, startPoint y: 48, endPoint x: 1, endPoint y: 7, distance: 248.7
click at [0, 5] on div "Analytics Inbound Inventory Outbound Retail Reports 01:53 PM EDT 08/21/2025 08/…" at bounding box center [393, 188] width 787 height 377
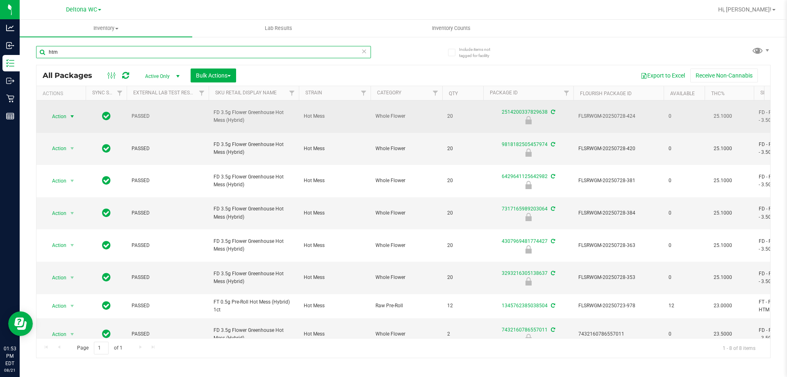
type input "htm"
click at [59, 115] on span "Action" at bounding box center [56, 116] width 22 height 11
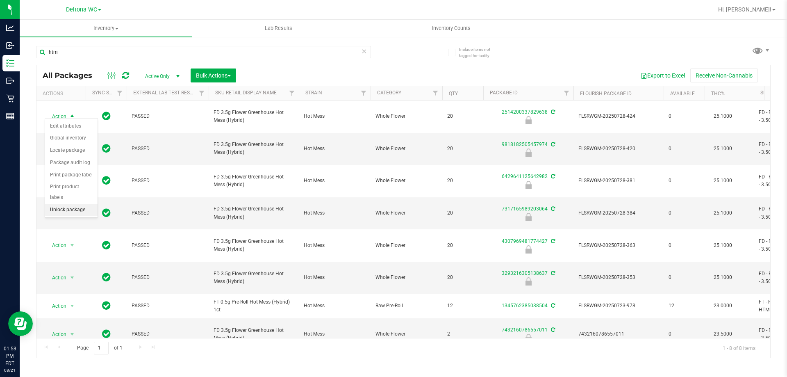
click at [68, 204] on li "Unlock package" at bounding box center [71, 210] width 52 height 12
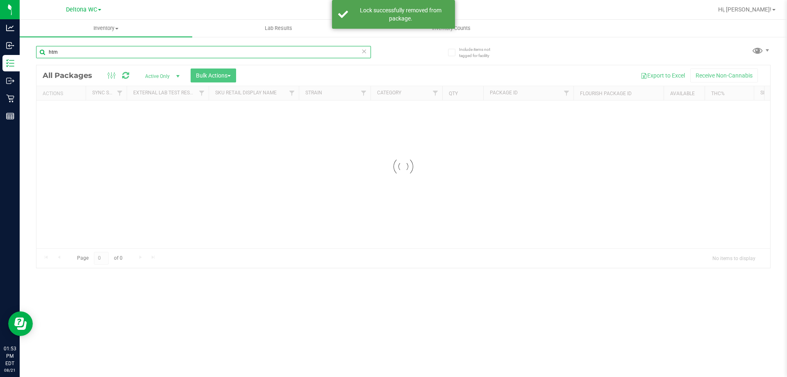
click at [26, 33] on div "Inventory All packages All inventory Waste log Create inventory Lab Results Inv…" at bounding box center [403, 198] width 767 height 357
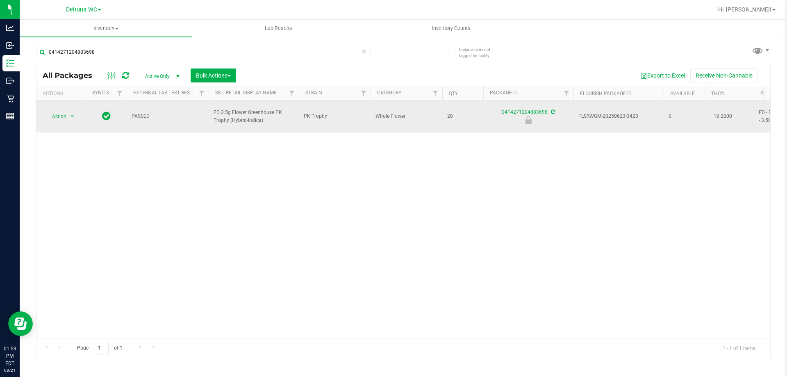
click at [230, 109] on span "FD 3.5g Flower Greenhouse PK Trophy (Hybrid-Indica)" at bounding box center [254, 117] width 80 height 16
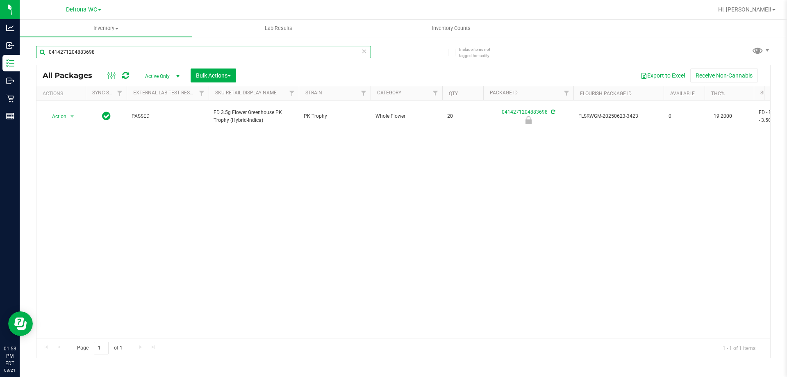
drag, startPoint x: 181, startPoint y: 49, endPoint x: 0, endPoint y: -22, distance: 194.3
click at [0, 0] on html "Analytics Inbound Inventory Outbound Retail Reports 01:53 PM EDT 08/21/2025 08/…" at bounding box center [393, 188] width 787 height 377
paste input "FD 3.5g Flower Greenhouse PK Trophy (Hybrid-Indica)"
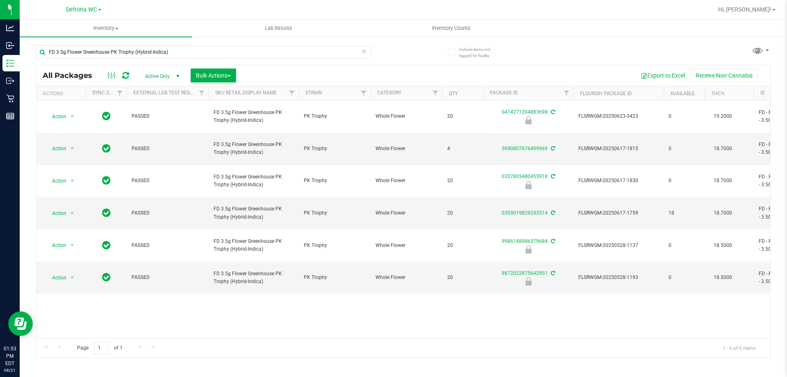
click at [351, 330] on div "Action Action Edit attributes Global inventory Locate package Package audit log…" at bounding box center [403, 218] width 734 height 237
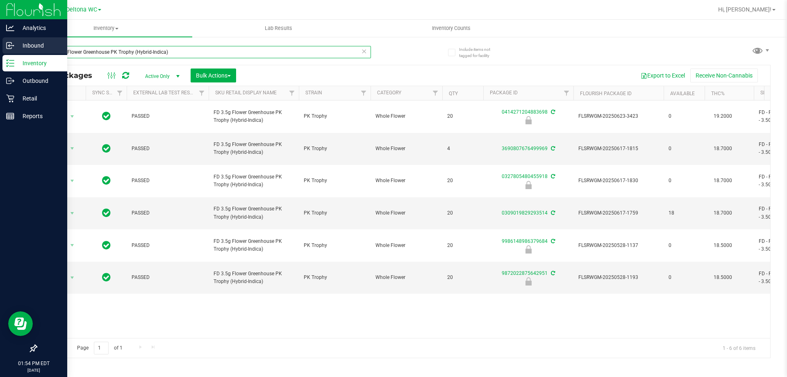
drag, startPoint x: 186, startPoint y: 49, endPoint x: 12, endPoint y: 43, distance: 173.9
click at [0, 39] on div "Analytics Inbound Inventory Outbound Retail Reports 01:54 PM EDT 08/21/2025 08/…" at bounding box center [393, 188] width 787 height 377
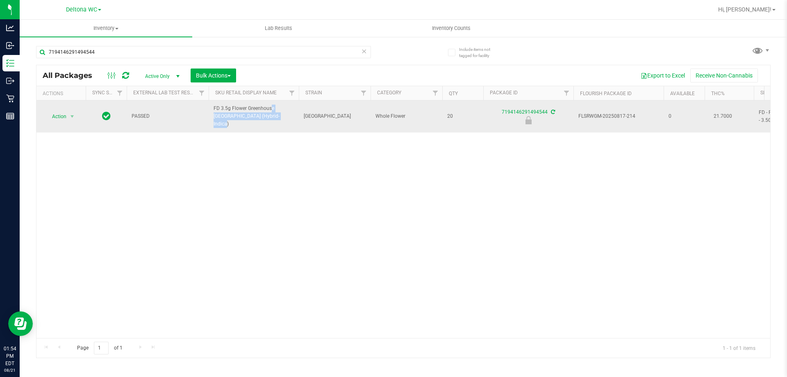
click at [247, 112] on span "FD 3.5g Flower Greenhouse [GEOGRAPHIC_DATA] (Hybrid-Indica)" at bounding box center [254, 117] width 80 height 24
click at [248, 112] on span "FD 3.5g Flower Greenhouse [GEOGRAPHIC_DATA] (Hybrid-Indica)" at bounding box center [254, 117] width 80 height 24
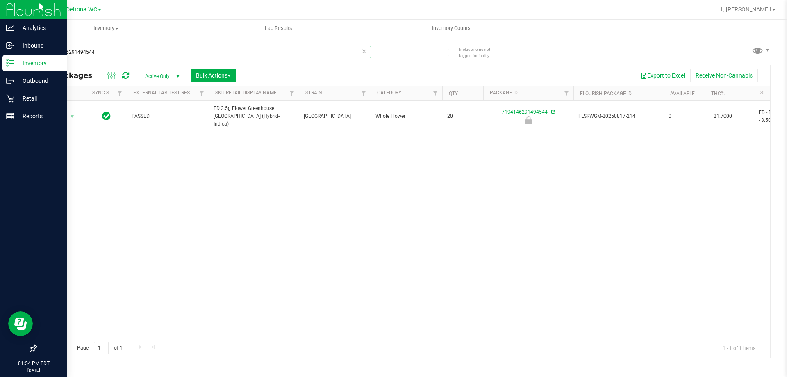
drag, startPoint x: 161, startPoint y: 45, endPoint x: 53, endPoint y: 19, distance: 110.5
click at [0, 22] on div "Analytics Inbound Inventory Outbound Retail Reports 01:54 PM EDT 08/21/2025 08/…" at bounding box center [393, 188] width 787 height 377
paste input "FD 3.5g Flower Greenhouse [GEOGRAPHIC_DATA] (Hybrid-Indica)"
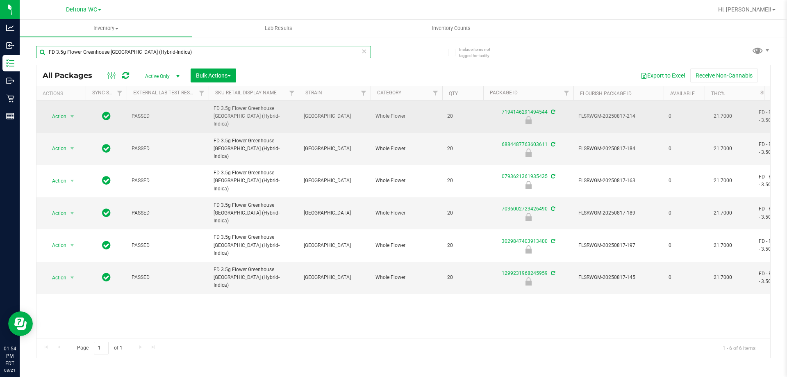
type input "FD 3.5g Flower Greenhouse [GEOGRAPHIC_DATA] (Hybrid-Indica)"
click at [77, 111] on div "Action Action Edit attributes Global inventory Locate package Package audit log…" at bounding box center [60, 116] width 39 height 11
click at [74, 113] on span "select" at bounding box center [72, 116] width 7 height 7
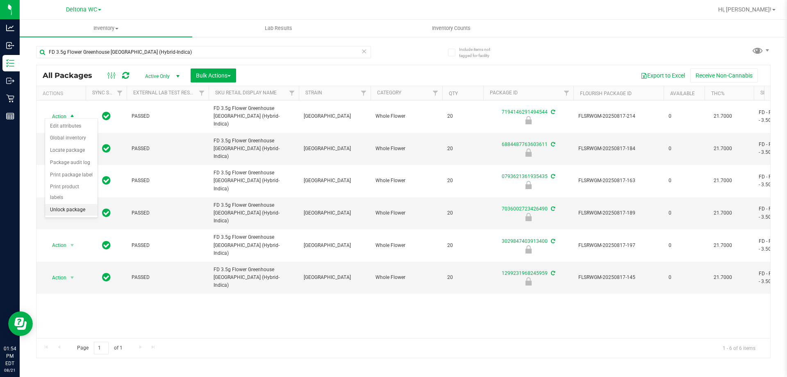
click at [77, 204] on li "Unlock package" at bounding box center [71, 210] width 52 height 12
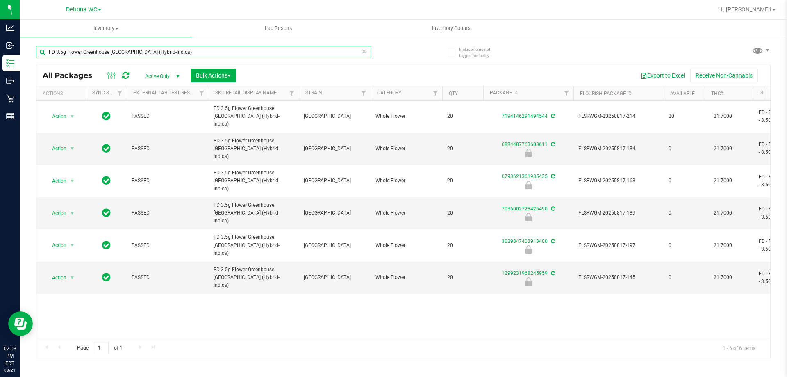
click at [186, 55] on input "FD 3.5g Flower Greenhouse [GEOGRAPHIC_DATA] (Hybrid-Indica)" at bounding box center [203, 52] width 335 height 12
type input "F"
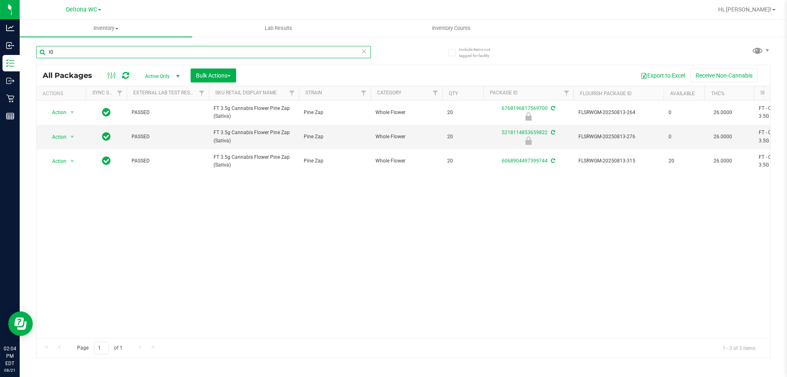
type input "t"
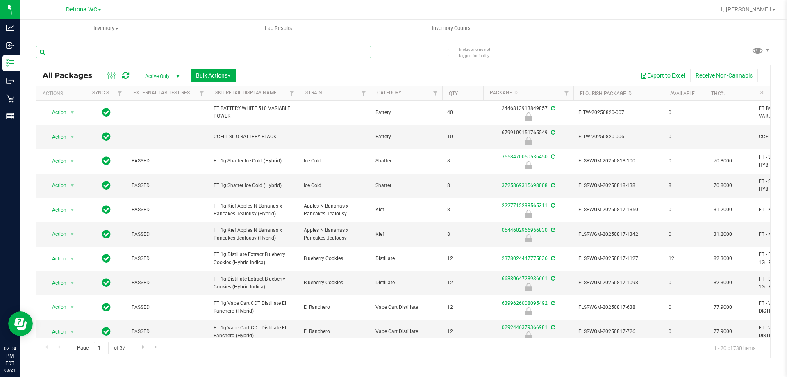
click at [157, 57] on input "text" at bounding box center [203, 52] width 335 height 12
type input "t08"
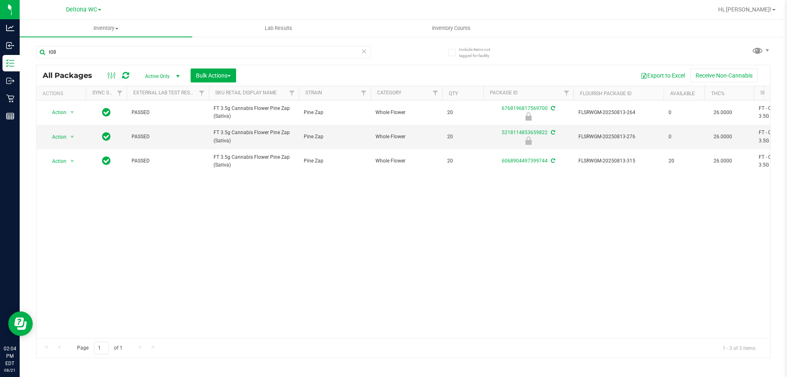
click at [126, 241] on div "Action Action Edit attributes Global inventory Locate package Package audit log…" at bounding box center [403, 218] width 734 height 237
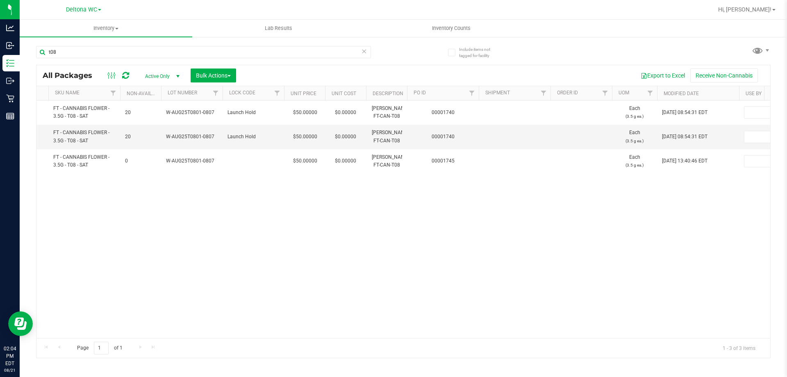
scroll to position [0, 610]
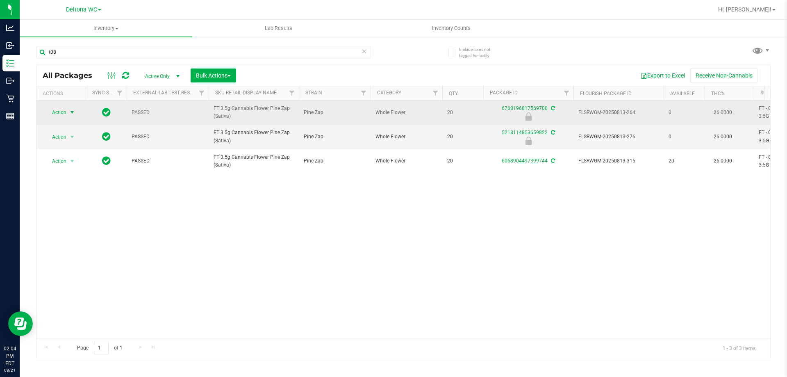
click at [74, 115] on span "select" at bounding box center [72, 112] width 7 height 7
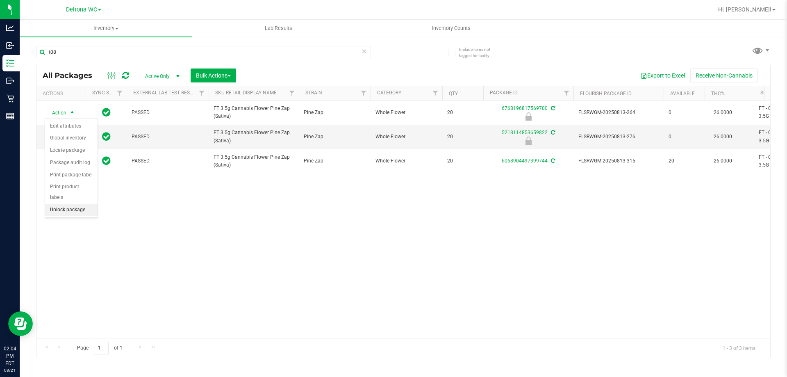
click at [88, 204] on li "Unlock package" at bounding box center [71, 210] width 52 height 12
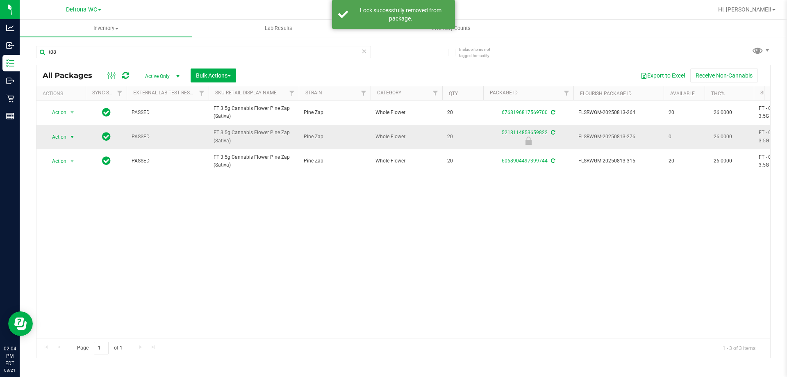
click at [71, 140] on span "select" at bounding box center [72, 136] width 10 height 11
click at [68, 228] on li "Unlock package" at bounding box center [71, 234] width 52 height 12
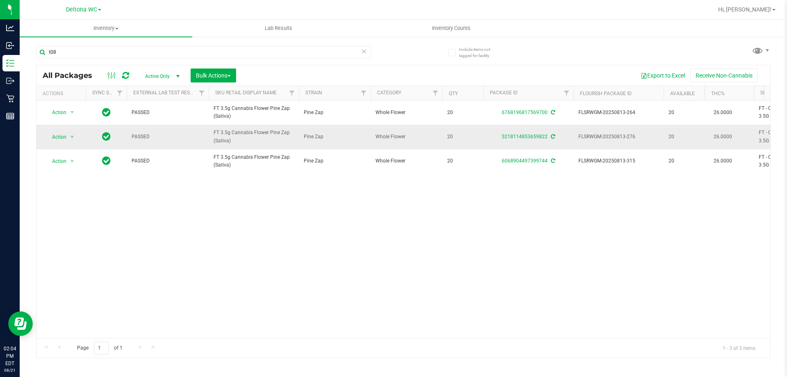
click at [69, 143] on td "Action Action Adjust qty Create package Edit attributes Global inventory Locate…" at bounding box center [60, 137] width 49 height 24
click at [74, 134] on span "select" at bounding box center [72, 137] width 7 height 7
click at [83, 214] on li "Lock package" at bounding box center [77, 211] width 64 height 12
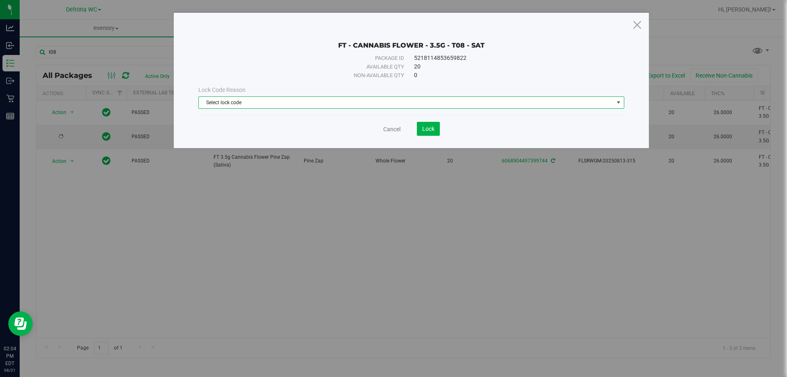
drag, startPoint x: 344, startPoint y: 99, endPoint x: 287, endPoint y: 137, distance: 67.8
click at [343, 100] on span "Select lock code" at bounding box center [406, 102] width 415 height 11
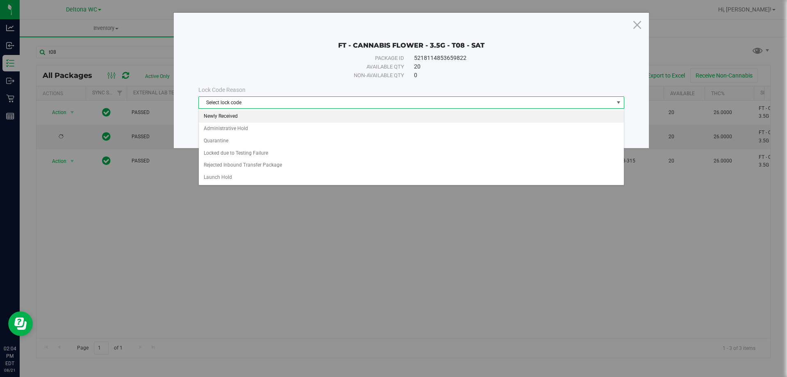
click at [278, 119] on li "Newly Received" at bounding box center [411, 116] width 425 height 12
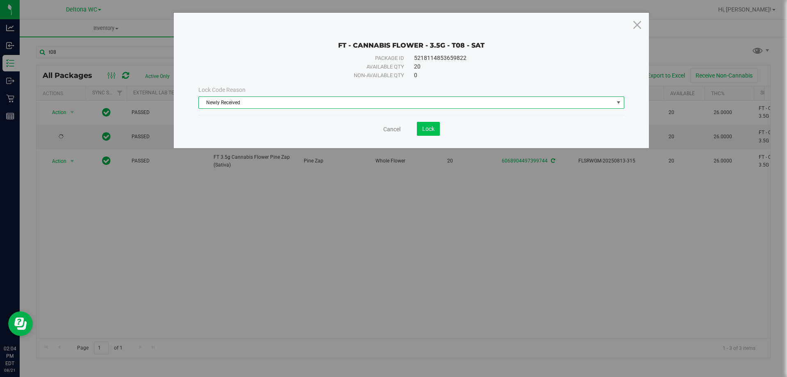
drag, startPoint x: 425, startPoint y: 117, endPoint x: 428, endPoint y: 125, distance: 9.2
click at [425, 119] on div "Cancel Lock" at bounding box center [411, 126] width 426 height 20
click at [430, 127] on span "Lock" at bounding box center [428, 128] width 12 height 7
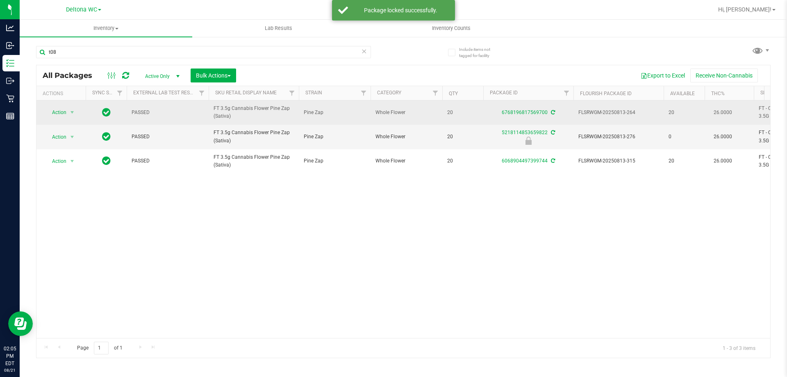
click at [65, 116] on span "Action" at bounding box center [56, 112] width 22 height 11
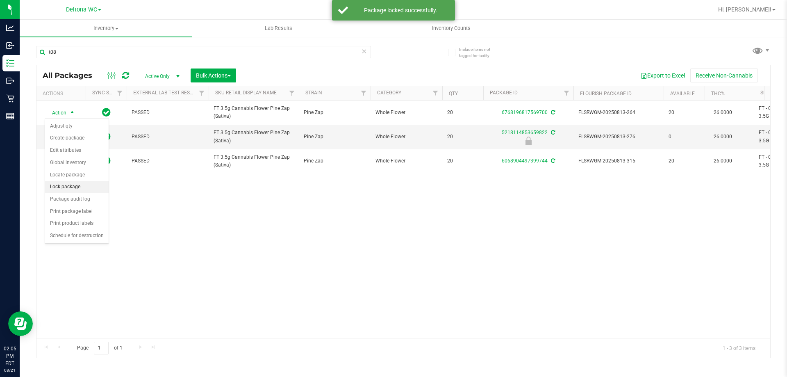
click at [69, 186] on li "Lock package" at bounding box center [77, 187] width 64 height 12
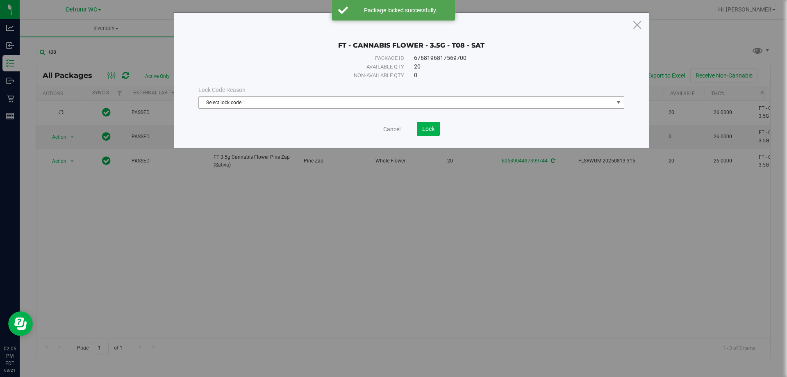
click at [343, 100] on span "Select lock code" at bounding box center [406, 102] width 415 height 11
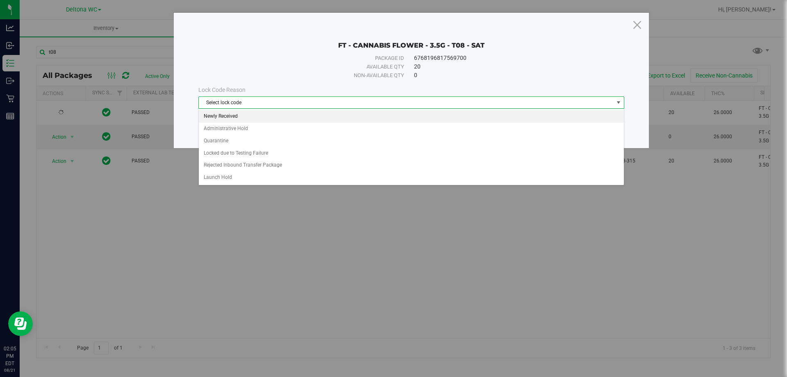
click at [237, 119] on li "Newly Received" at bounding box center [411, 116] width 425 height 12
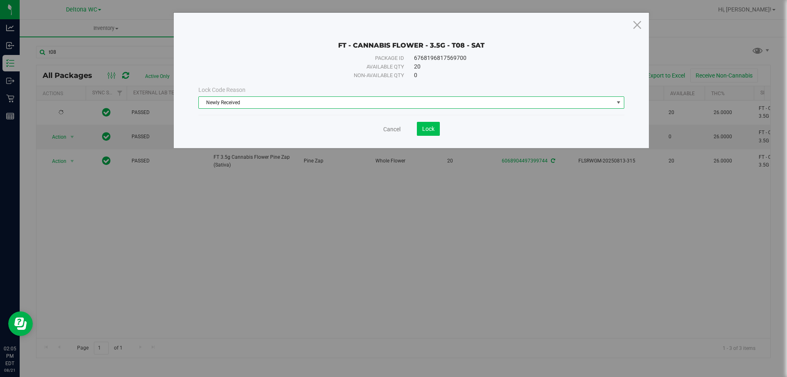
drag, startPoint x: 420, startPoint y: 118, endPoint x: 426, endPoint y: 126, distance: 10.0
click at [420, 120] on div "Cancel Lock" at bounding box center [411, 126] width 426 height 20
drag, startPoint x: 426, startPoint y: 126, endPoint x: 414, endPoint y: 100, distance: 28.4
click at [426, 127] on span "Lock" at bounding box center [428, 128] width 12 height 7
